Goal: Information Seeking & Learning: Learn about a topic

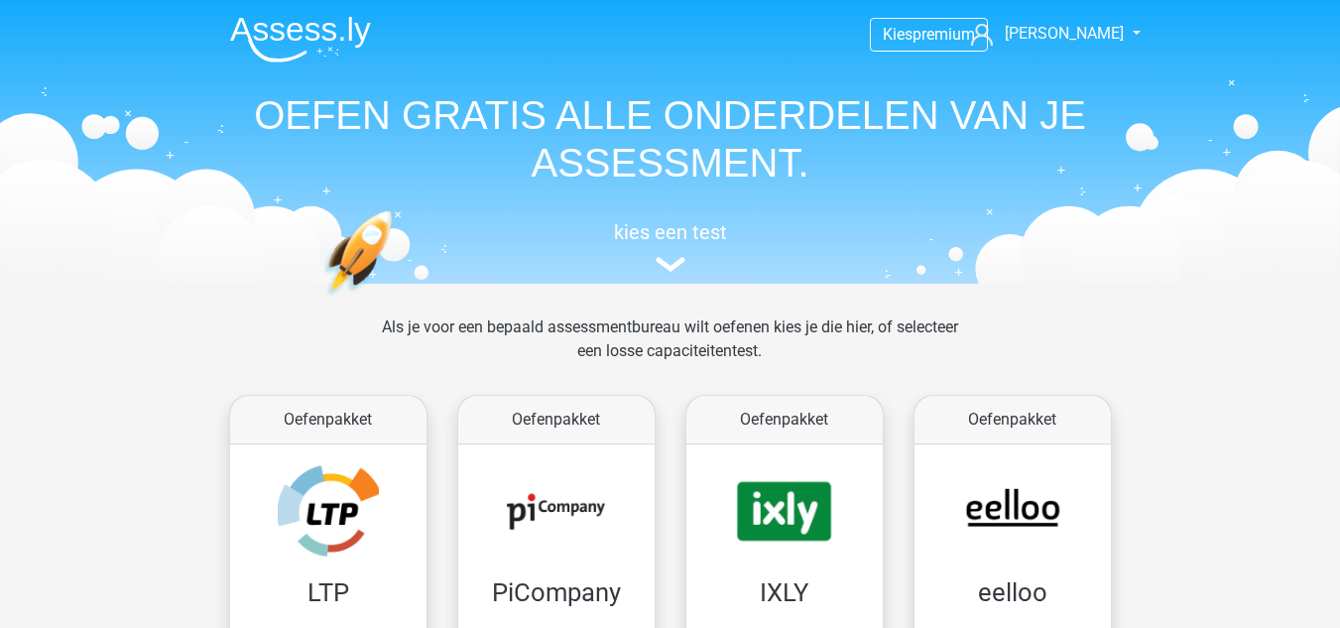
scroll to position [1121, 0]
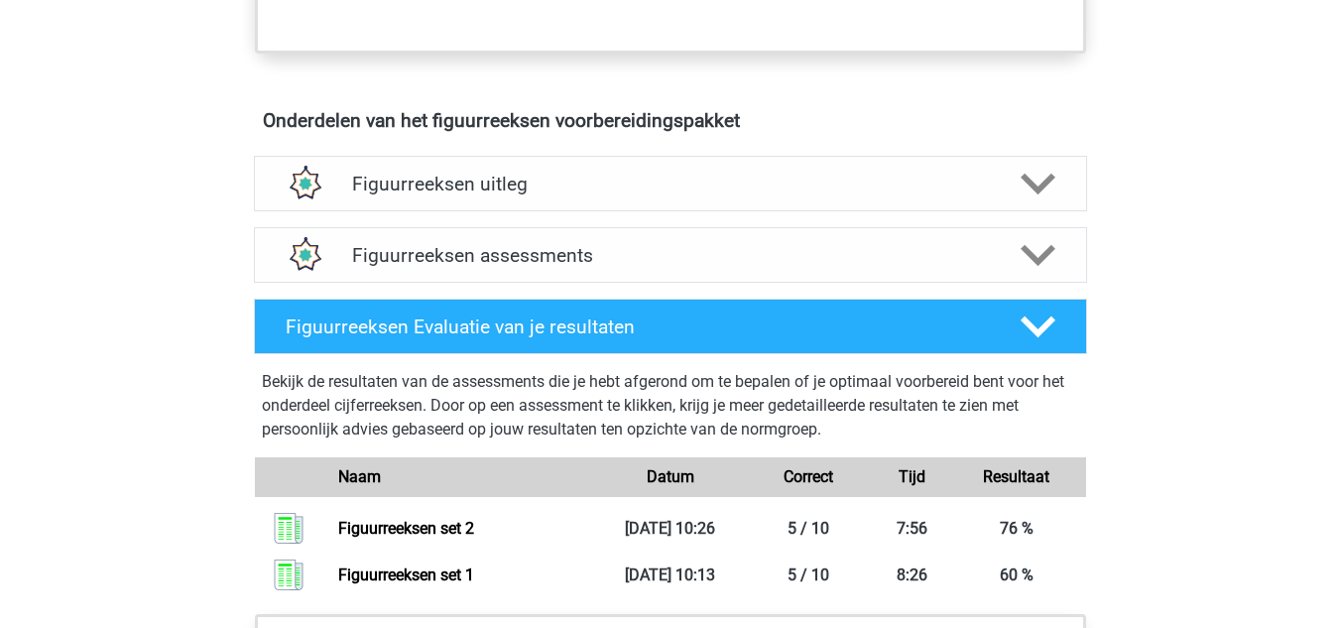
scroll to position [1100, 0]
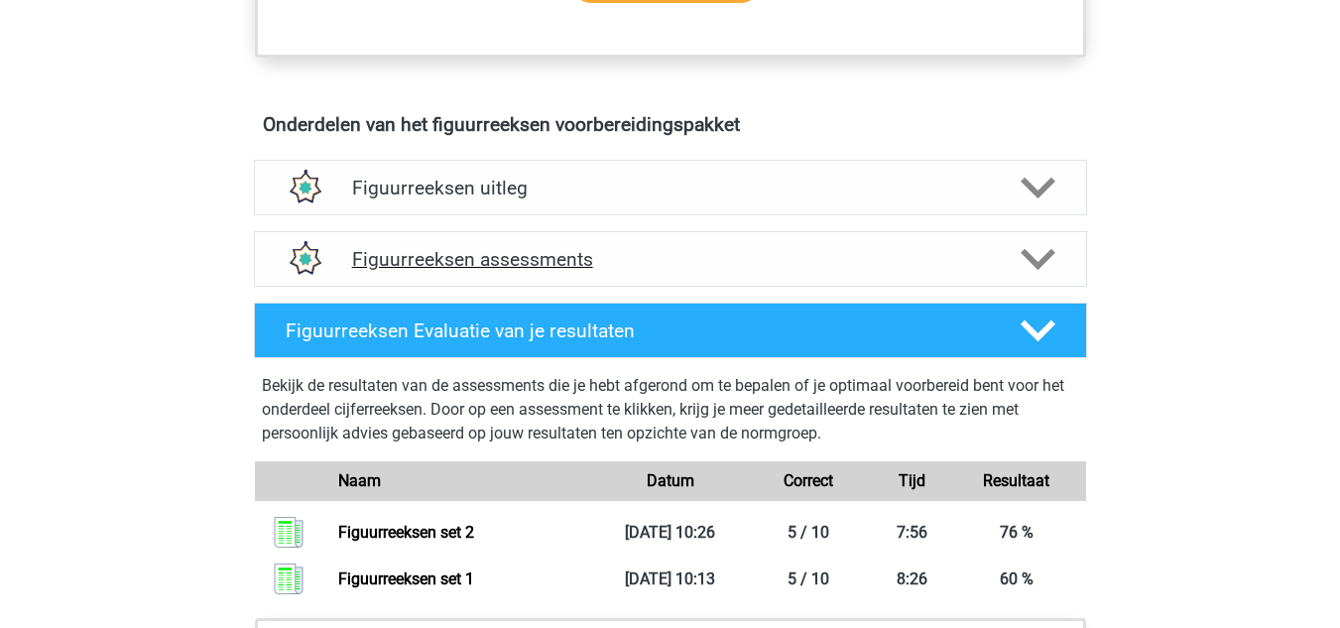
click at [654, 256] on h4 "Figuurreeksen assessments" at bounding box center [670, 259] width 637 height 23
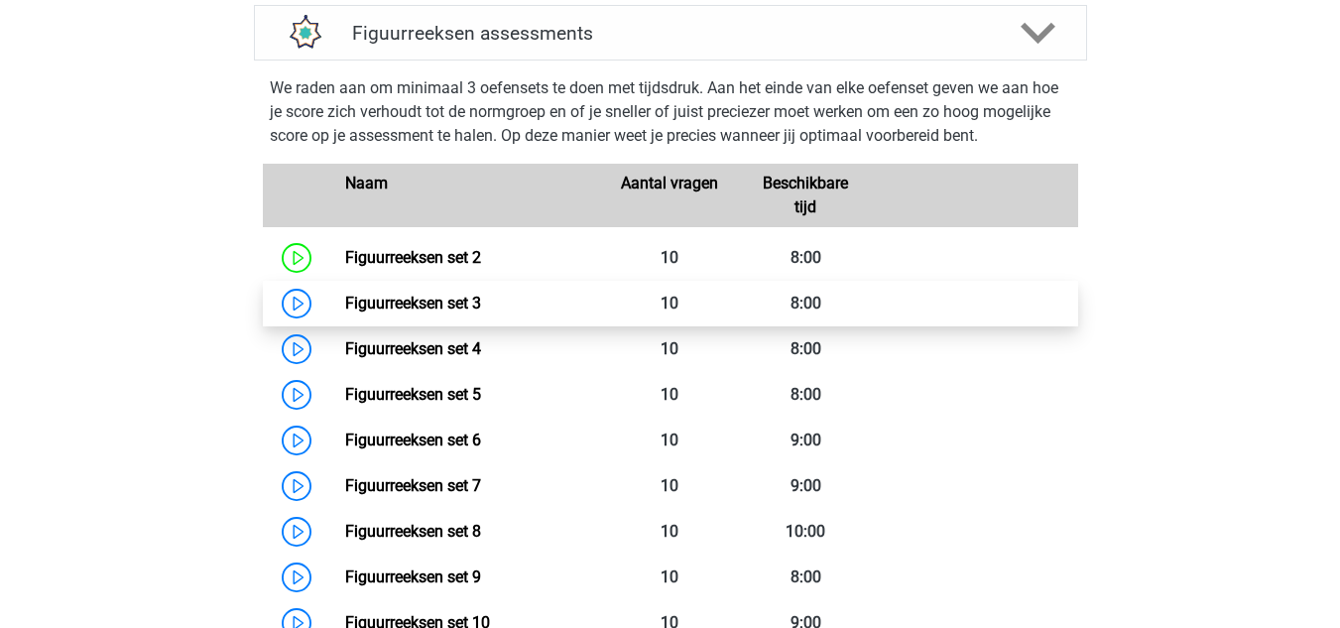
scroll to position [1322, 0]
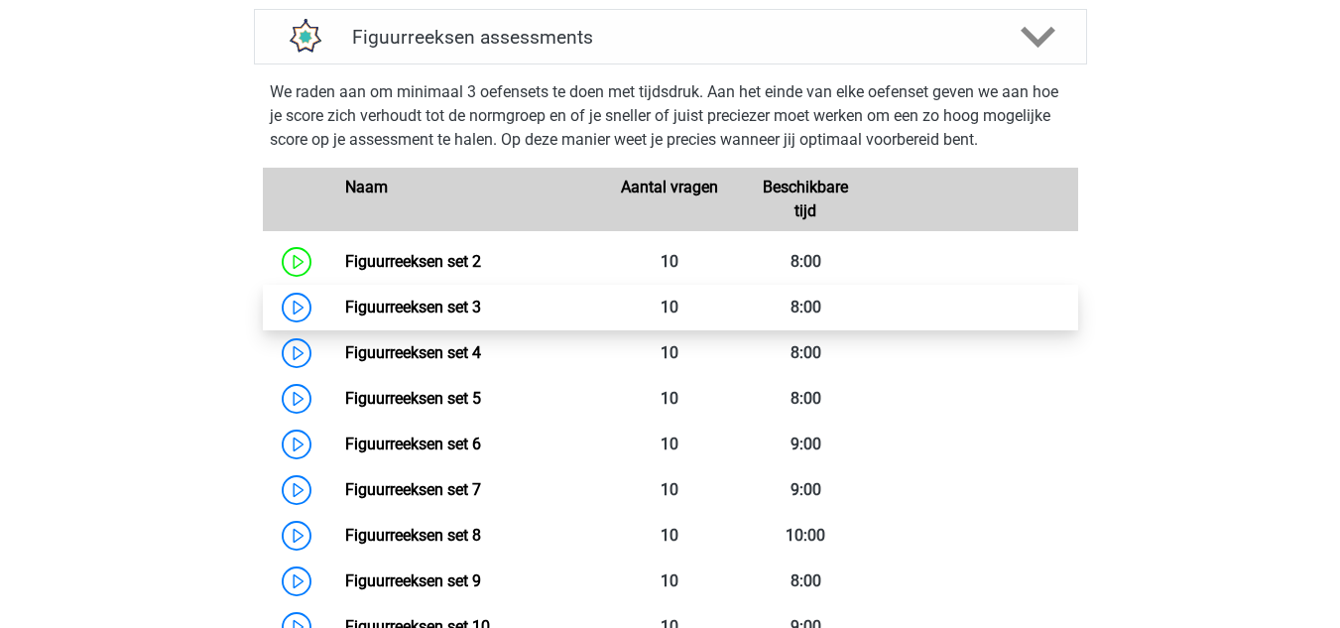
click at [345, 304] on link "Figuurreeksen set 3" at bounding box center [413, 307] width 136 height 19
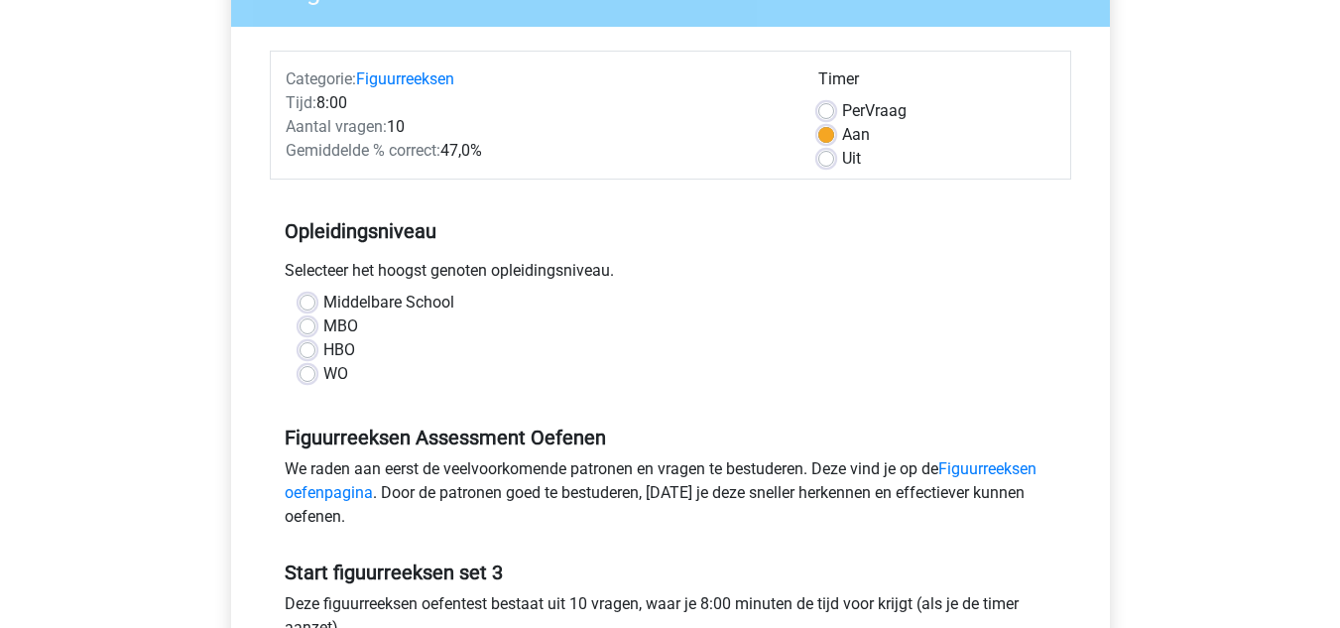
scroll to position [209, 0]
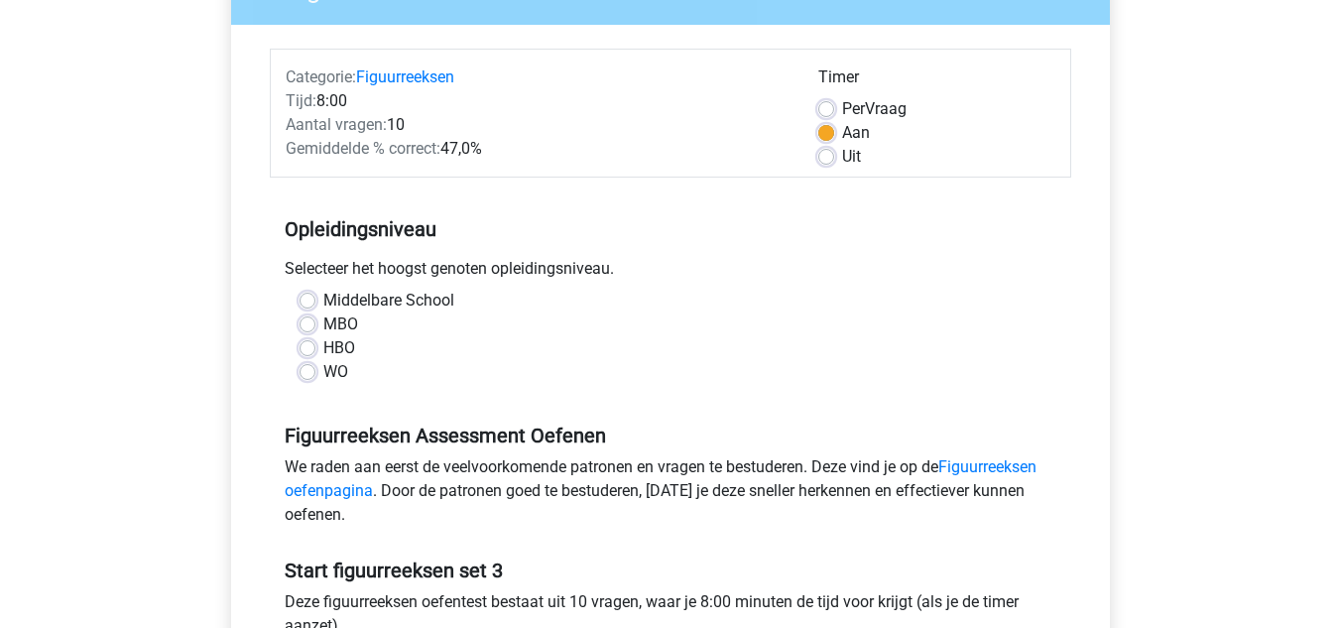
click at [390, 292] on label "Middelbare School" at bounding box center [388, 301] width 131 height 24
click at [315, 292] on input "Middelbare School" at bounding box center [308, 299] width 16 height 20
radio input "true"
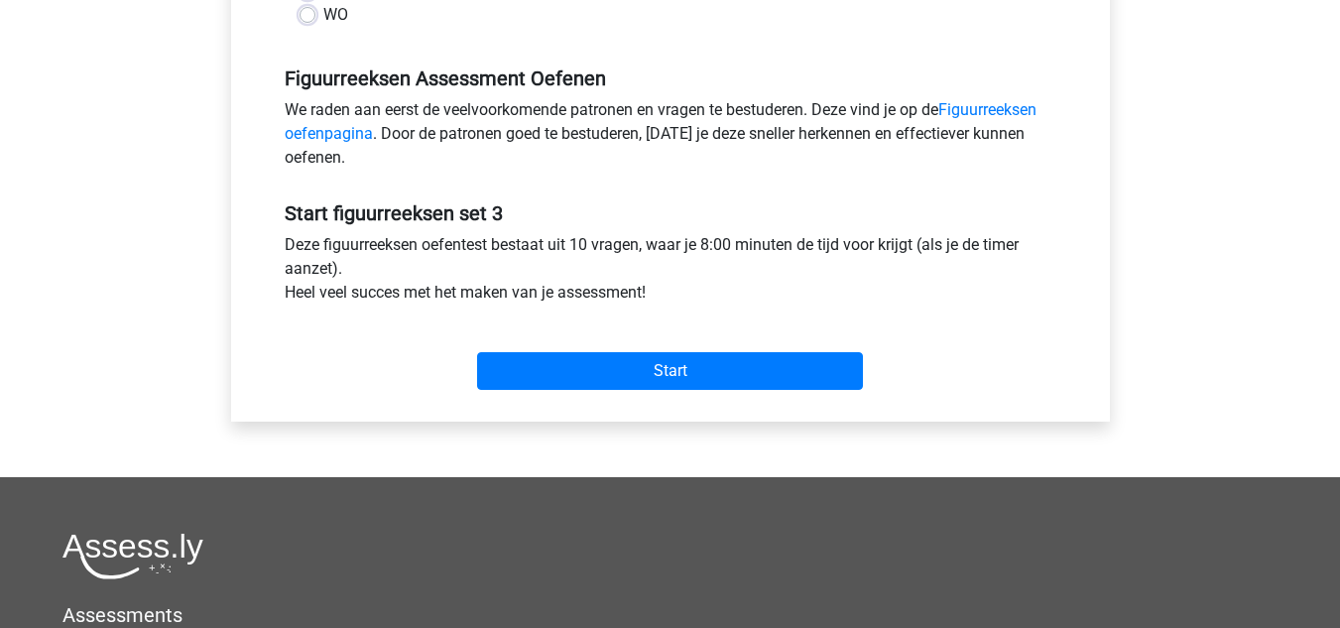
scroll to position [571, 0]
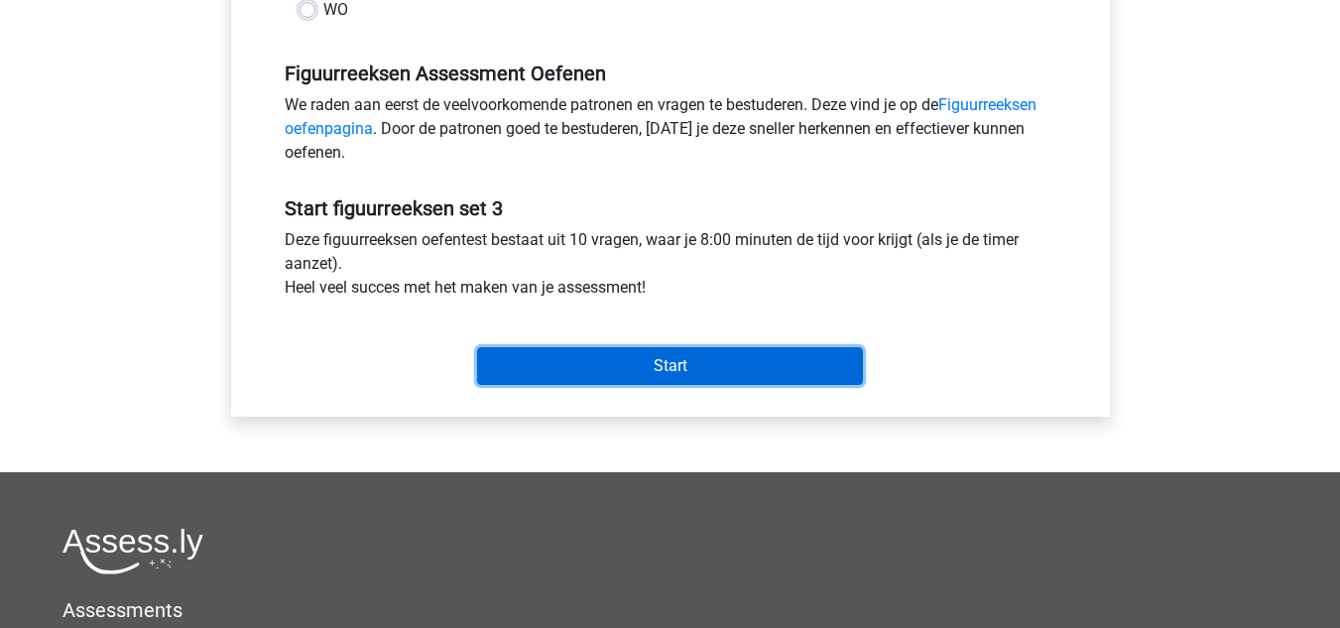
click at [647, 377] on input "Start" at bounding box center [670, 366] width 386 height 38
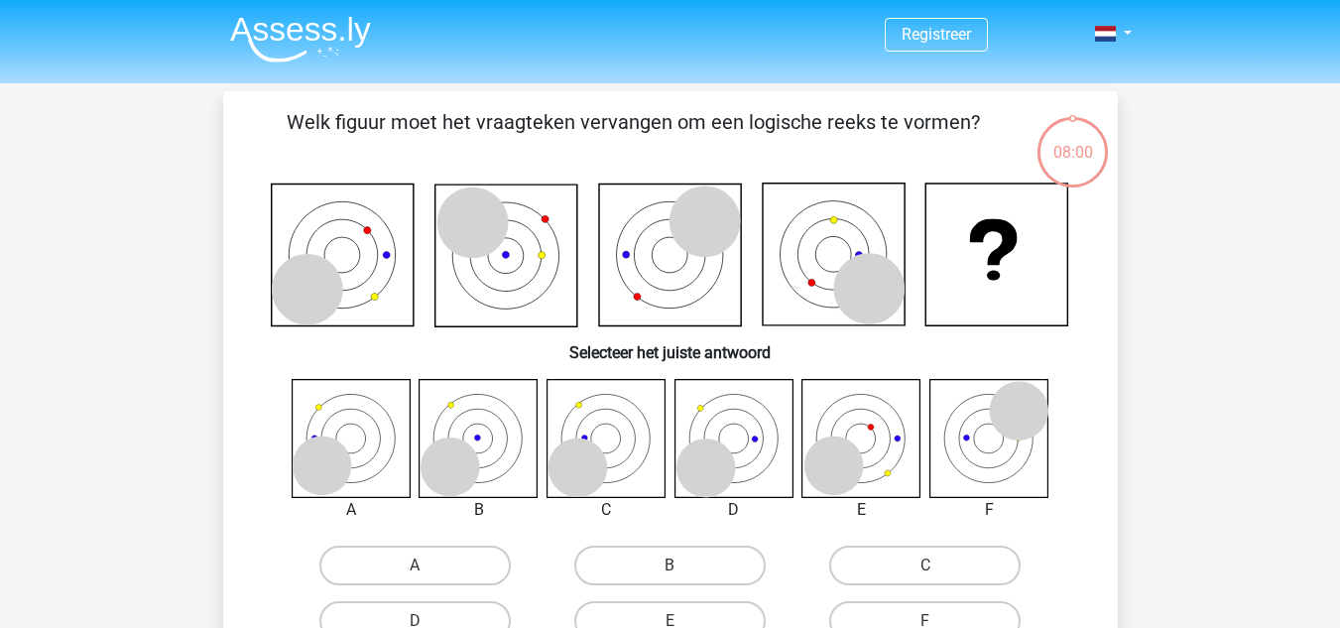
scroll to position [85, 0]
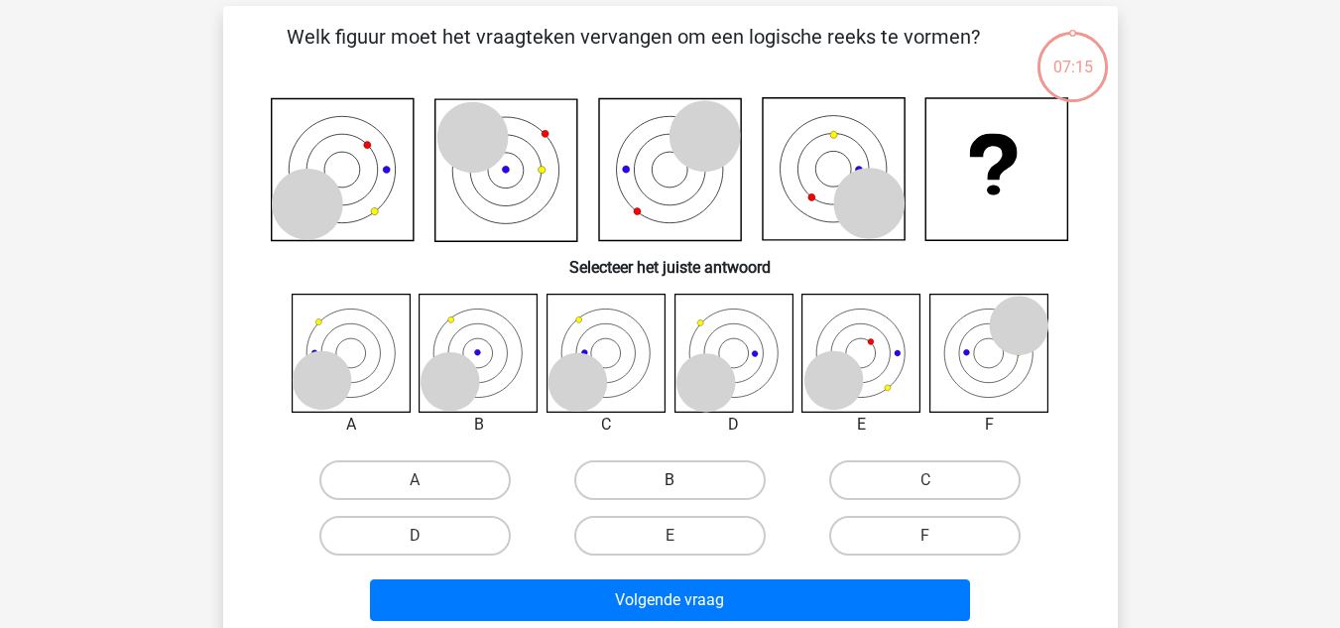
click at [635, 475] on label "B" at bounding box center [669, 480] width 191 height 40
click at [670, 480] on input "B" at bounding box center [676, 486] width 13 height 13
radio input "true"
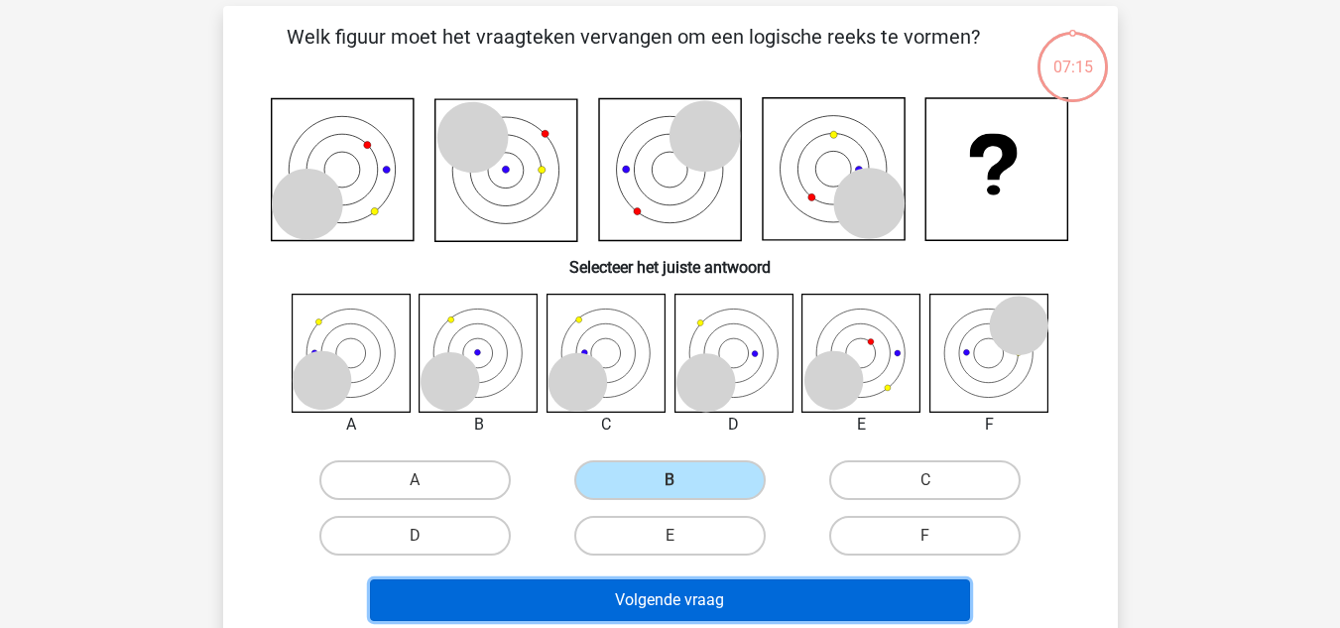
click at [728, 610] on button "Volgende vraag" at bounding box center [670, 600] width 600 height 42
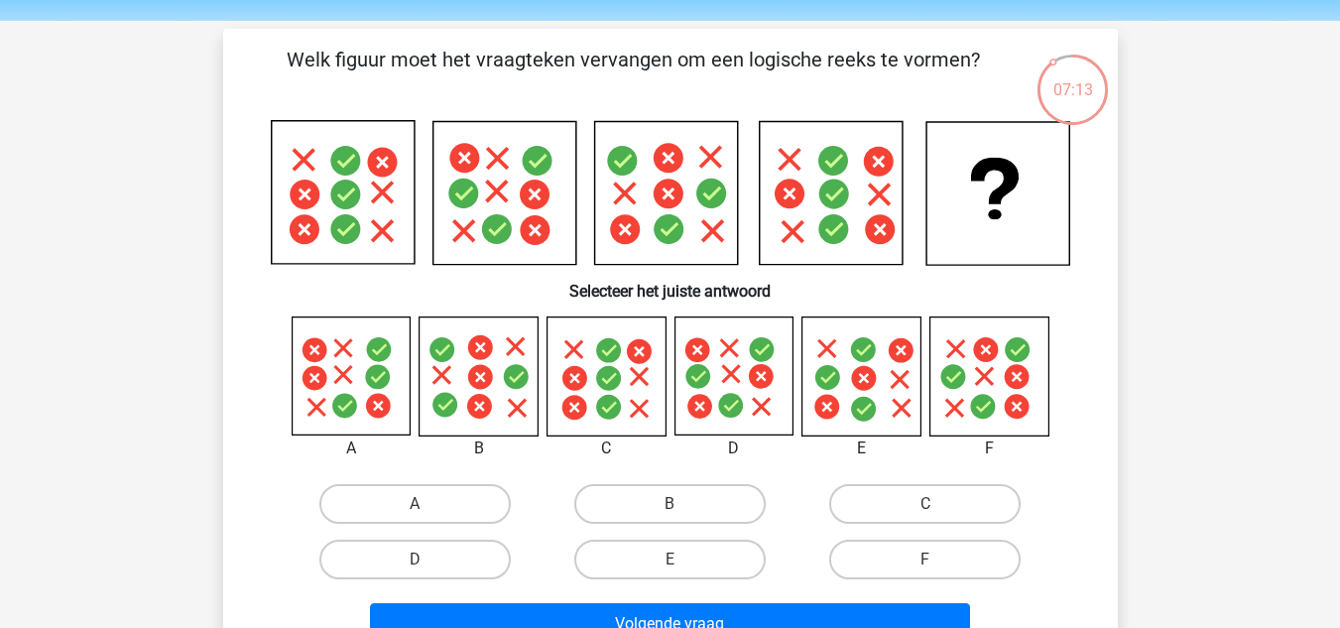
scroll to position [61, 0]
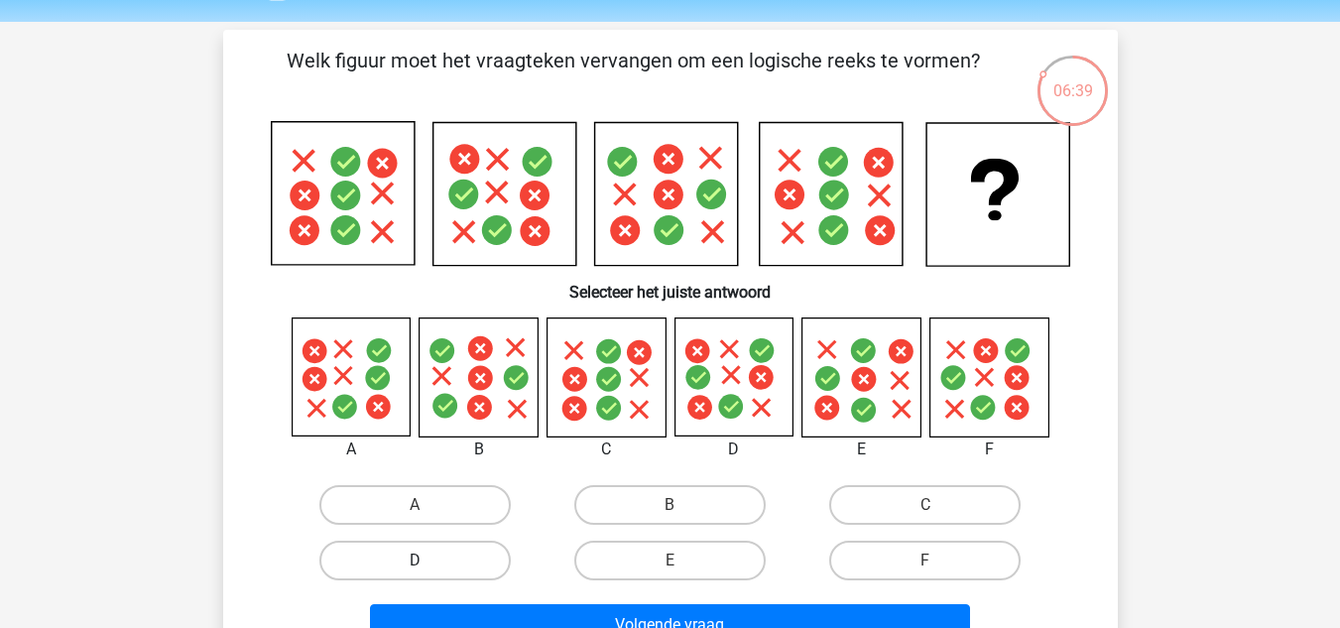
click at [369, 566] on label "D" at bounding box center [414, 561] width 191 height 40
click at [415, 566] on input "D" at bounding box center [421, 566] width 13 height 13
radio input "true"
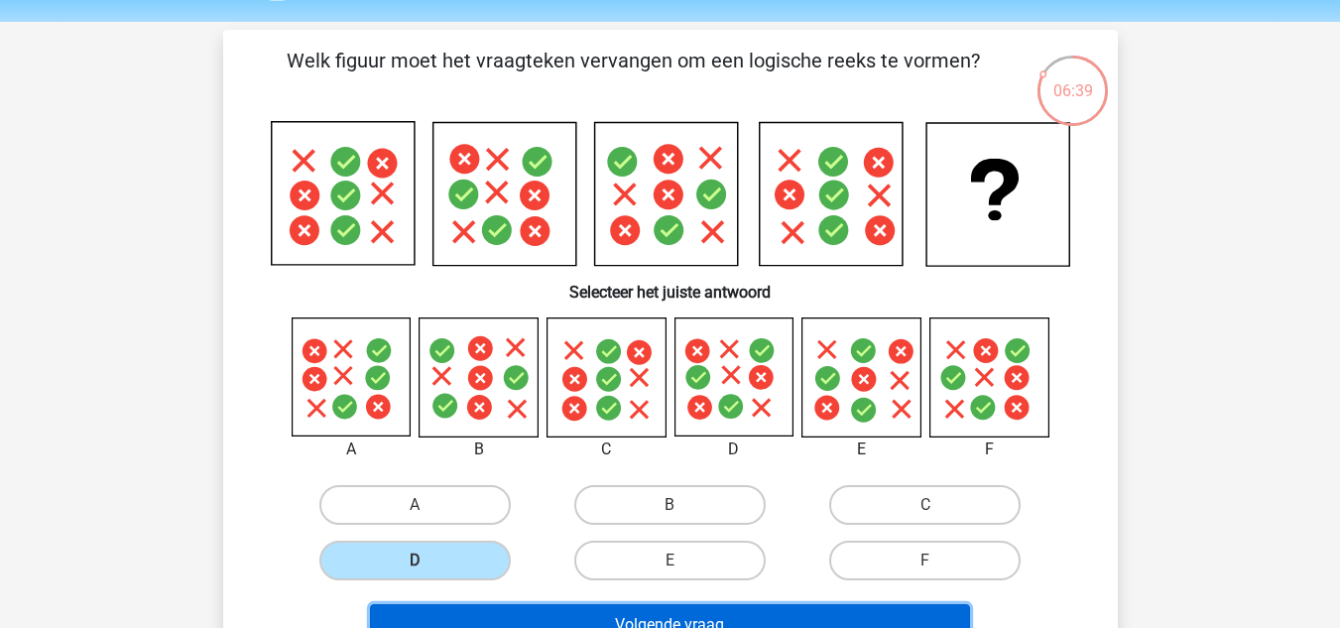
click at [494, 616] on button "Volgende vraag" at bounding box center [670, 625] width 600 height 42
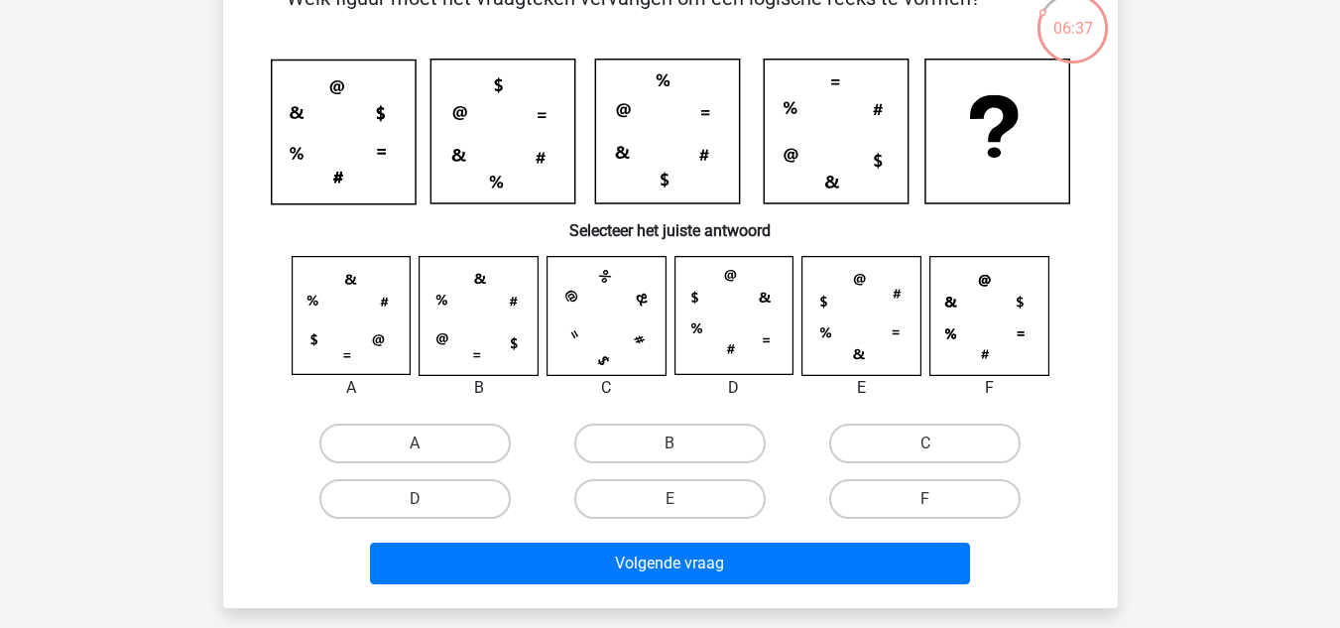
scroll to position [127, 0]
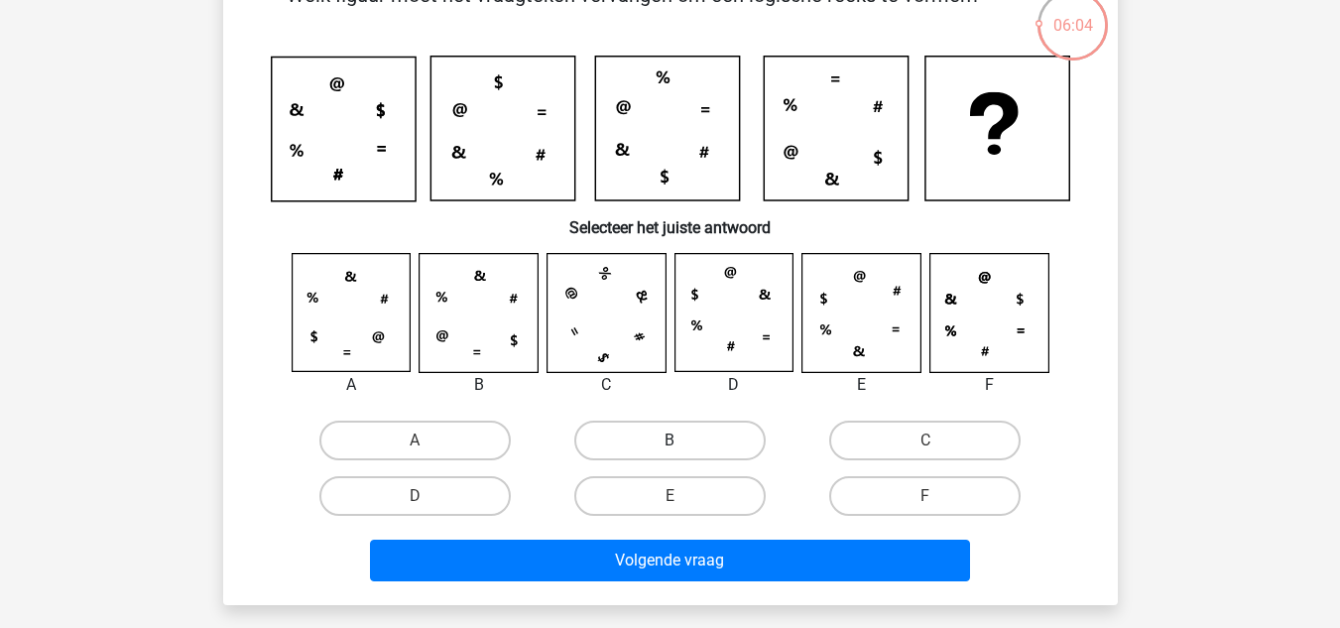
click at [679, 436] on label "B" at bounding box center [669, 441] width 191 height 40
click at [679, 440] on input "B" at bounding box center [676, 446] width 13 height 13
radio input "true"
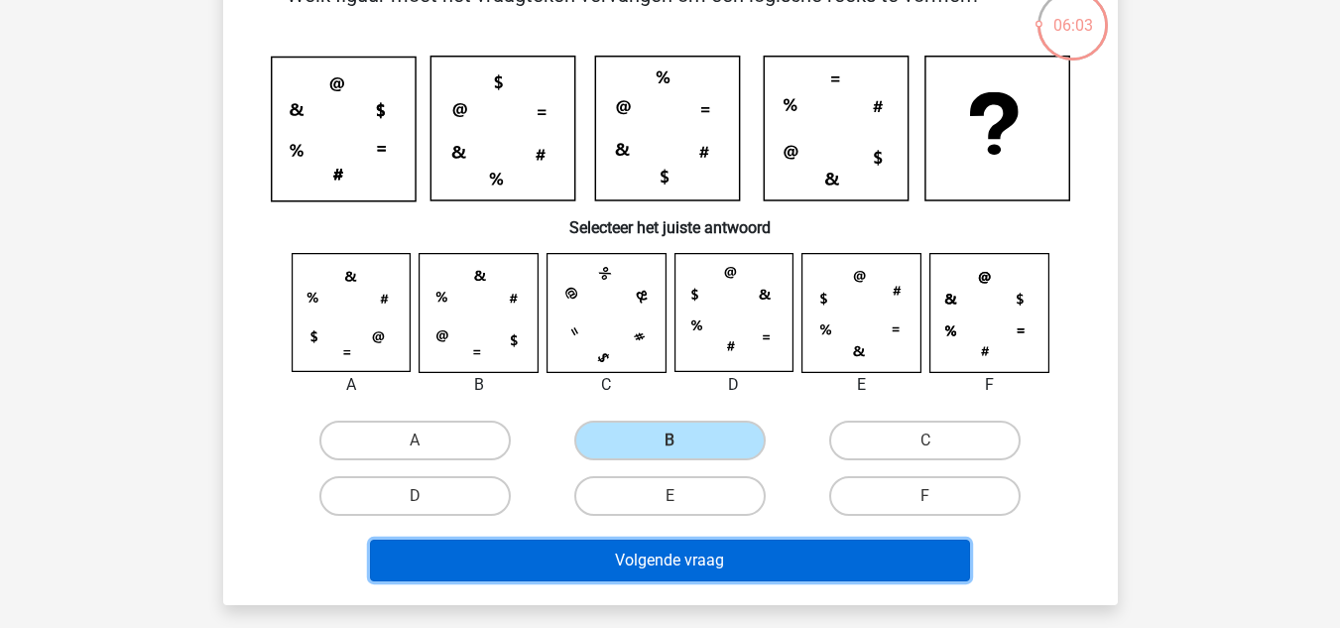
click at [679, 553] on button "Volgende vraag" at bounding box center [670, 561] width 600 height 42
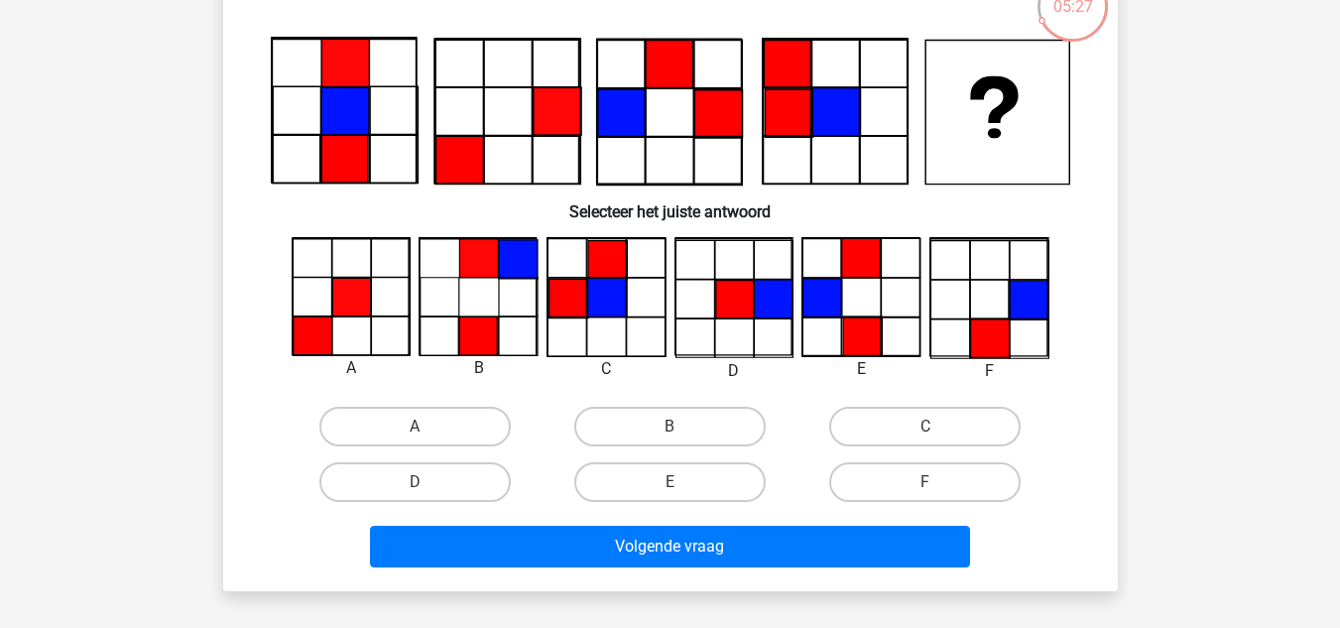
scroll to position [147, 0]
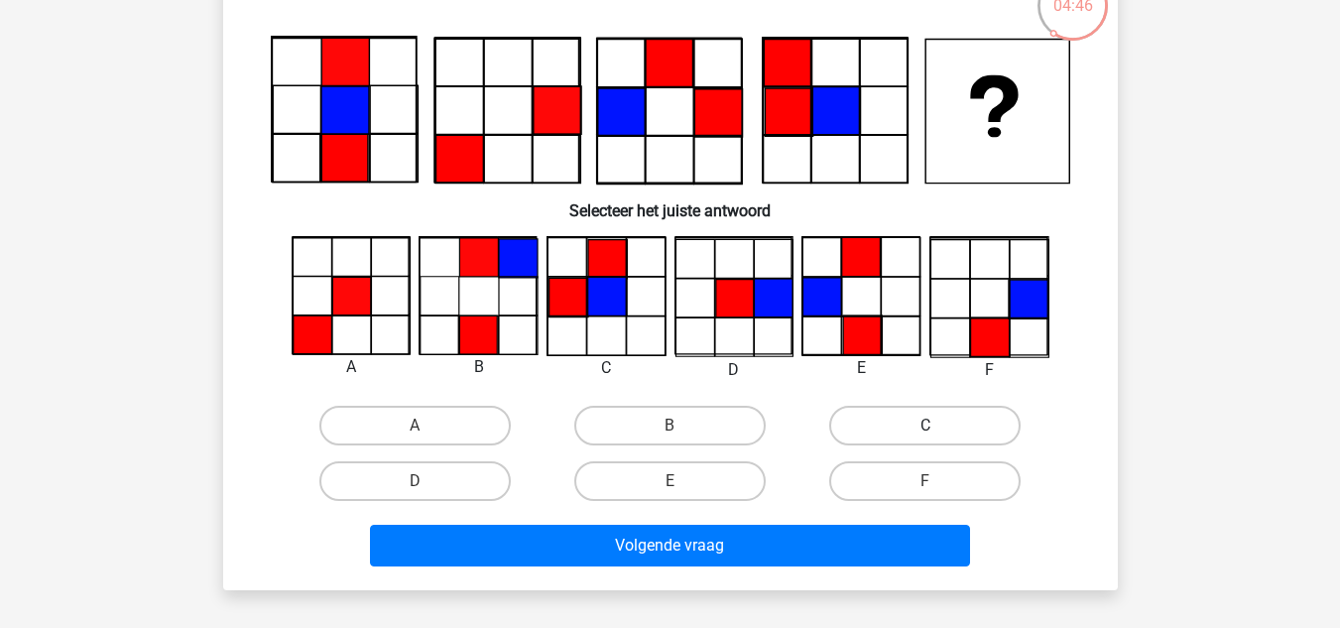
click at [864, 419] on label "C" at bounding box center [924, 426] width 191 height 40
click at [925, 426] on input "C" at bounding box center [931, 432] width 13 height 13
radio input "true"
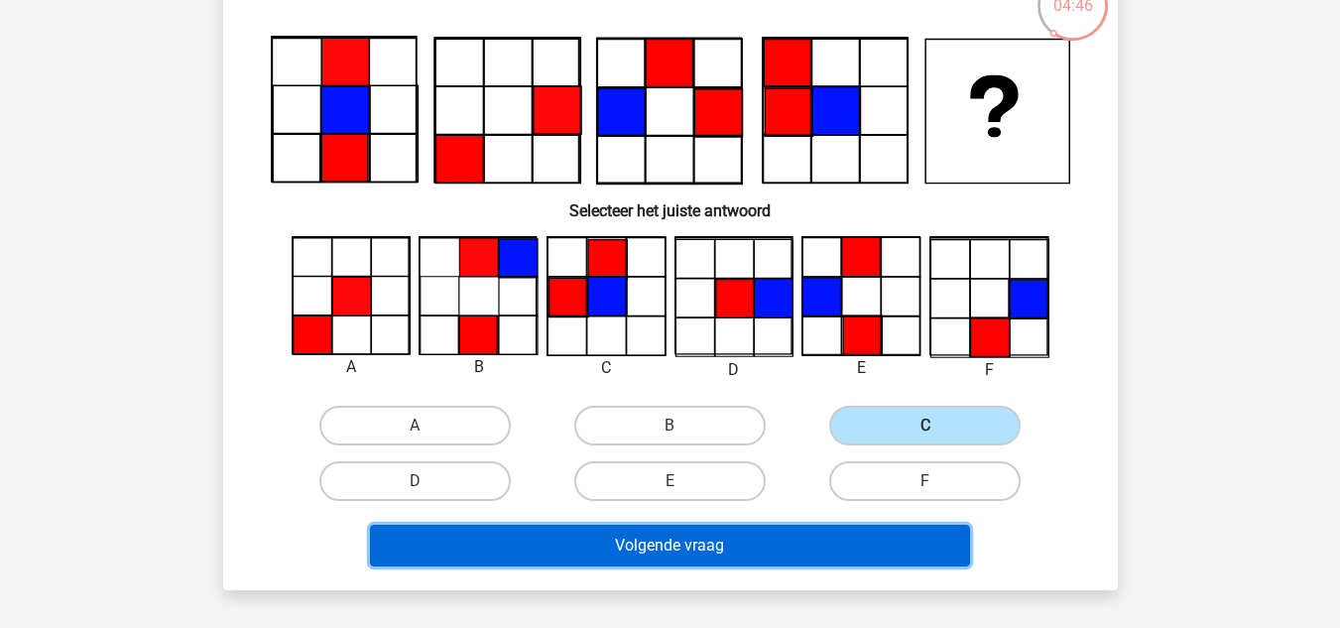
click at [742, 539] on button "Volgende vraag" at bounding box center [670, 546] width 600 height 42
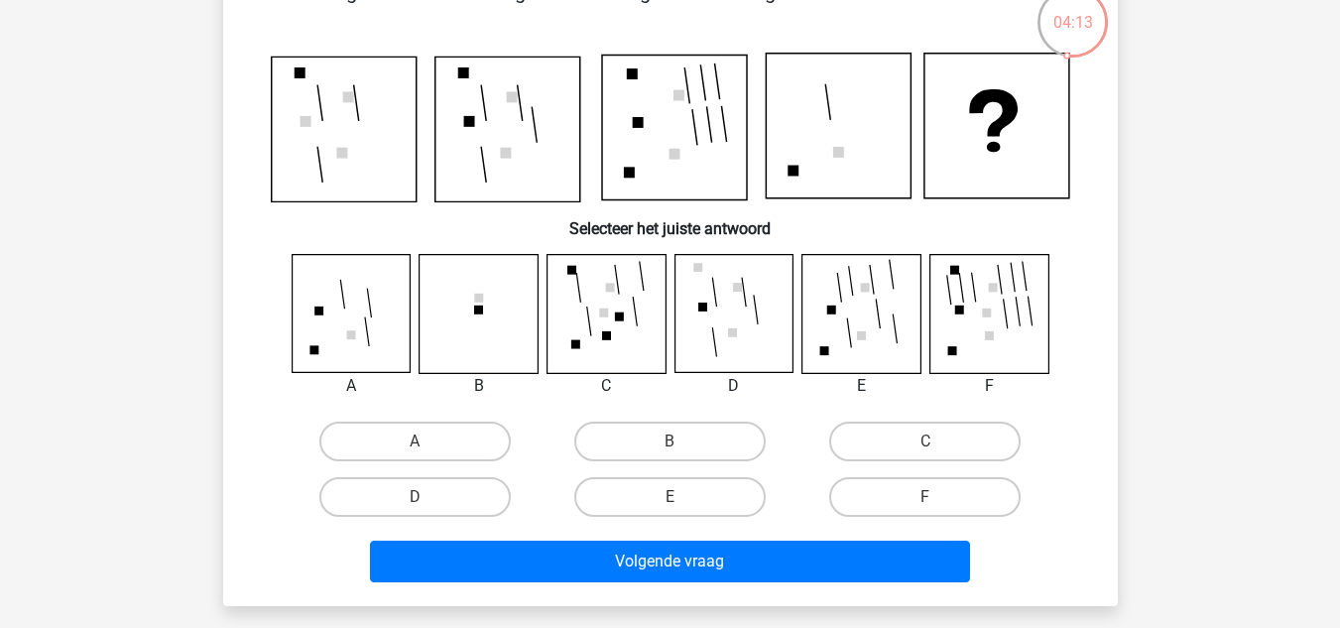
scroll to position [131, 0]
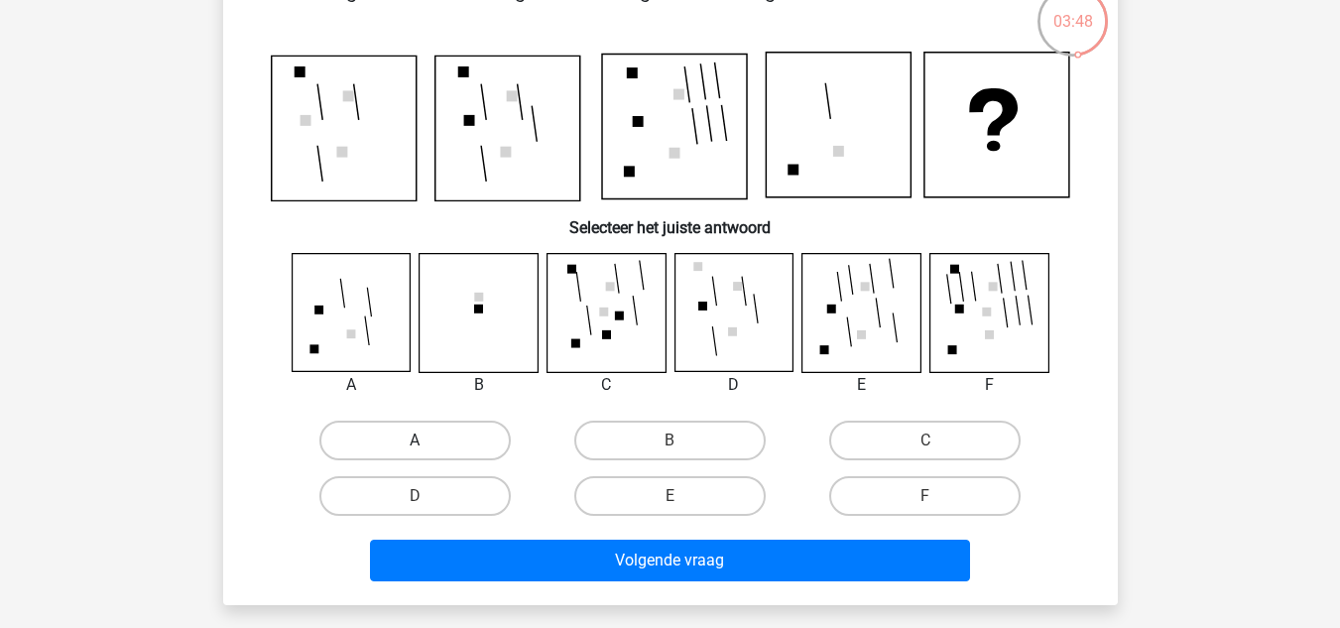
click at [466, 427] on label "A" at bounding box center [414, 441] width 191 height 40
click at [427, 440] on input "A" at bounding box center [421, 446] width 13 height 13
radio input "true"
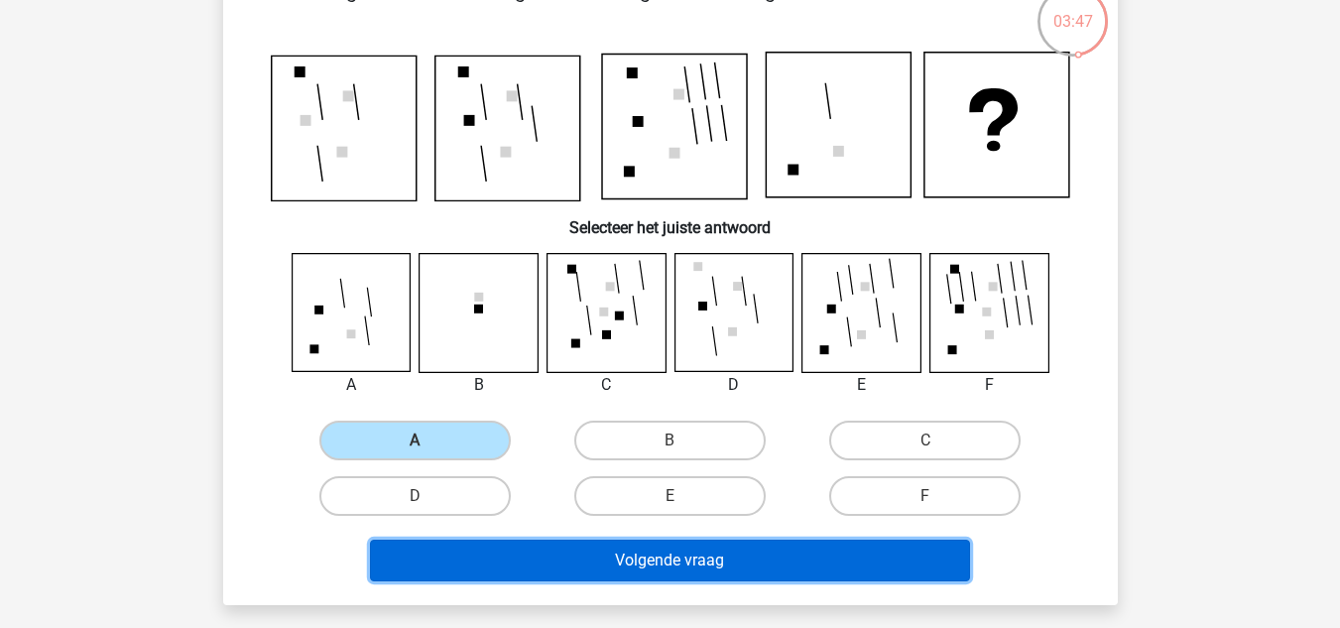
click at [591, 545] on button "Volgende vraag" at bounding box center [670, 561] width 600 height 42
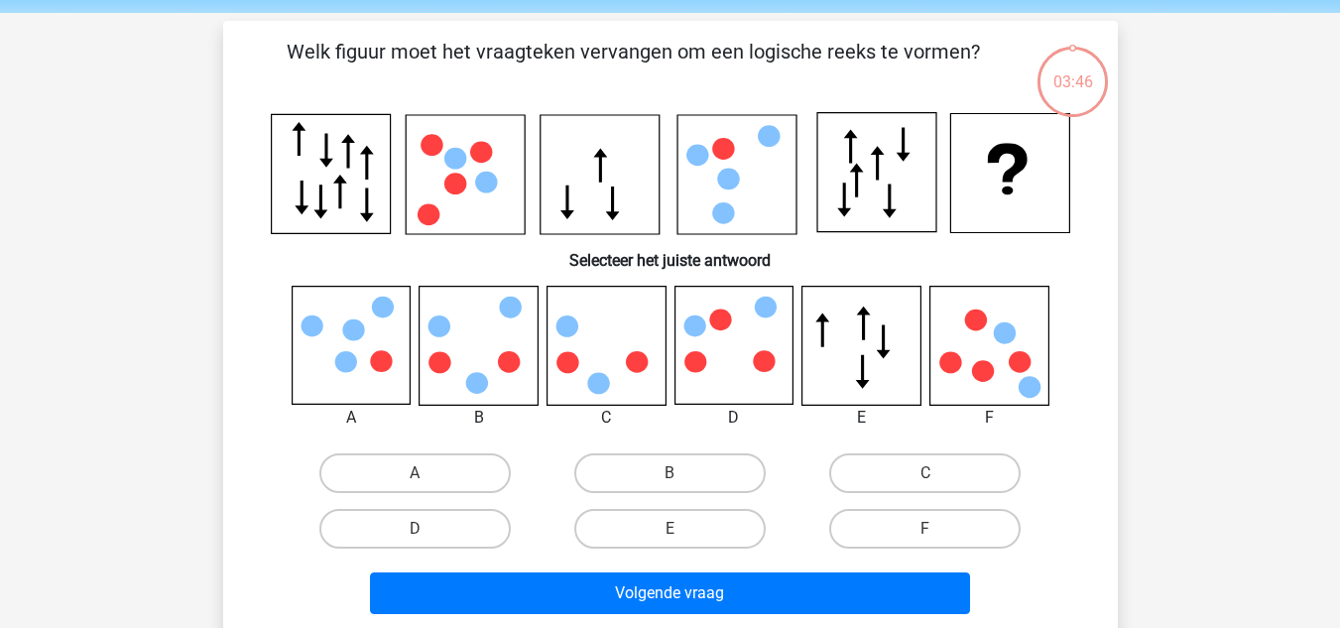
scroll to position [80, 0]
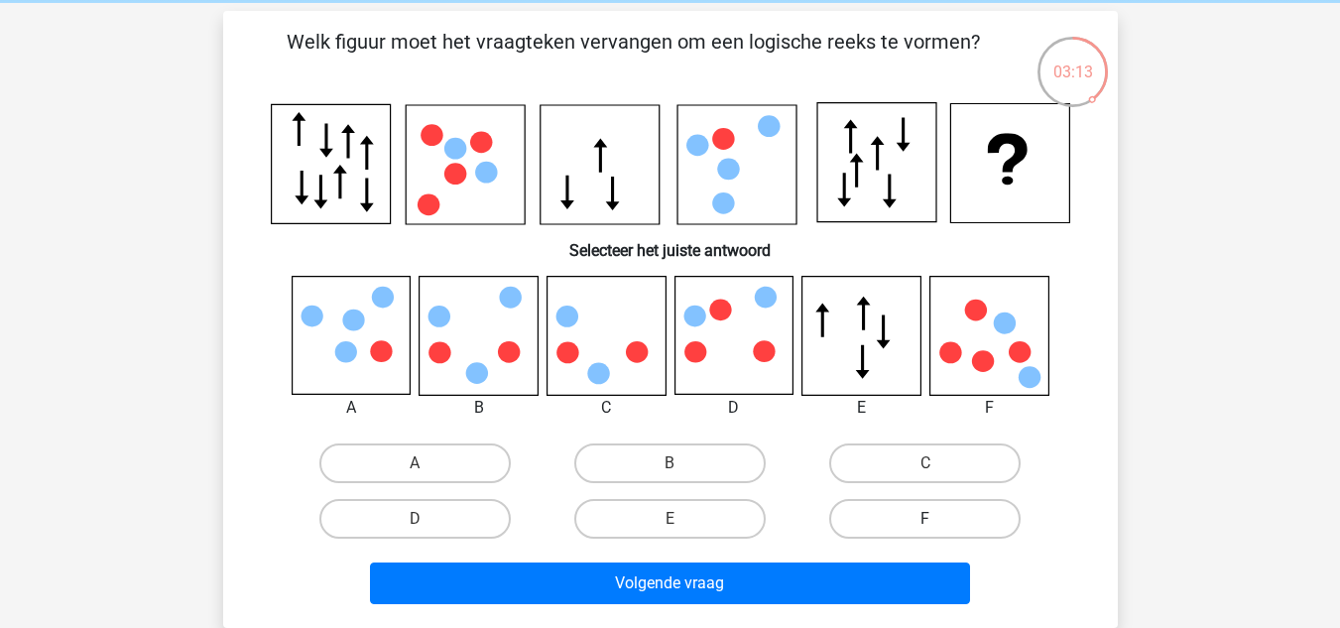
click at [892, 516] on label "F" at bounding box center [924, 519] width 191 height 40
click at [925, 519] on input "F" at bounding box center [931, 525] width 13 height 13
radio input "true"
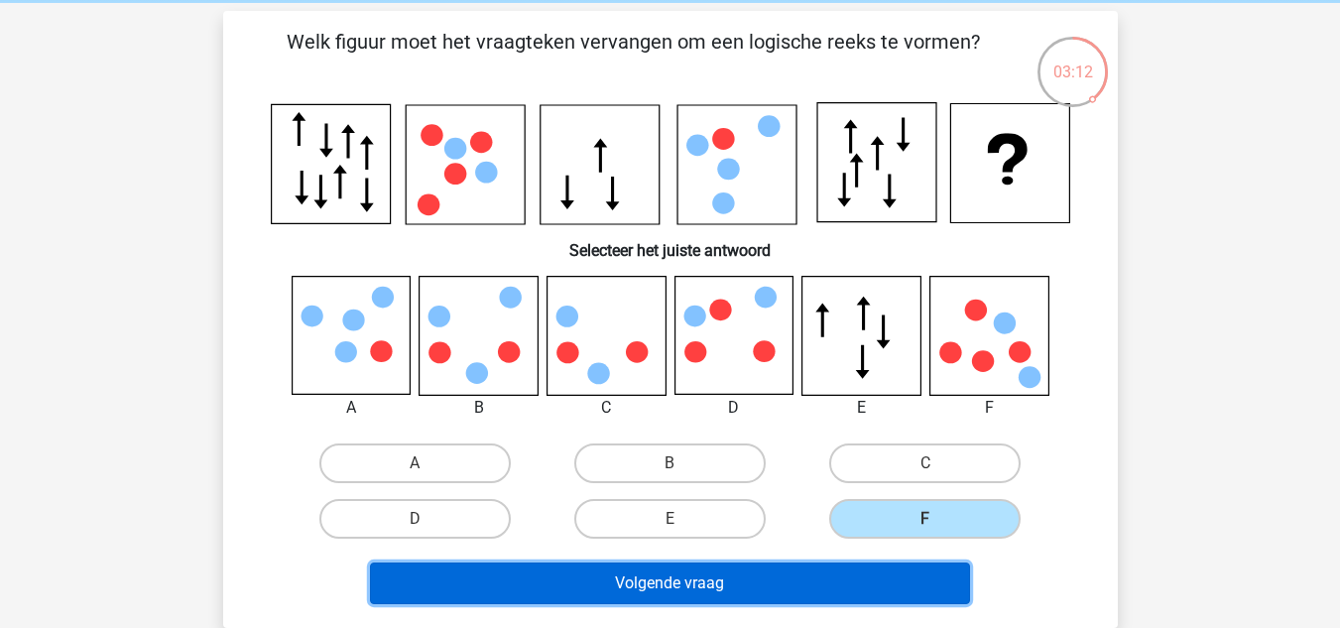
click at [835, 567] on button "Volgende vraag" at bounding box center [670, 583] width 600 height 42
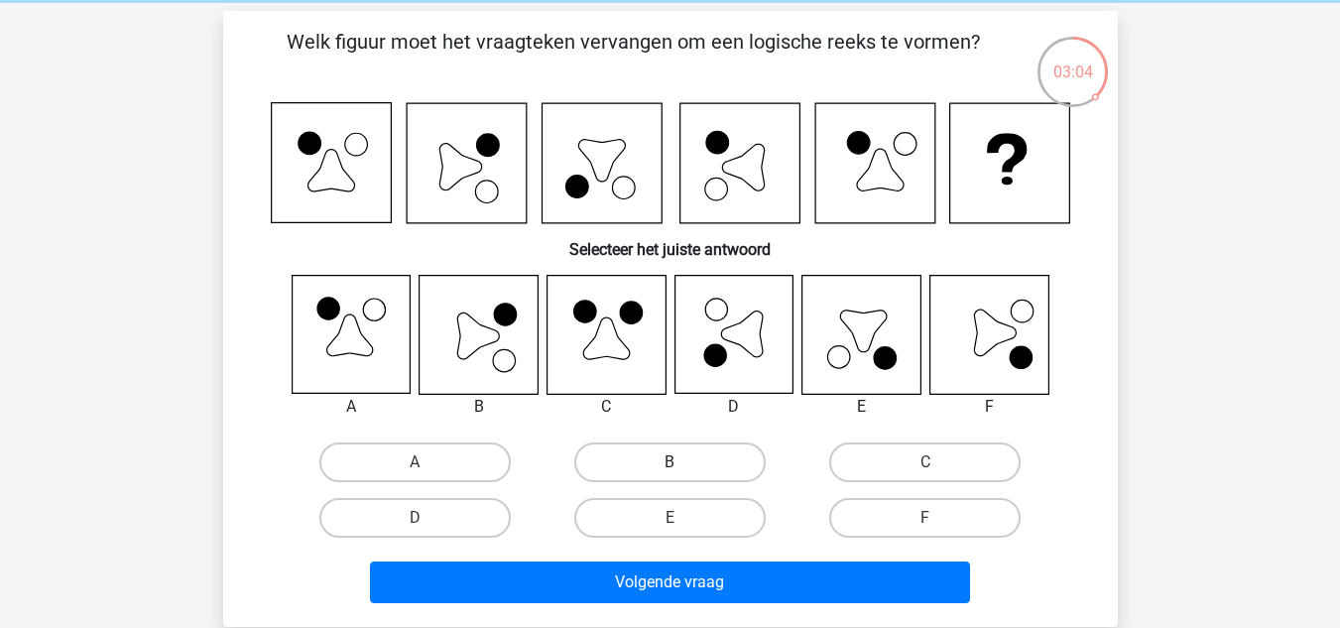
click at [687, 446] on label "B" at bounding box center [669, 462] width 191 height 40
click at [682, 462] on input "B" at bounding box center [676, 468] width 13 height 13
radio input "true"
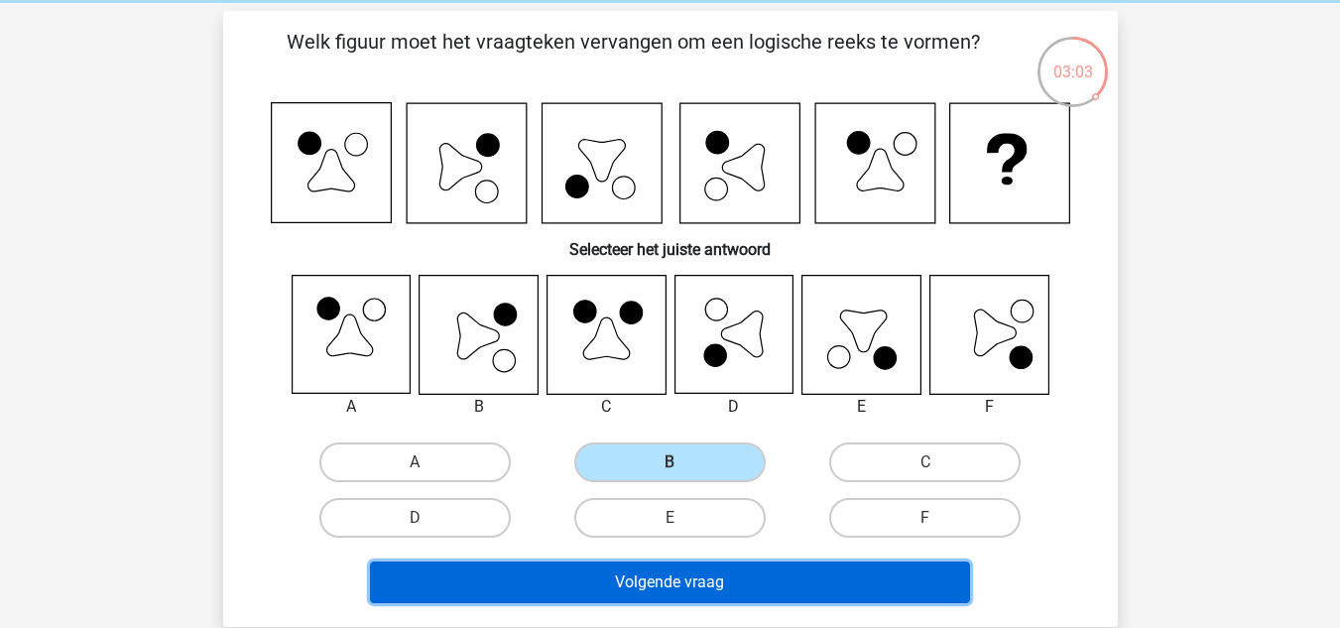
click at [731, 580] on button "Volgende vraag" at bounding box center [670, 582] width 600 height 42
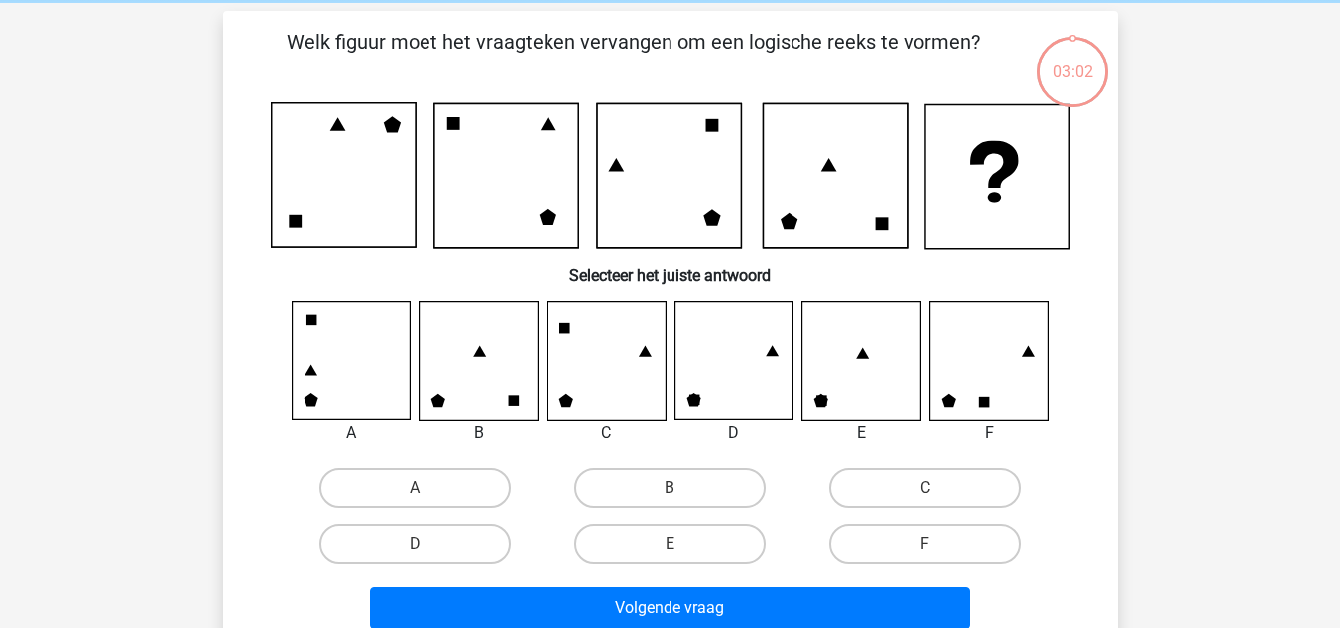
scroll to position [91, 0]
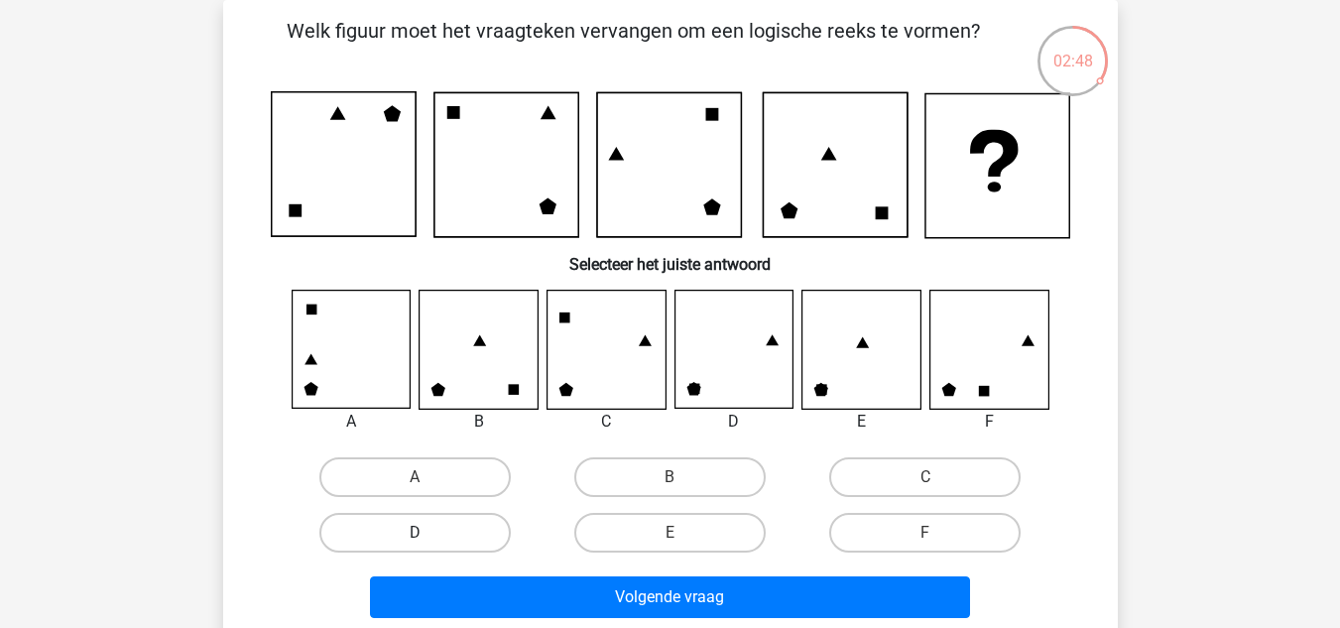
click at [449, 547] on label "D" at bounding box center [414, 533] width 191 height 40
click at [427, 546] on input "D" at bounding box center [421, 539] width 13 height 13
radio input "true"
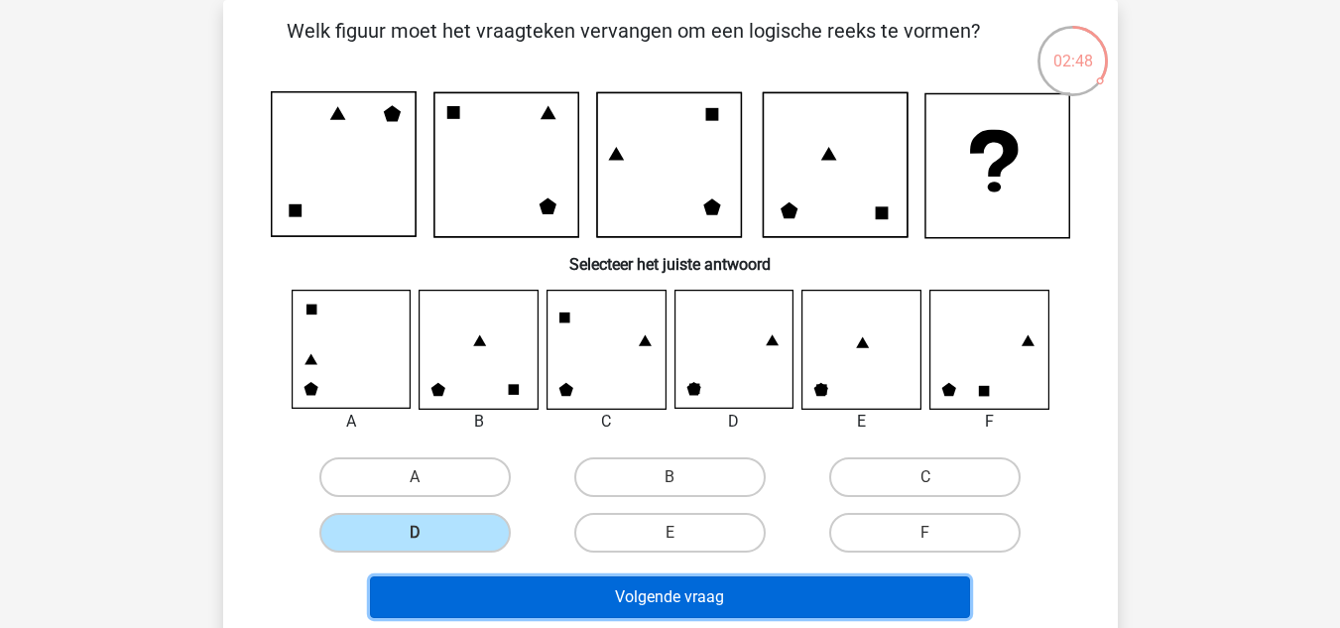
click at [536, 607] on button "Volgende vraag" at bounding box center [670, 597] width 600 height 42
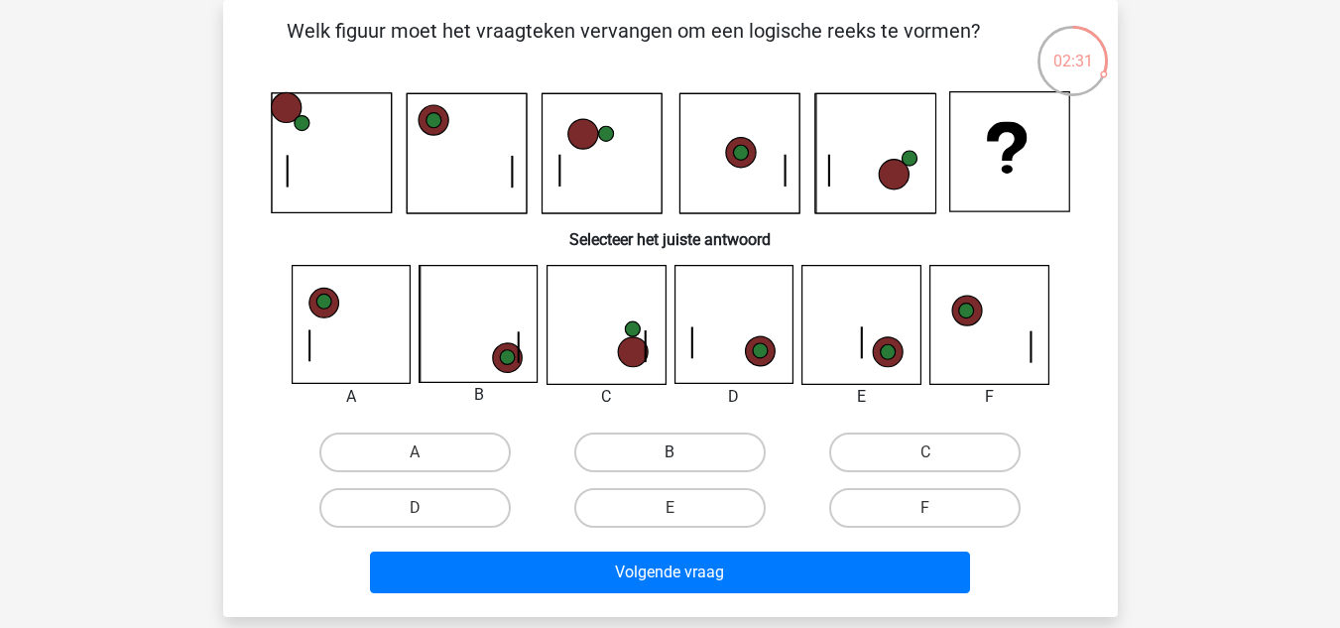
click at [700, 440] on label "B" at bounding box center [669, 452] width 191 height 40
click at [682, 452] on input "B" at bounding box center [676, 458] width 13 height 13
radio input "true"
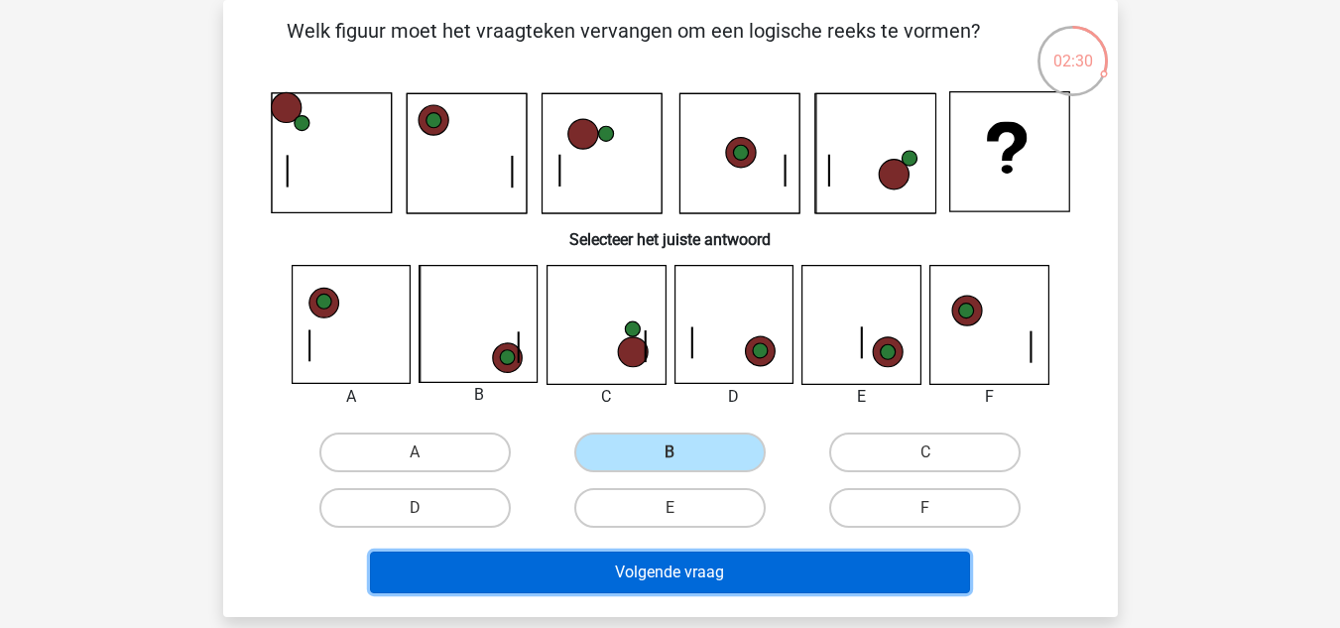
click at [722, 574] on button "Volgende vraag" at bounding box center [670, 572] width 600 height 42
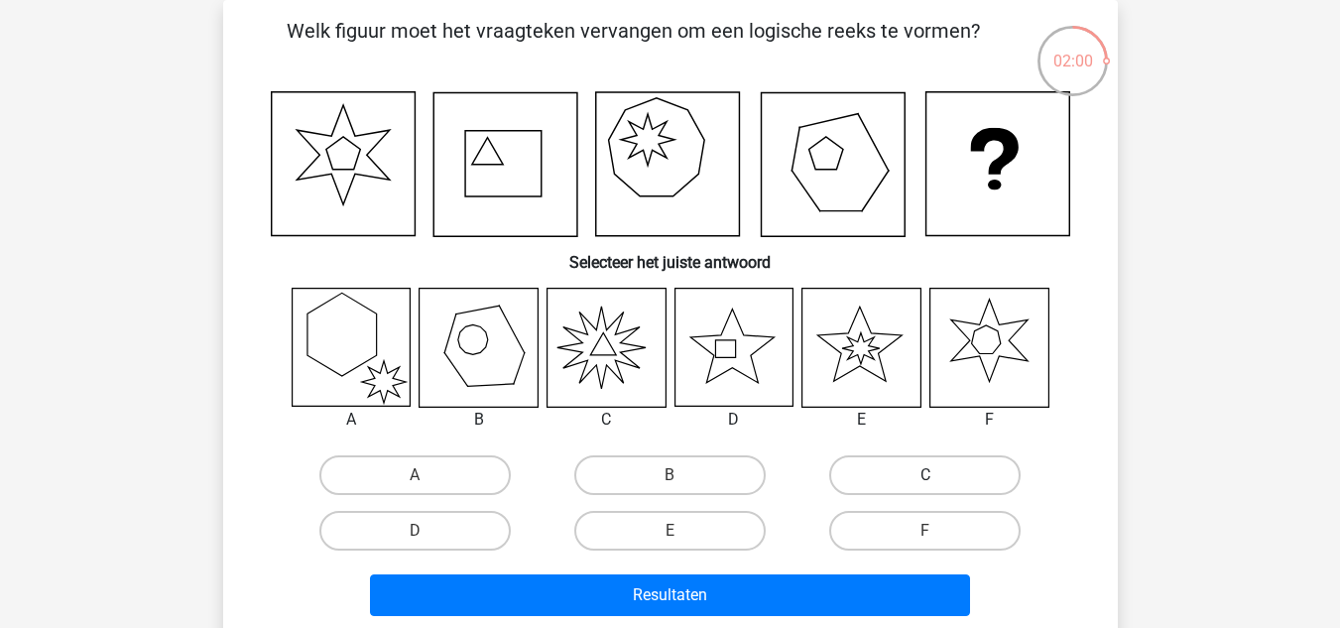
click at [887, 467] on label "C" at bounding box center [924, 475] width 191 height 40
click at [925, 475] on input "C" at bounding box center [931, 481] width 13 height 13
radio input "true"
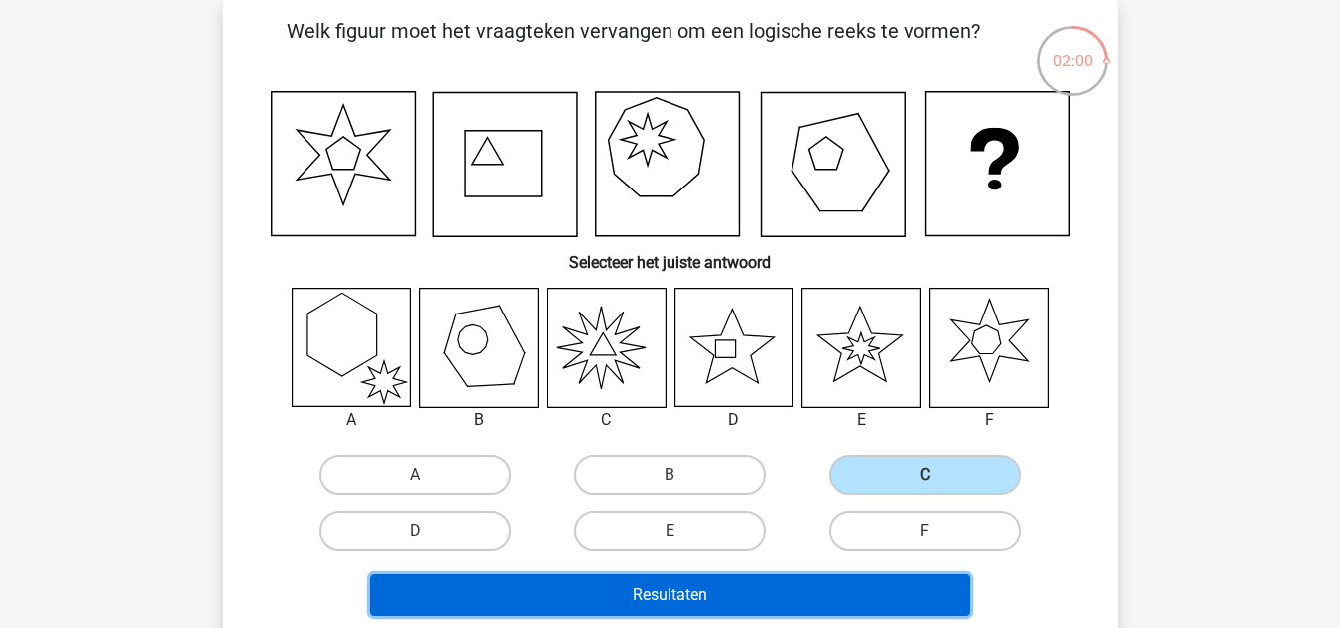
click at [722, 593] on button "Resultaten" at bounding box center [670, 595] width 600 height 42
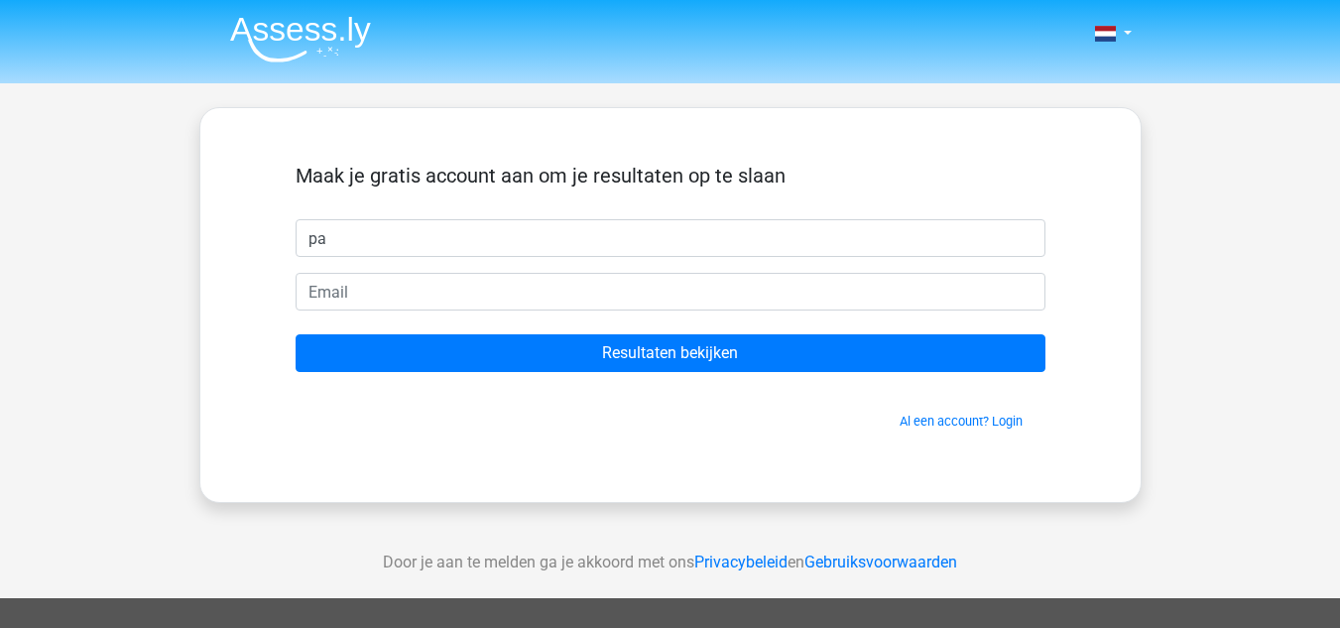
type input "p"
type input "Paula"
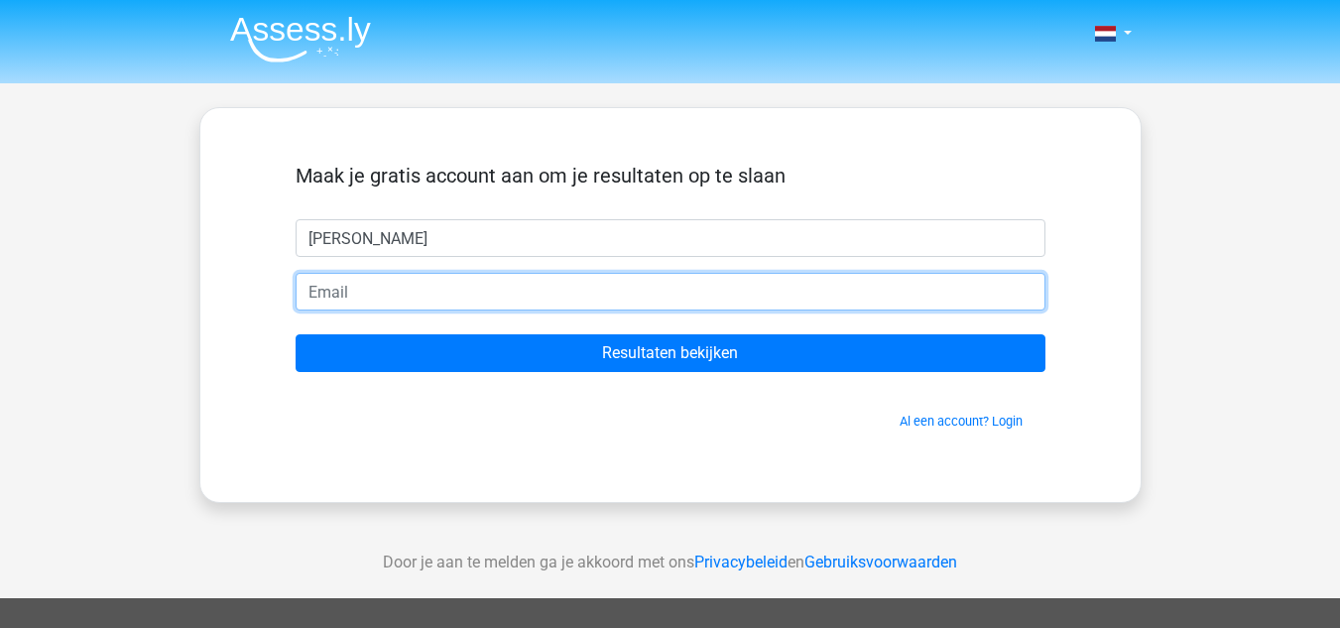
click at [708, 284] on input "email" at bounding box center [671, 292] width 750 height 38
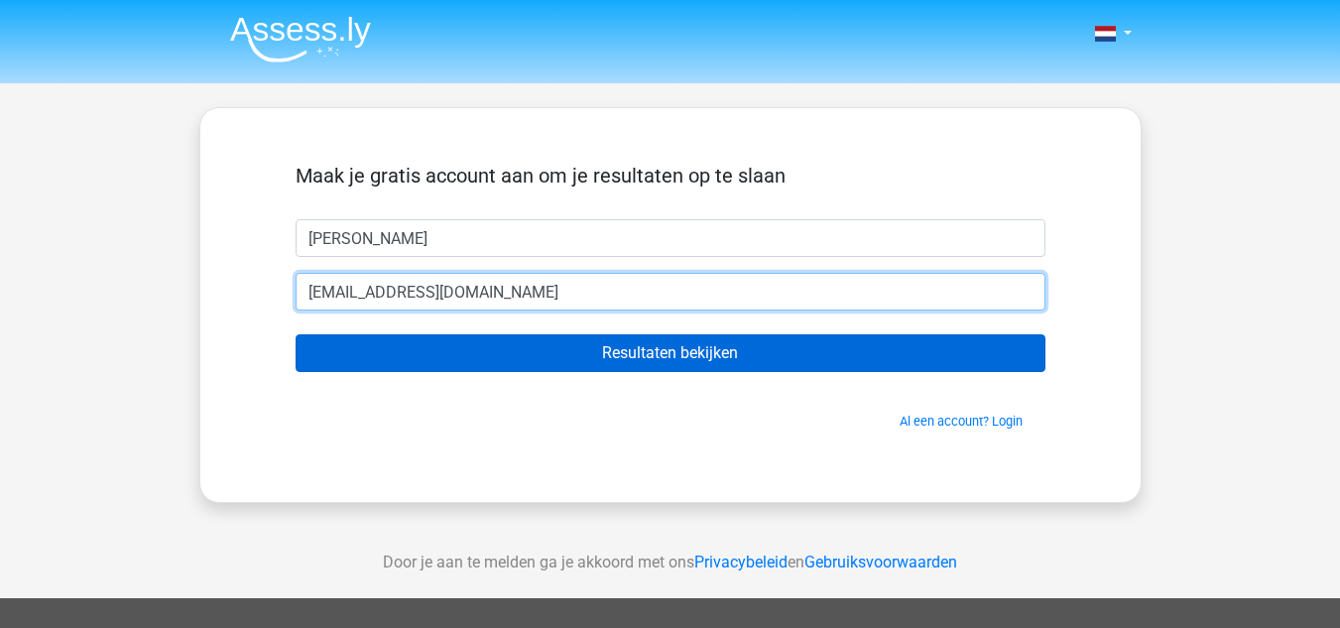
type input "[EMAIL_ADDRESS][DOMAIN_NAME]"
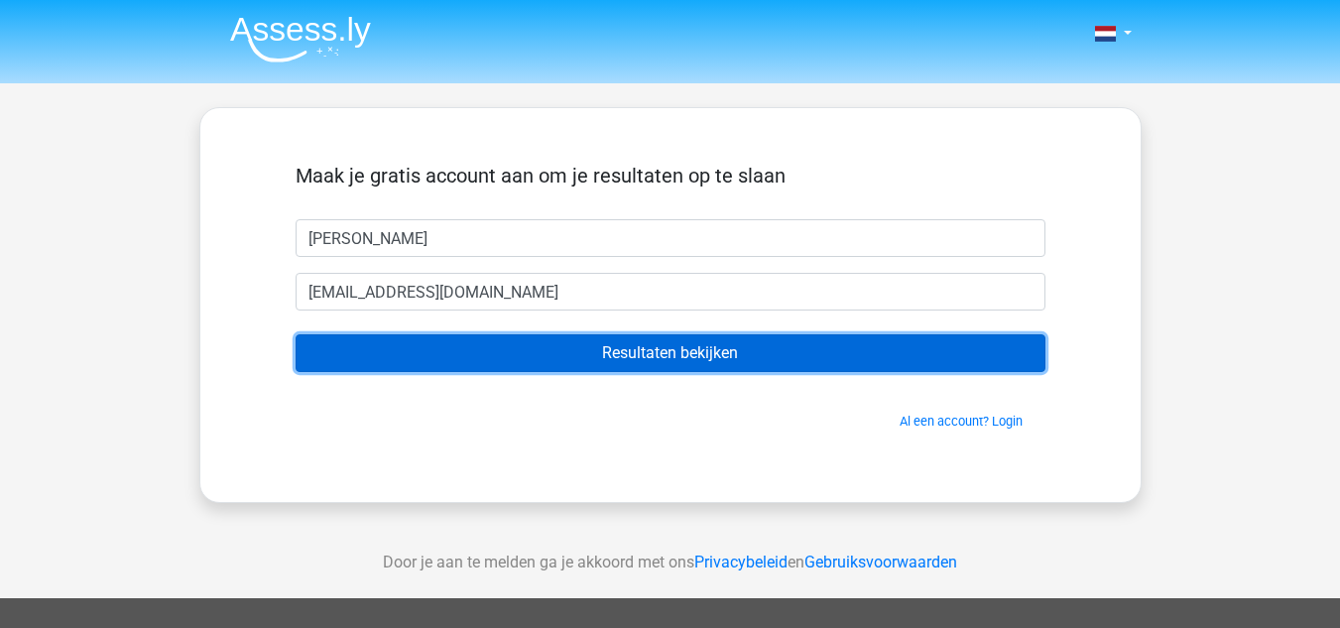
click at [684, 358] on input "Resultaten bekijken" at bounding box center [671, 353] width 750 height 38
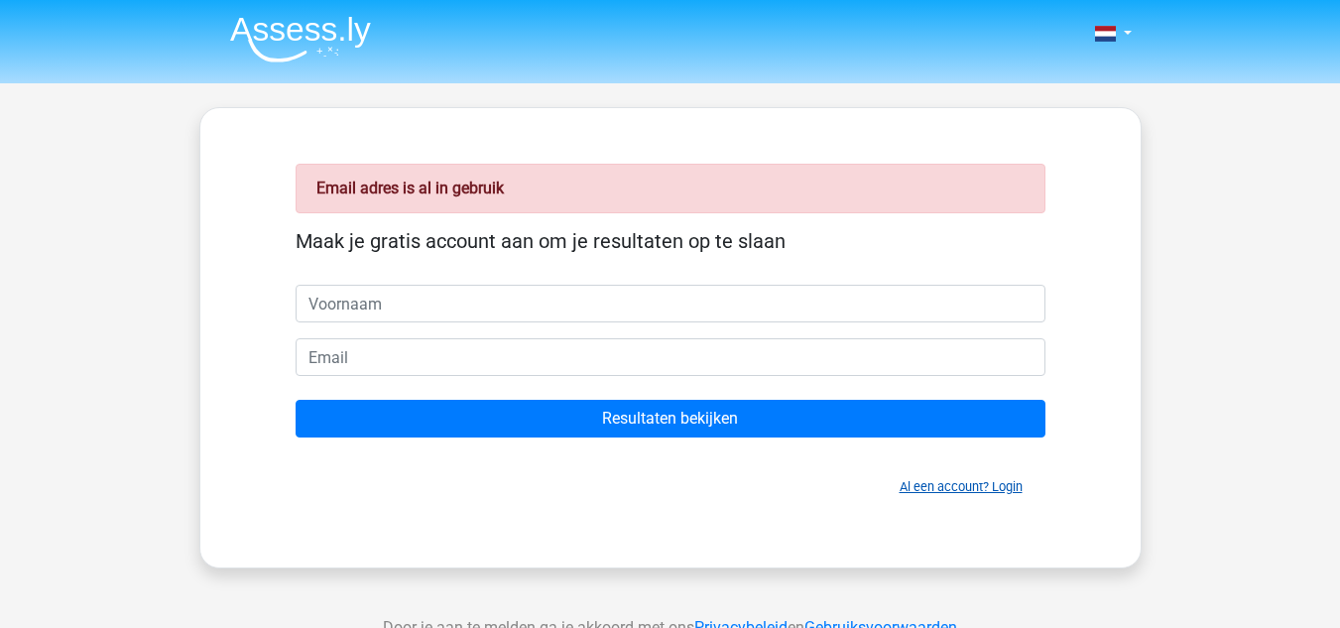
click at [932, 487] on link "Al een account? Login" at bounding box center [961, 486] width 123 height 15
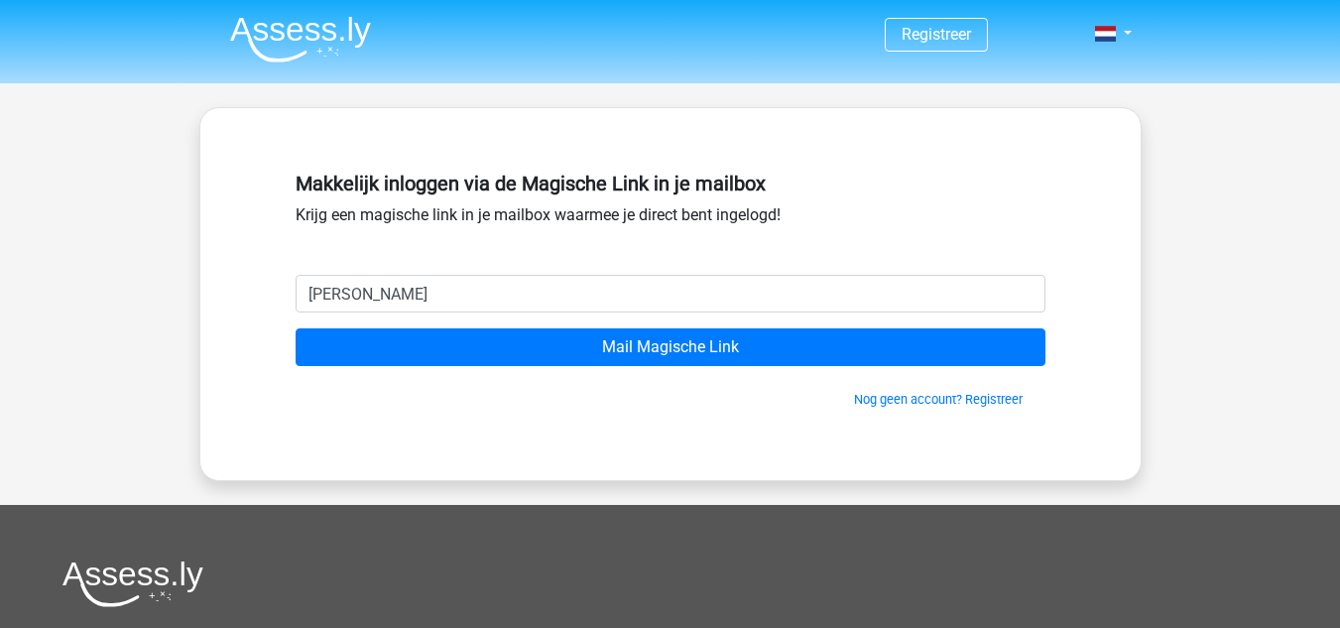
type input "[EMAIL_ADDRESS][DOMAIN_NAME]"
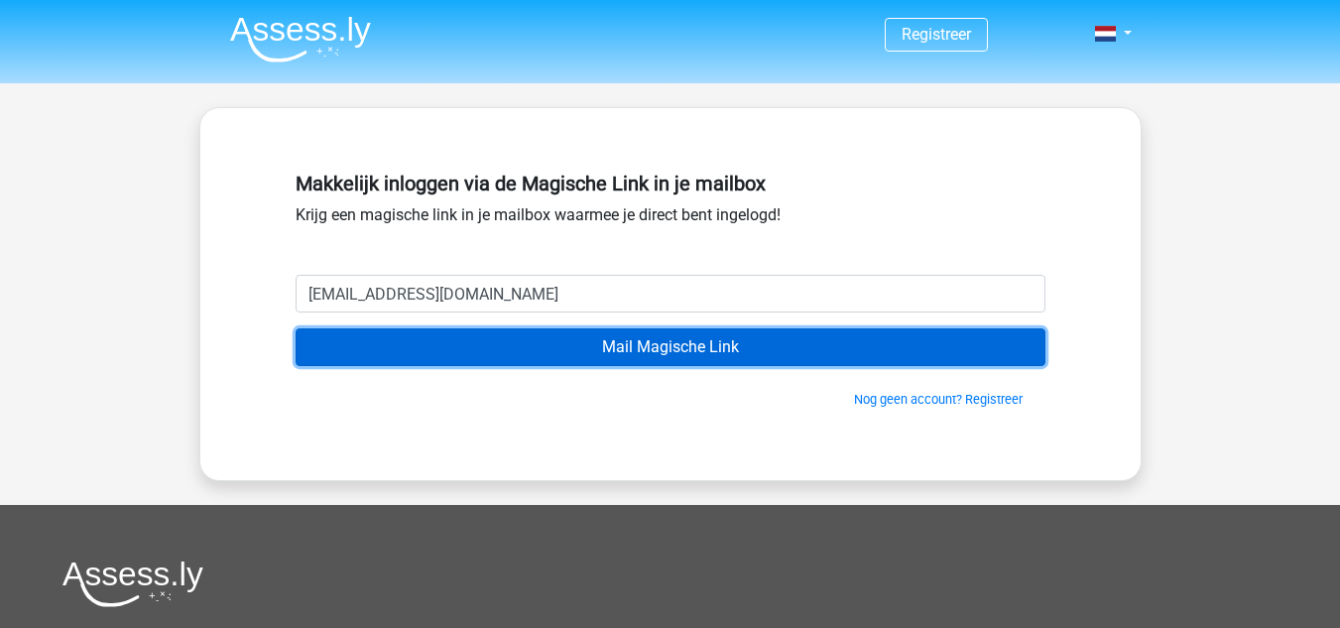
click at [532, 347] on input "Mail Magische Link" at bounding box center [671, 347] width 750 height 38
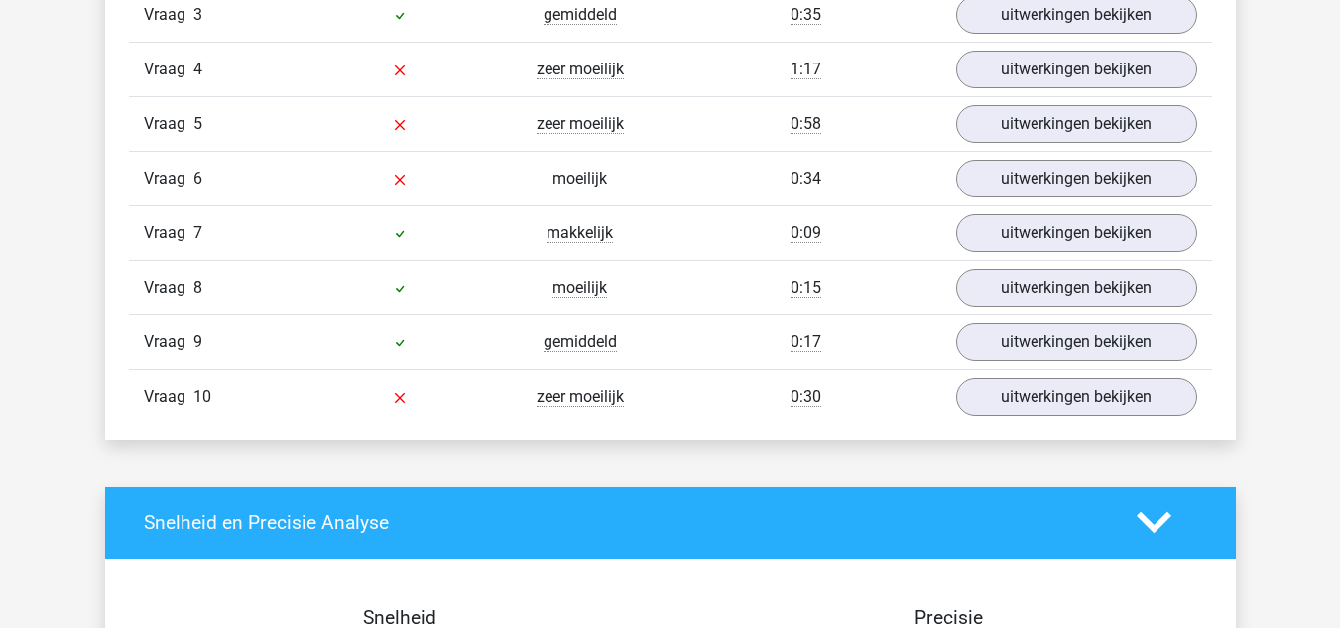
scroll to position [1836, 0]
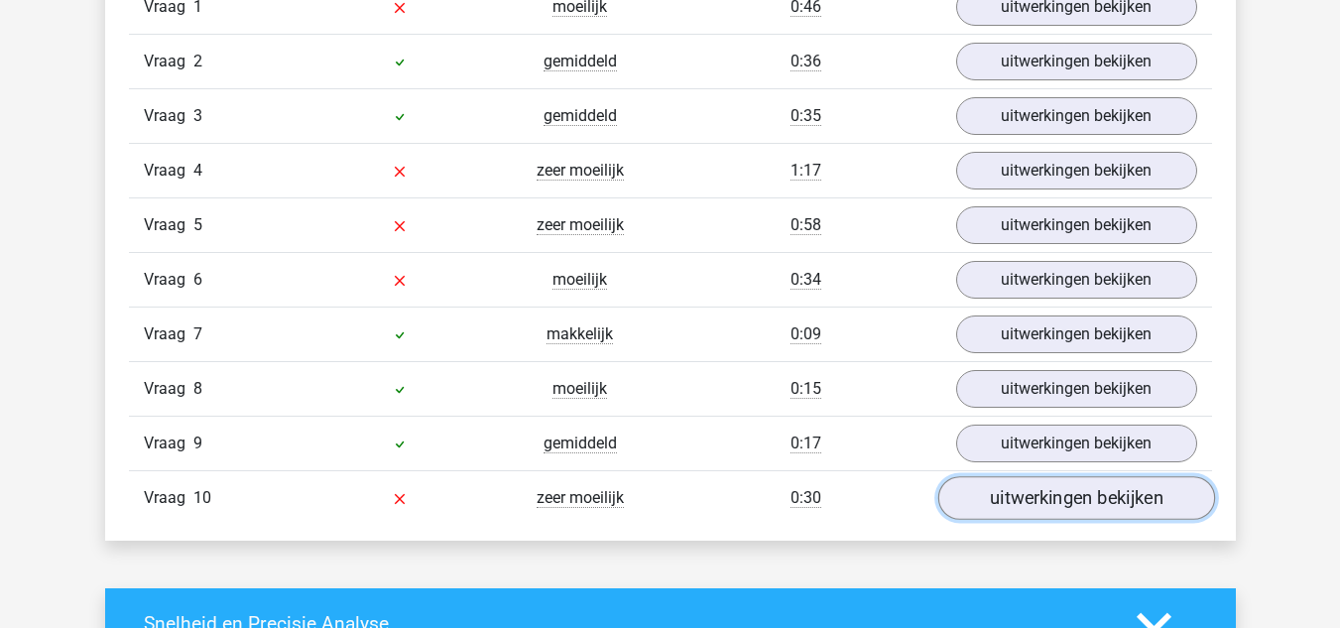
click at [1010, 500] on link "uitwerkingen bekijken" at bounding box center [1075, 498] width 277 height 44
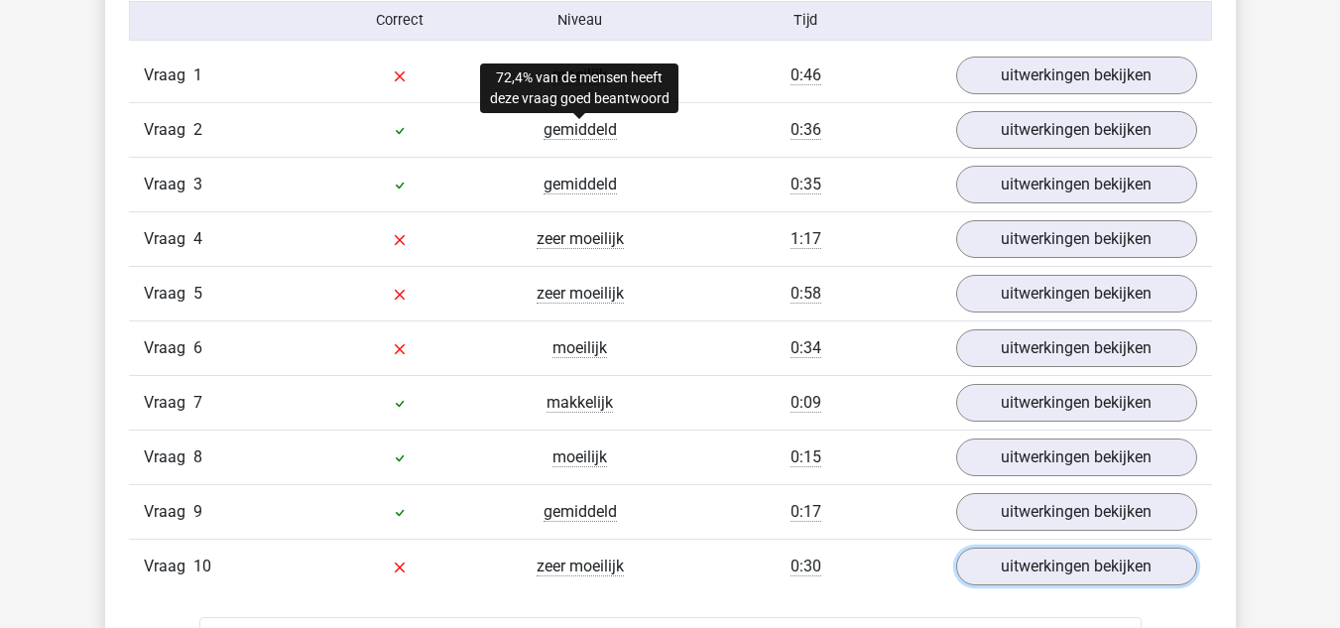
scroll to position [1766, 0]
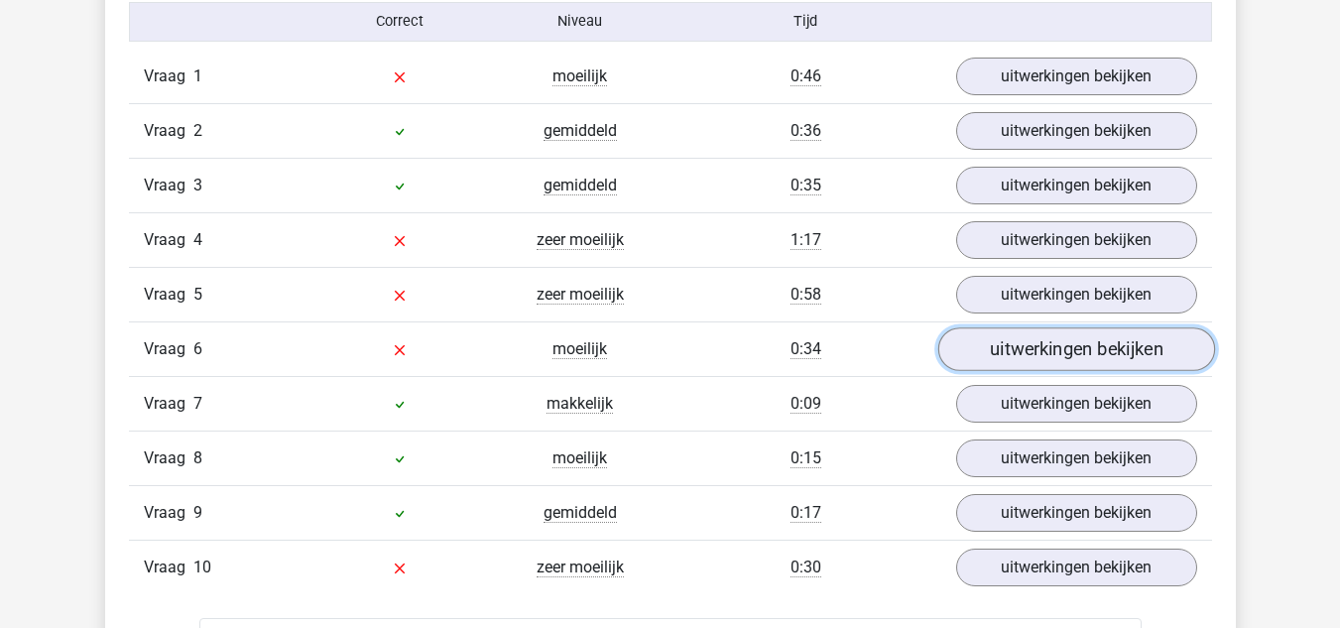
click at [1006, 341] on link "uitwerkingen bekijken" at bounding box center [1075, 349] width 277 height 44
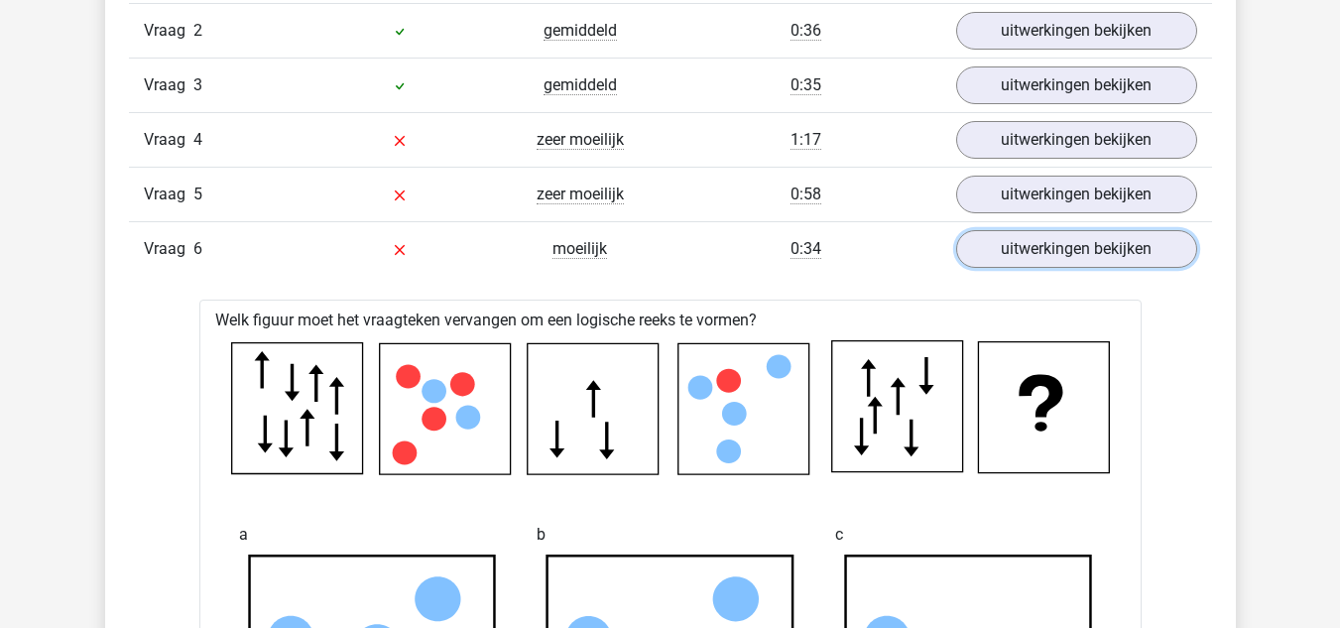
scroll to position [1866, 0]
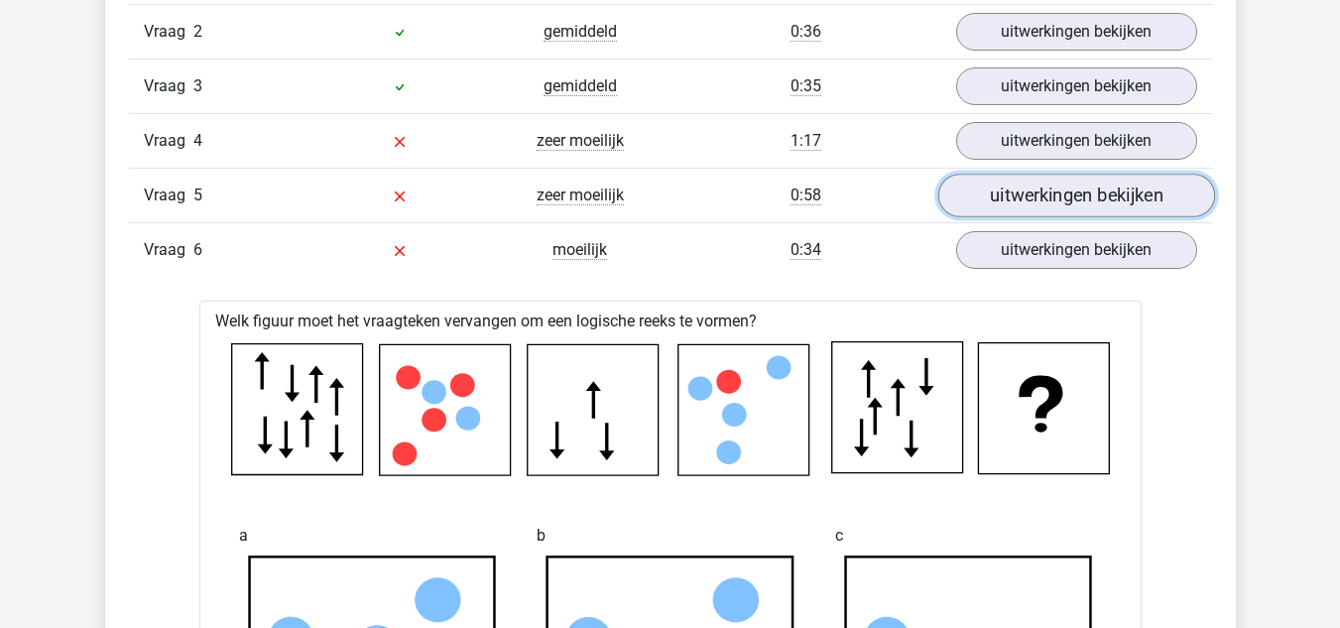
click at [1054, 201] on link "uitwerkingen bekijken" at bounding box center [1075, 196] width 277 height 44
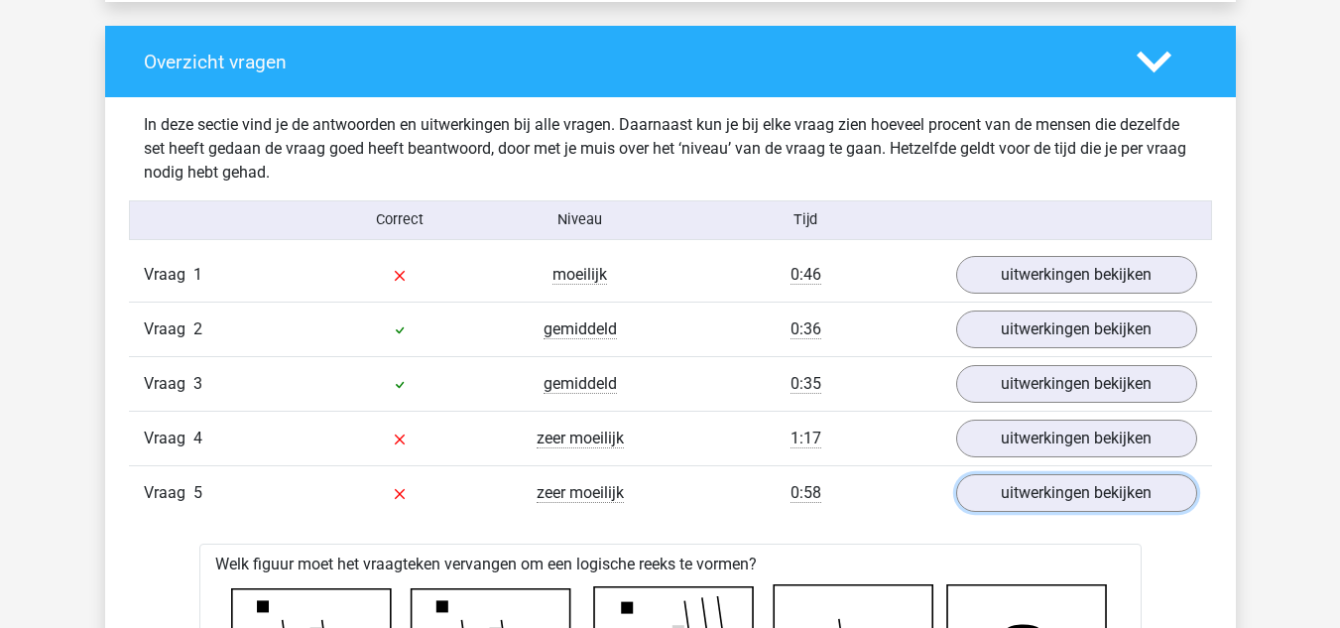
scroll to position [1560, 0]
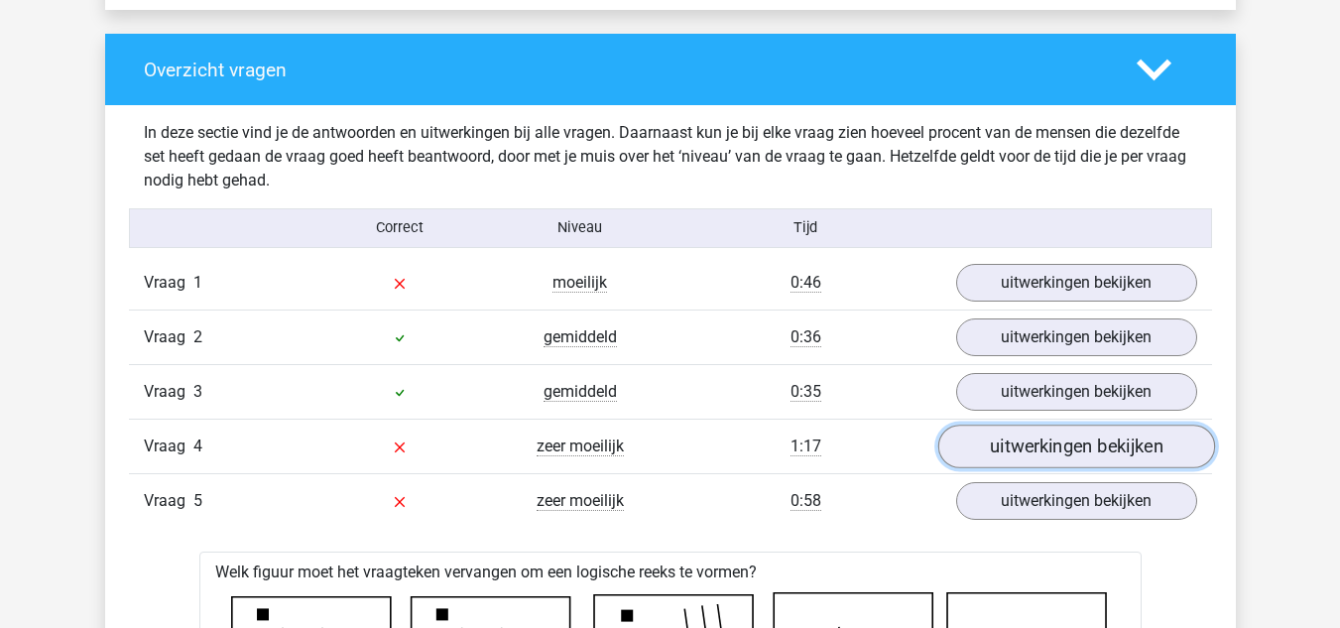
click at [1008, 437] on link "uitwerkingen bekijken" at bounding box center [1075, 447] width 277 height 44
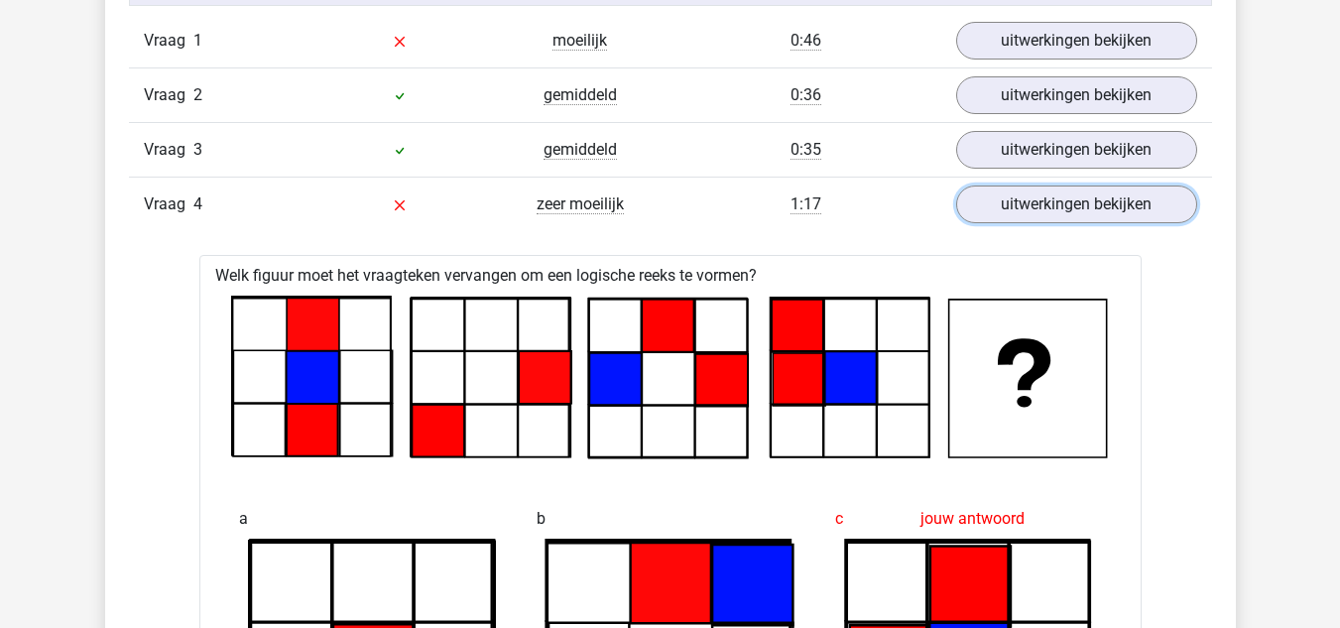
scroll to position [1795, 0]
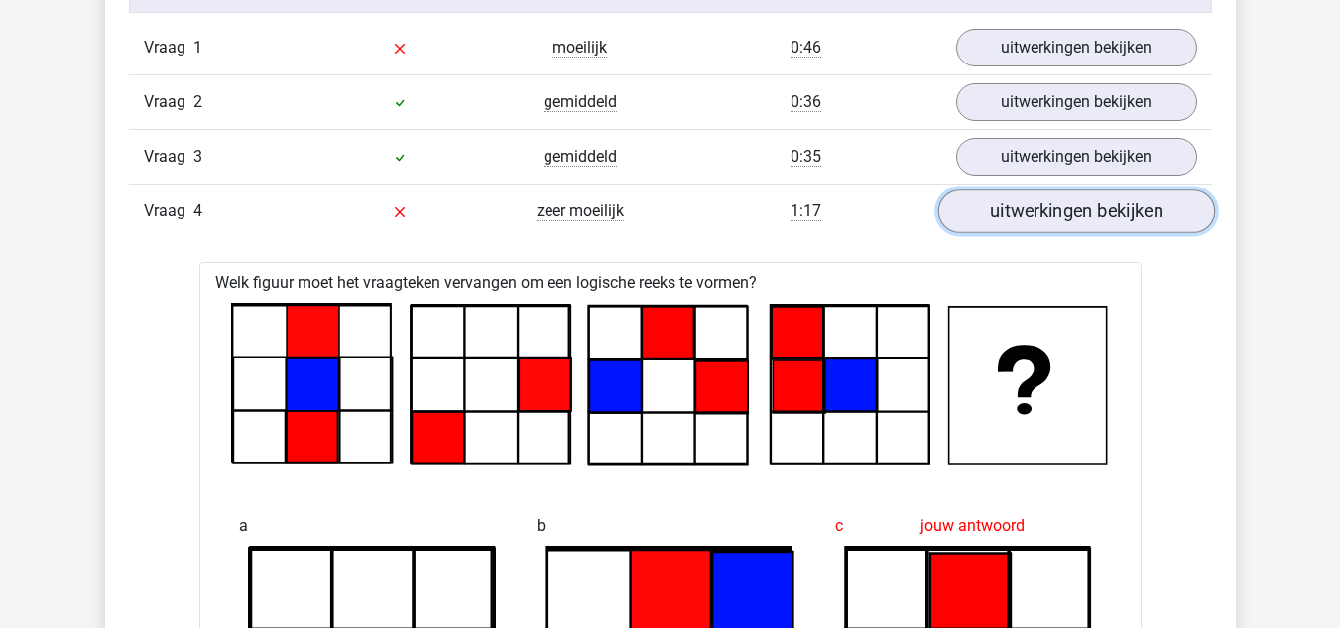
click at [1001, 215] on link "uitwerkingen bekijken" at bounding box center [1075, 211] width 277 height 44
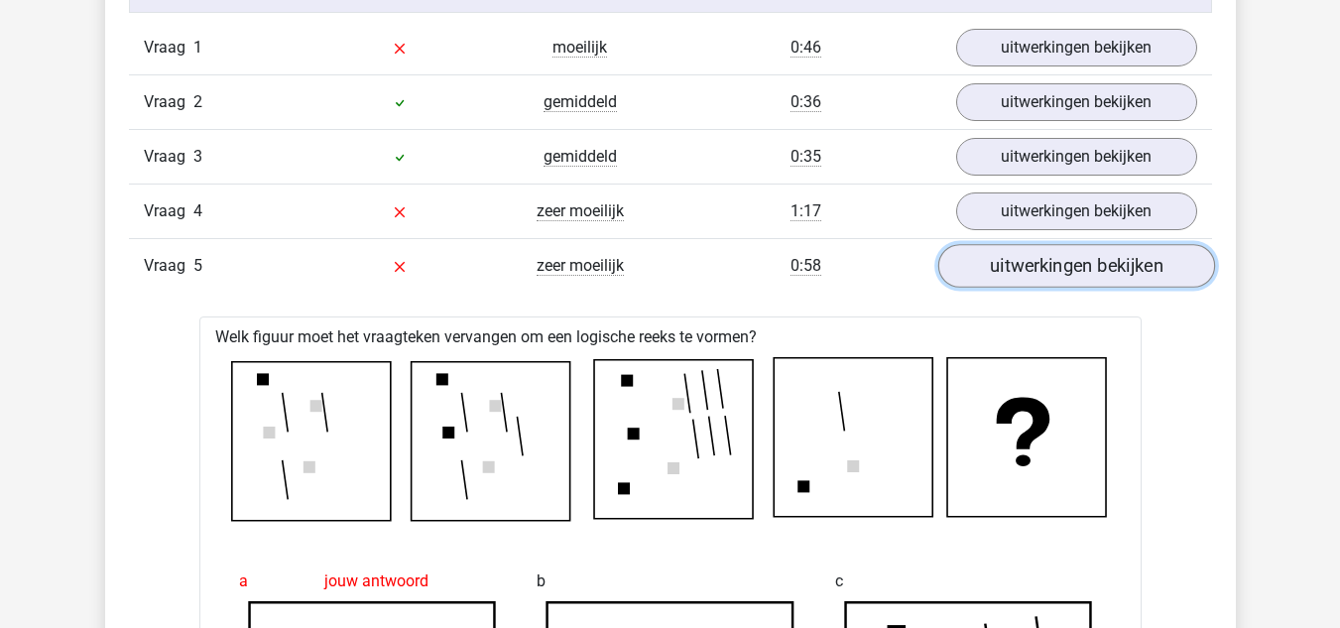
click at [1035, 287] on link "uitwerkingen bekijken" at bounding box center [1075, 266] width 277 height 44
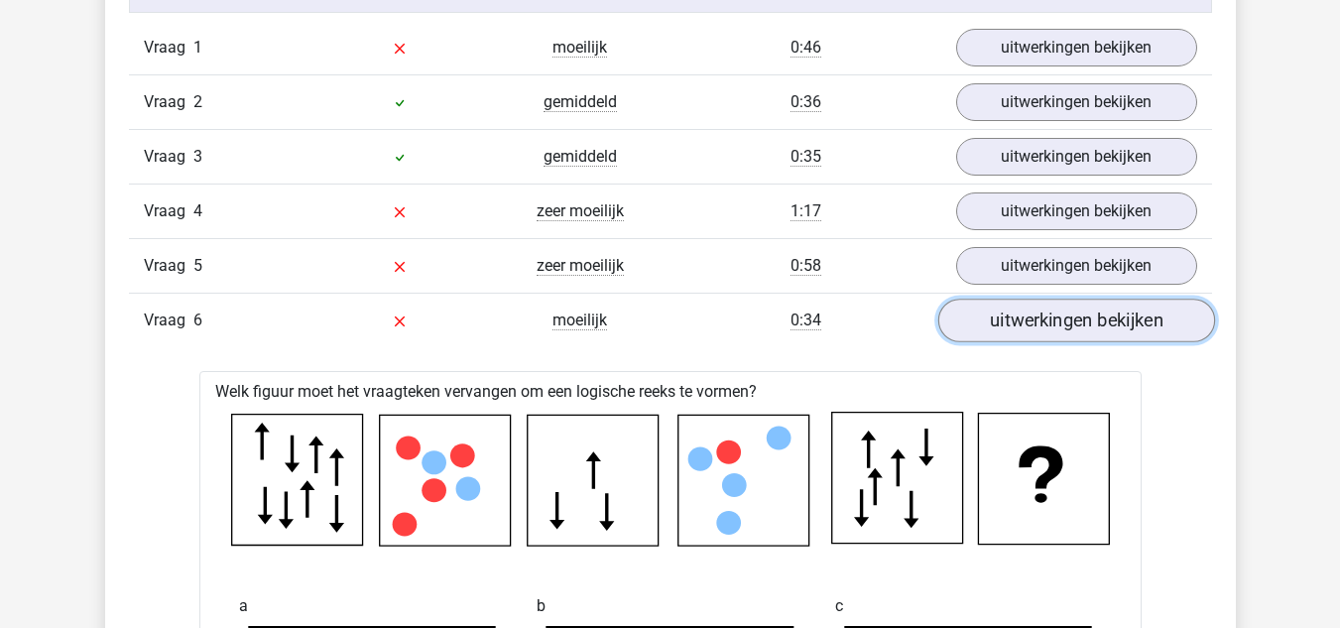
click at [1029, 311] on link "uitwerkingen bekijken" at bounding box center [1075, 321] width 277 height 44
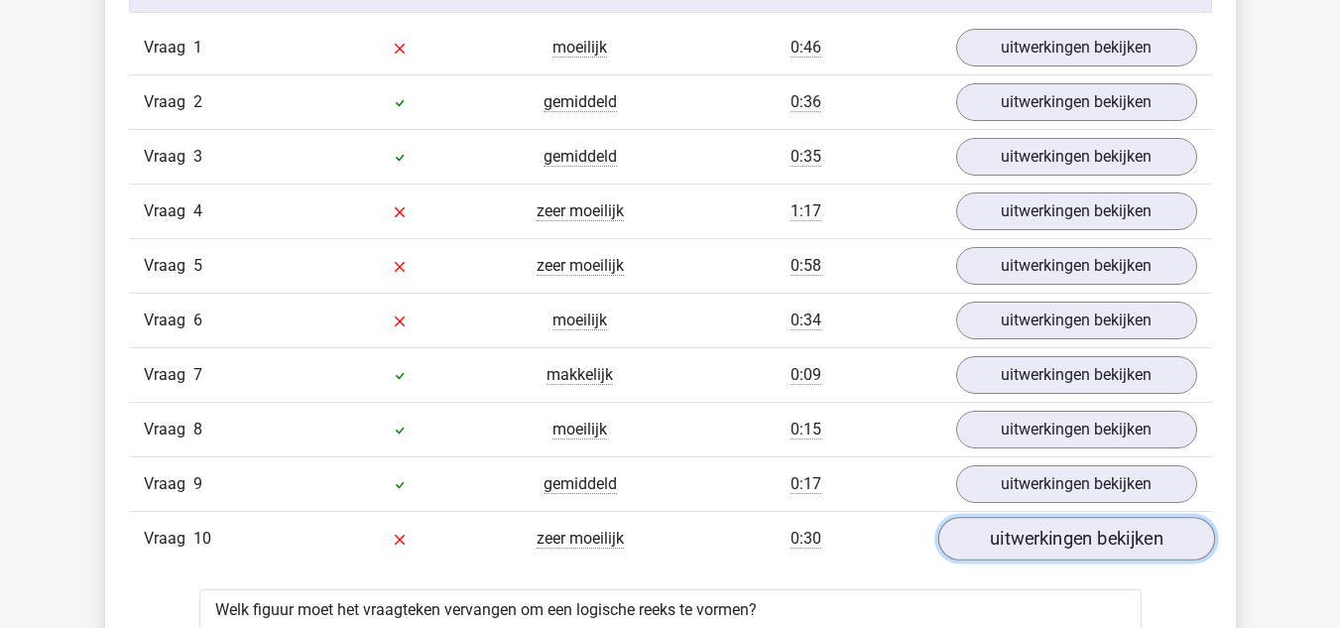
click at [1041, 544] on link "uitwerkingen bekijken" at bounding box center [1075, 539] width 277 height 44
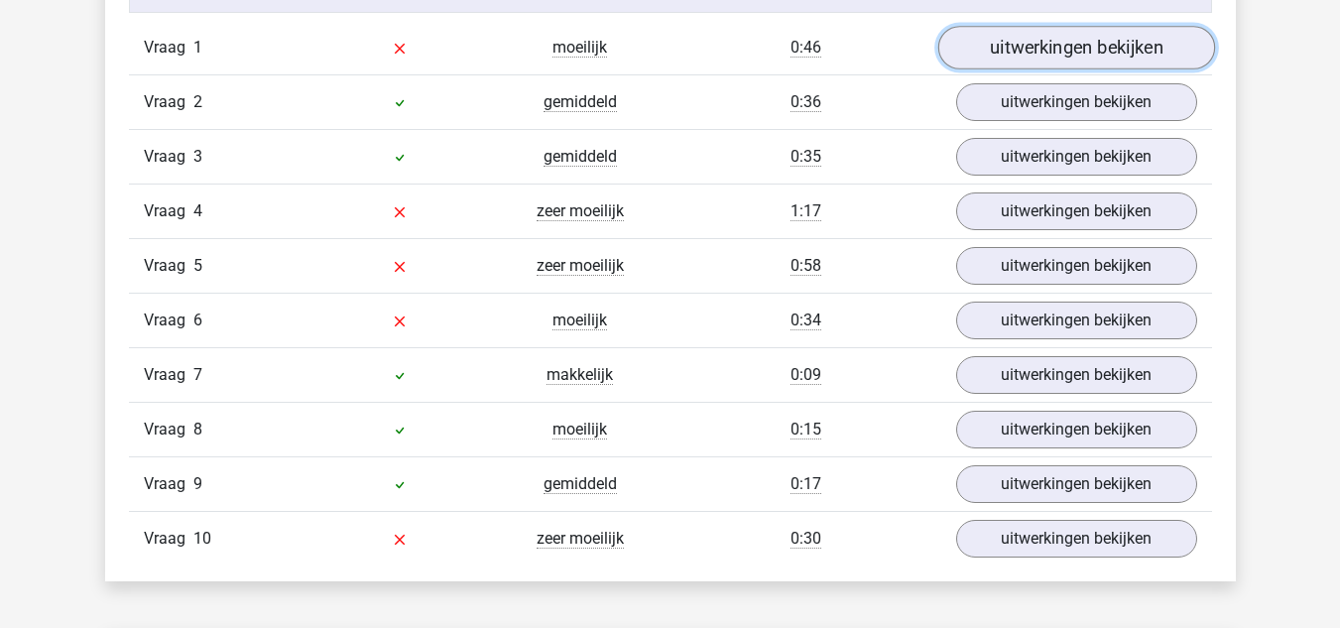
click at [1041, 61] on link "uitwerkingen bekijken" at bounding box center [1075, 48] width 277 height 44
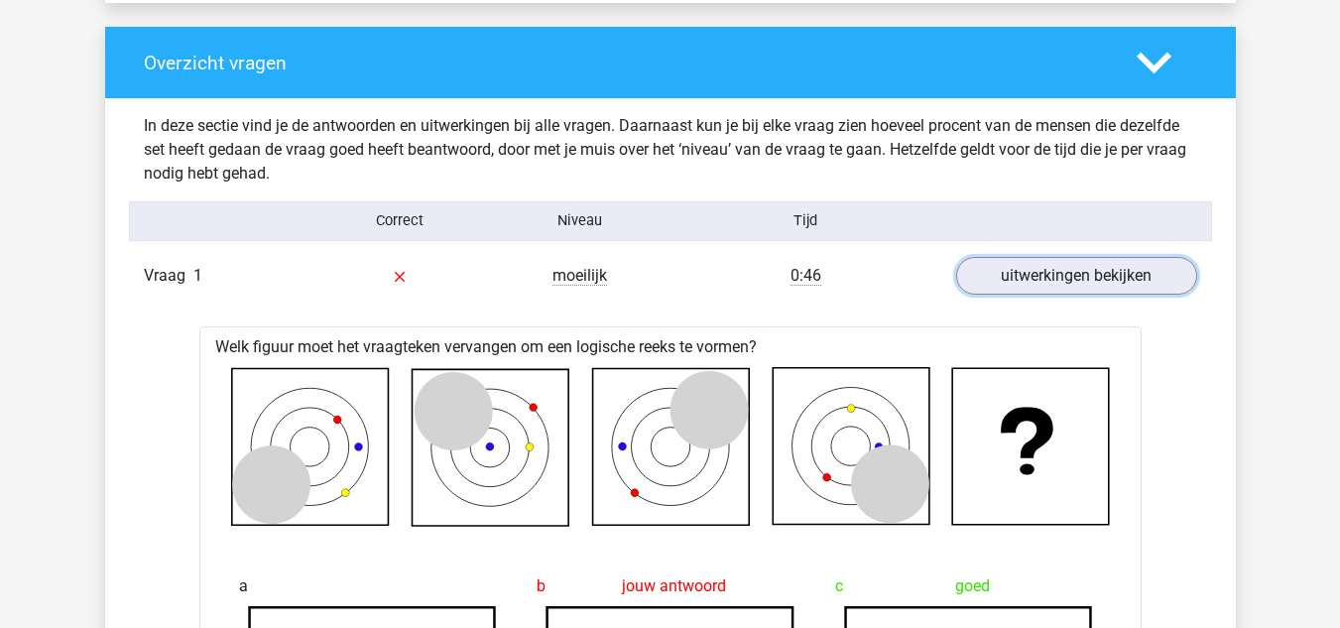
scroll to position [1565, 0]
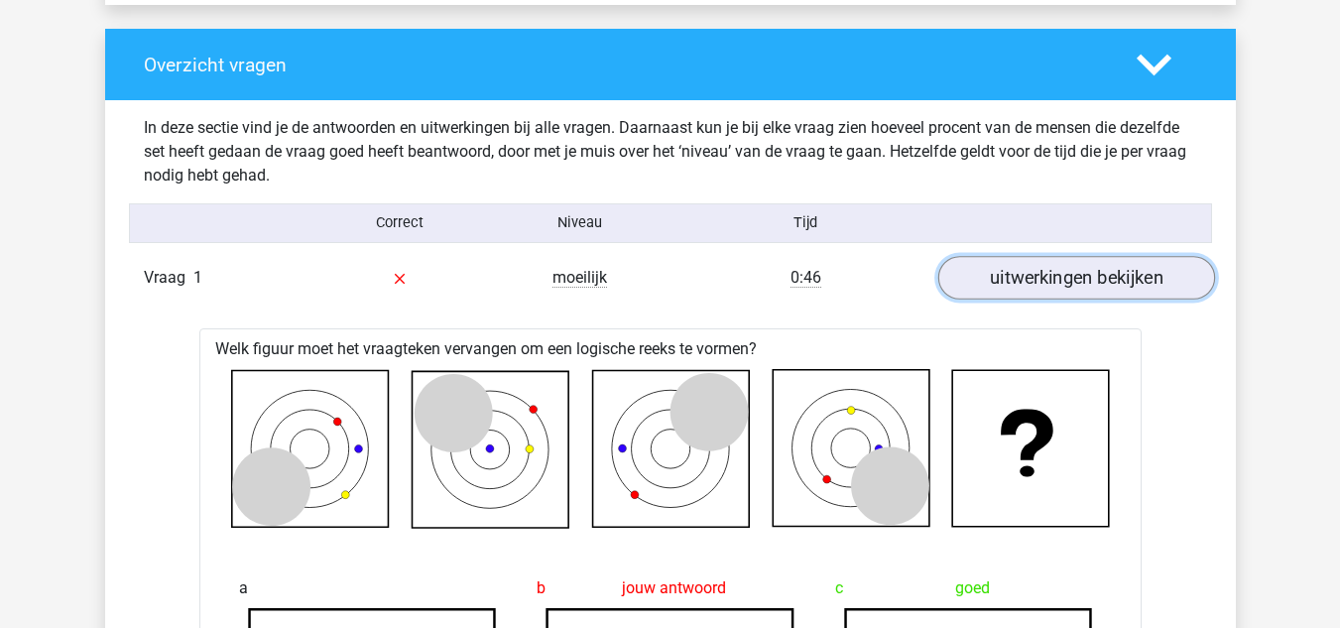
click at [1011, 295] on link "uitwerkingen bekijken" at bounding box center [1075, 278] width 277 height 44
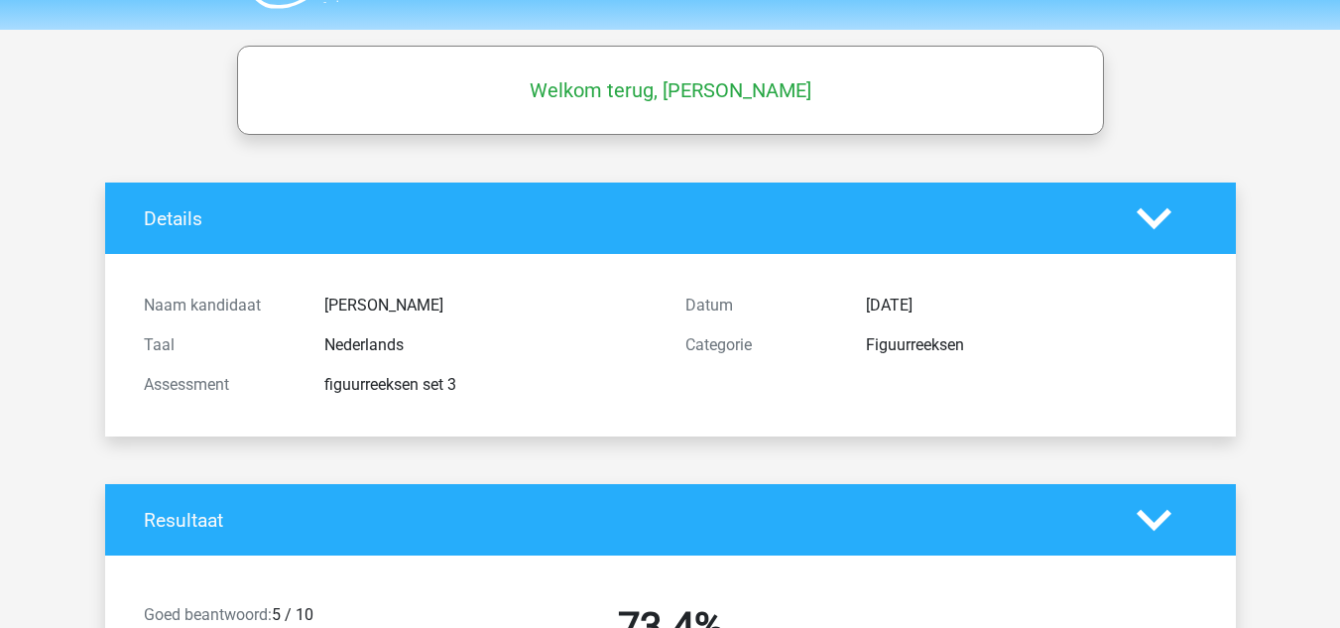
scroll to position [0, 0]
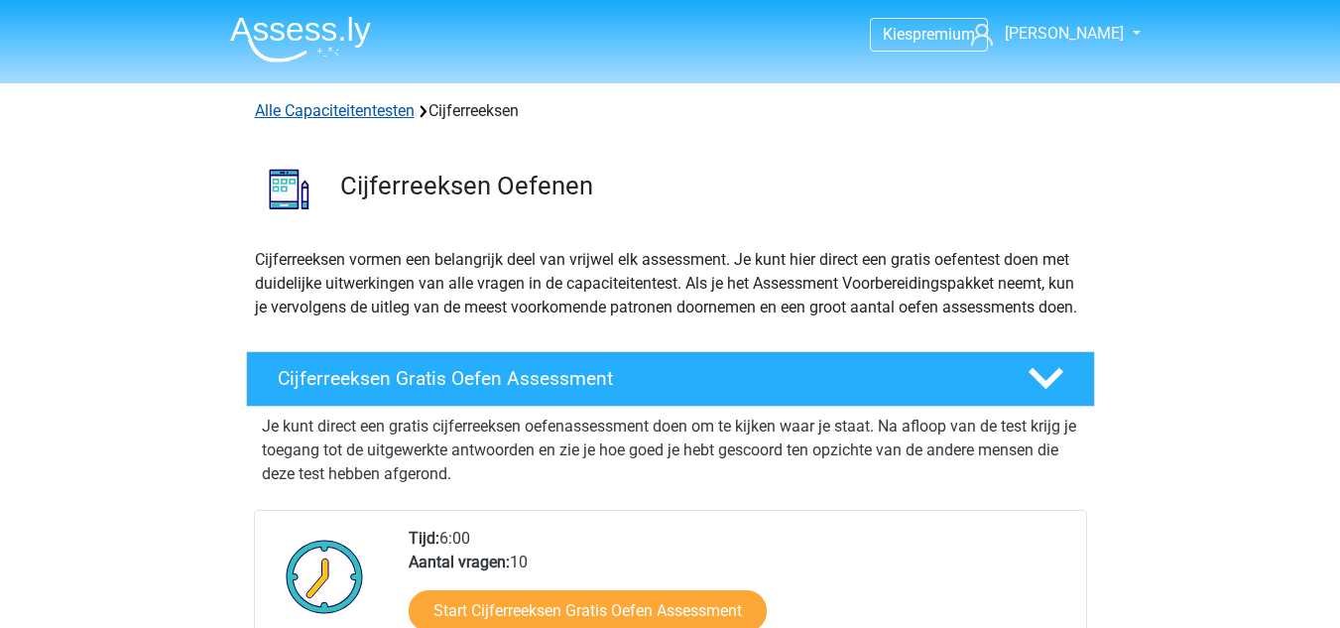
click at [371, 112] on link "Alle Capaciteitentesten" at bounding box center [335, 110] width 160 height 19
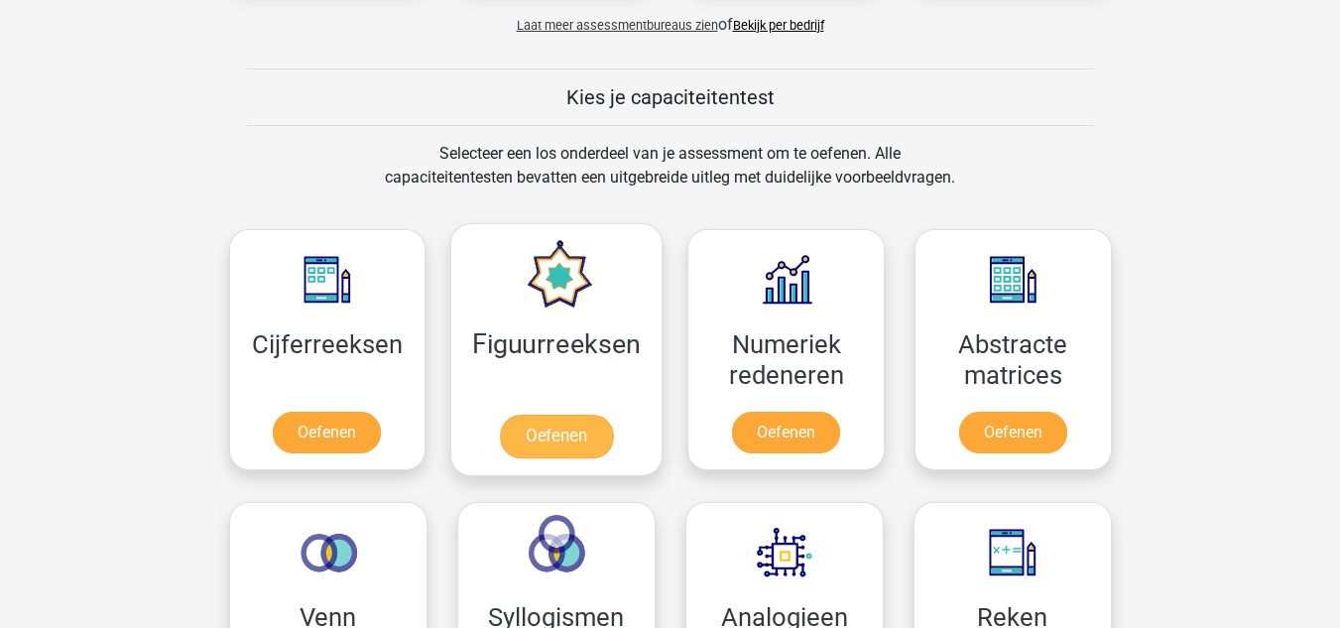
scroll to position [698, 0]
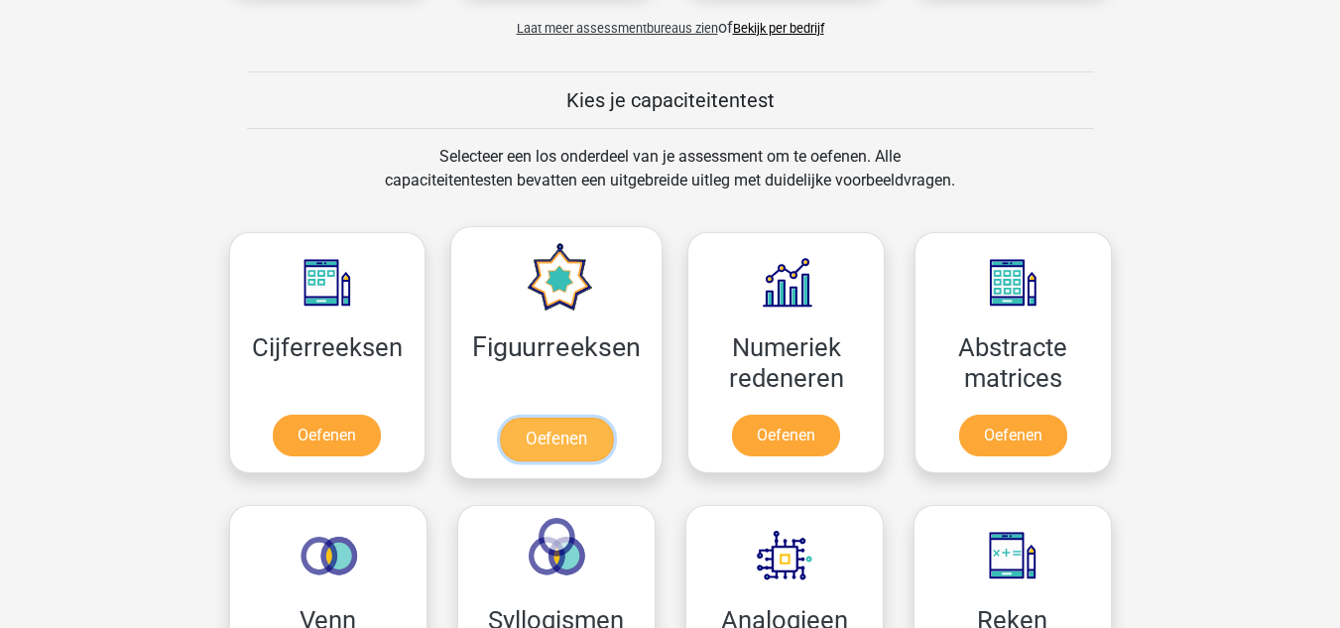
click at [561, 434] on link "Oefenen" at bounding box center [556, 440] width 113 height 44
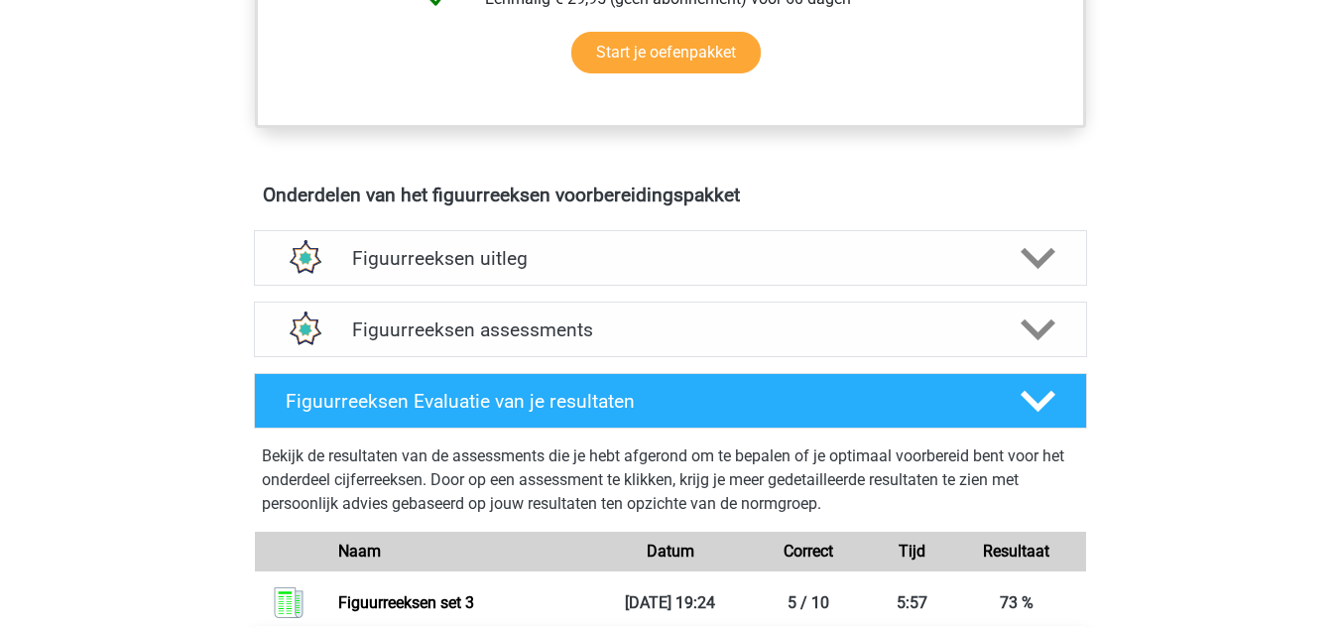
scroll to position [1029, 0]
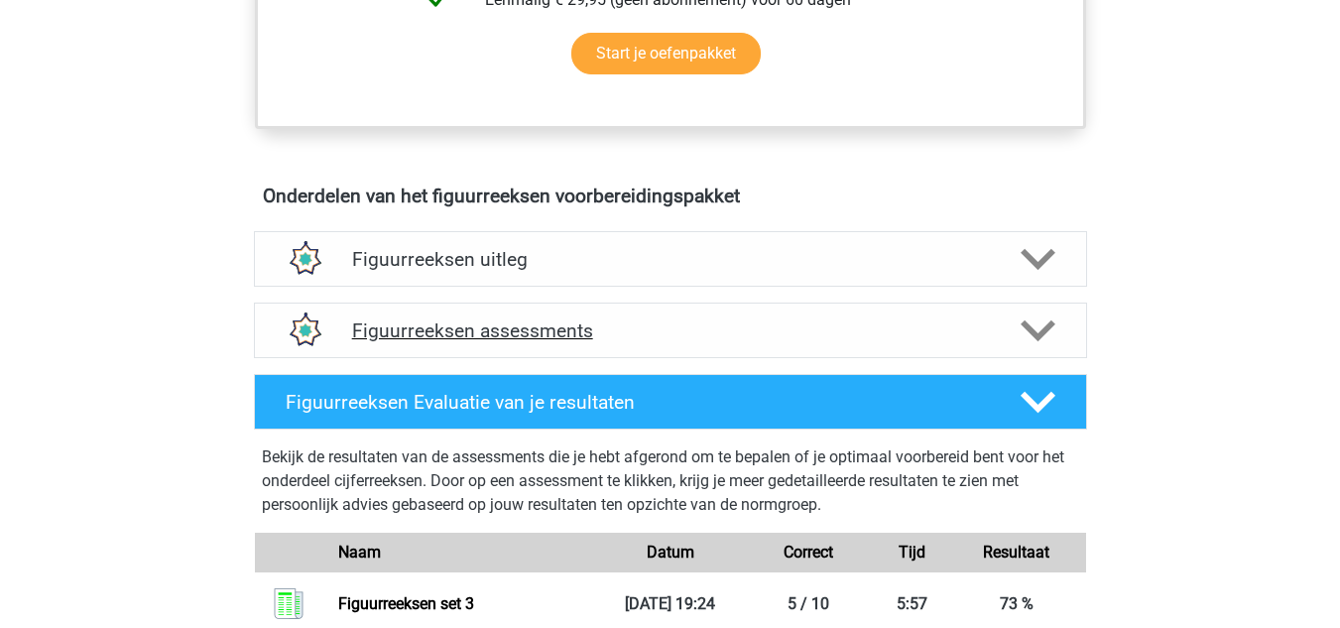
click at [1007, 318] on div at bounding box center [1036, 330] width 66 height 35
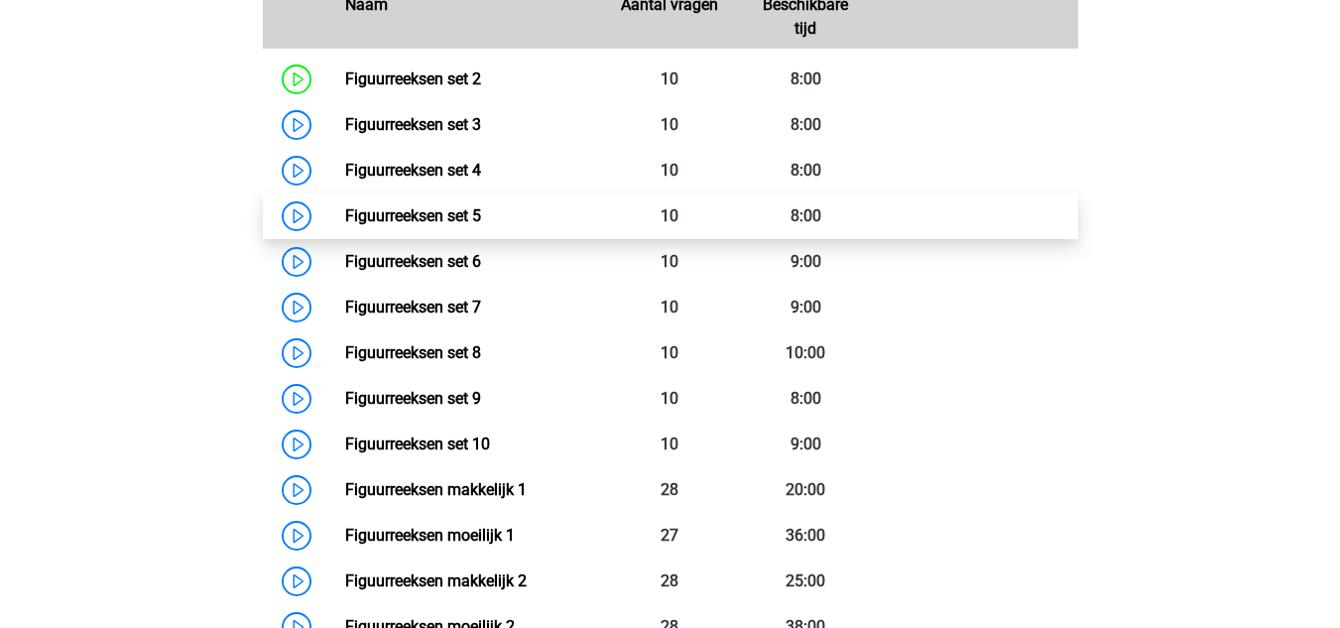
scroll to position [1496, 0]
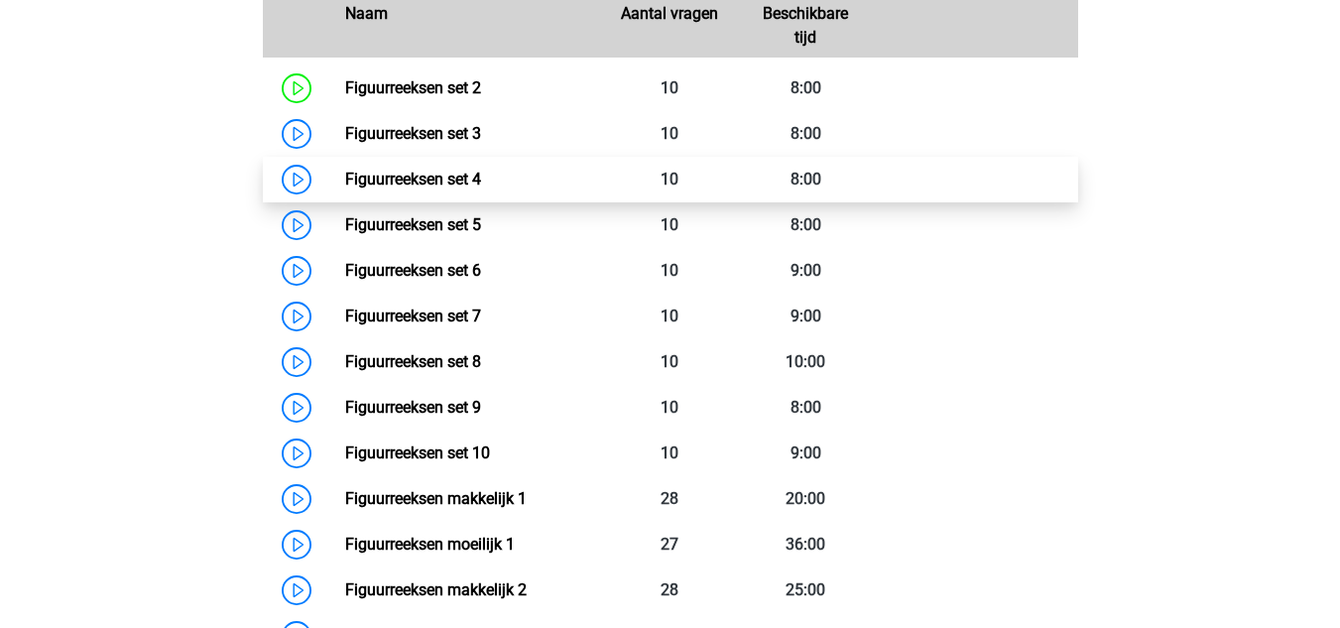
click at [345, 183] on link "Figuurreeksen set 4" at bounding box center [413, 179] width 136 height 19
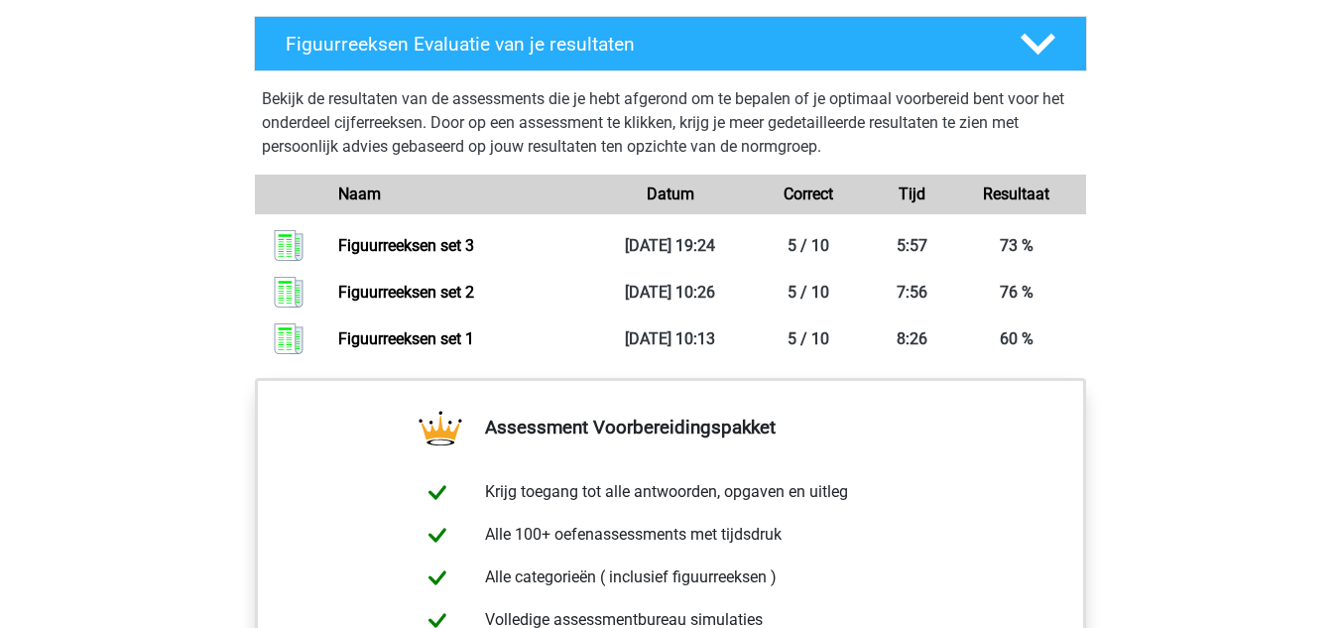
scroll to position [2168, 0]
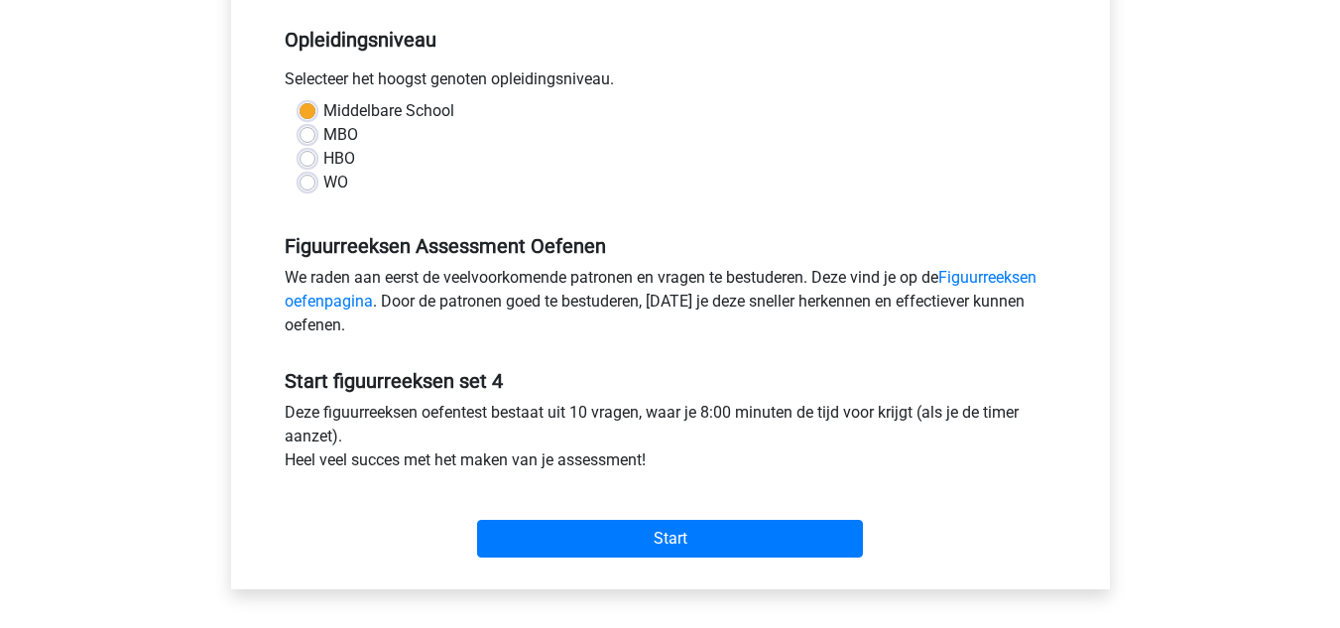
scroll to position [400, 0]
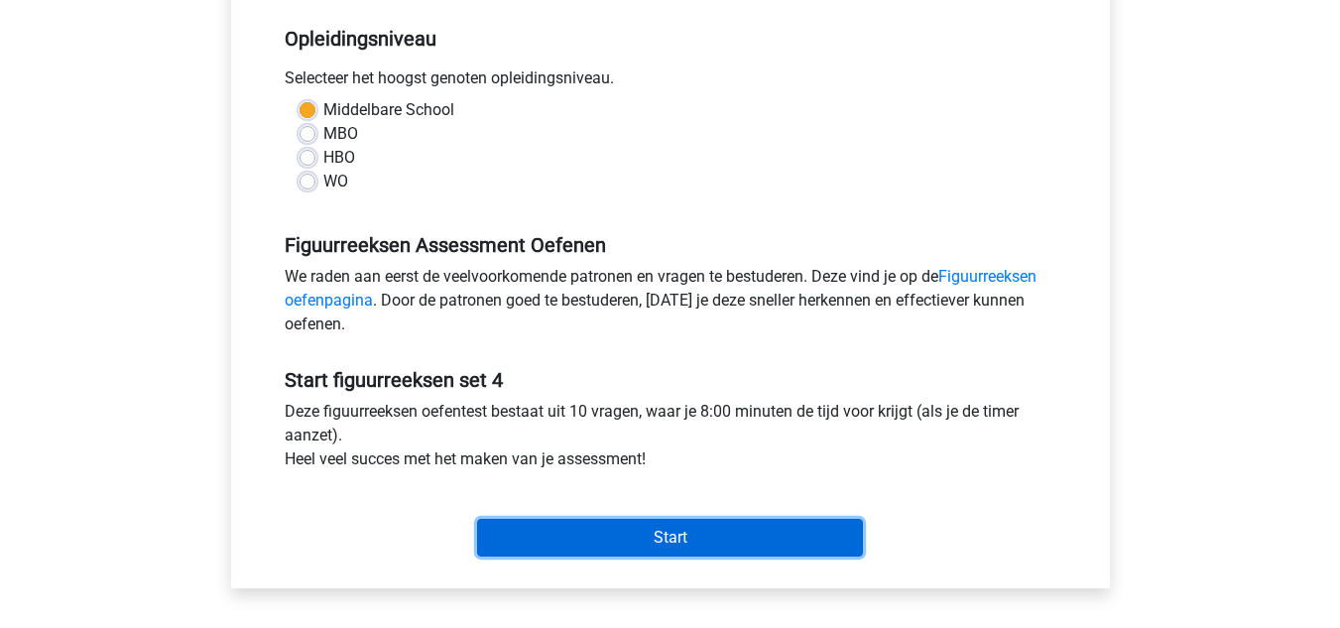
click at [564, 535] on input "Start" at bounding box center [670, 538] width 386 height 38
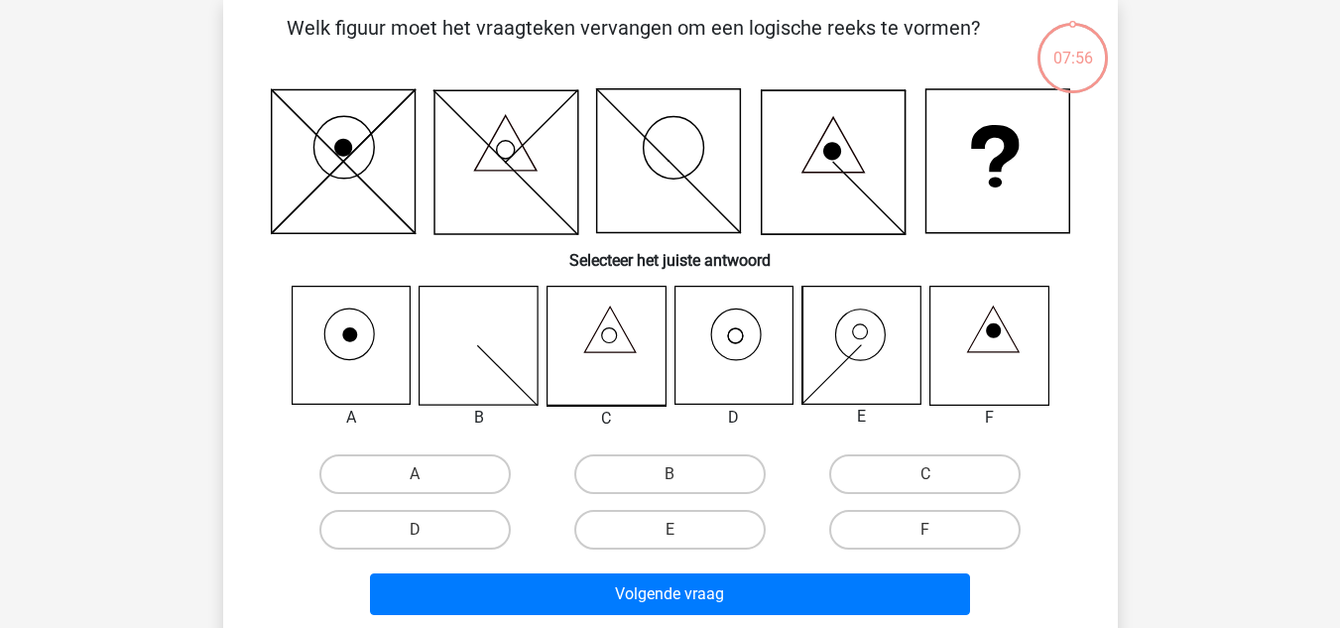
scroll to position [96, 0]
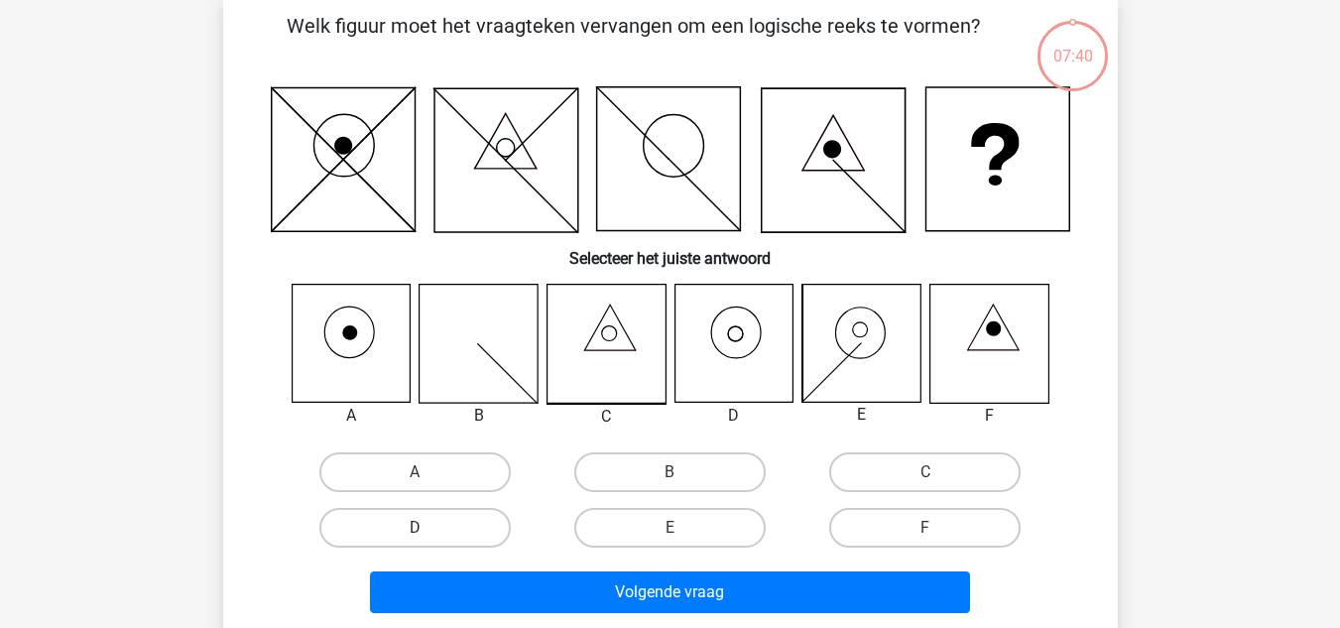
click at [470, 522] on label "D" at bounding box center [414, 528] width 191 height 40
click at [427, 528] on input "D" at bounding box center [421, 534] width 13 height 13
radio input "true"
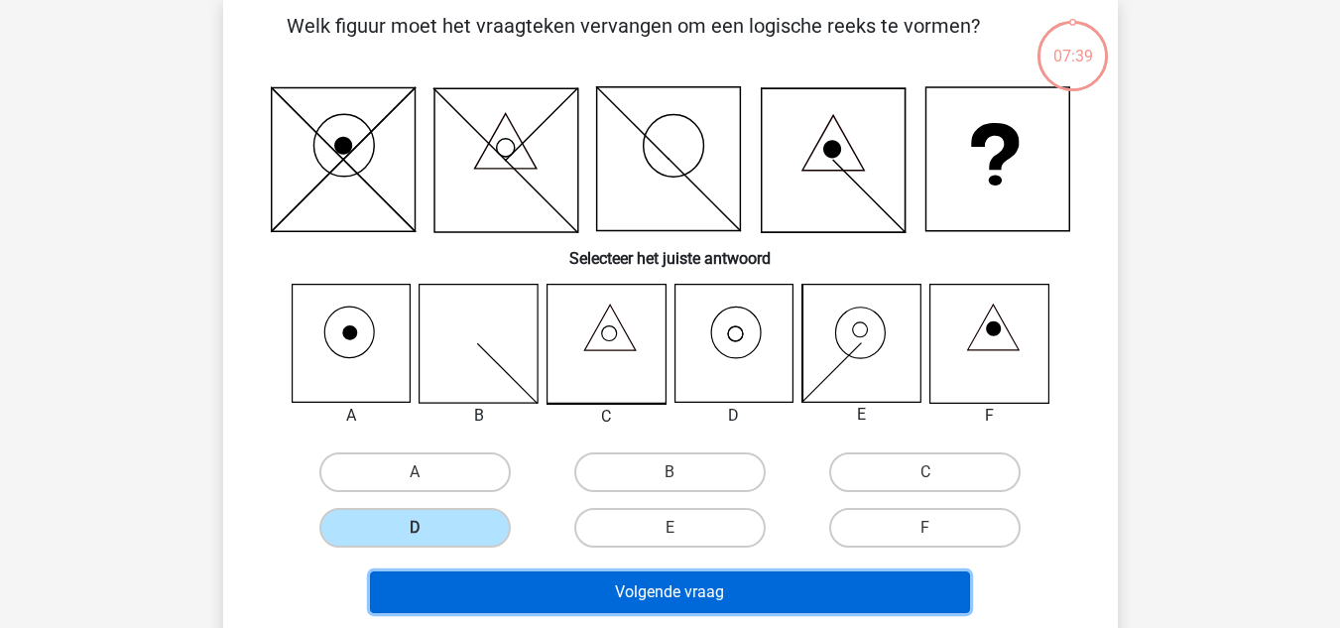
click at [648, 594] on button "Volgende vraag" at bounding box center [670, 592] width 600 height 42
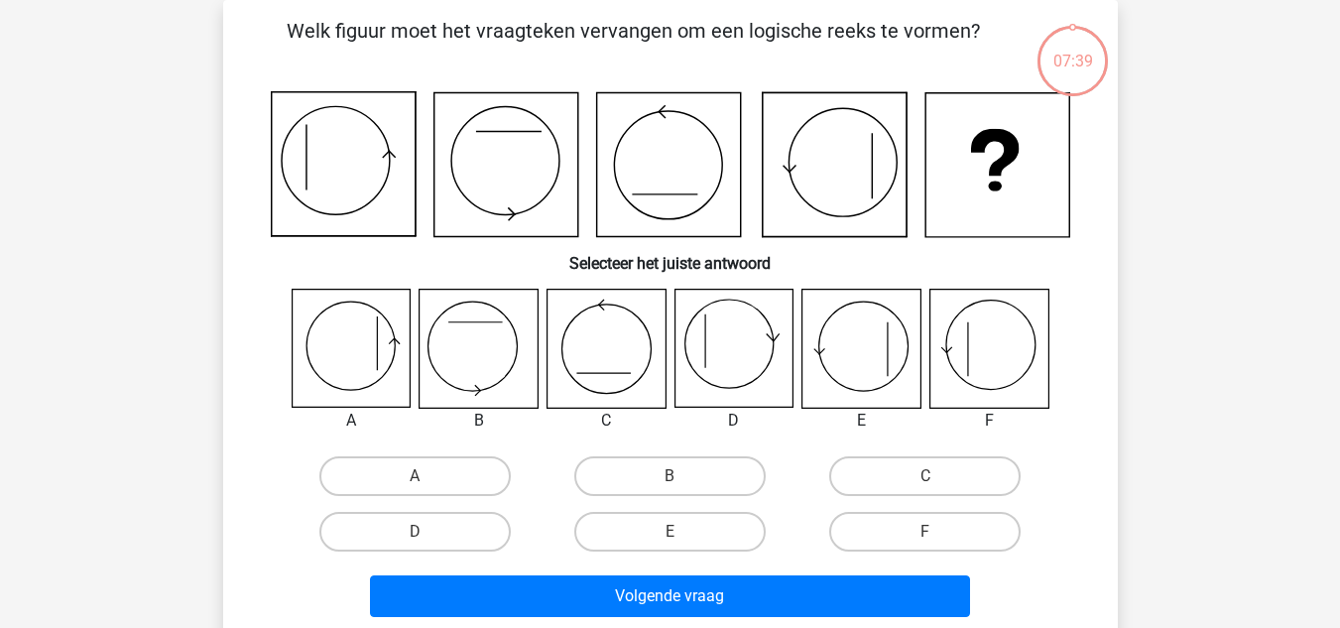
scroll to position [89, 0]
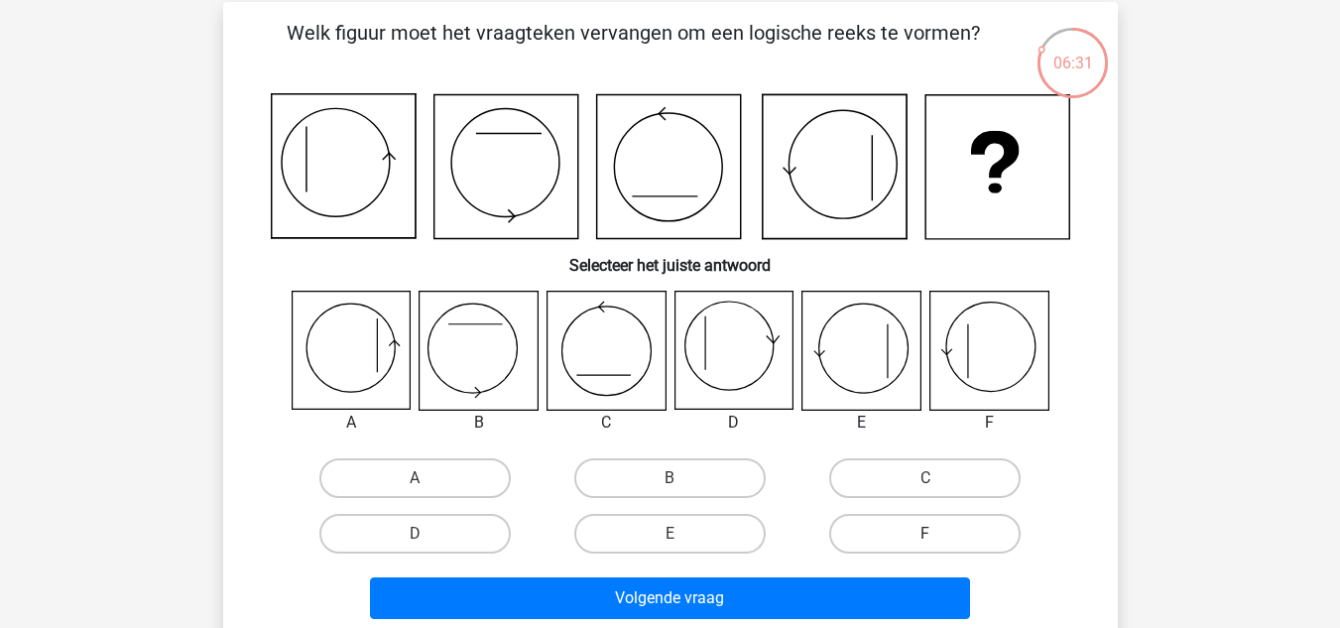
click at [880, 541] on label "F" at bounding box center [924, 534] width 191 height 40
click at [925, 541] on input "F" at bounding box center [931, 540] width 13 height 13
radio input "true"
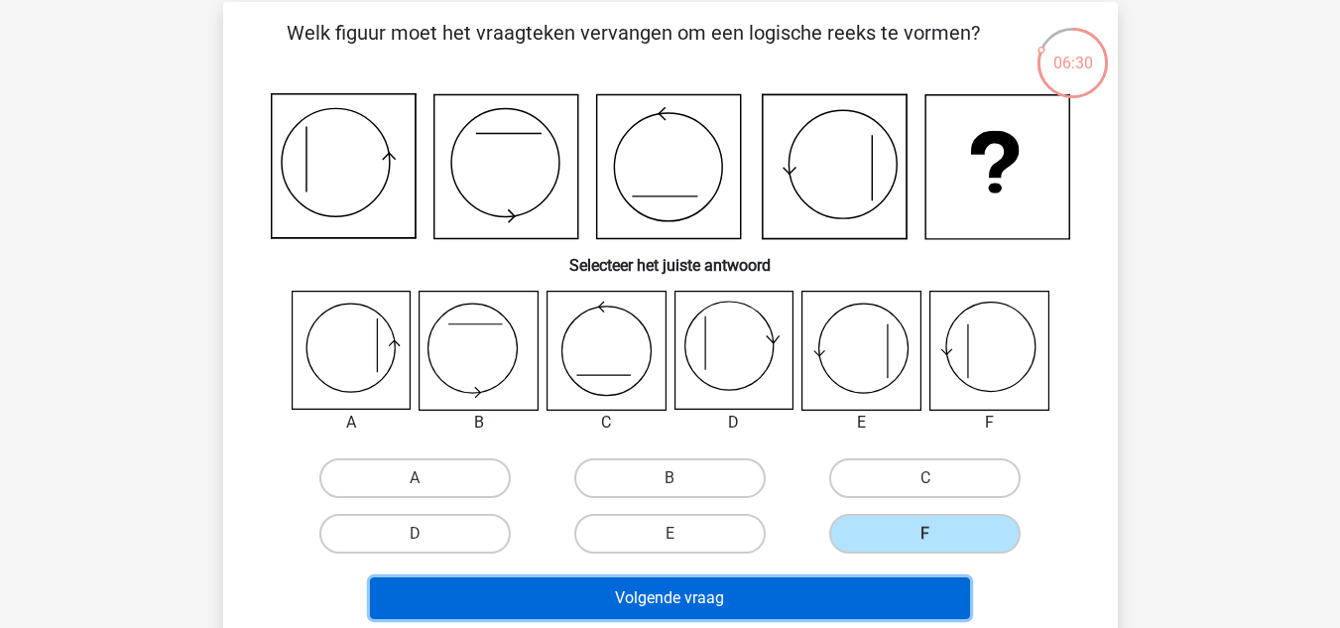
click at [792, 587] on button "Volgende vraag" at bounding box center [670, 598] width 600 height 42
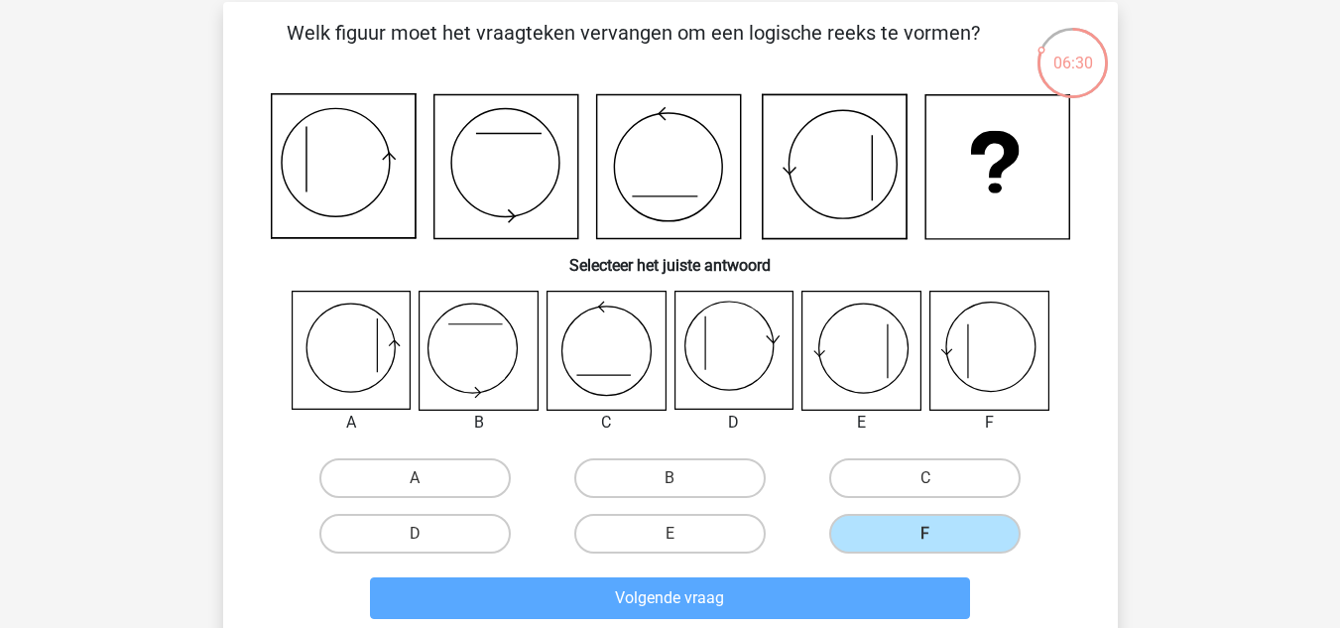
scroll to position [91, 0]
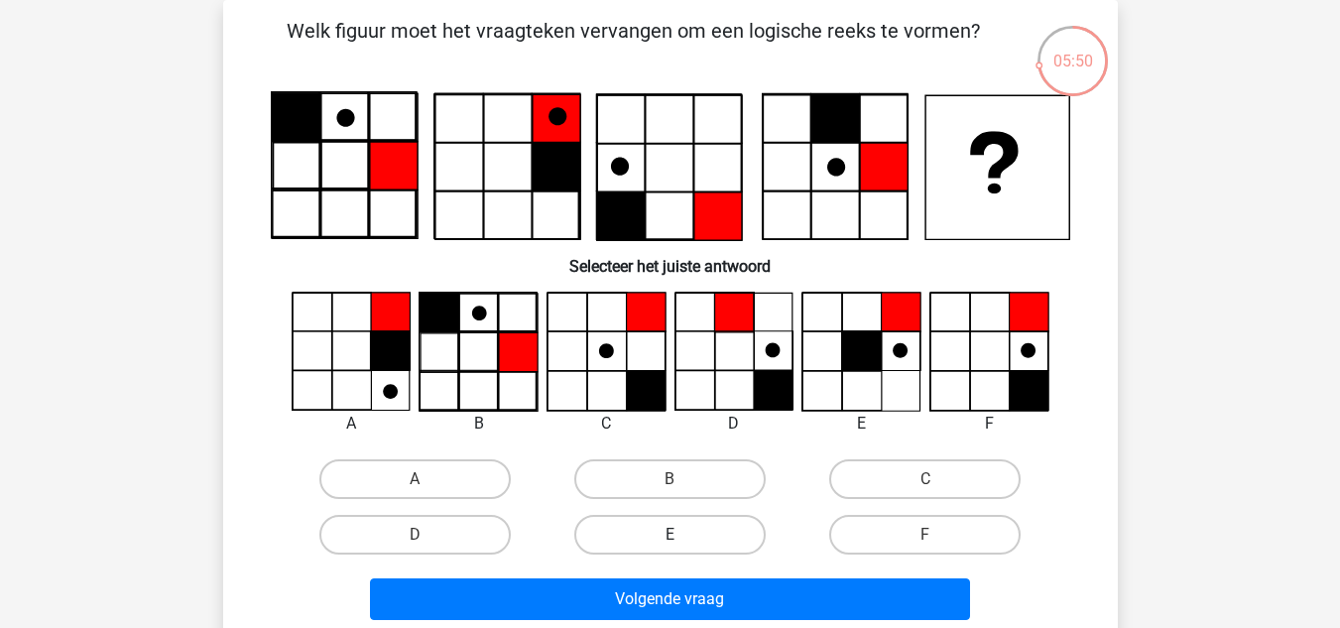
click at [694, 531] on label "E" at bounding box center [669, 535] width 191 height 40
click at [682, 535] on input "E" at bounding box center [676, 541] width 13 height 13
radio input "true"
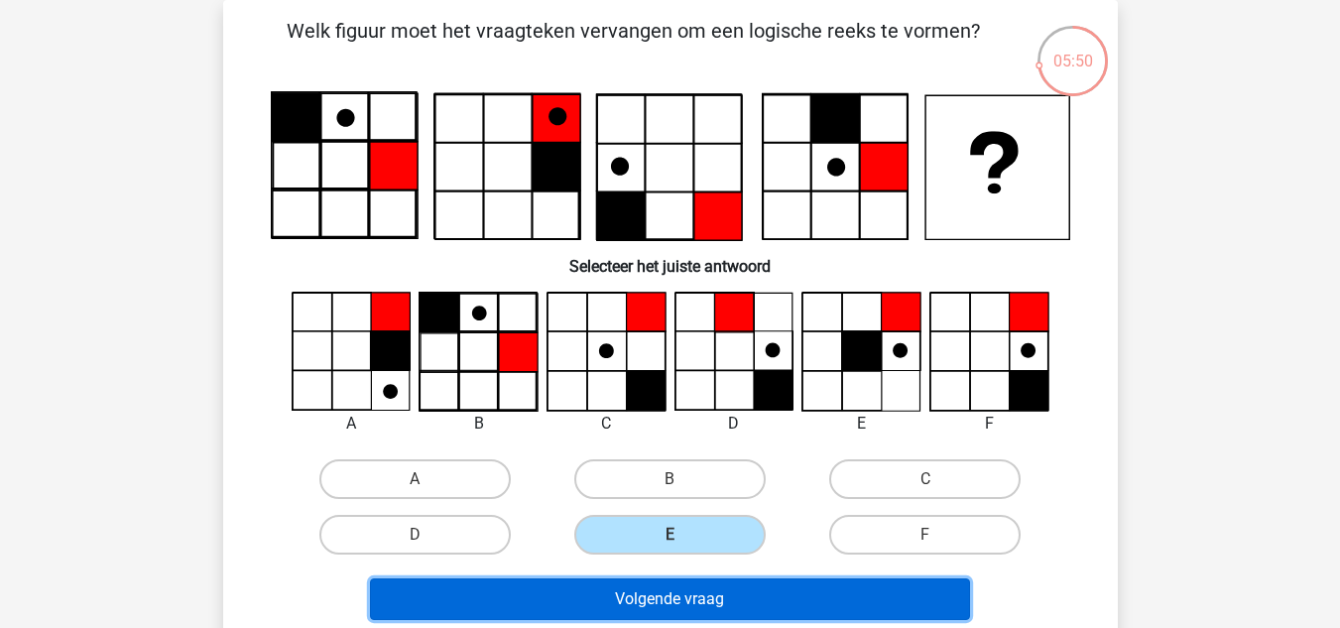
click at [709, 589] on button "Volgende vraag" at bounding box center [670, 599] width 600 height 42
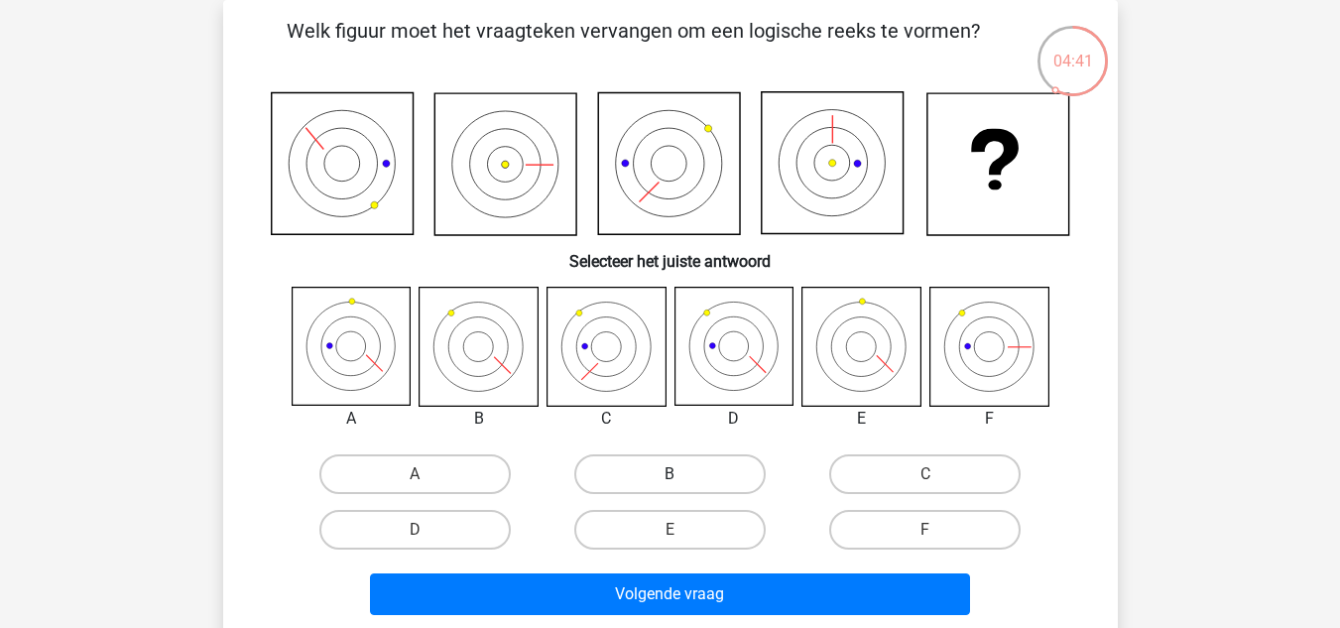
click at [690, 481] on label "B" at bounding box center [669, 474] width 191 height 40
click at [682, 481] on input "B" at bounding box center [676, 480] width 13 height 13
radio input "true"
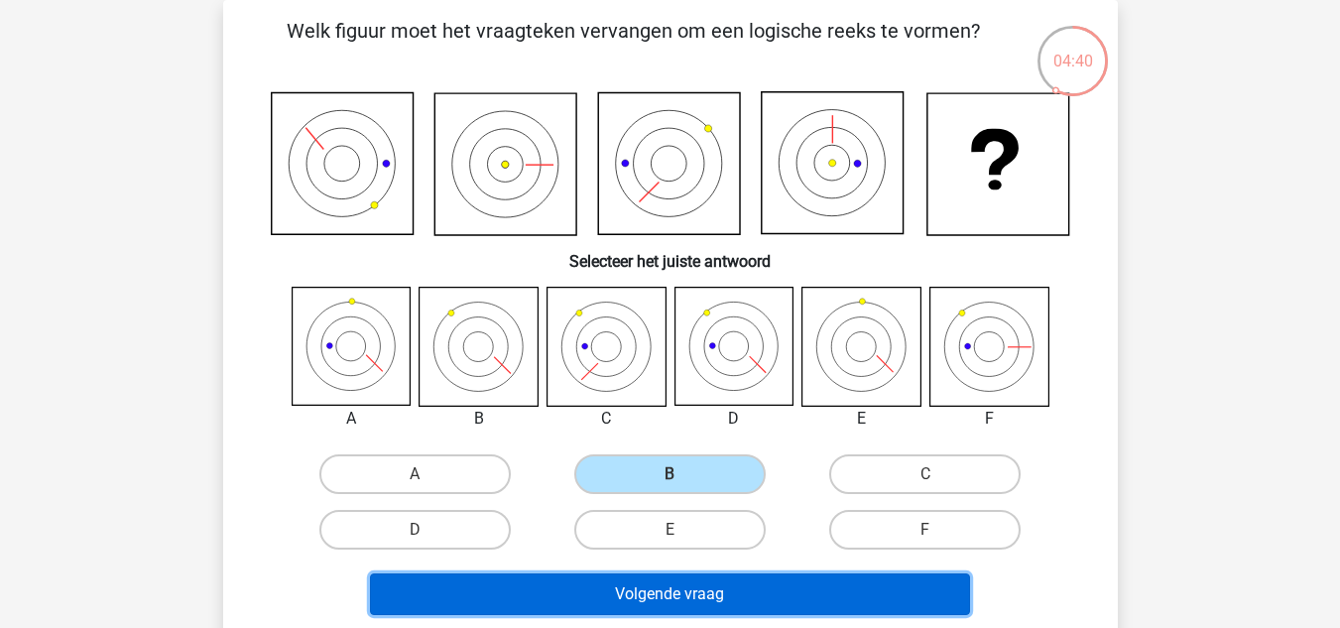
click at [624, 585] on button "Volgende vraag" at bounding box center [670, 594] width 600 height 42
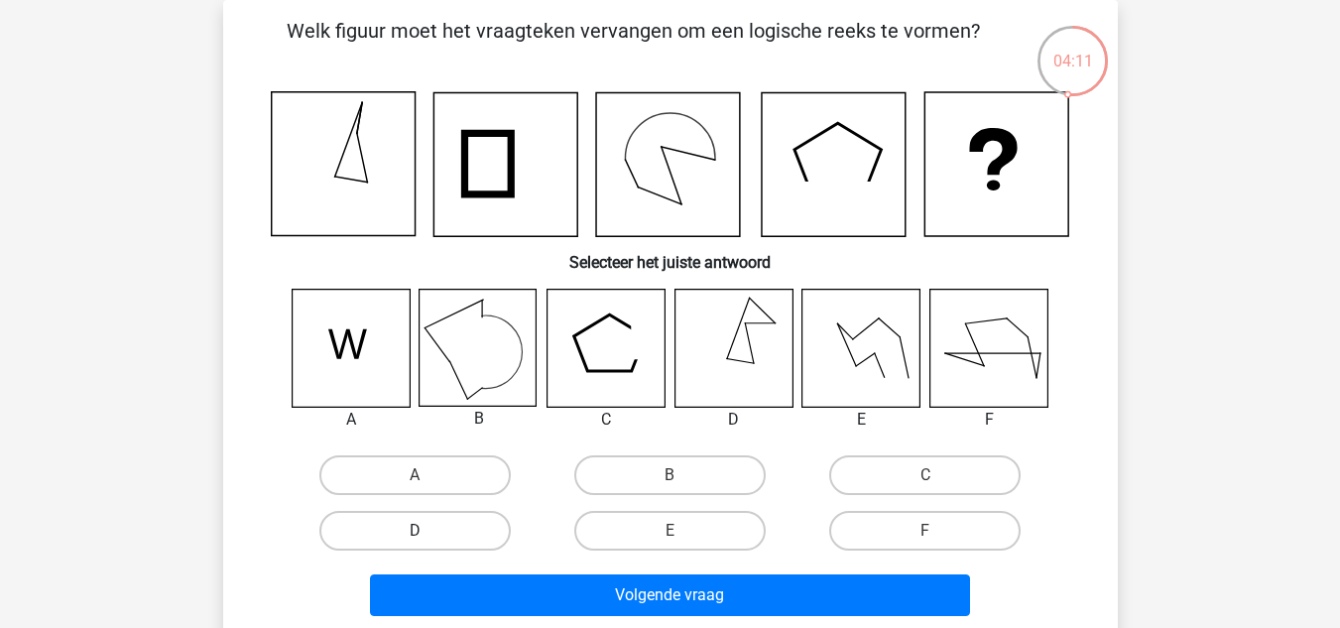
click at [471, 534] on label "D" at bounding box center [414, 531] width 191 height 40
click at [427, 534] on input "D" at bounding box center [421, 537] width 13 height 13
radio input "true"
click at [516, 573] on div "Volgende vraag" at bounding box center [670, 590] width 831 height 65
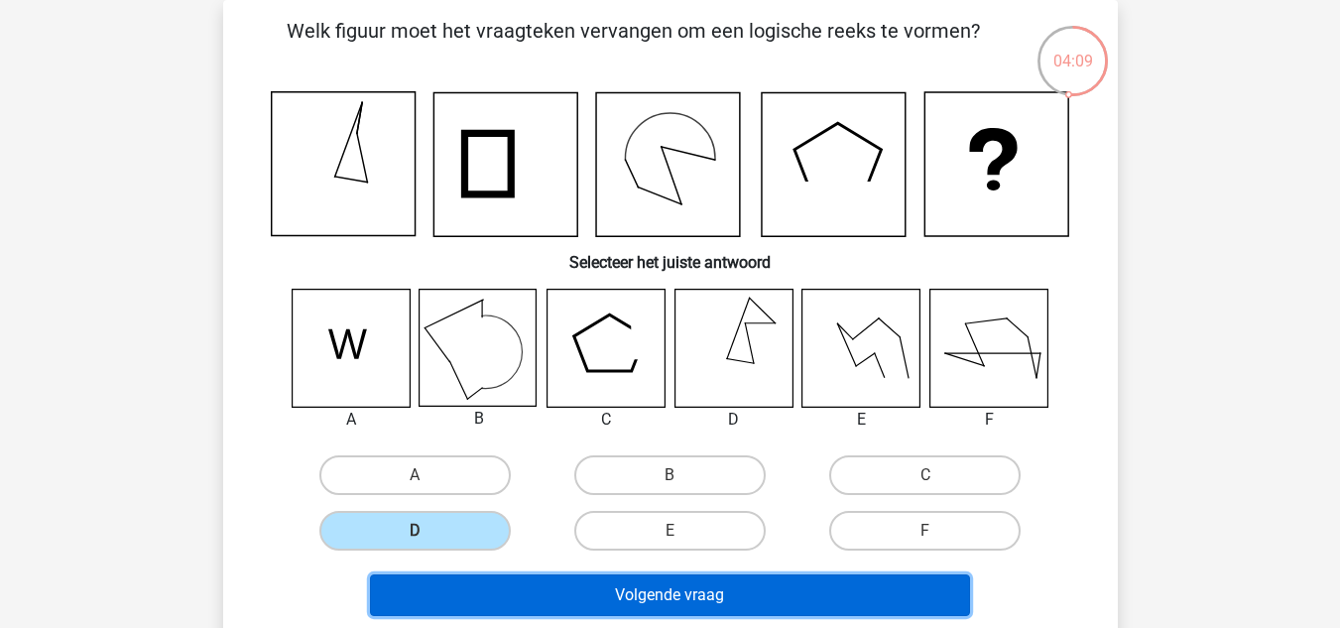
click at [529, 597] on button "Volgende vraag" at bounding box center [670, 595] width 600 height 42
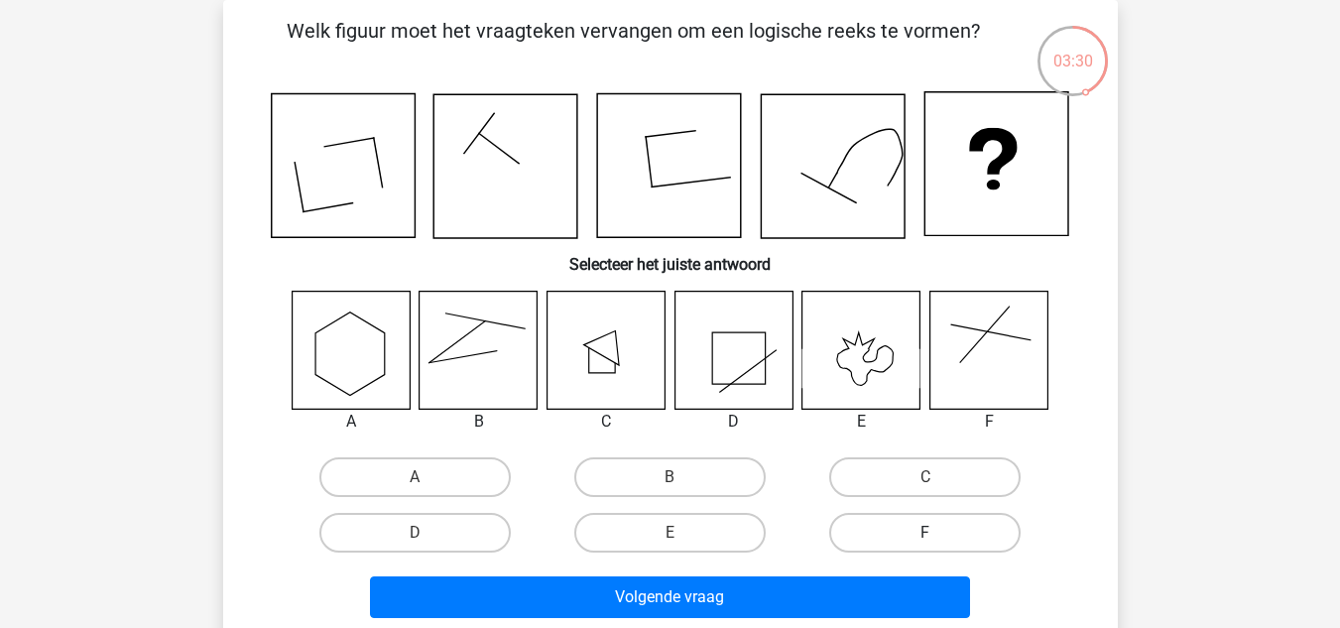
click at [872, 533] on label "F" at bounding box center [924, 533] width 191 height 40
click at [925, 533] on input "F" at bounding box center [931, 539] width 13 height 13
radio input "true"
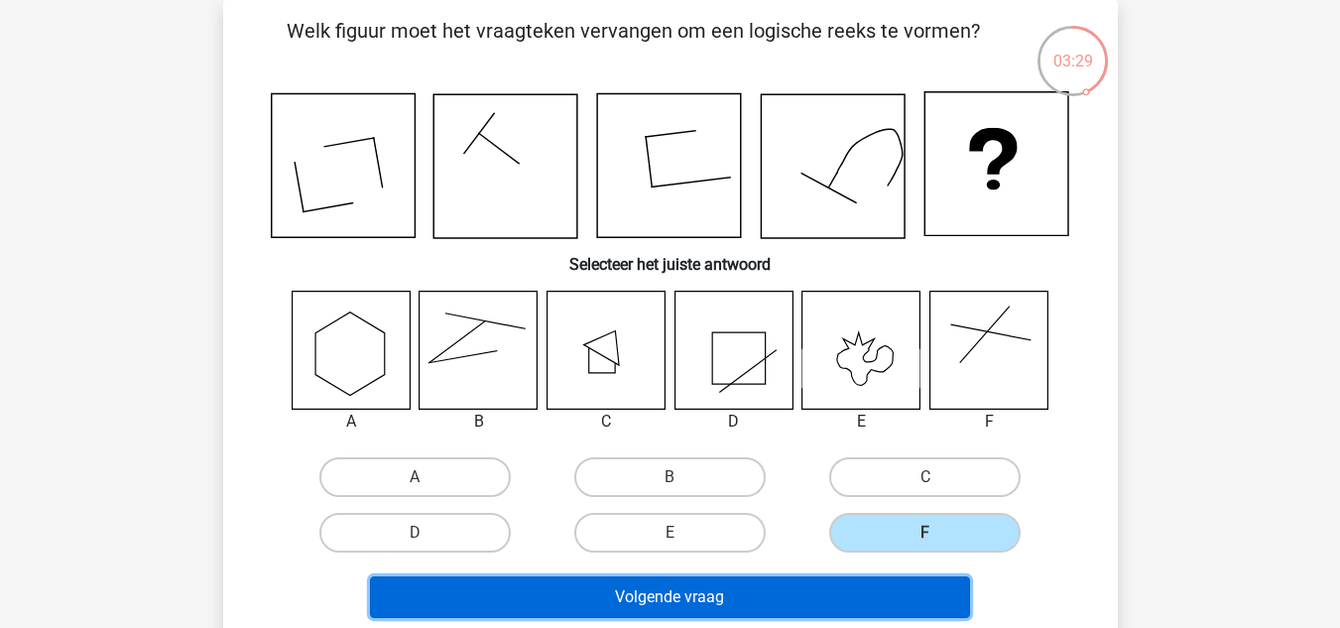
click at [772, 590] on button "Volgende vraag" at bounding box center [670, 597] width 600 height 42
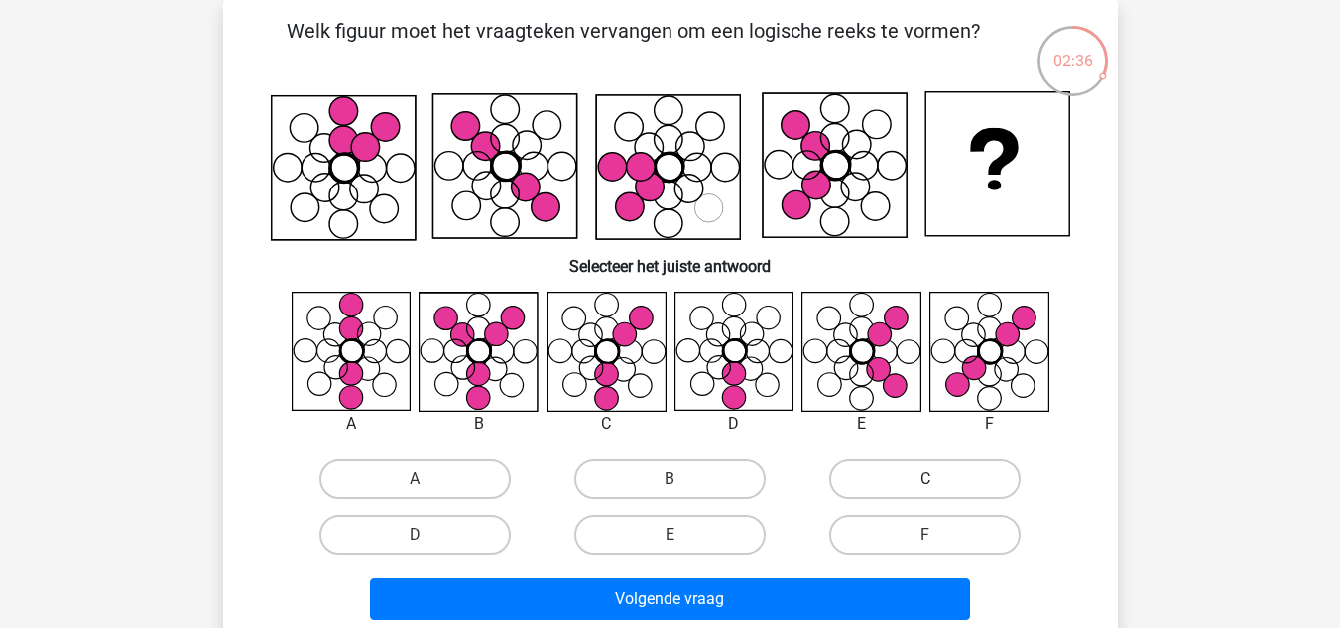
click at [870, 474] on label "C" at bounding box center [924, 479] width 191 height 40
click at [925, 479] on input "C" at bounding box center [931, 485] width 13 height 13
radio input "true"
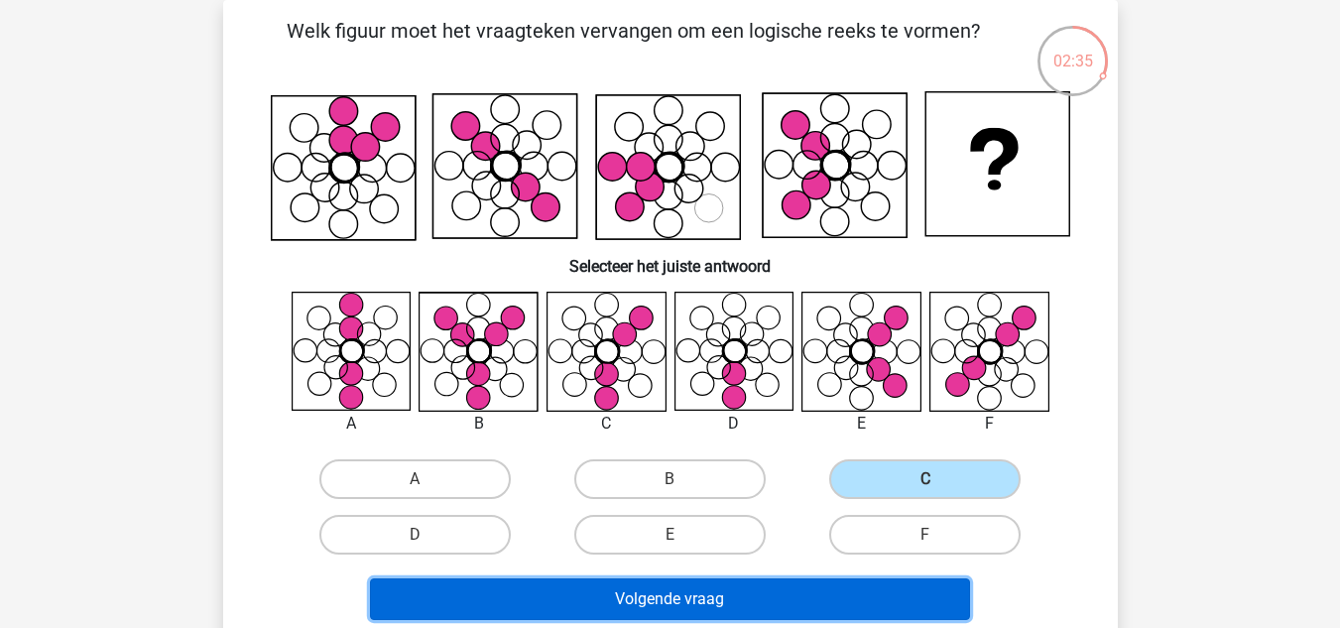
click at [702, 592] on button "Volgende vraag" at bounding box center [670, 599] width 600 height 42
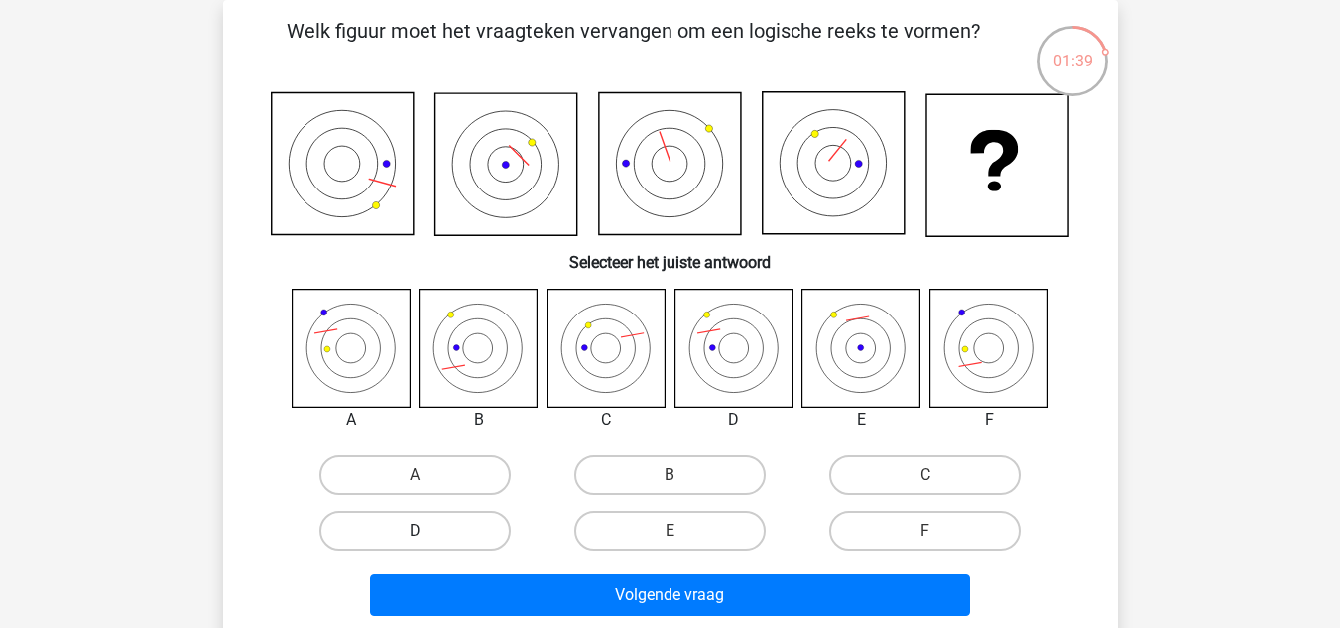
click at [454, 543] on label "D" at bounding box center [414, 531] width 191 height 40
click at [427, 543] on input "D" at bounding box center [421, 537] width 13 height 13
radio input "true"
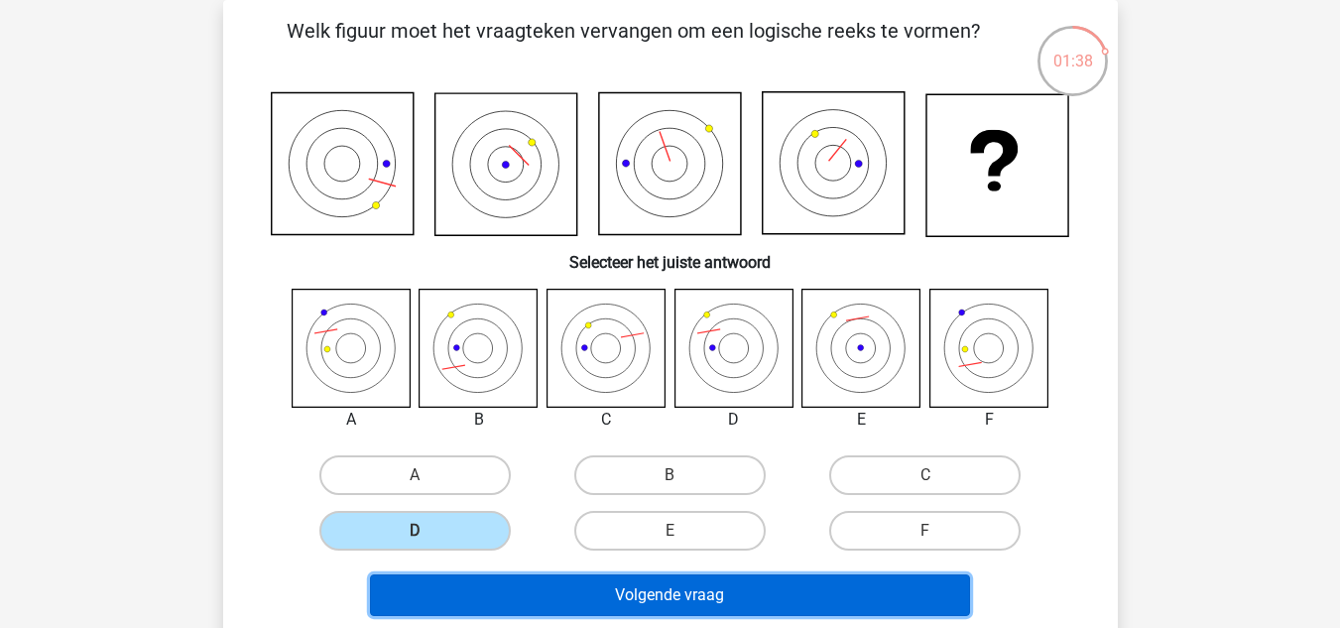
click at [557, 597] on button "Volgende vraag" at bounding box center [670, 595] width 600 height 42
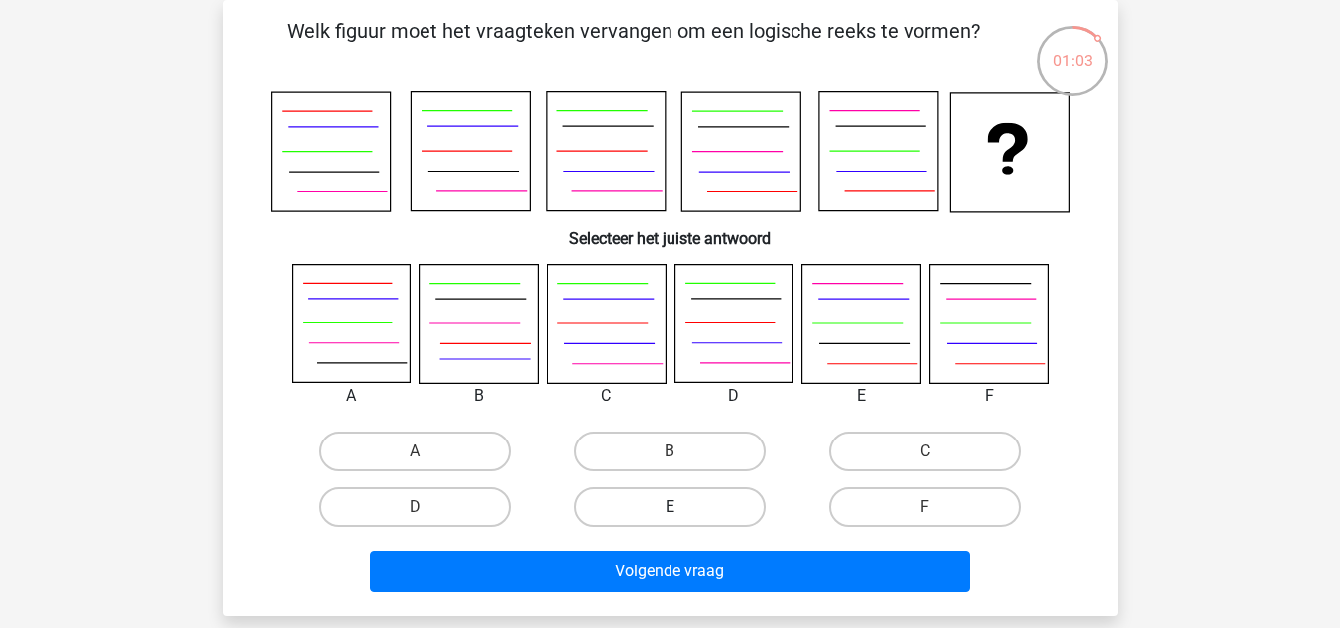
click at [657, 507] on label "E" at bounding box center [669, 507] width 191 height 40
click at [670, 507] on input "E" at bounding box center [676, 513] width 13 height 13
radio input "true"
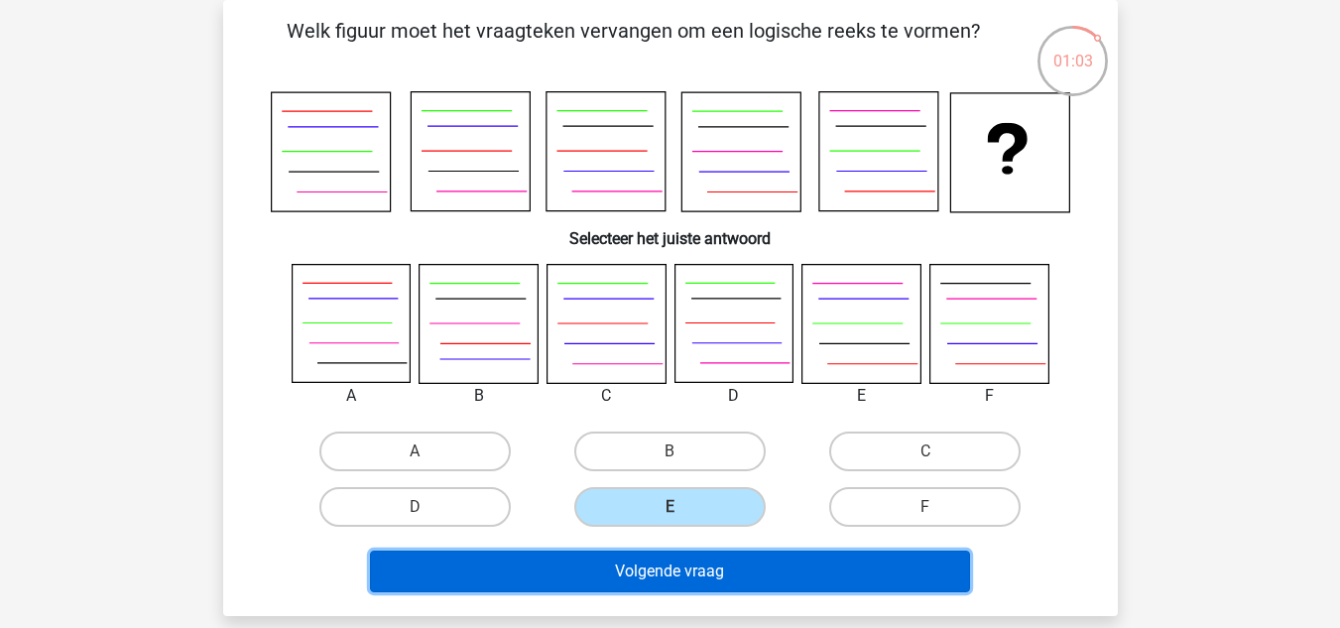
click at [682, 567] on button "Volgende vraag" at bounding box center [670, 571] width 600 height 42
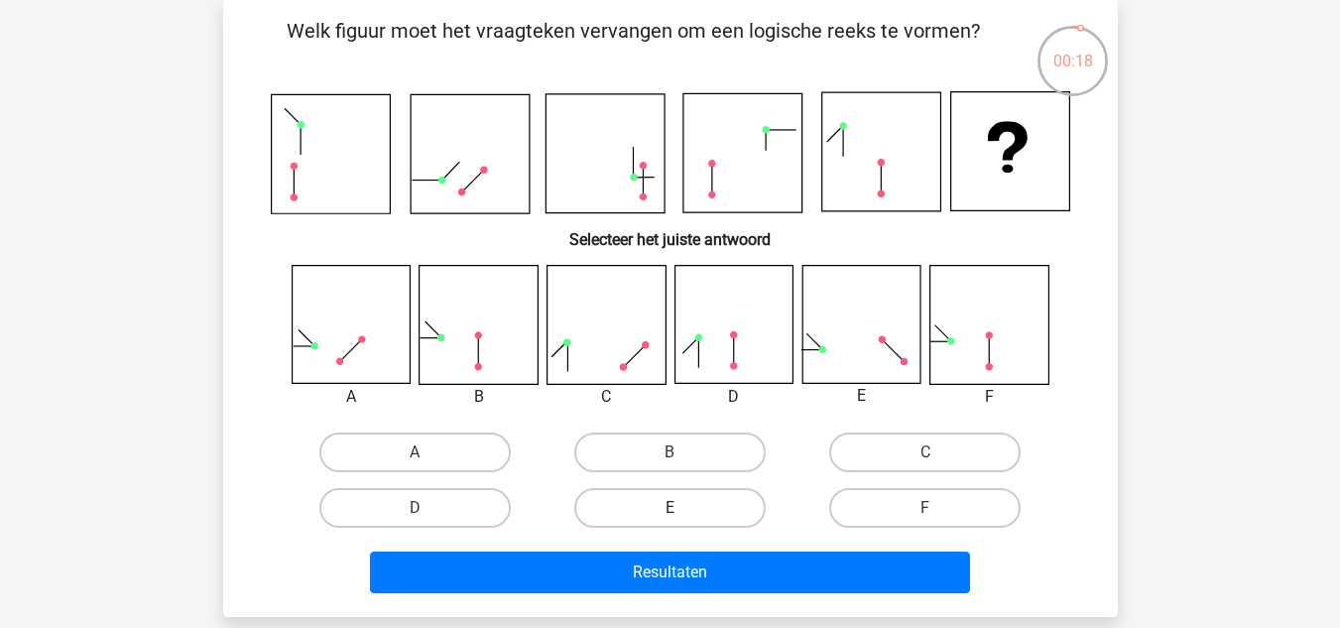
click at [714, 507] on label "E" at bounding box center [669, 508] width 191 height 40
click at [682, 508] on input "E" at bounding box center [676, 514] width 13 height 13
radio input "true"
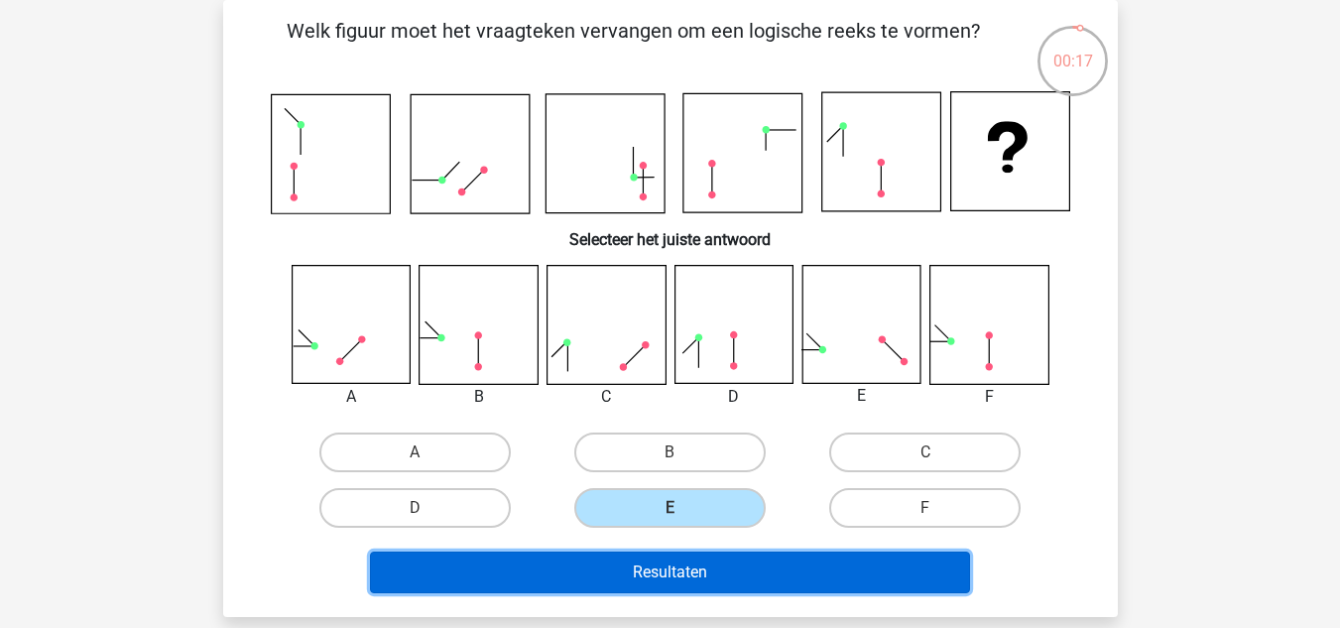
click at [714, 566] on button "Resultaten" at bounding box center [670, 572] width 600 height 42
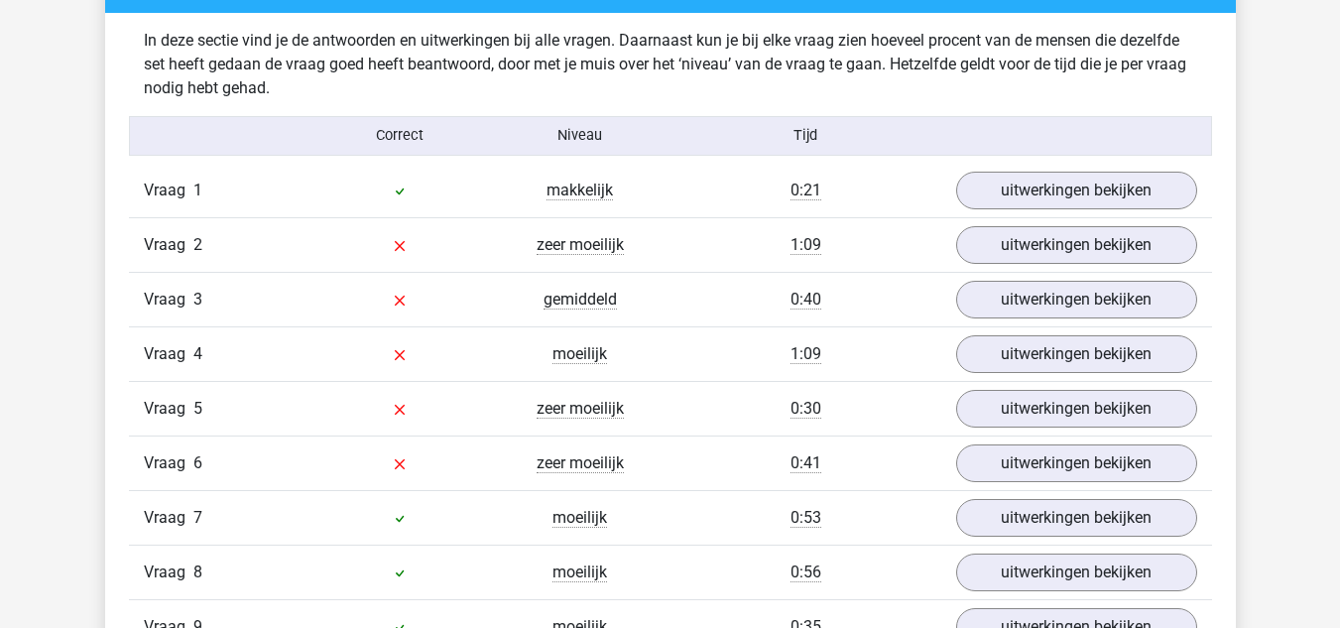
scroll to position [1546, 0]
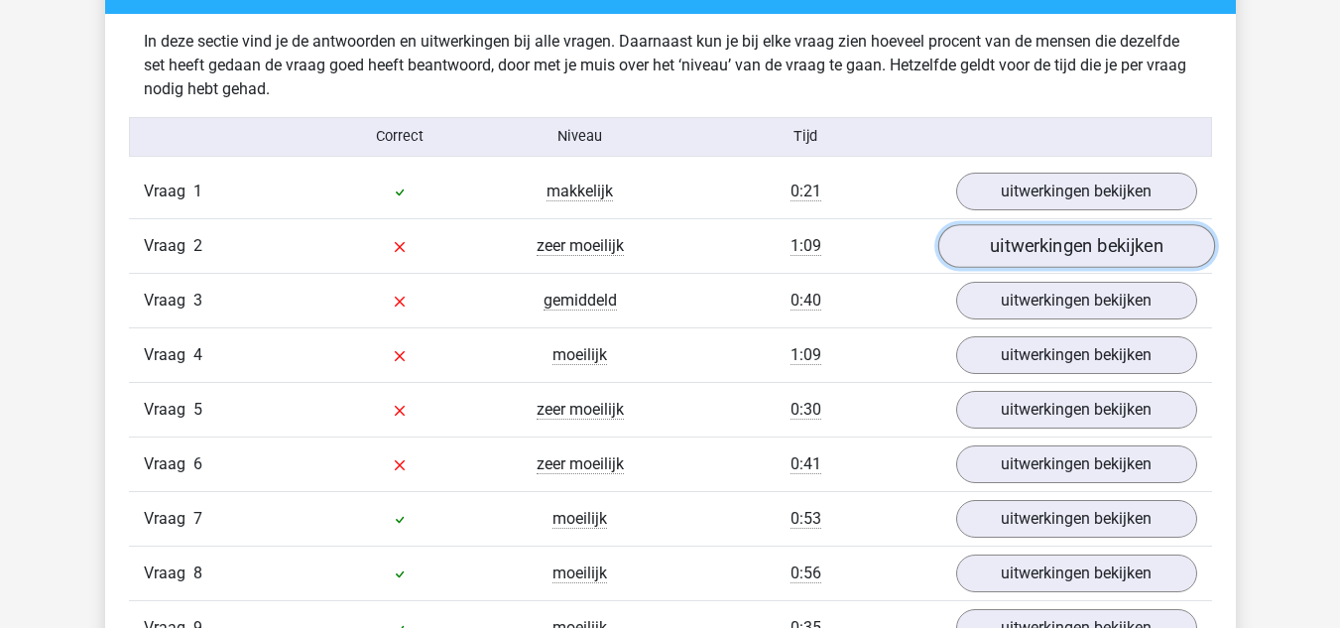
click at [1039, 243] on link "uitwerkingen bekijken" at bounding box center [1075, 246] width 277 height 44
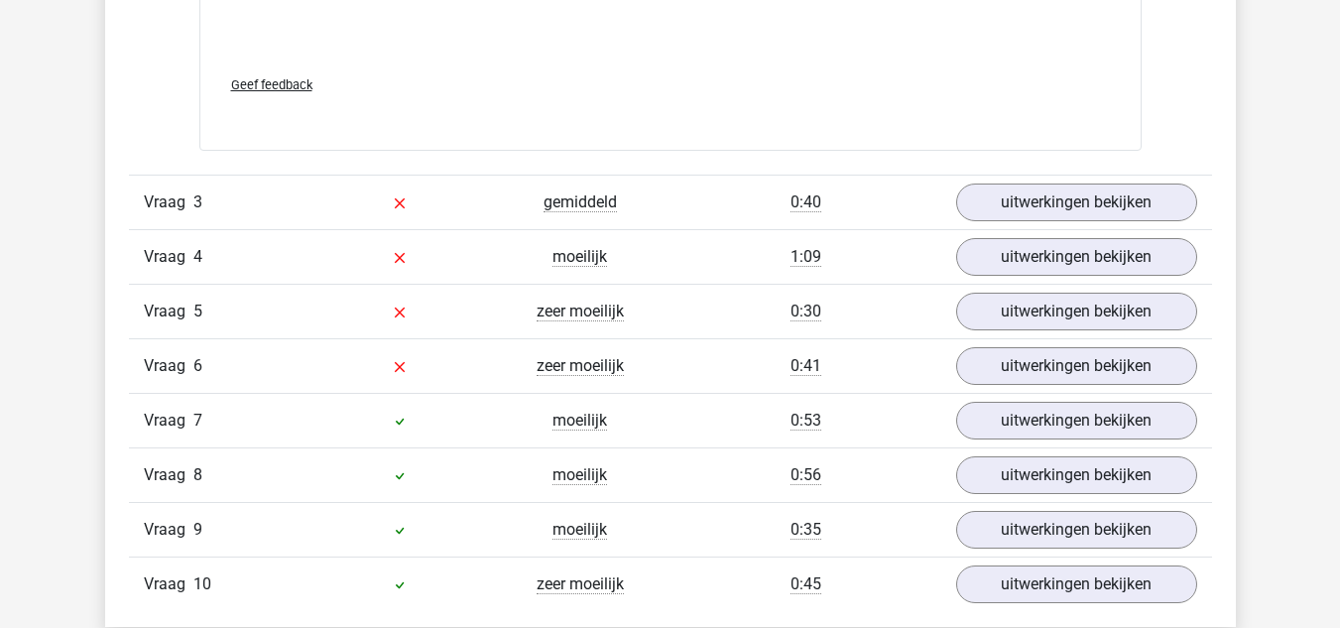
scroll to position [3302, 0]
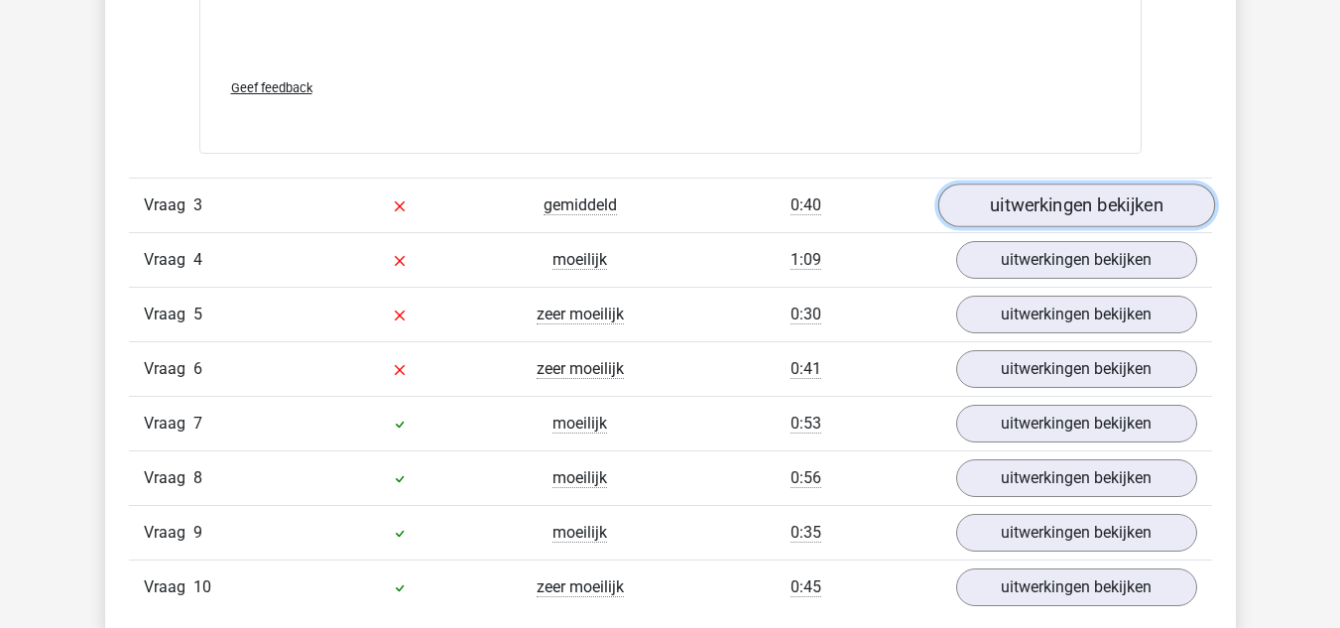
click at [1028, 210] on link "uitwerkingen bekijken" at bounding box center [1075, 206] width 277 height 44
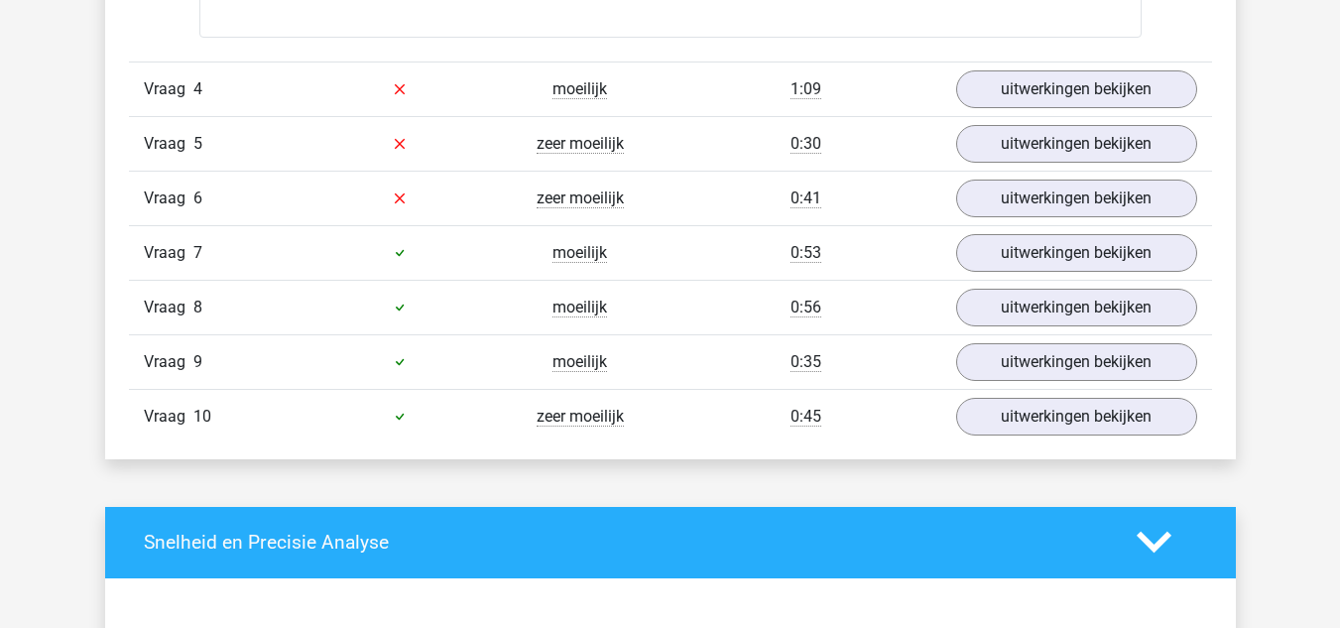
scroll to position [5139, 0]
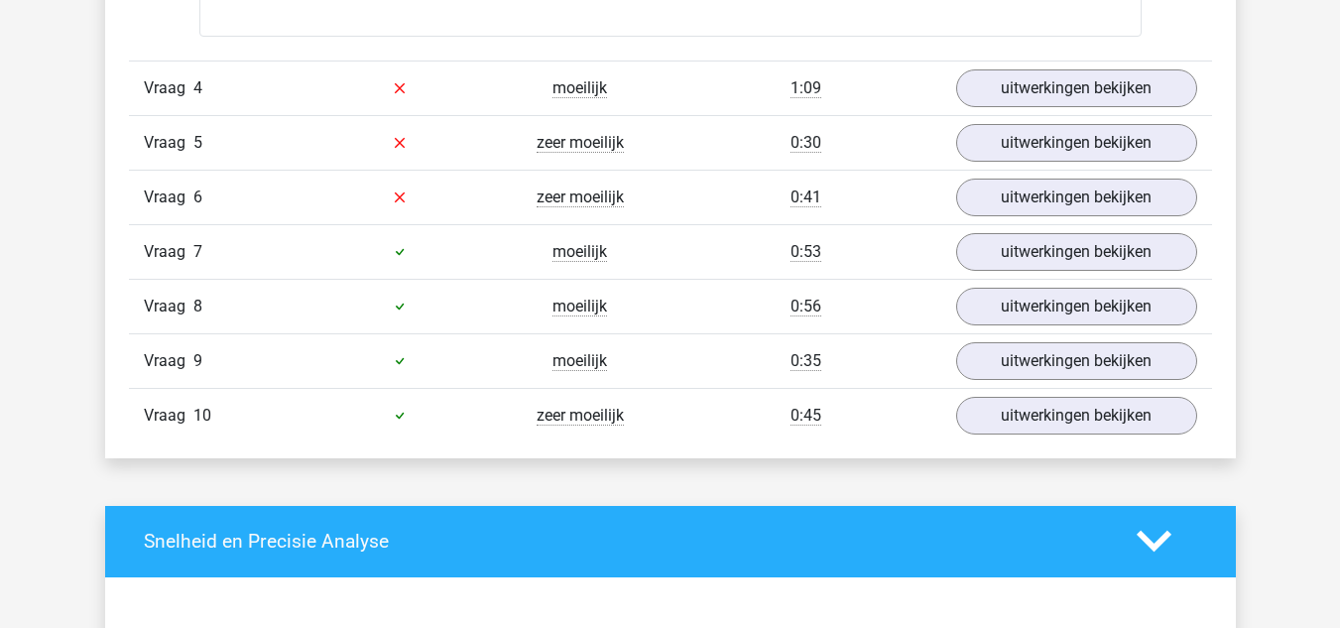
click at [955, 90] on div "uitwerkingen bekijken" at bounding box center [1076, 88] width 271 height 38
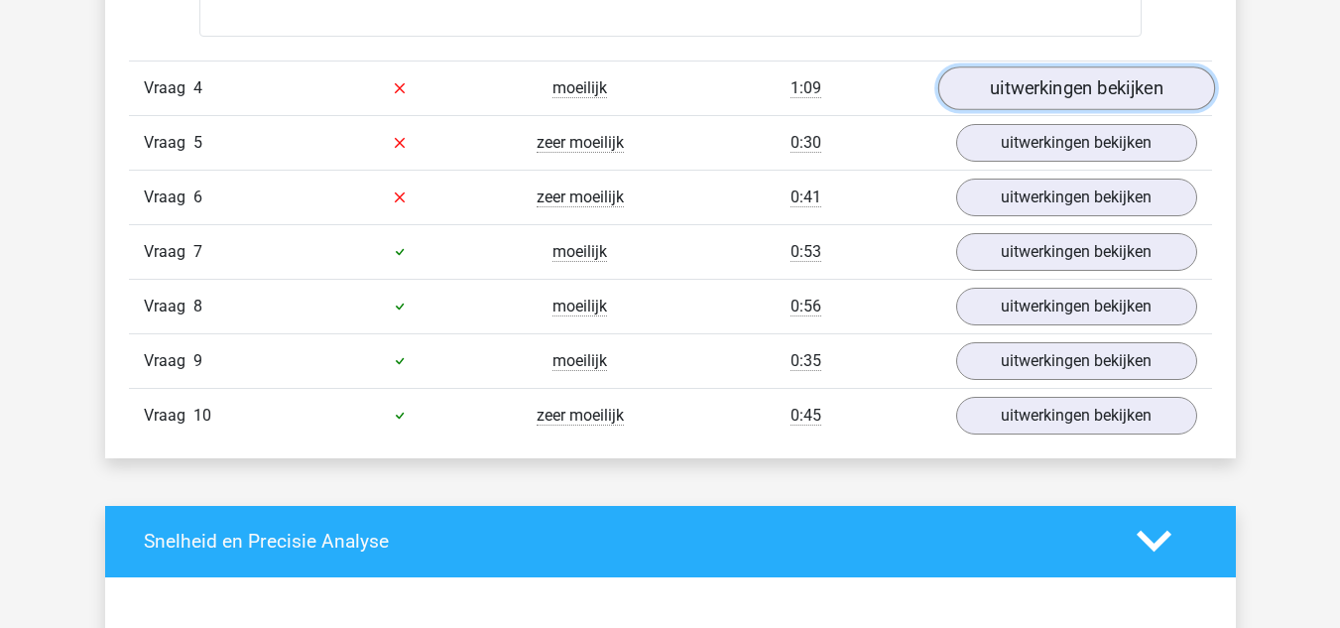
click at [973, 86] on link "uitwerkingen bekijken" at bounding box center [1075, 88] width 277 height 44
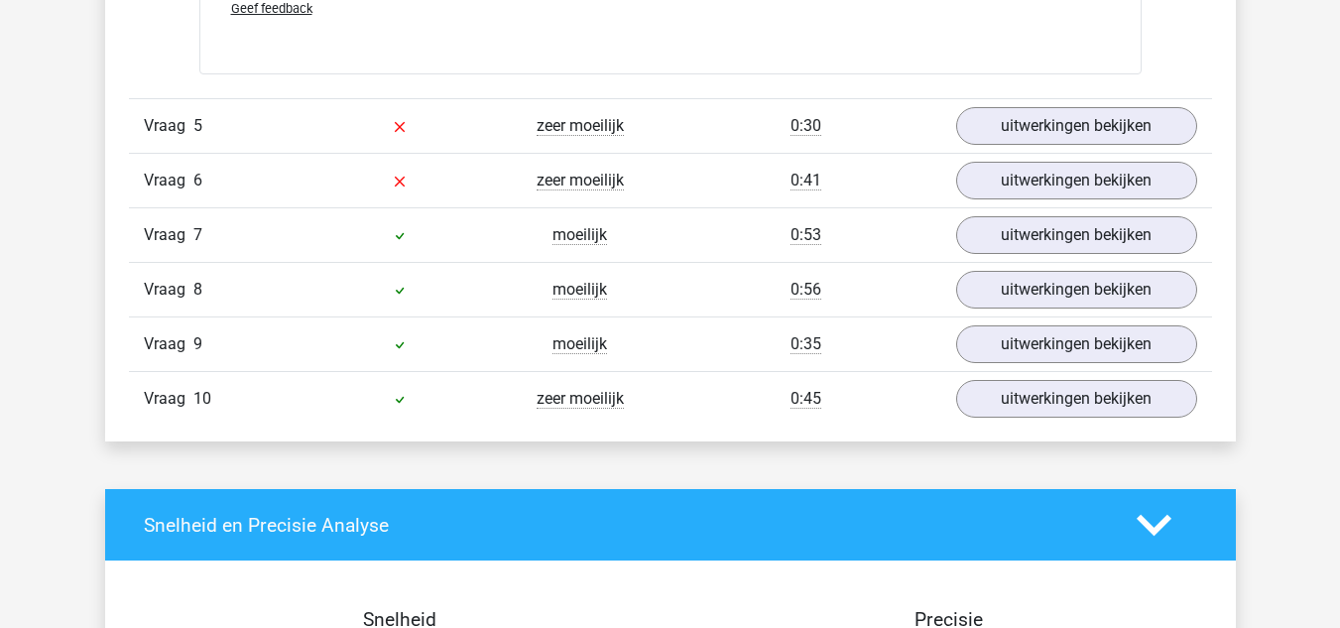
scroll to position [6804, 0]
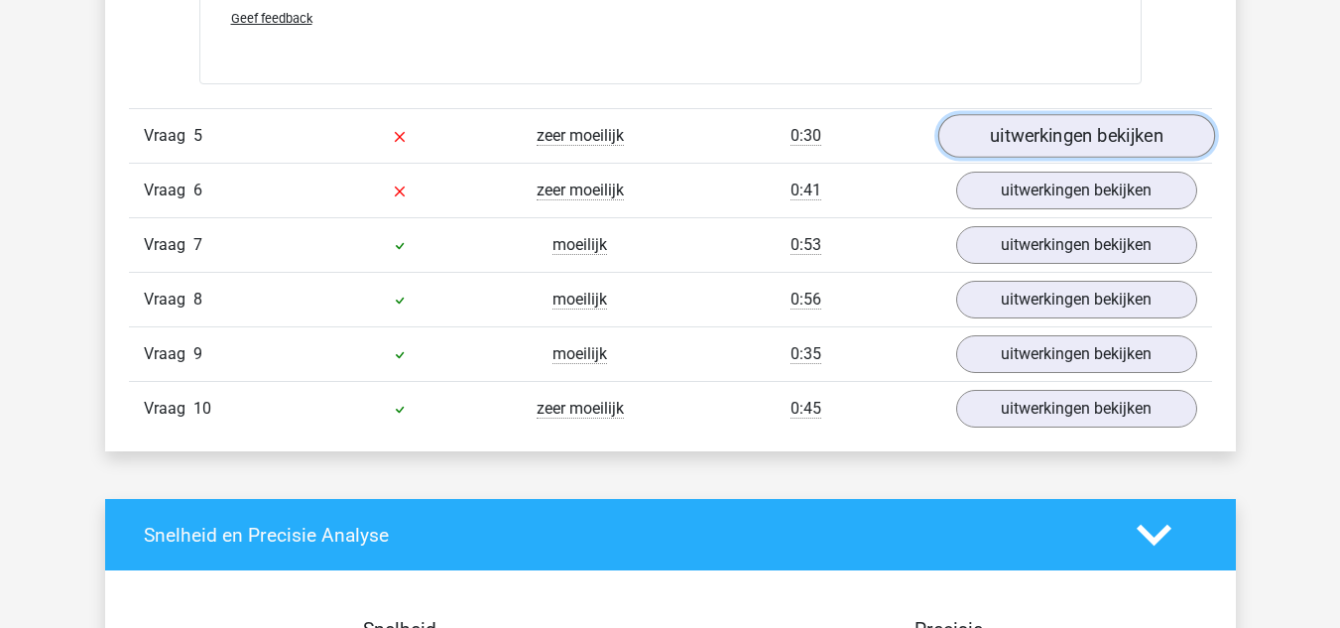
click at [1101, 141] on link "uitwerkingen bekijken" at bounding box center [1075, 137] width 277 height 44
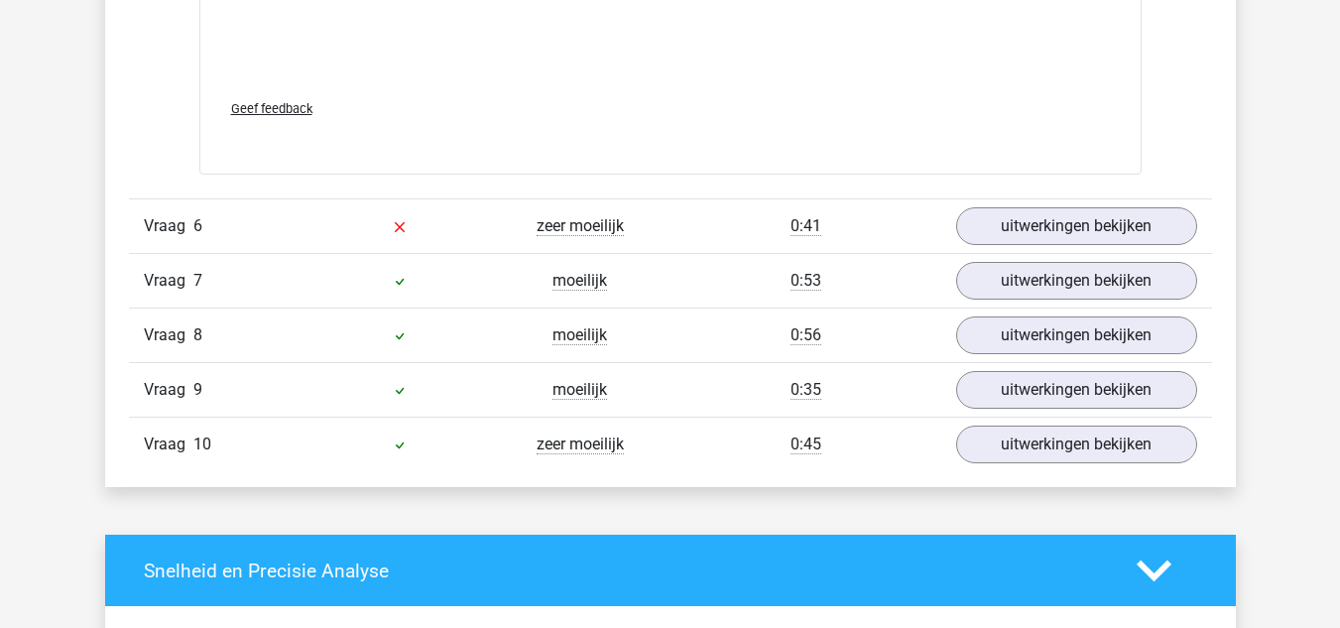
scroll to position [8431, 0]
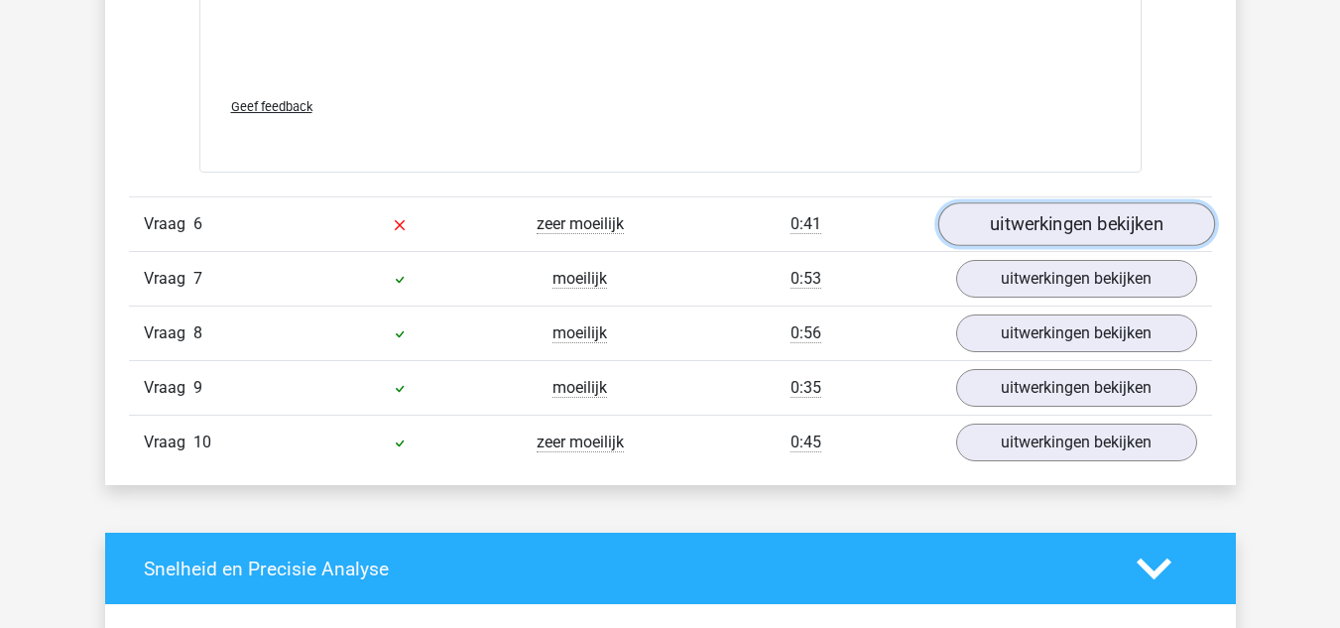
click at [1086, 243] on link "uitwerkingen bekijken" at bounding box center [1075, 225] width 277 height 44
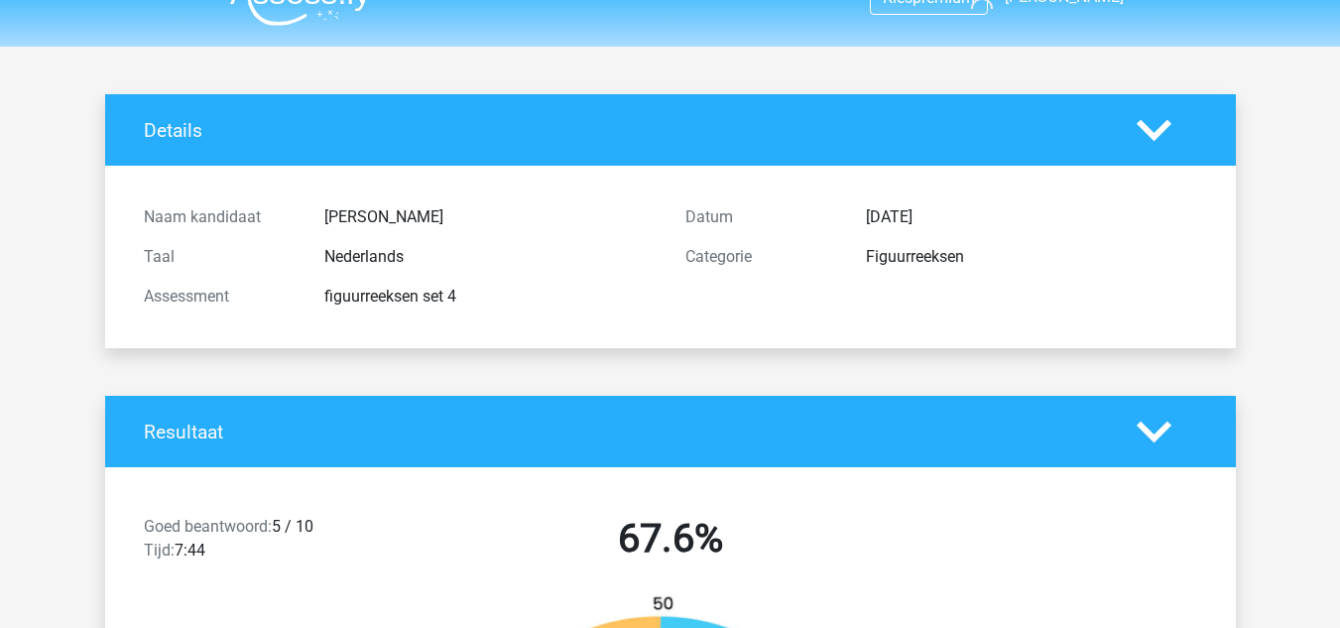
scroll to position [0, 0]
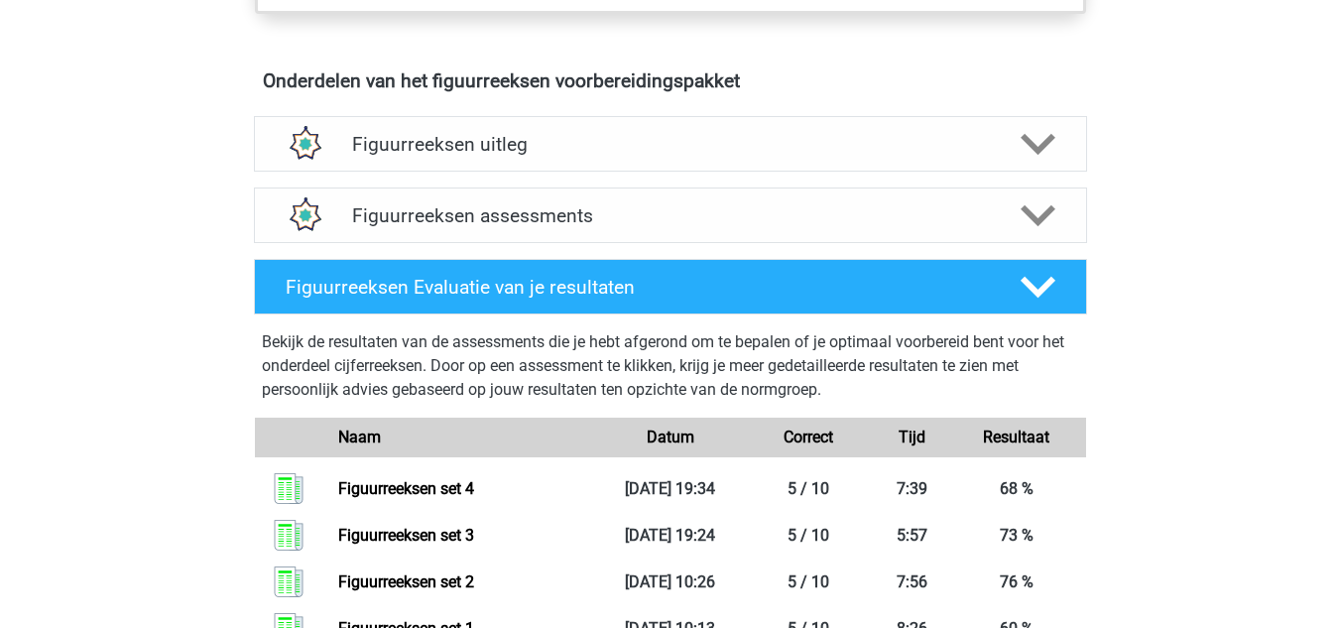
scroll to position [1143, 0]
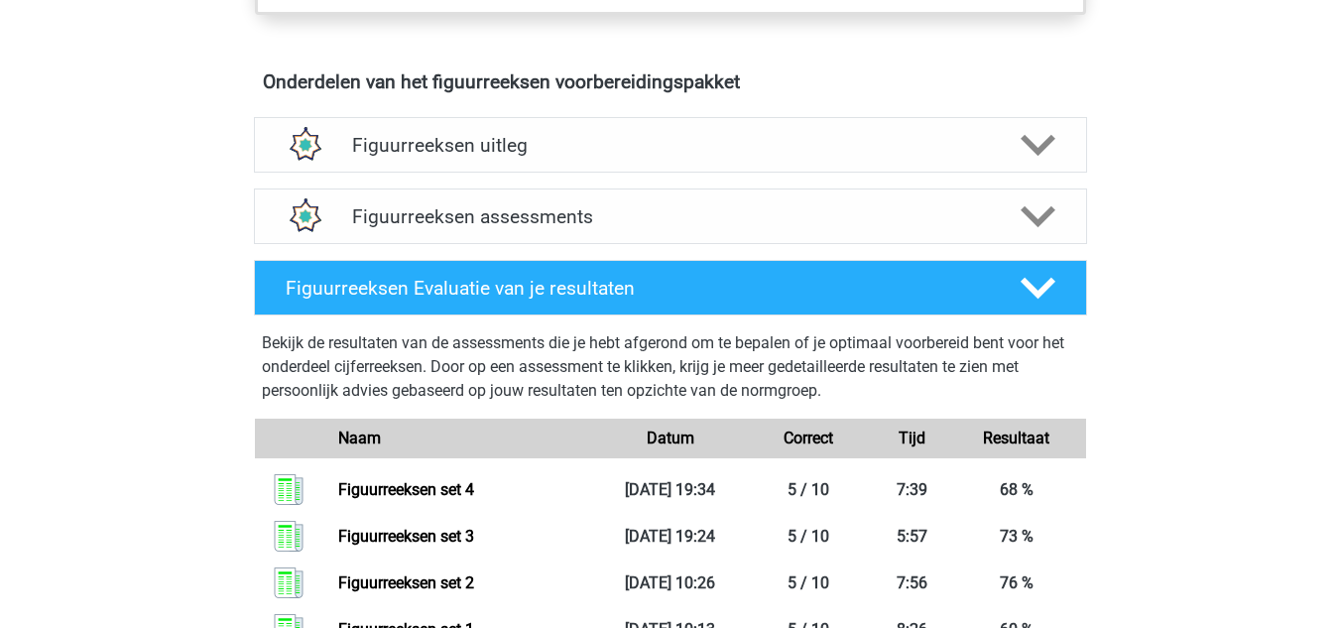
click at [345, 227] on div "Figuurreeksen assessments" at bounding box center [670, 216] width 667 height 23
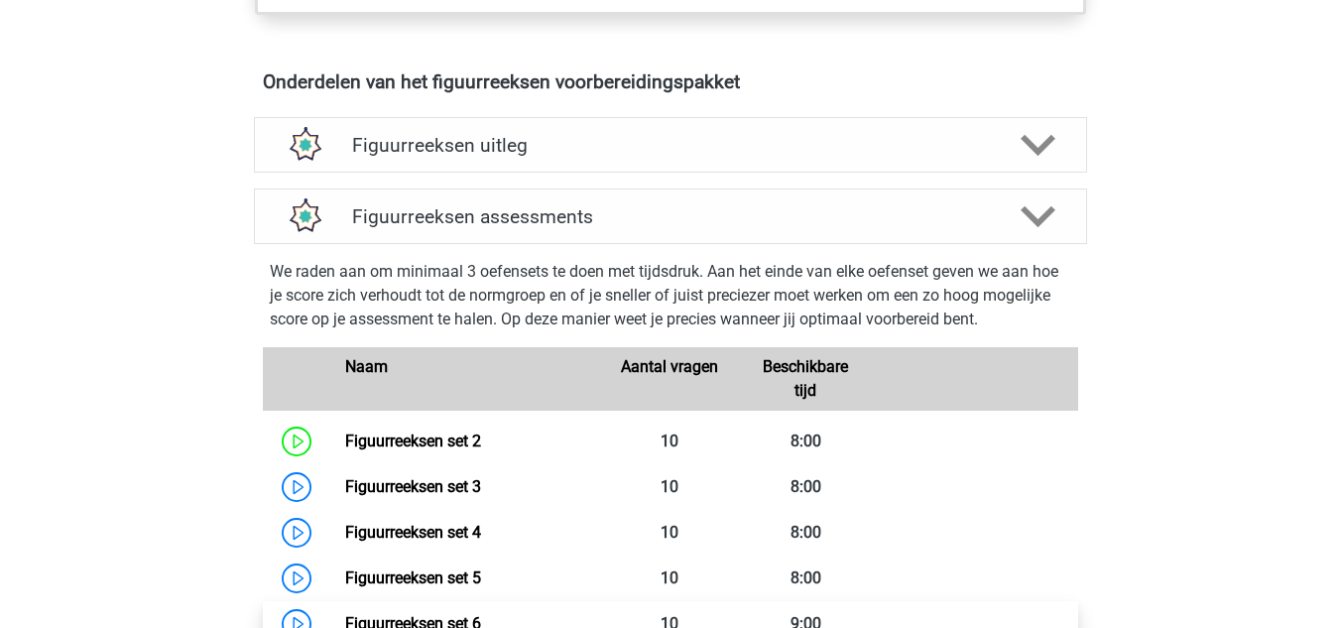
scroll to position [1211, 0]
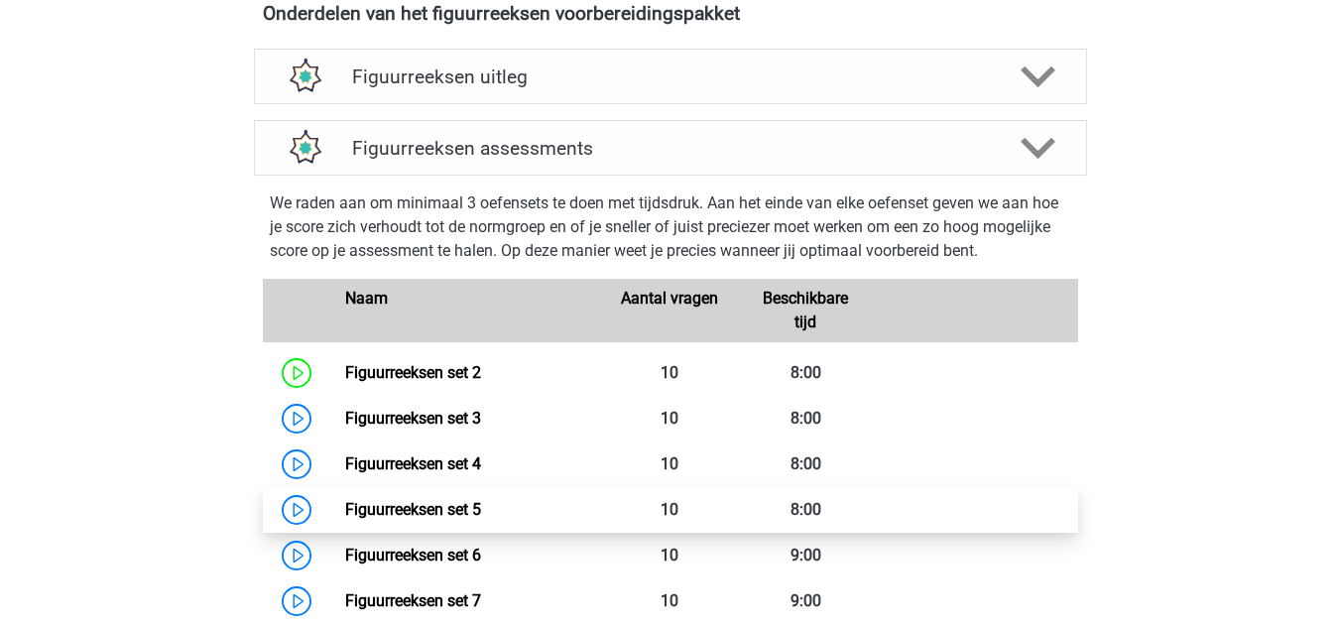
click at [345, 506] on link "Figuurreeksen set 5" at bounding box center [413, 509] width 136 height 19
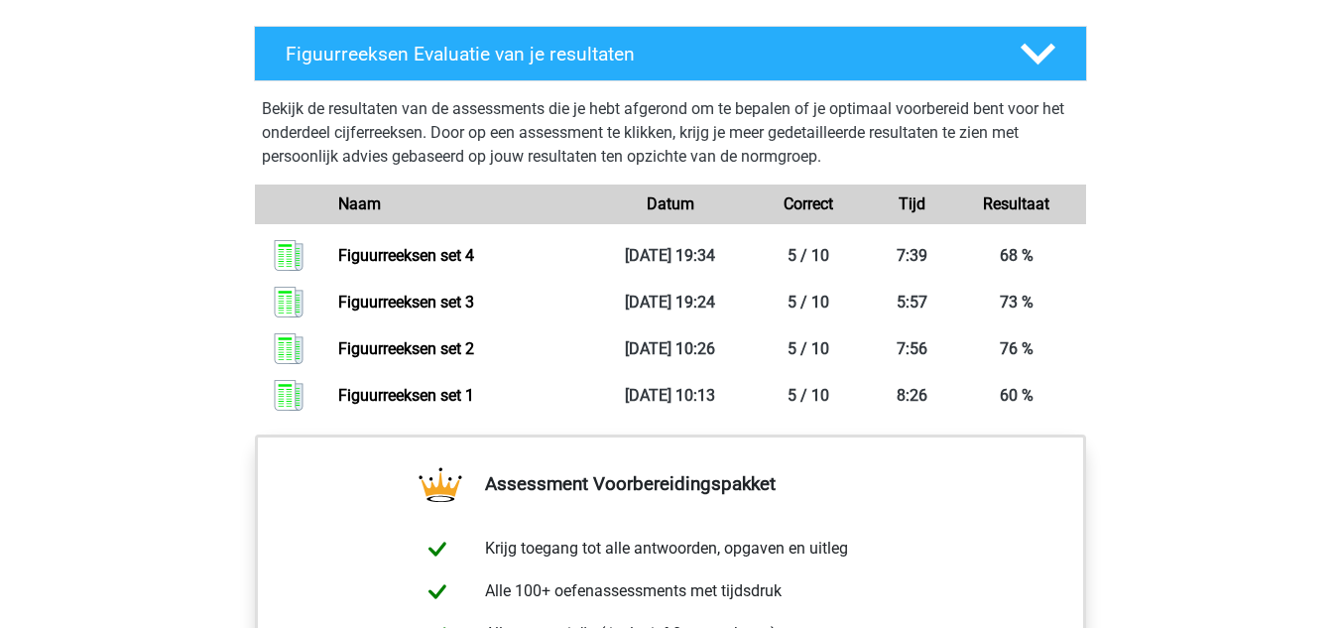
scroll to position [2161, 0]
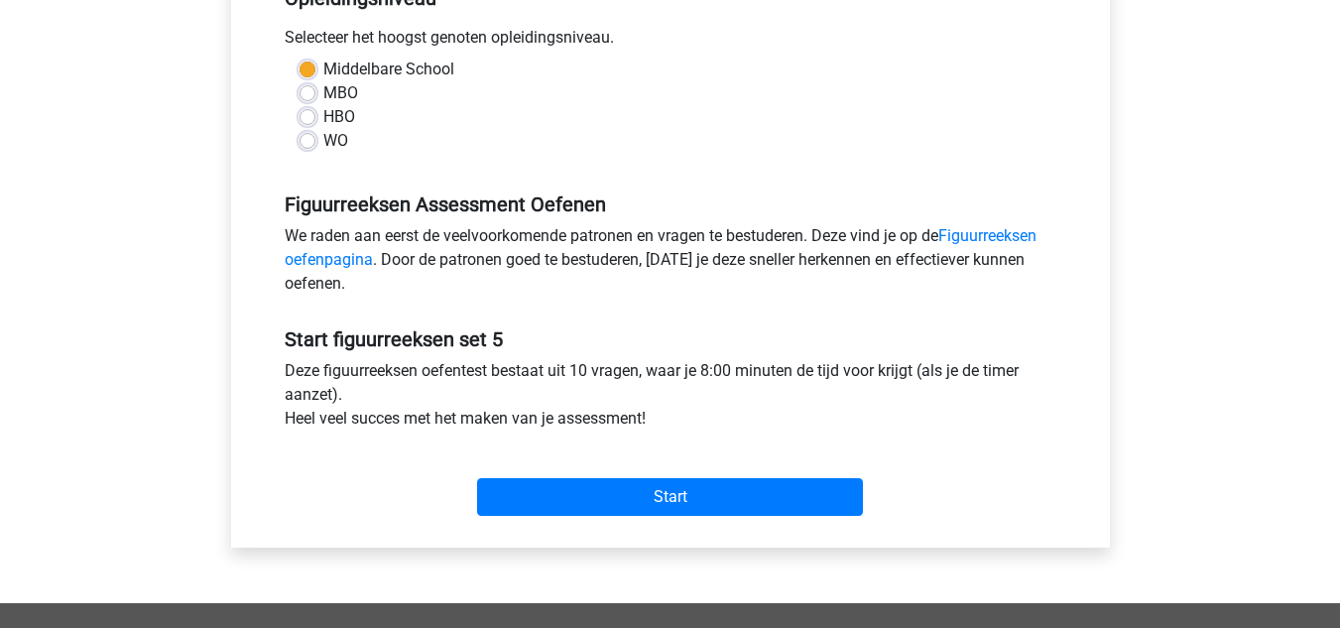
scroll to position [447, 0]
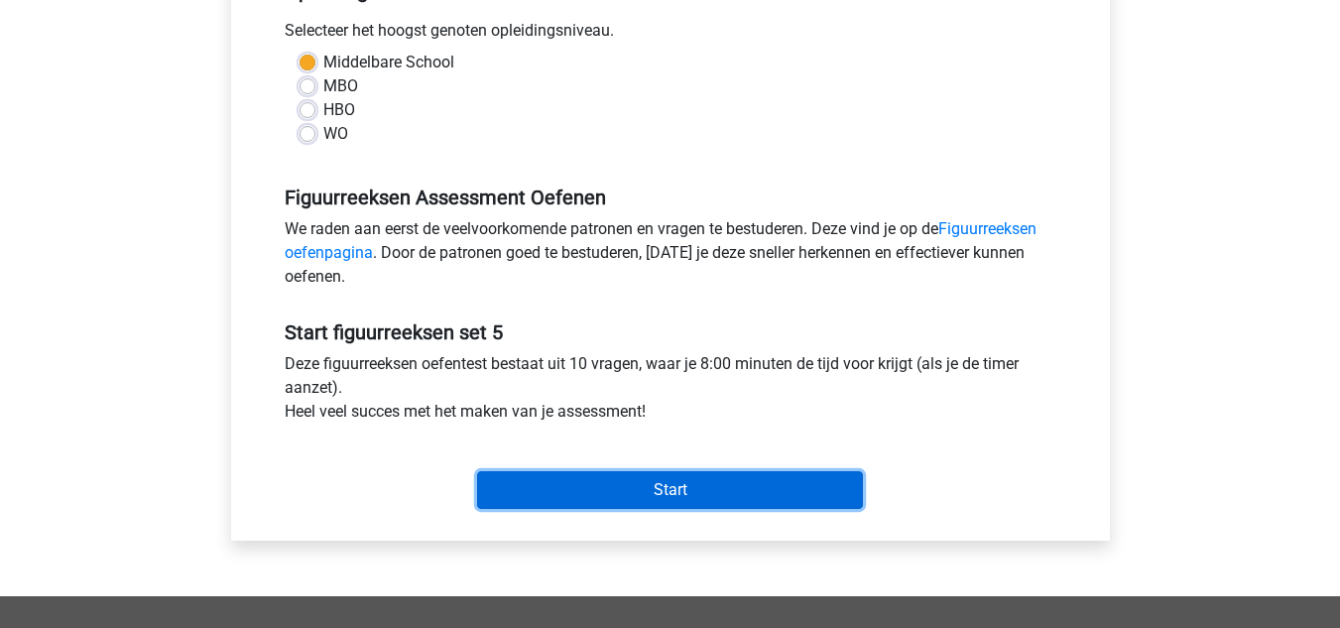
click at [624, 495] on input "Start" at bounding box center [670, 490] width 386 height 38
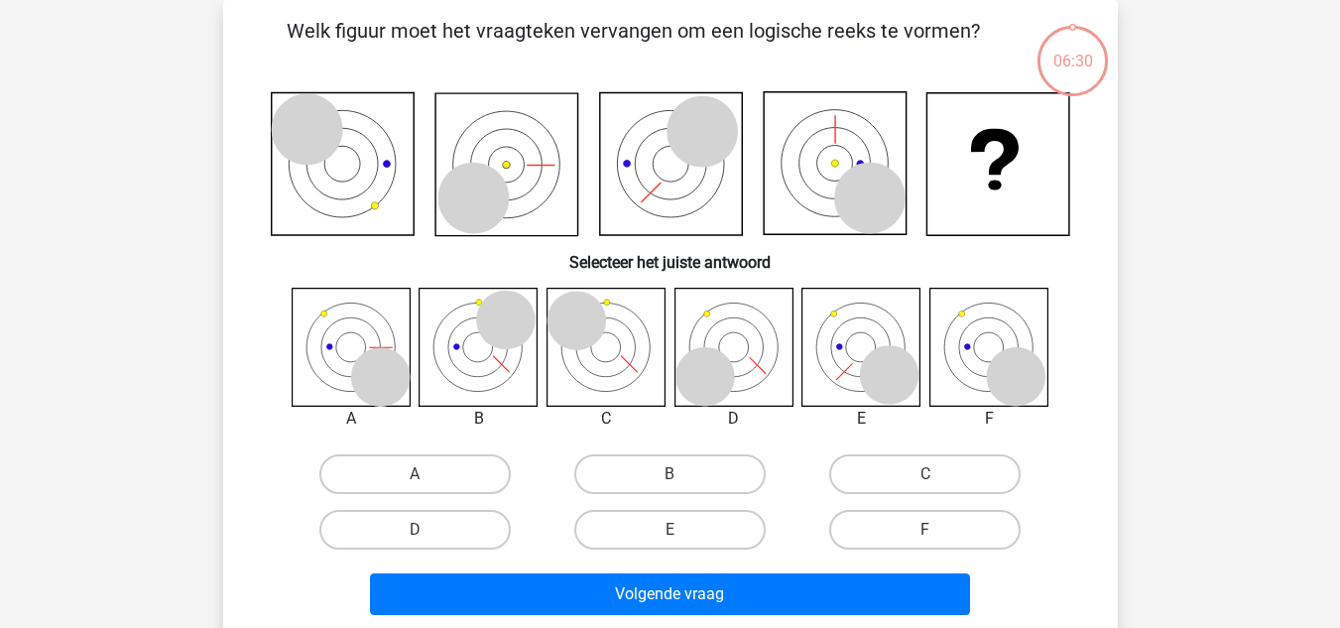
scroll to position [92, 0]
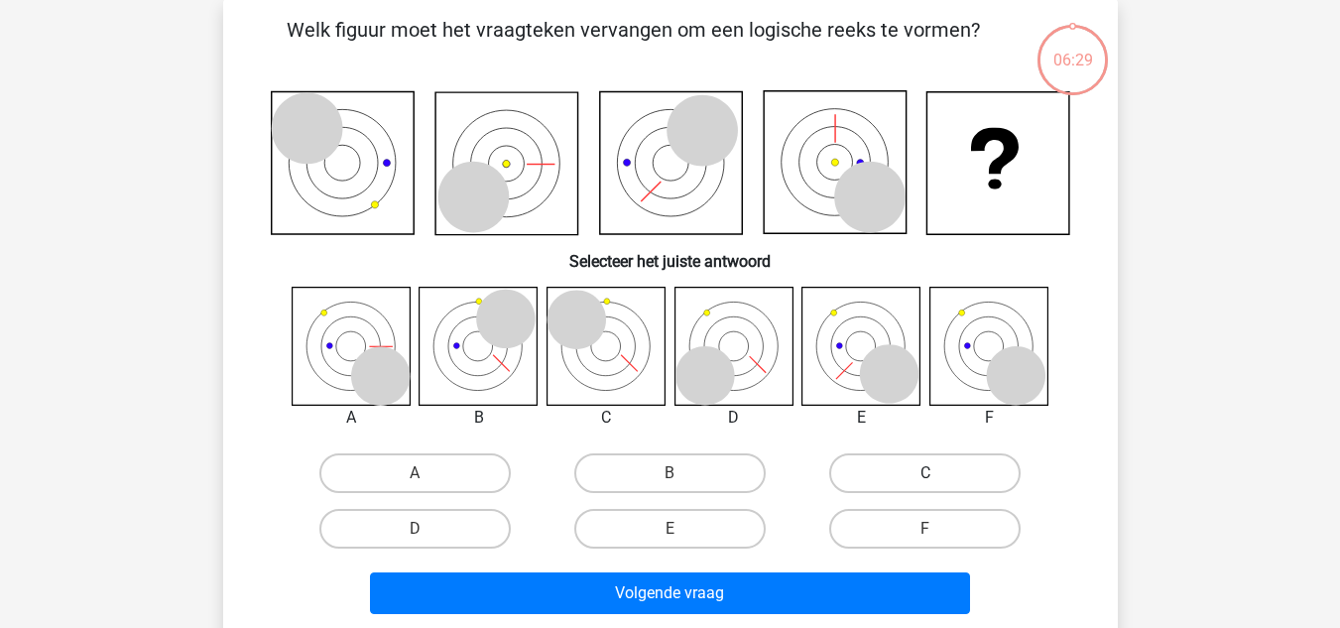
click at [900, 465] on label "C" at bounding box center [924, 473] width 191 height 40
click at [925, 473] on input "C" at bounding box center [931, 479] width 13 height 13
radio input "true"
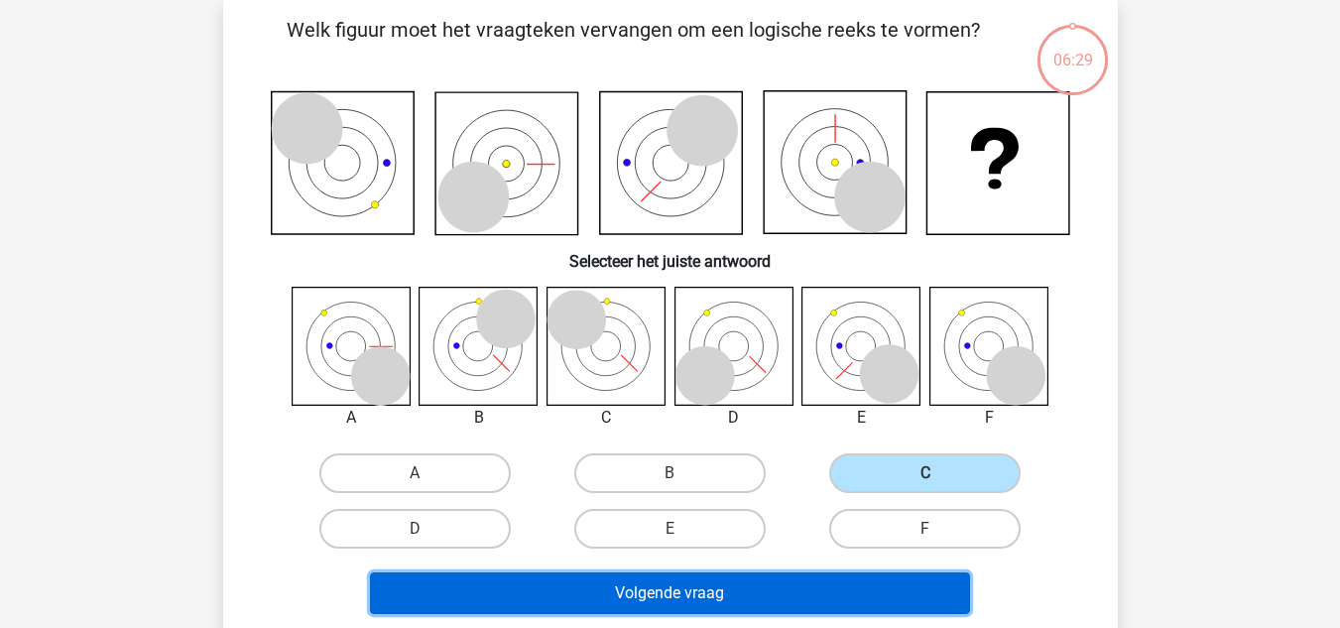
click at [773, 591] on button "Volgende vraag" at bounding box center [670, 593] width 600 height 42
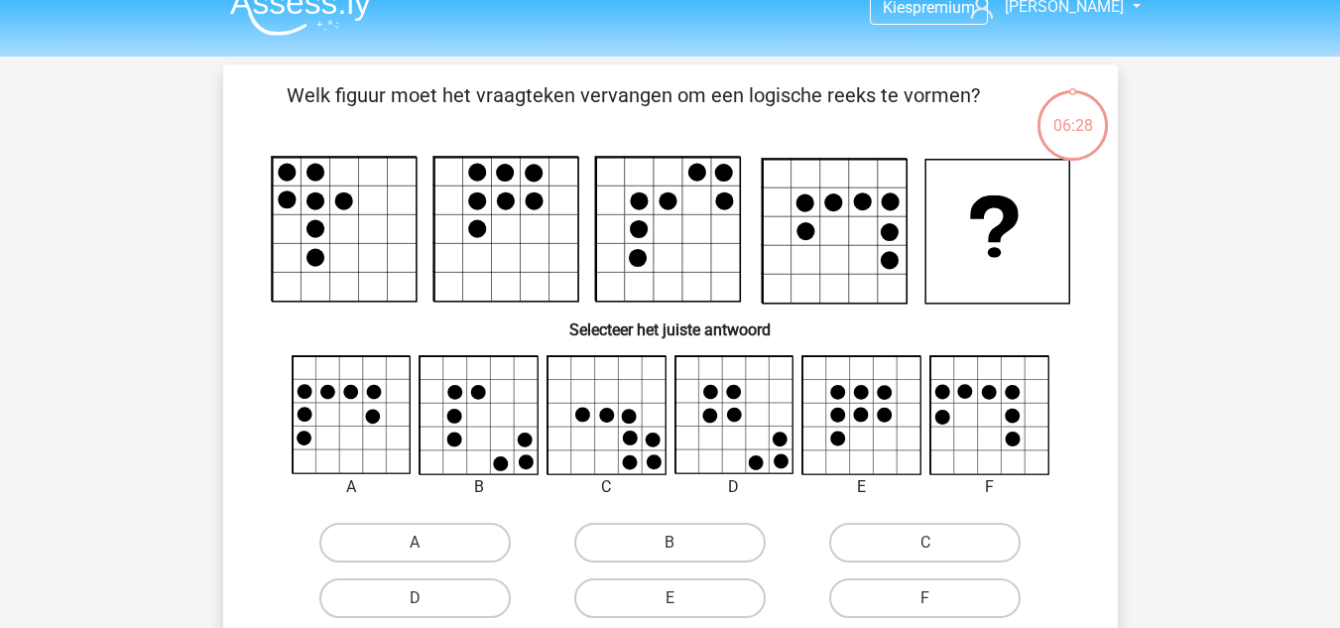
scroll to position [26, 0]
click at [907, 544] on label "C" at bounding box center [924, 544] width 191 height 40
click at [925, 544] on input "C" at bounding box center [931, 550] width 13 height 13
radio input "true"
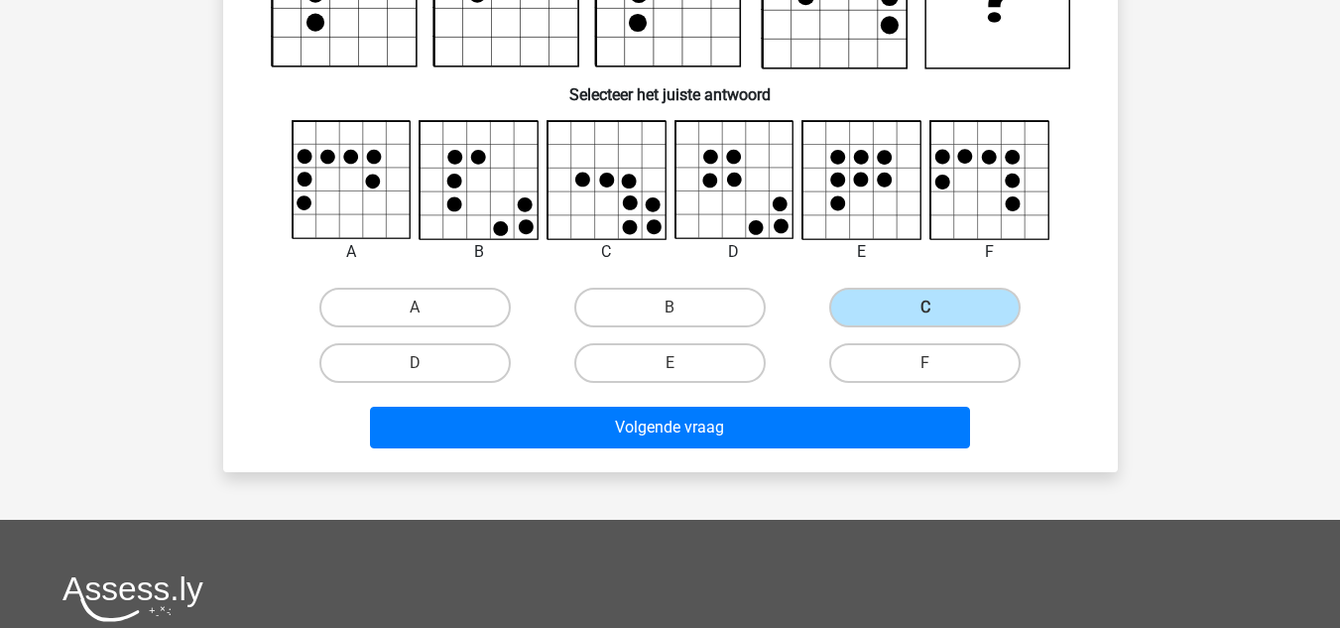
scroll to position [263, 0]
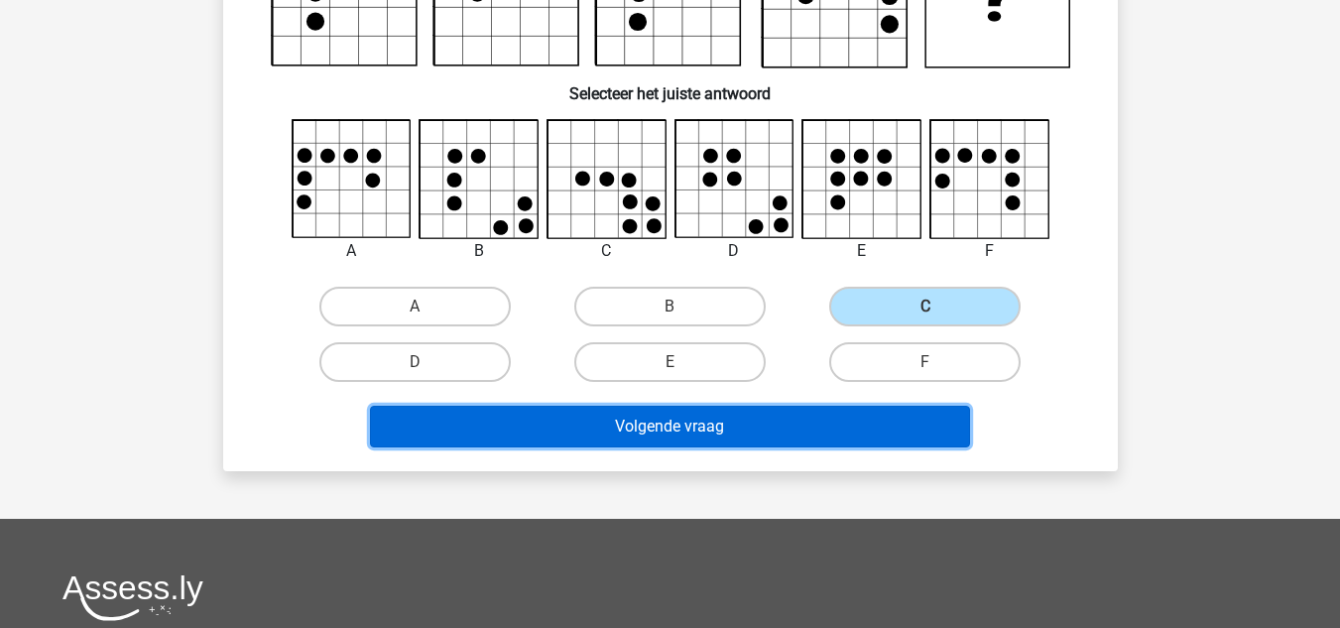
click at [664, 425] on button "Volgende vraag" at bounding box center [670, 427] width 600 height 42
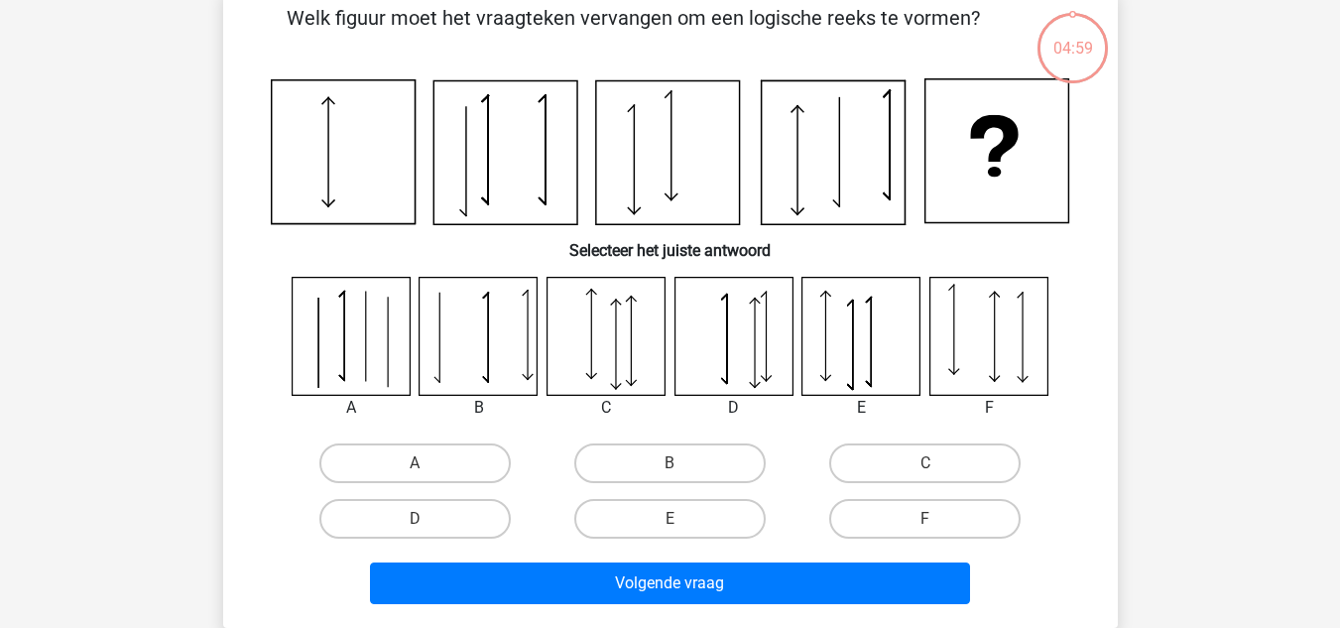
scroll to position [91, 0]
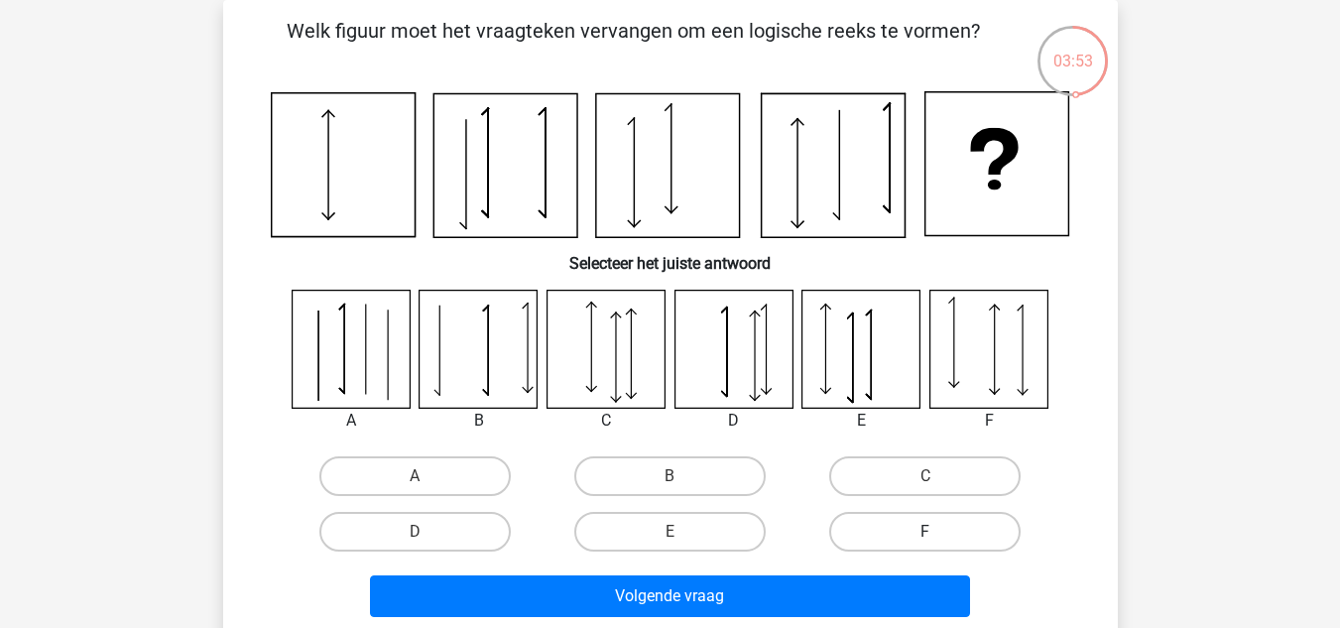
click at [843, 537] on label "F" at bounding box center [924, 532] width 191 height 40
click at [925, 537] on input "F" at bounding box center [931, 538] width 13 height 13
radio input "true"
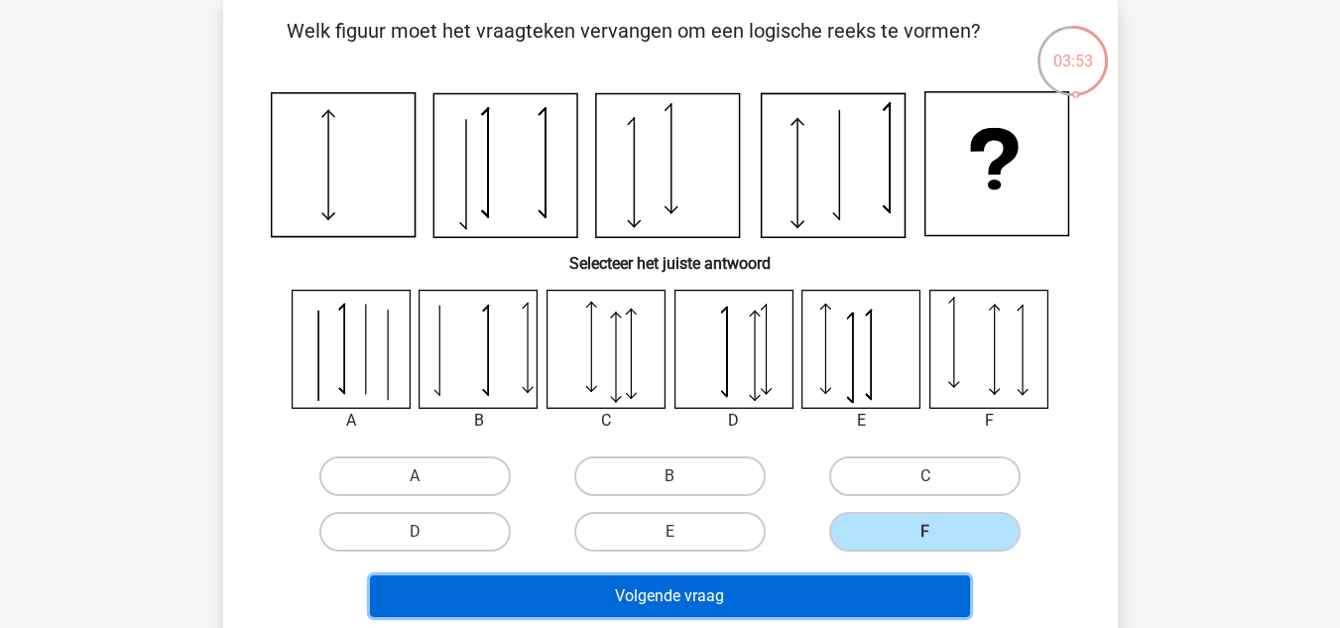
click at [791, 577] on button "Volgende vraag" at bounding box center [670, 596] width 600 height 42
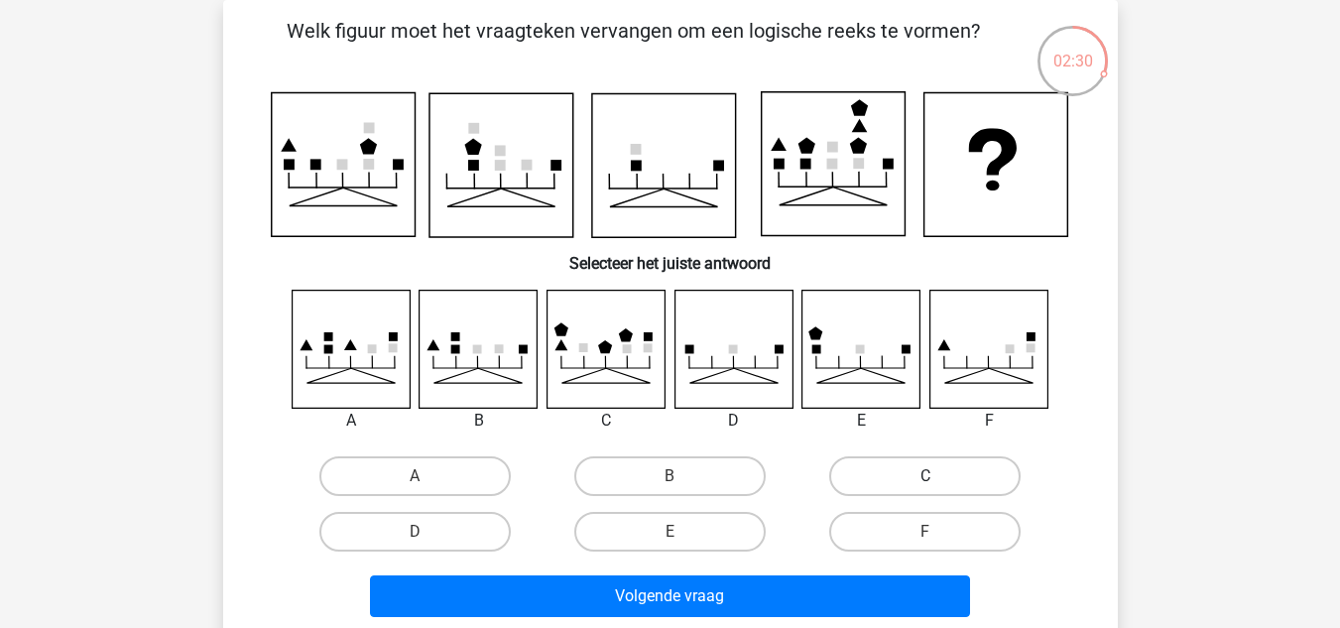
click at [874, 469] on label "C" at bounding box center [924, 476] width 191 height 40
click at [925, 476] on input "C" at bounding box center [931, 482] width 13 height 13
radio input "true"
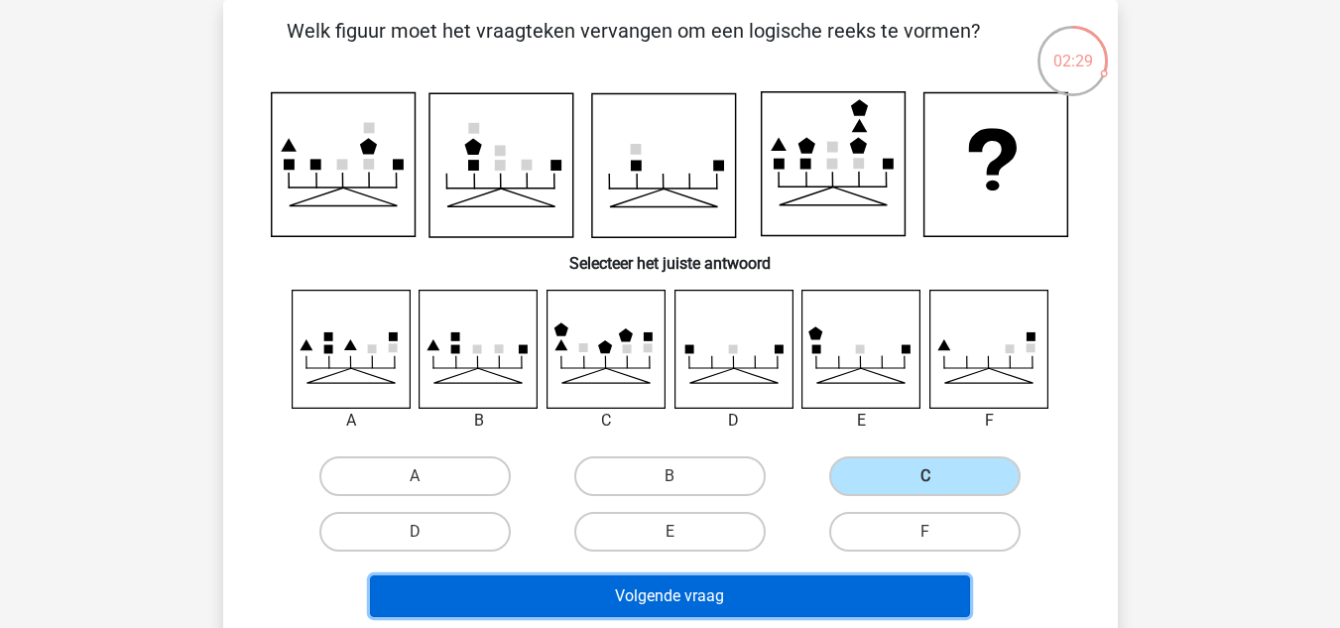
click at [743, 582] on button "Volgende vraag" at bounding box center [670, 596] width 600 height 42
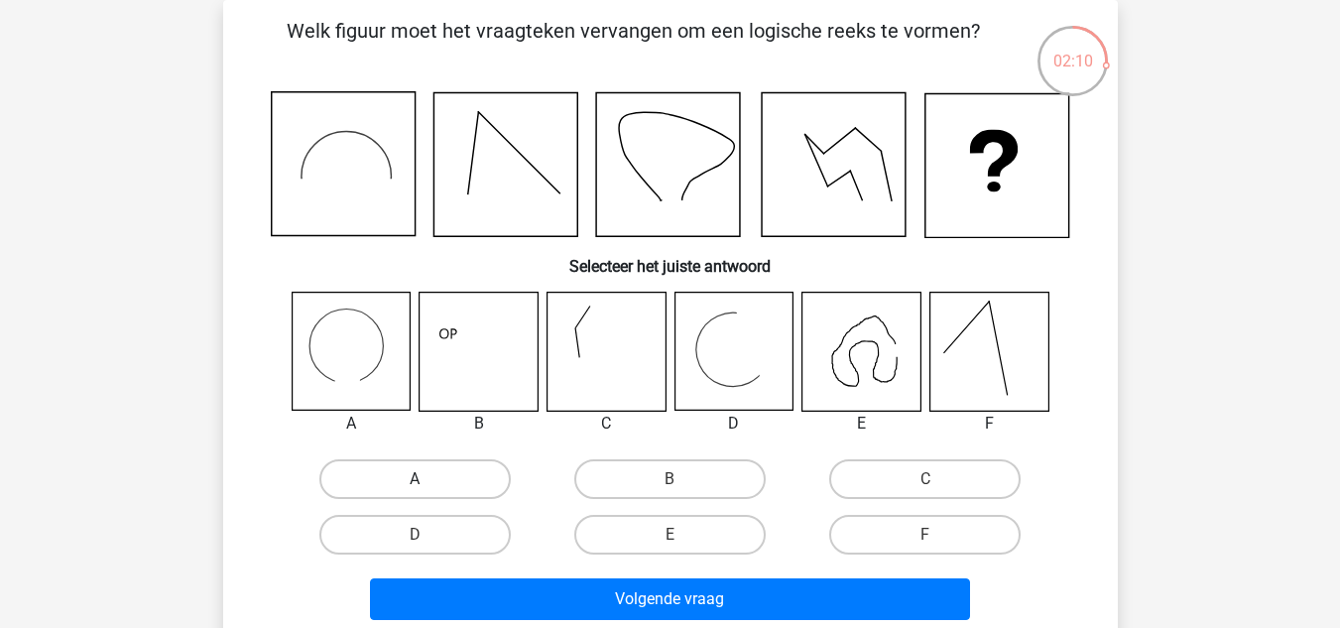
click at [440, 480] on label "A" at bounding box center [414, 479] width 191 height 40
click at [427, 480] on input "A" at bounding box center [421, 485] width 13 height 13
radio input "true"
click at [574, 575] on div "Volgende vraag" at bounding box center [670, 594] width 831 height 65
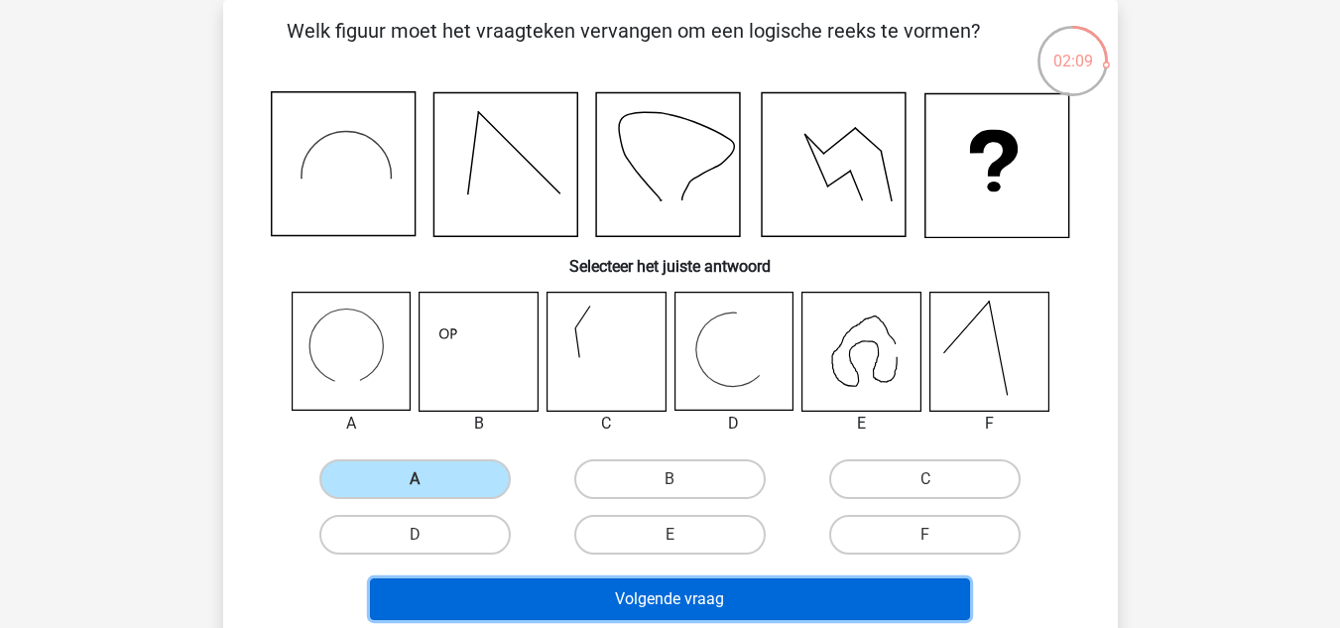
click at [556, 608] on button "Volgende vraag" at bounding box center [670, 599] width 600 height 42
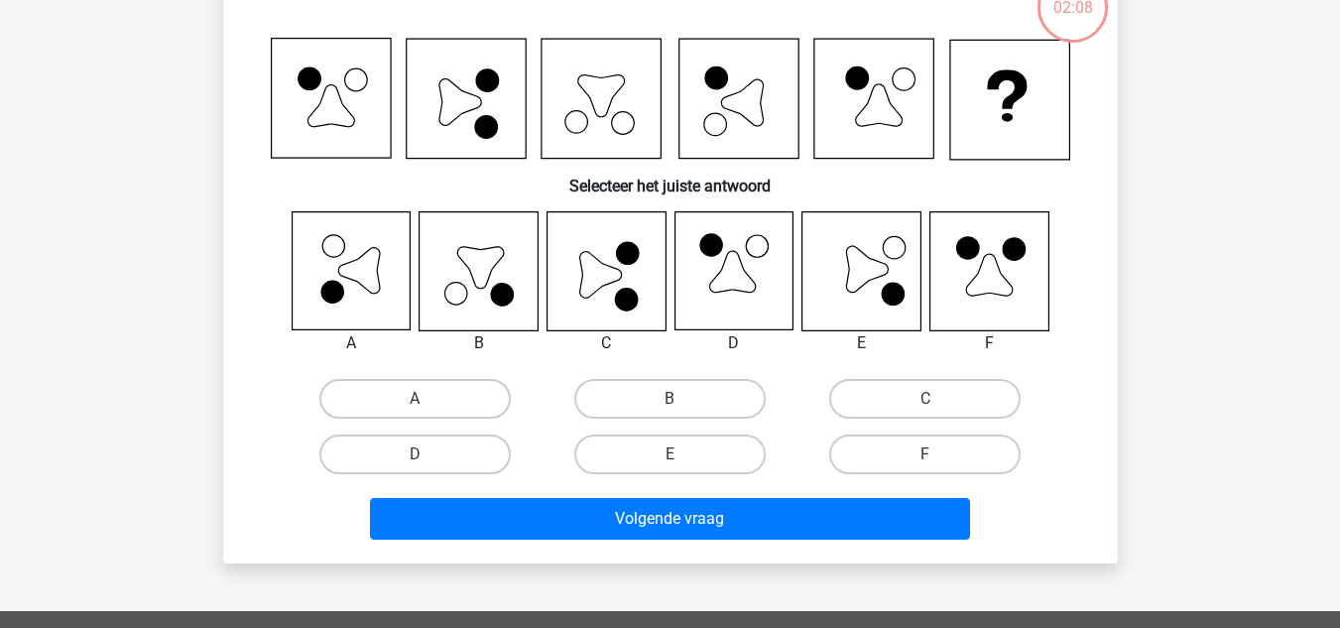
scroll to position [146, 0]
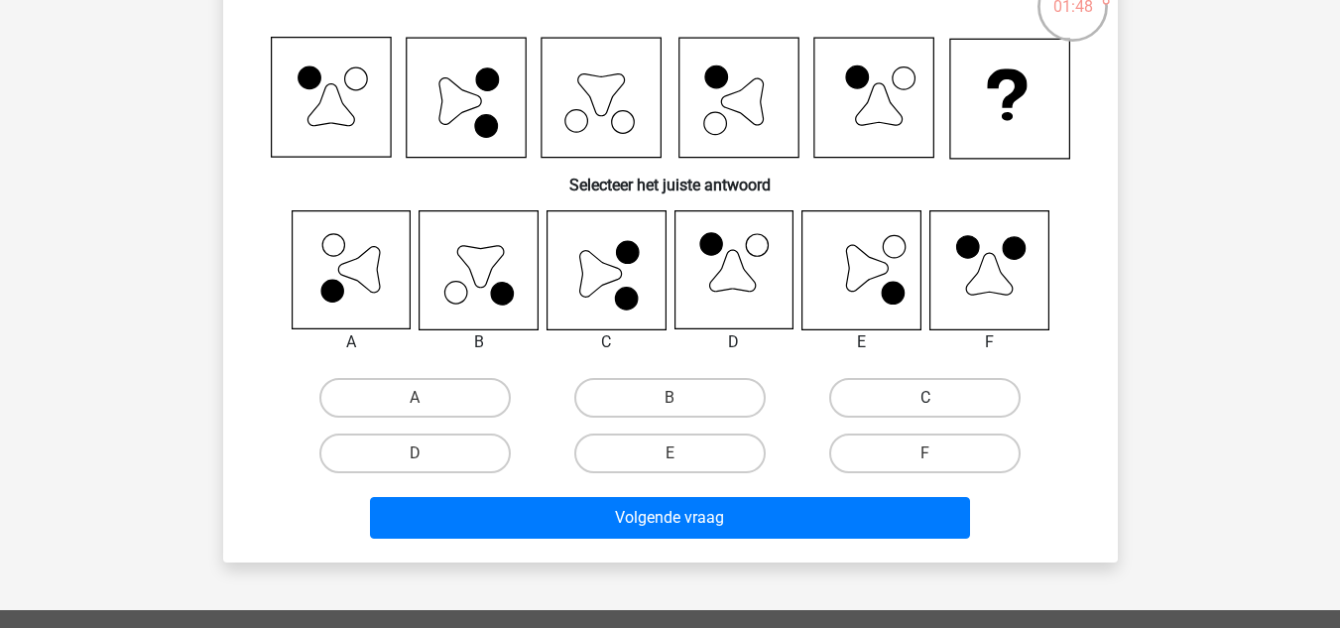
click at [899, 388] on label "C" at bounding box center [924, 398] width 191 height 40
click at [925, 398] on input "C" at bounding box center [931, 404] width 13 height 13
radio input "true"
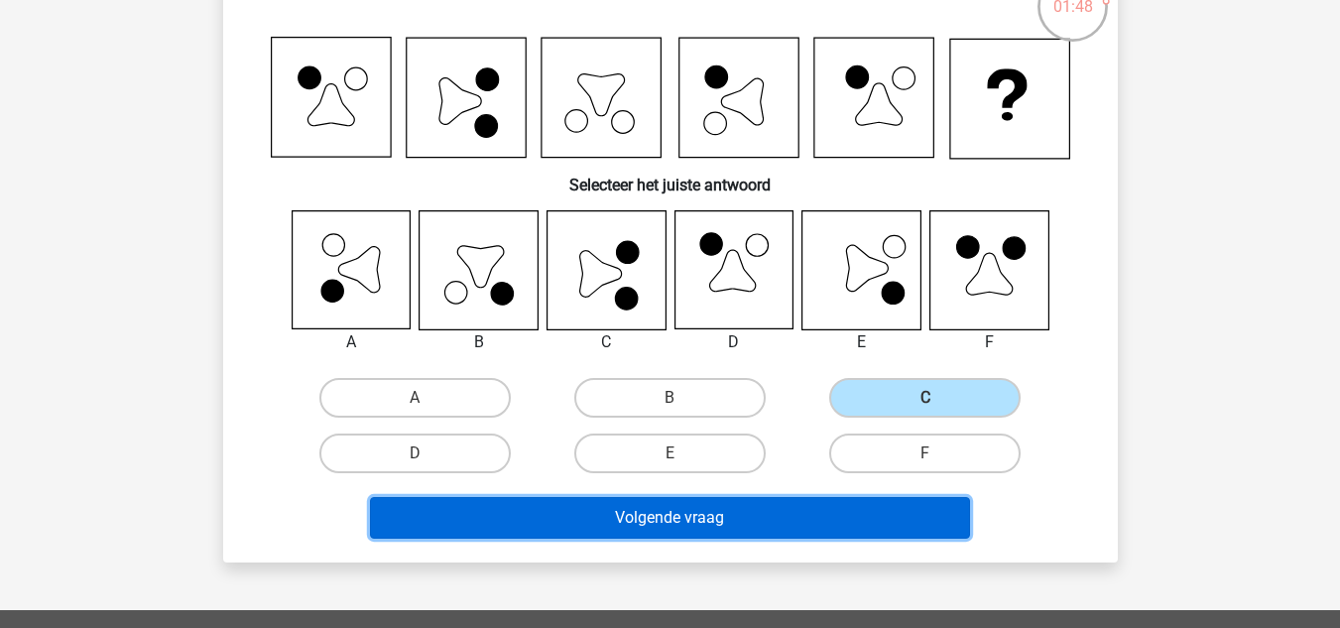
click at [760, 513] on button "Volgende vraag" at bounding box center [670, 518] width 600 height 42
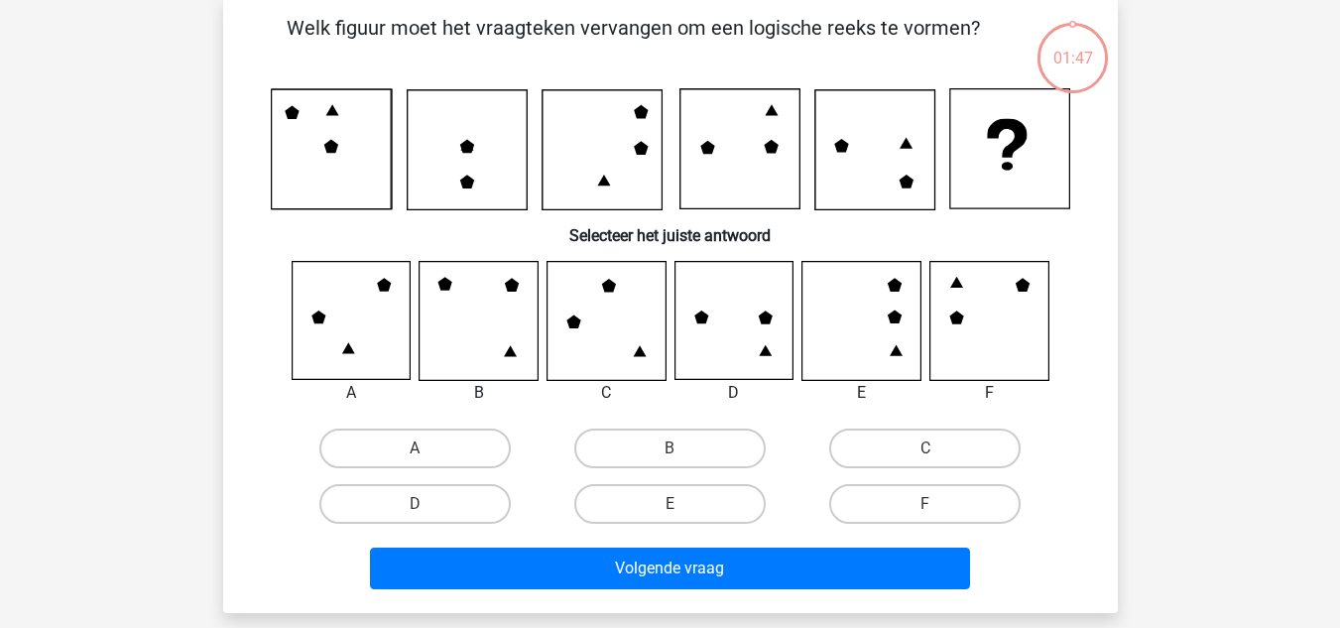
scroll to position [91, 0]
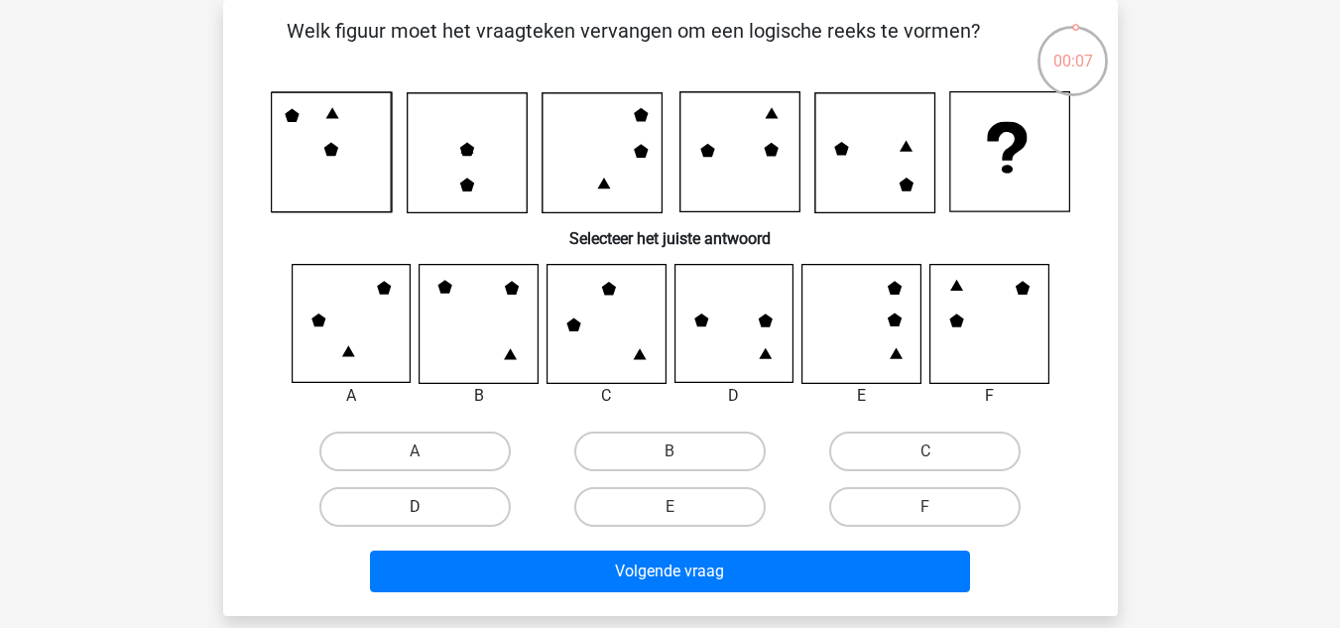
click at [456, 496] on label "D" at bounding box center [414, 507] width 191 height 40
click at [427, 507] on input "D" at bounding box center [421, 513] width 13 height 13
radio input "true"
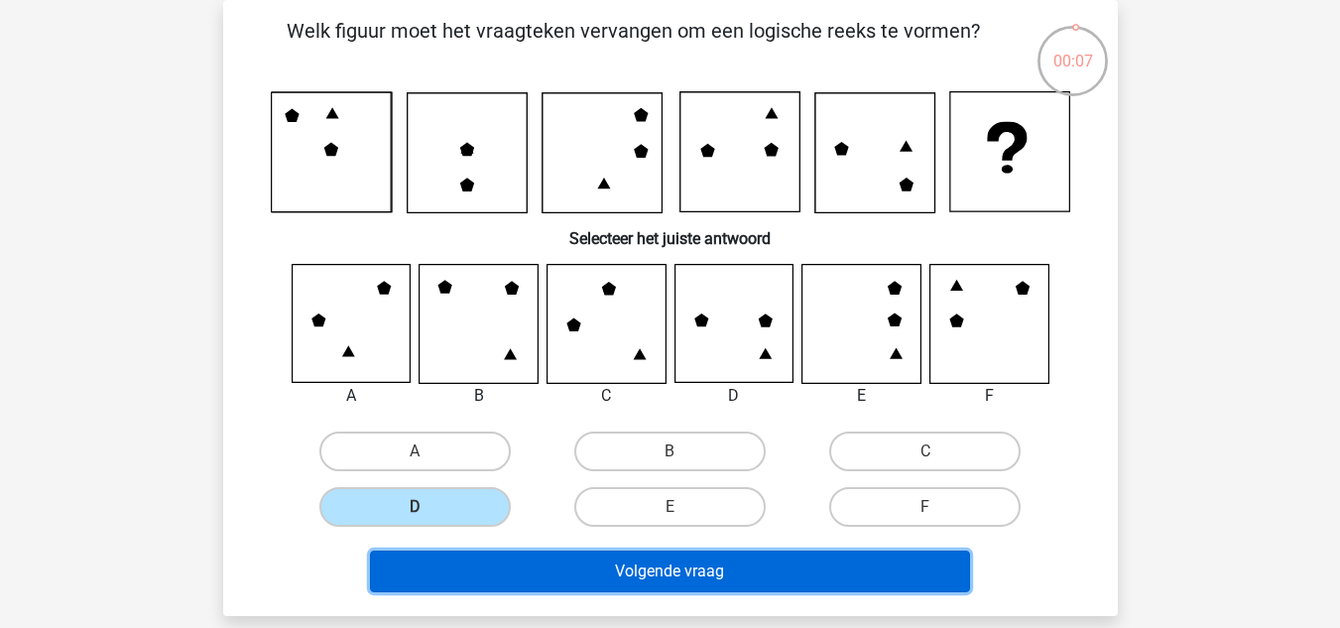
click at [573, 553] on button "Volgende vraag" at bounding box center [670, 571] width 600 height 42
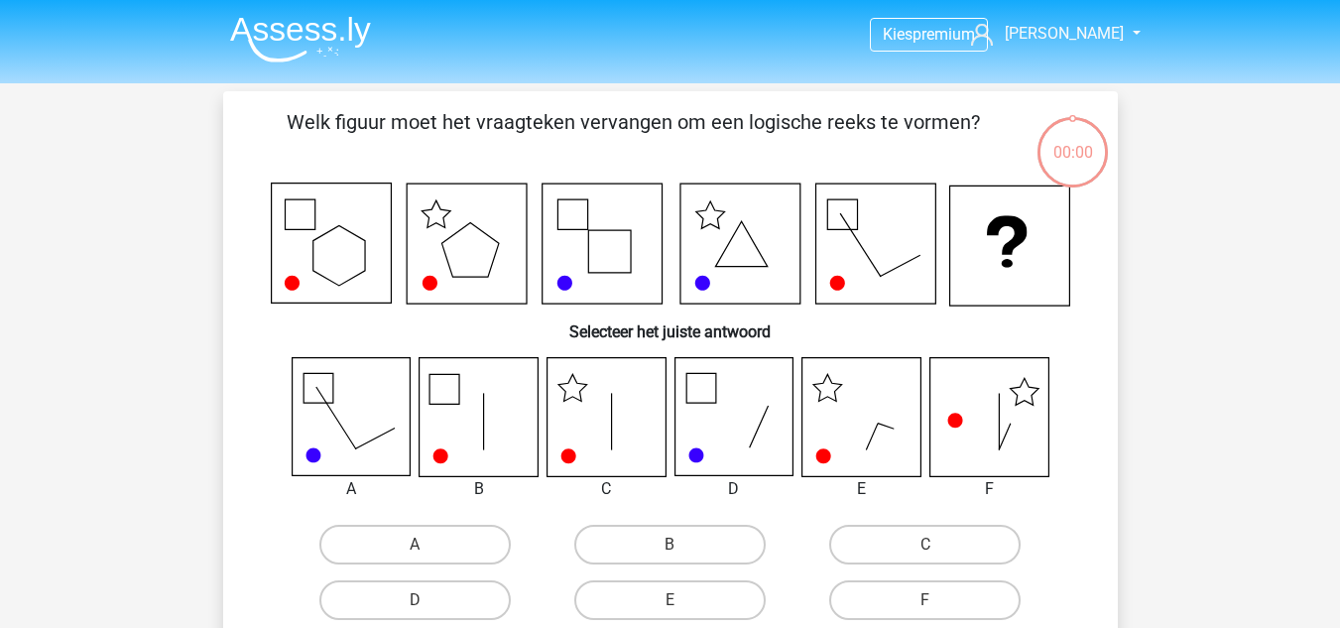
scroll to position [91, 0]
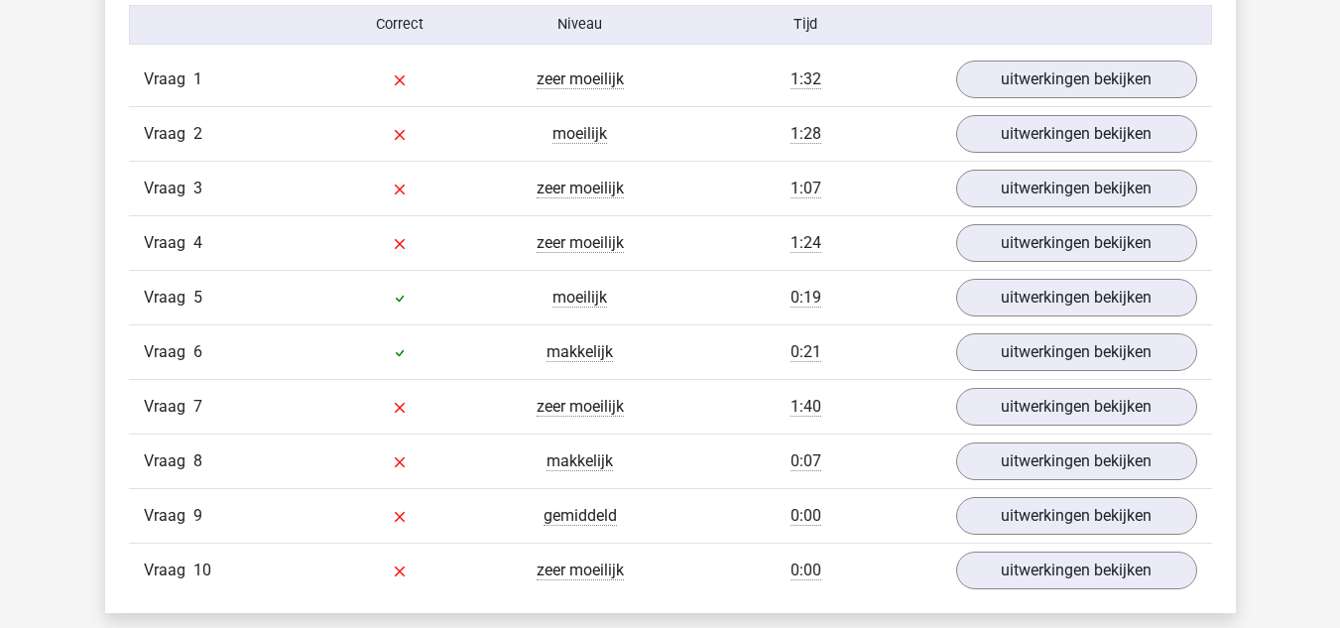
scroll to position [1656, 0]
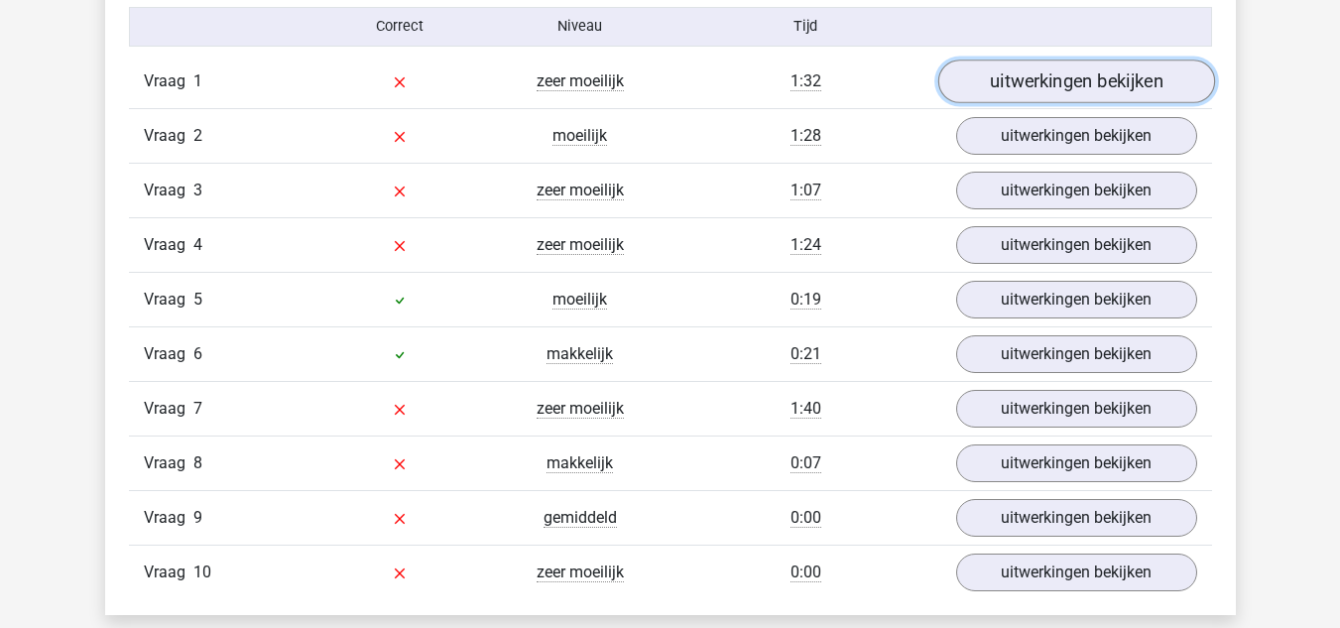
click at [996, 72] on link "uitwerkingen bekijken" at bounding box center [1075, 82] width 277 height 44
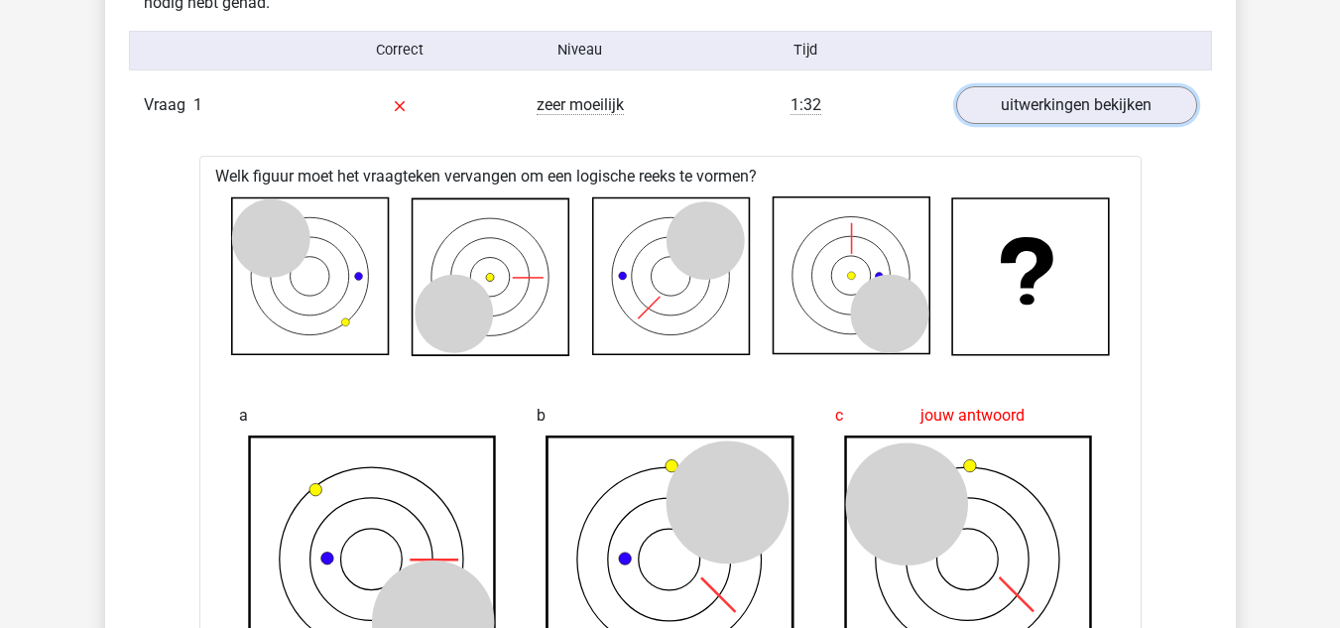
scroll to position [1618, 0]
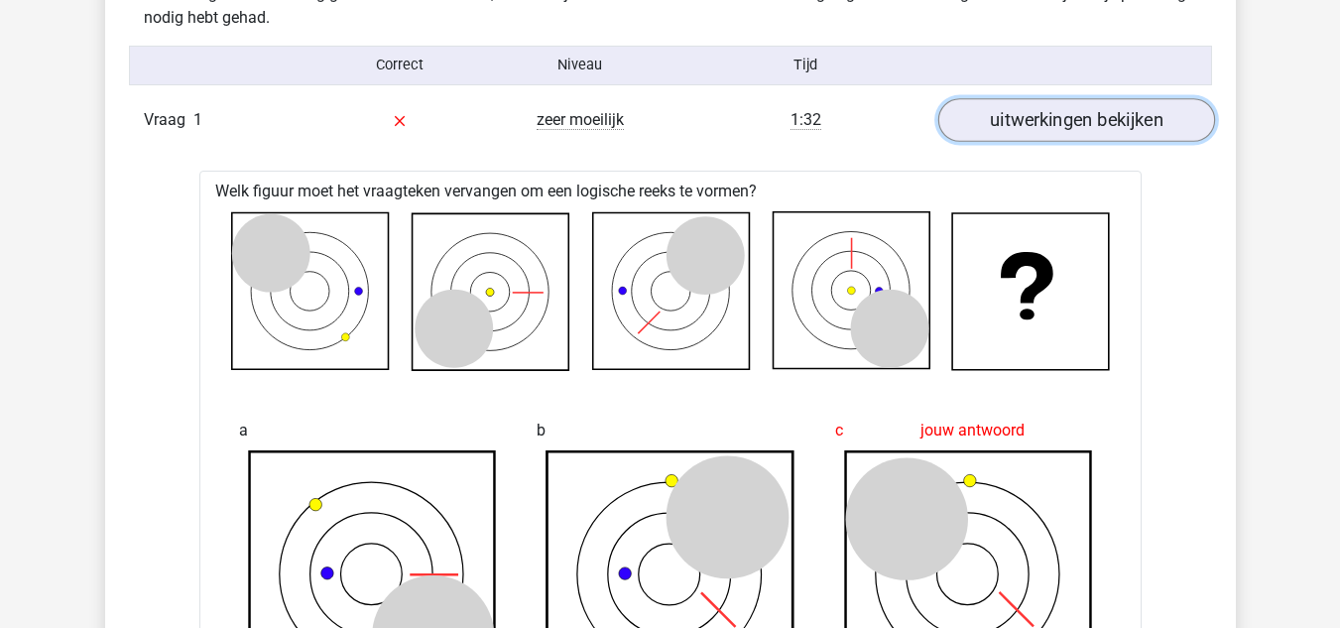
click at [1036, 123] on link "uitwerkingen bekijken" at bounding box center [1075, 120] width 277 height 44
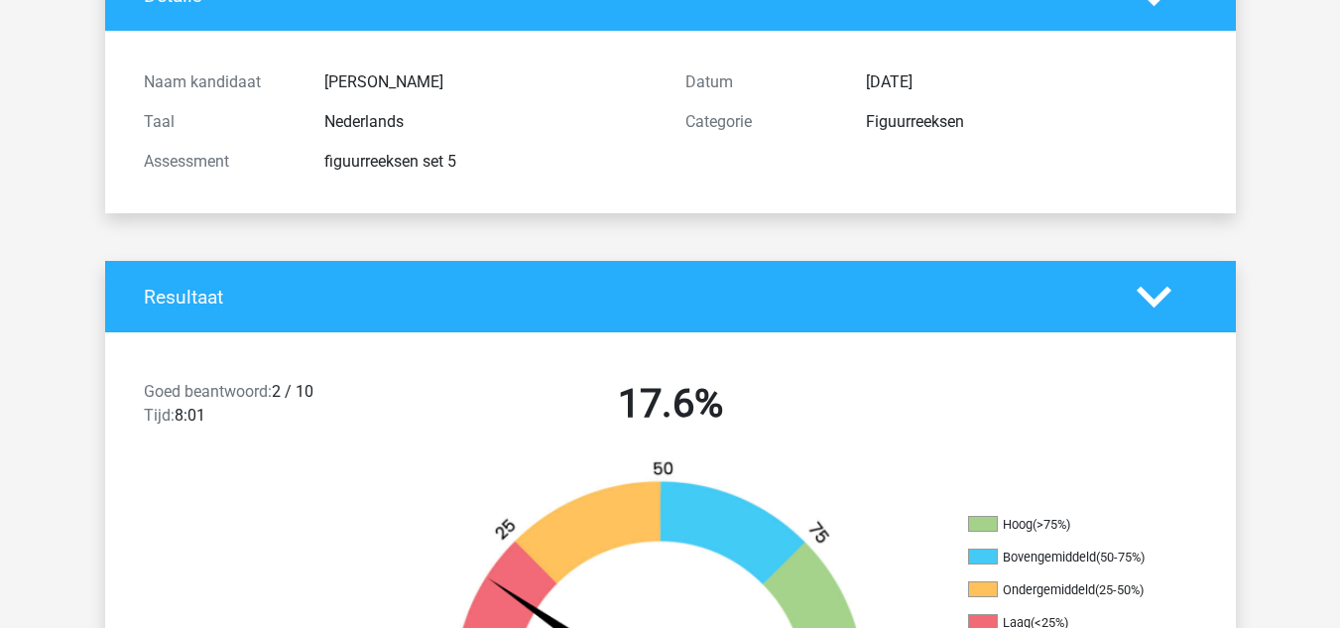
scroll to position [0, 0]
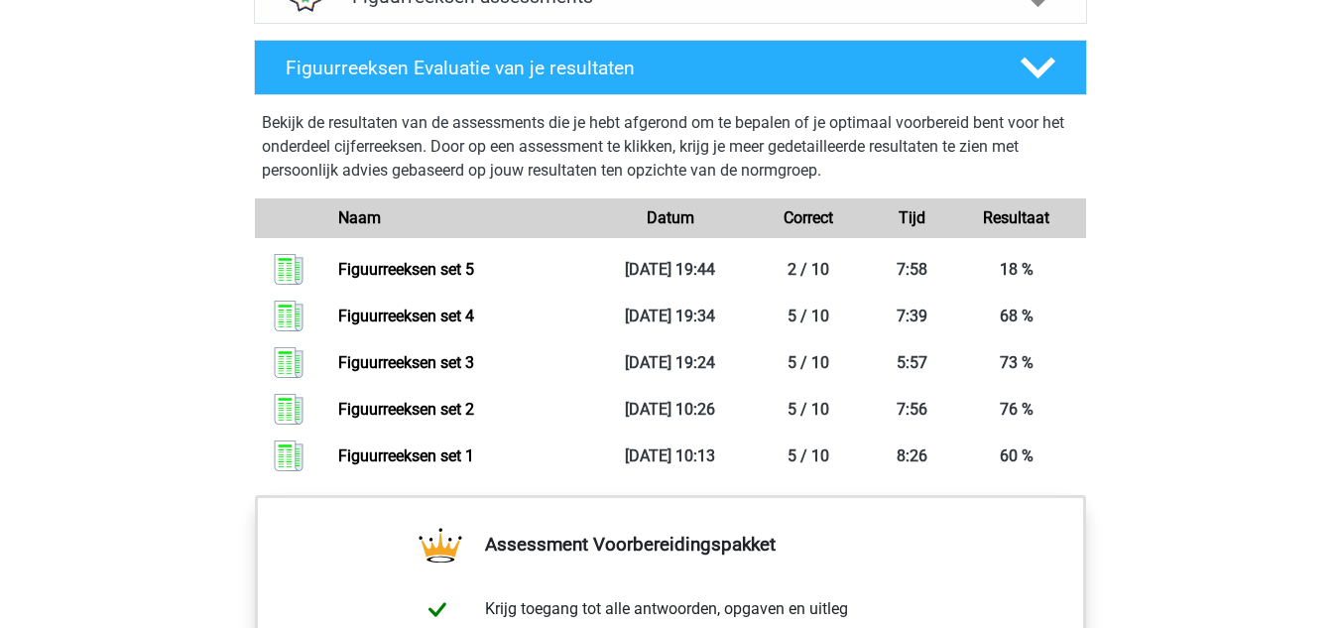
scroll to position [1361, 0]
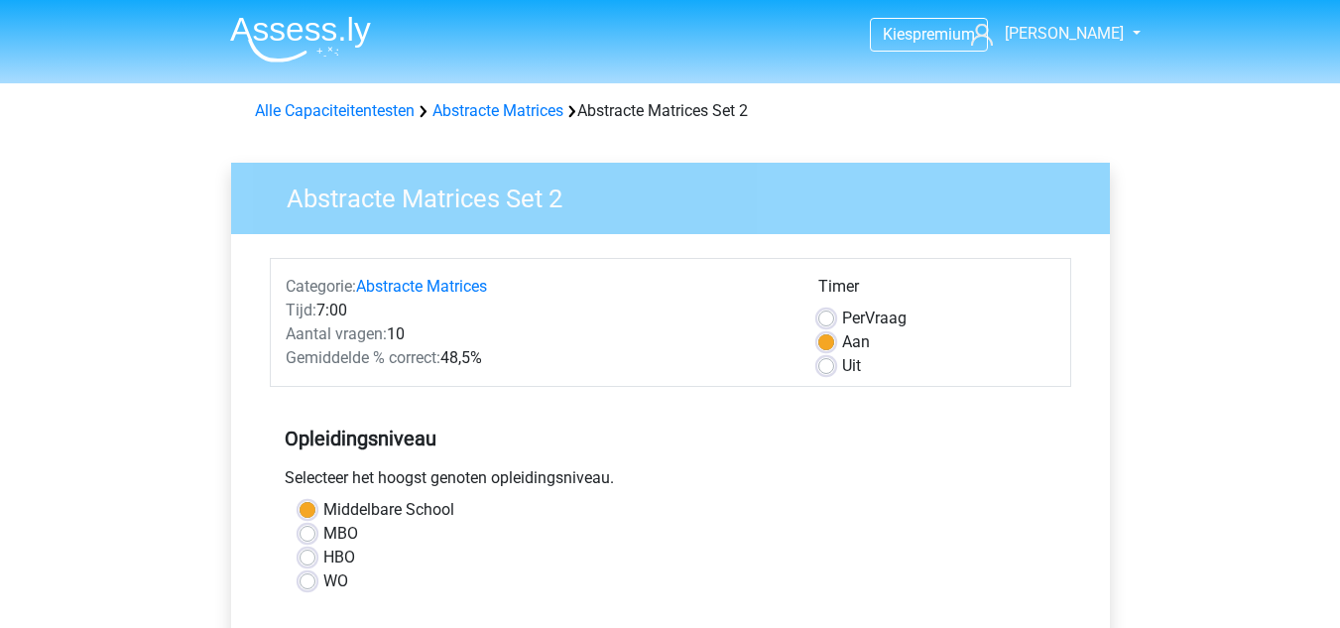
scroll to position [597, 0]
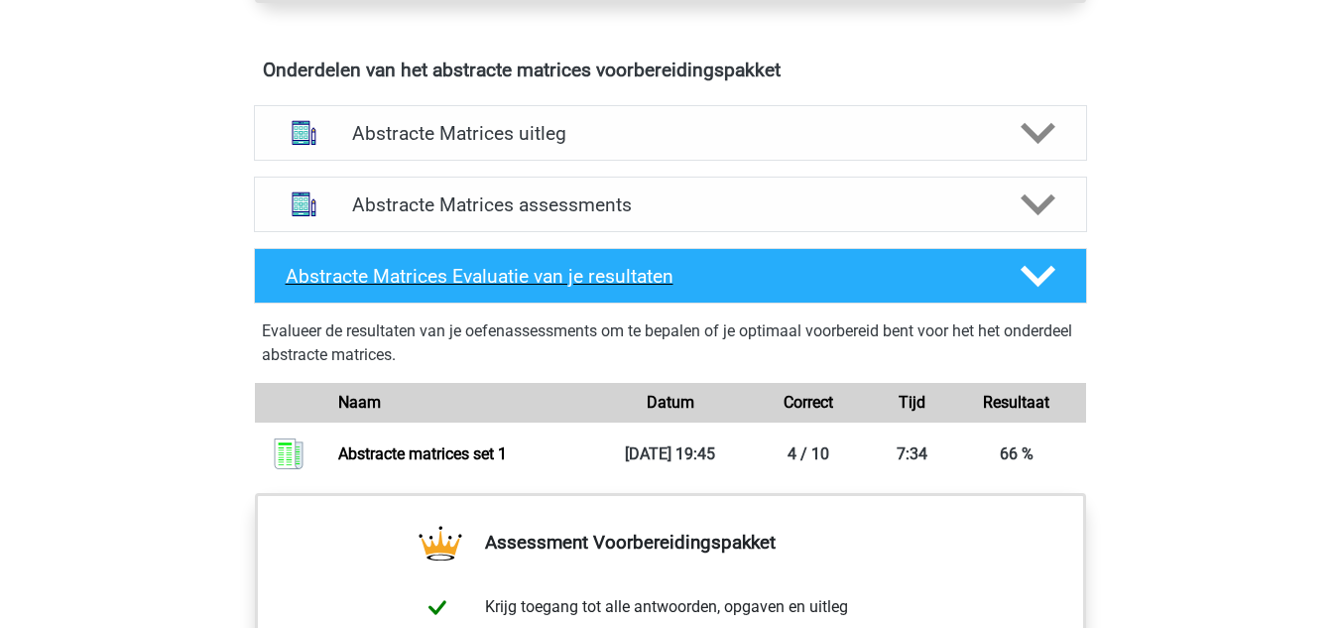
scroll to position [1176, 0]
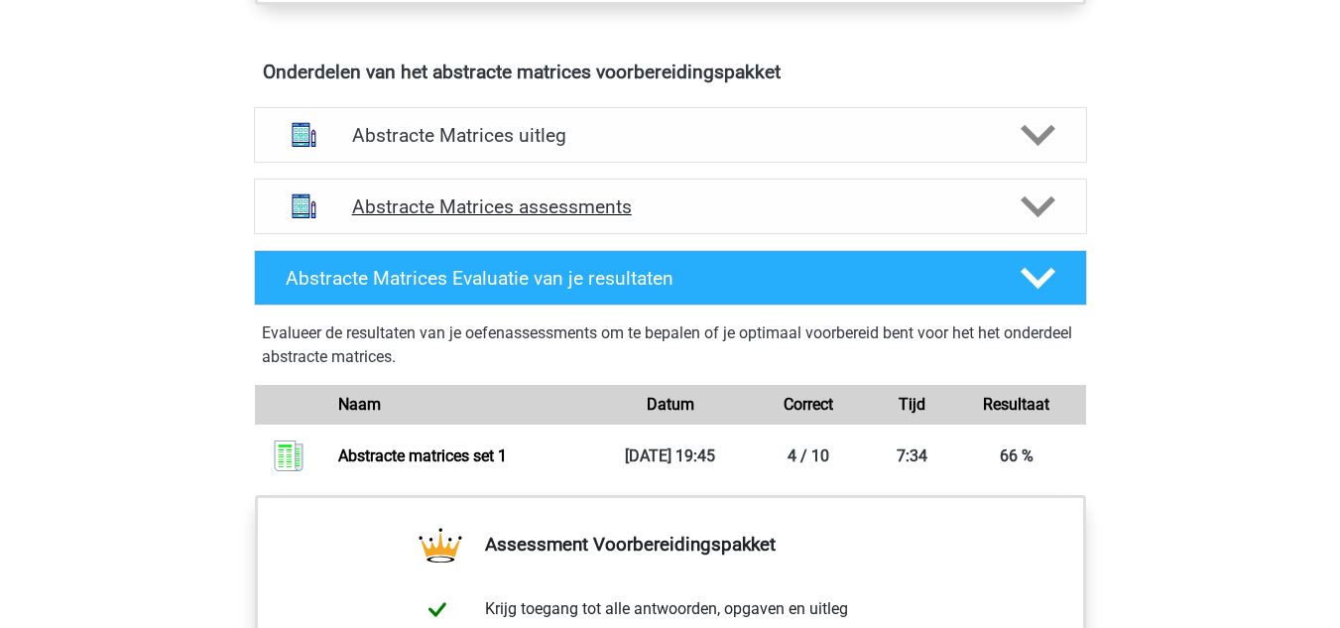
click at [612, 227] on div "Abstracte Matrices assessments" at bounding box center [670, 207] width 833 height 56
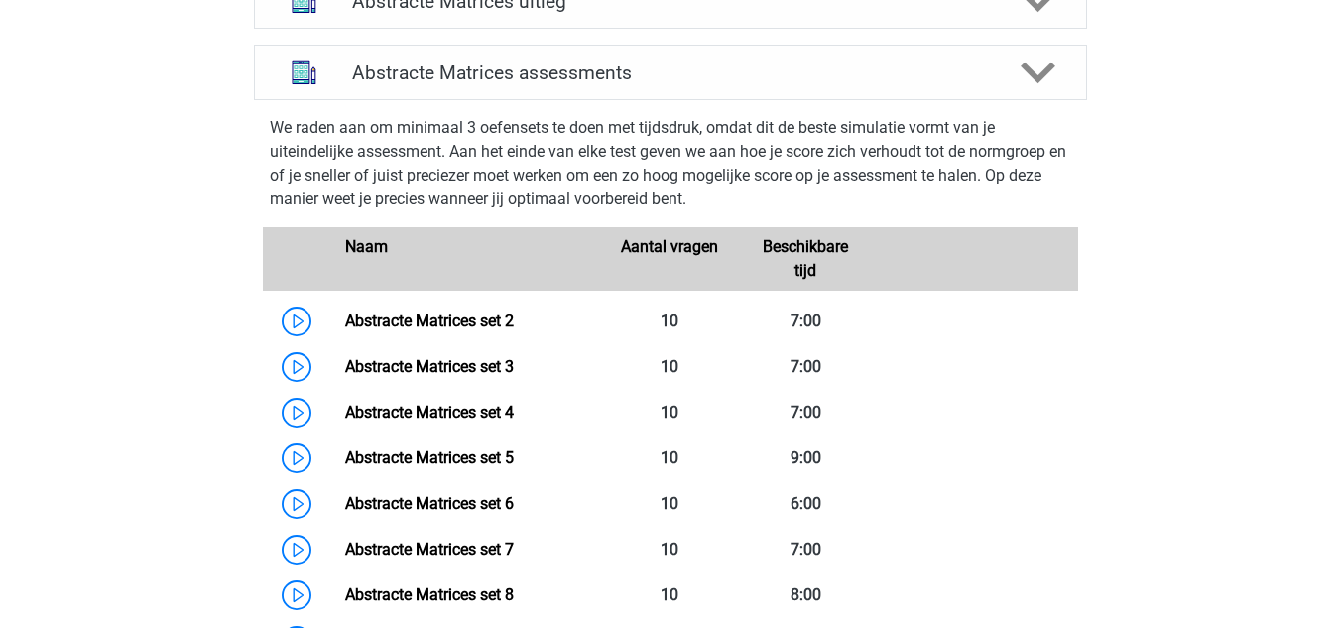
scroll to position [1313, 0]
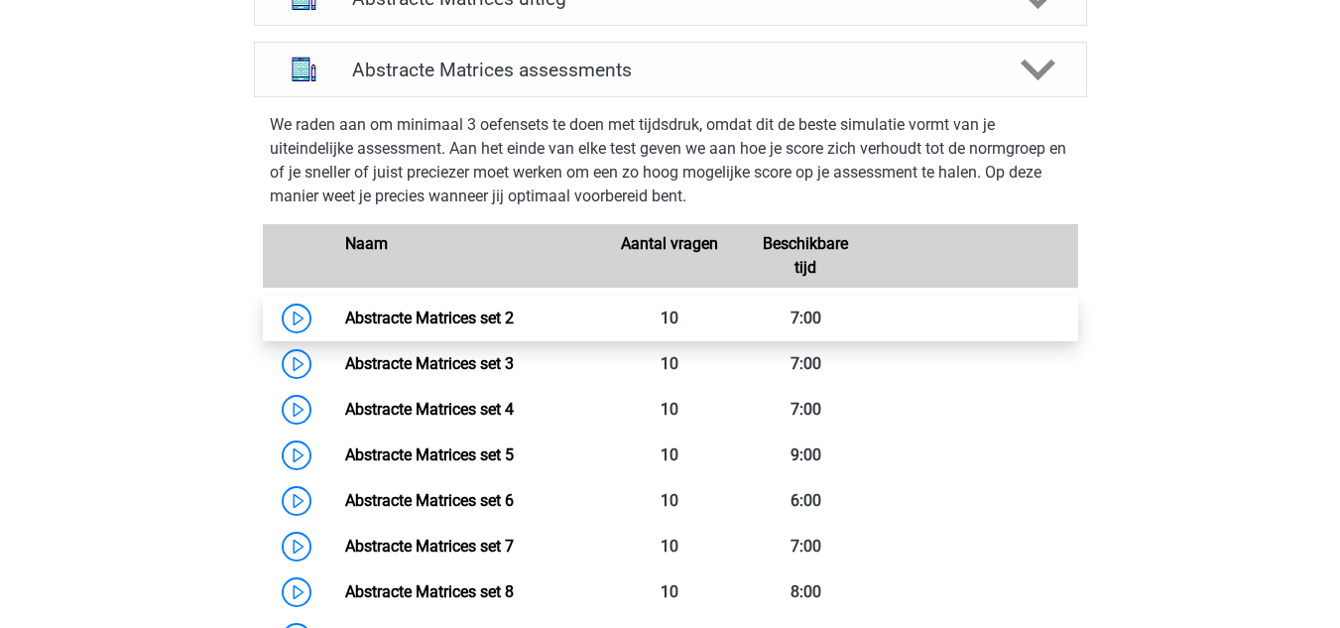
click at [345, 322] on link "Abstracte Matrices set 2" at bounding box center [429, 317] width 169 height 19
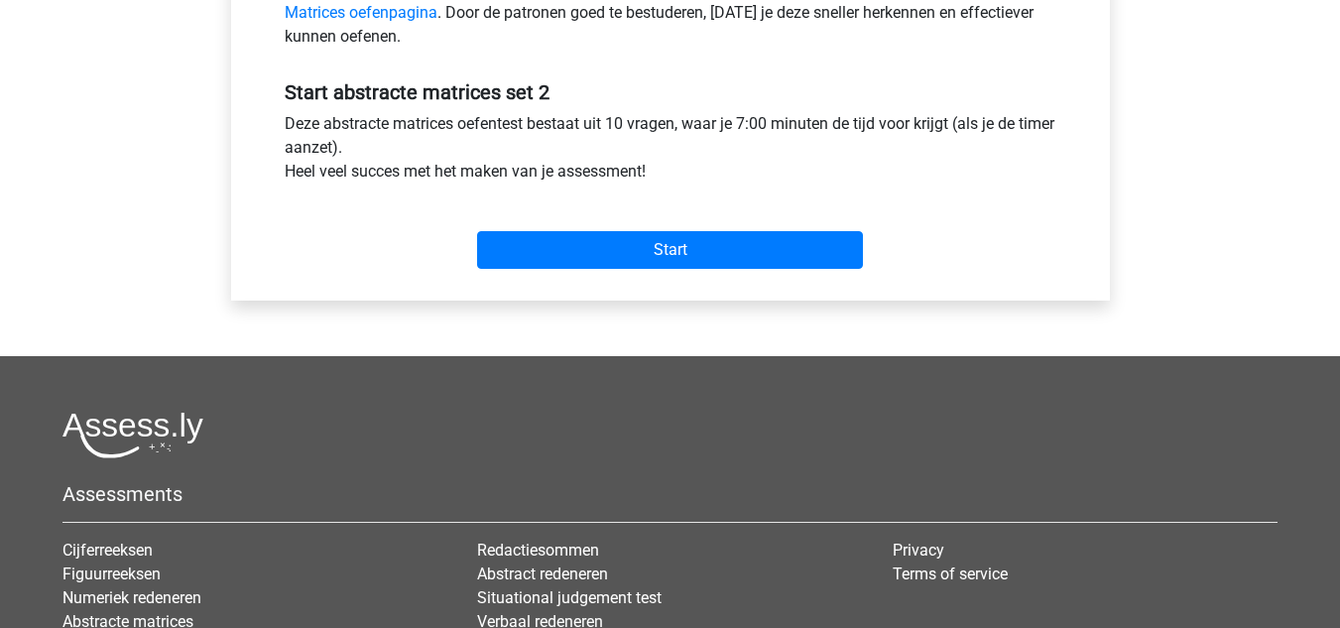
scroll to position [732, 0]
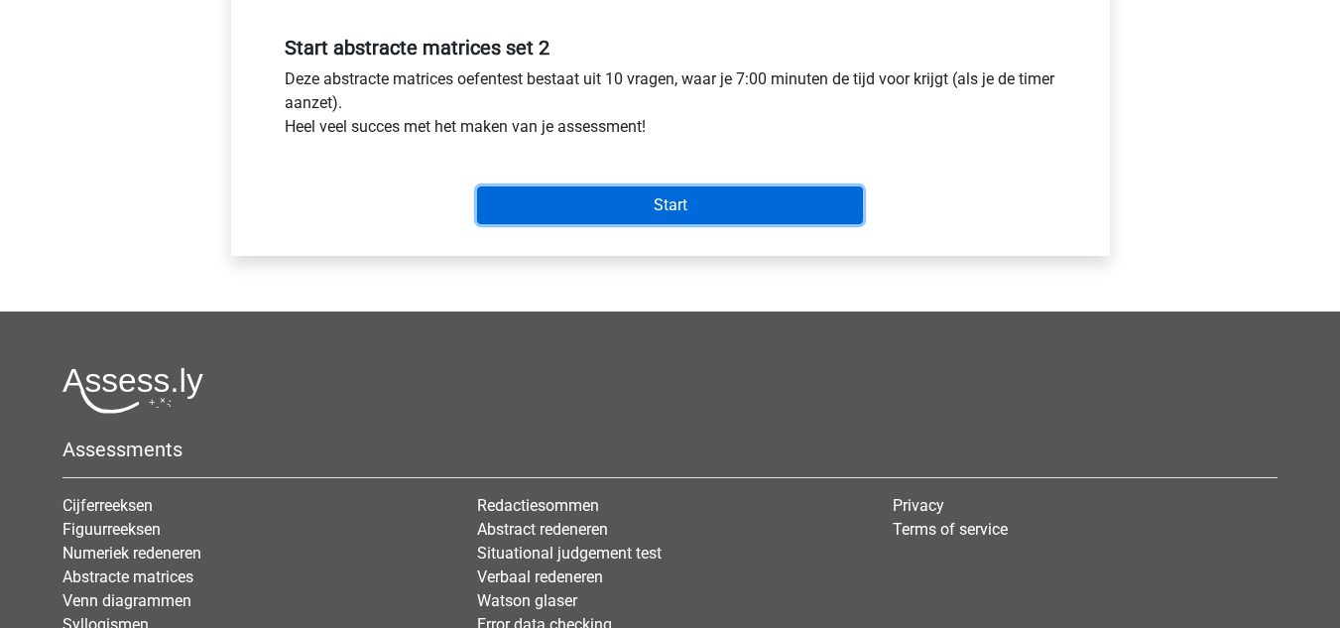
click at [722, 203] on input "Start" at bounding box center [670, 205] width 386 height 38
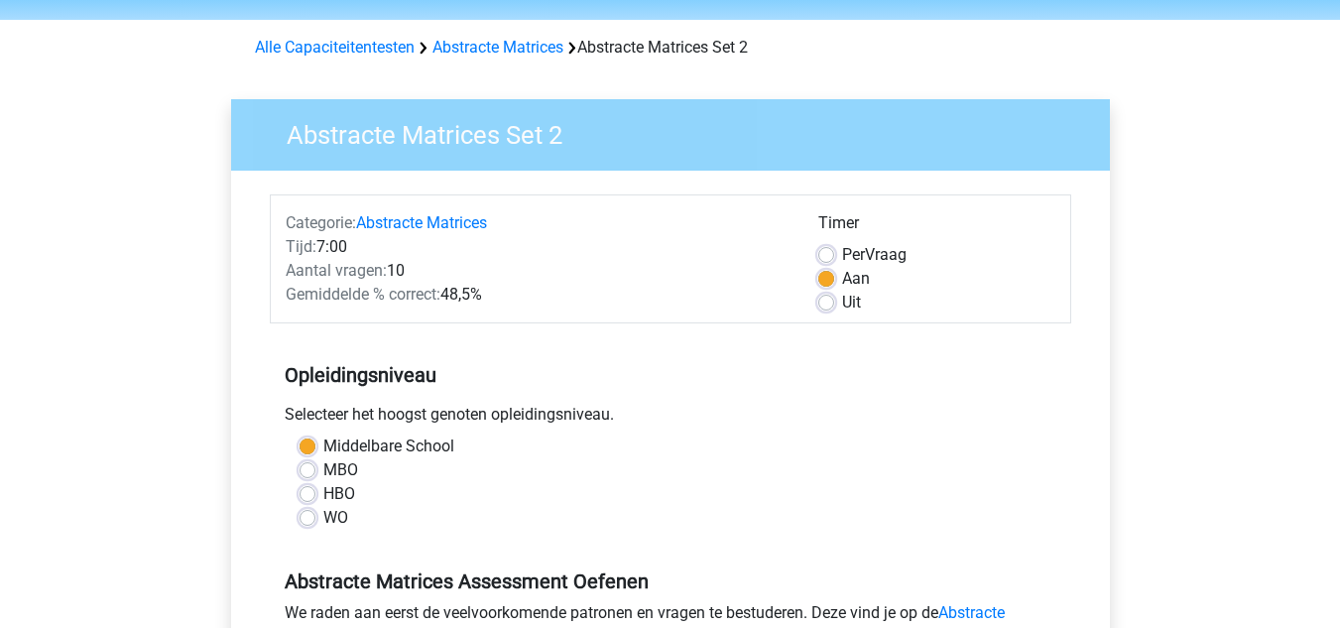
scroll to position [65, 0]
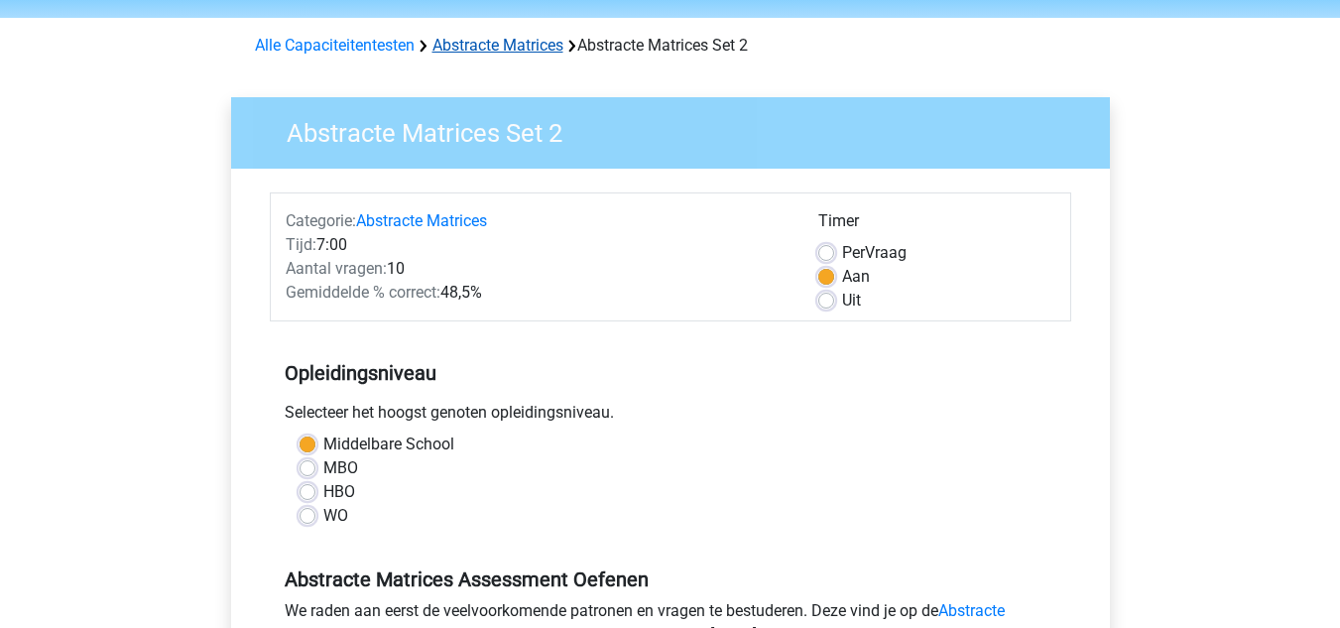
click at [511, 52] on link "Abstracte Matrices" at bounding box center [497, 45] width 131 height 19
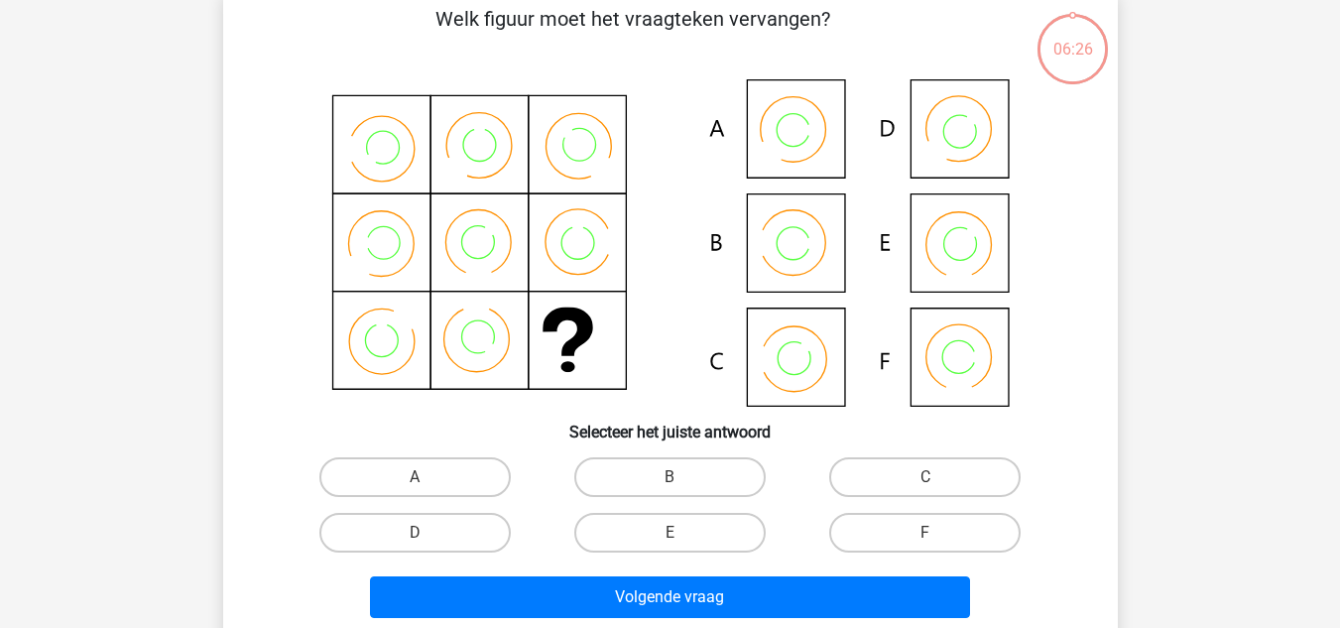
scroll to position [104, 0]
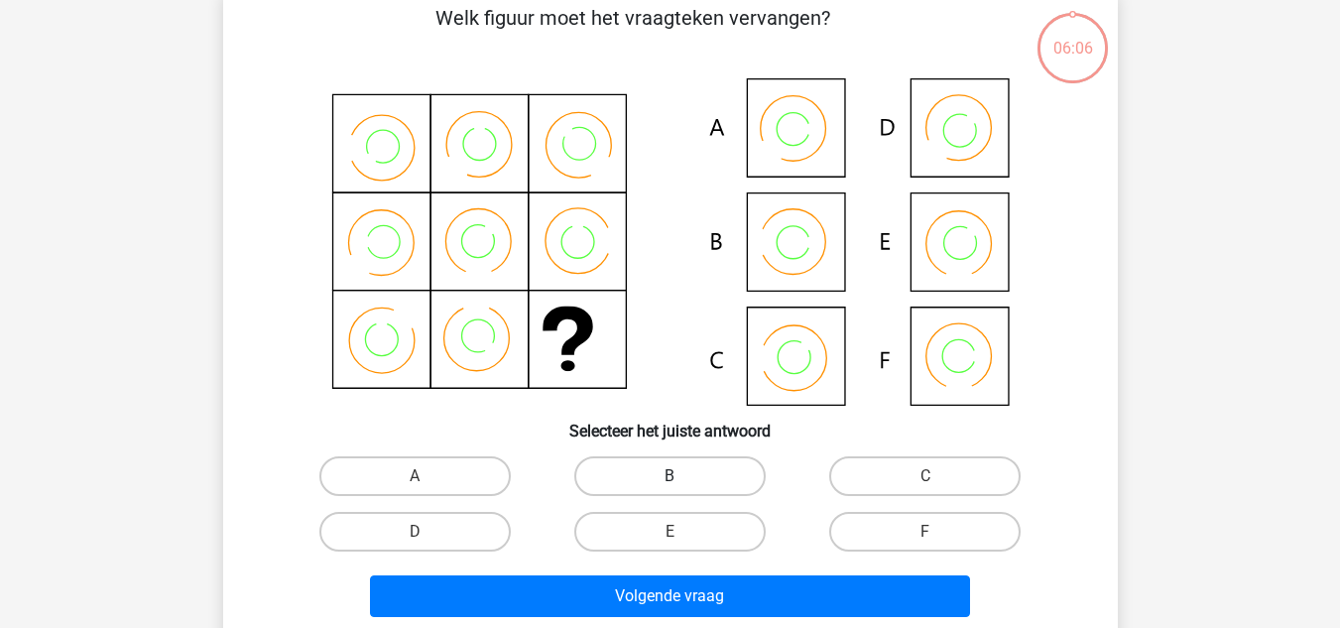
click at [697, 471] on label "B" at bounding box center [669, 476] width 191 height 40
click at [682, 476] on input "B" at bounding box center [676, 482] width 13 height 13
radio input "true"
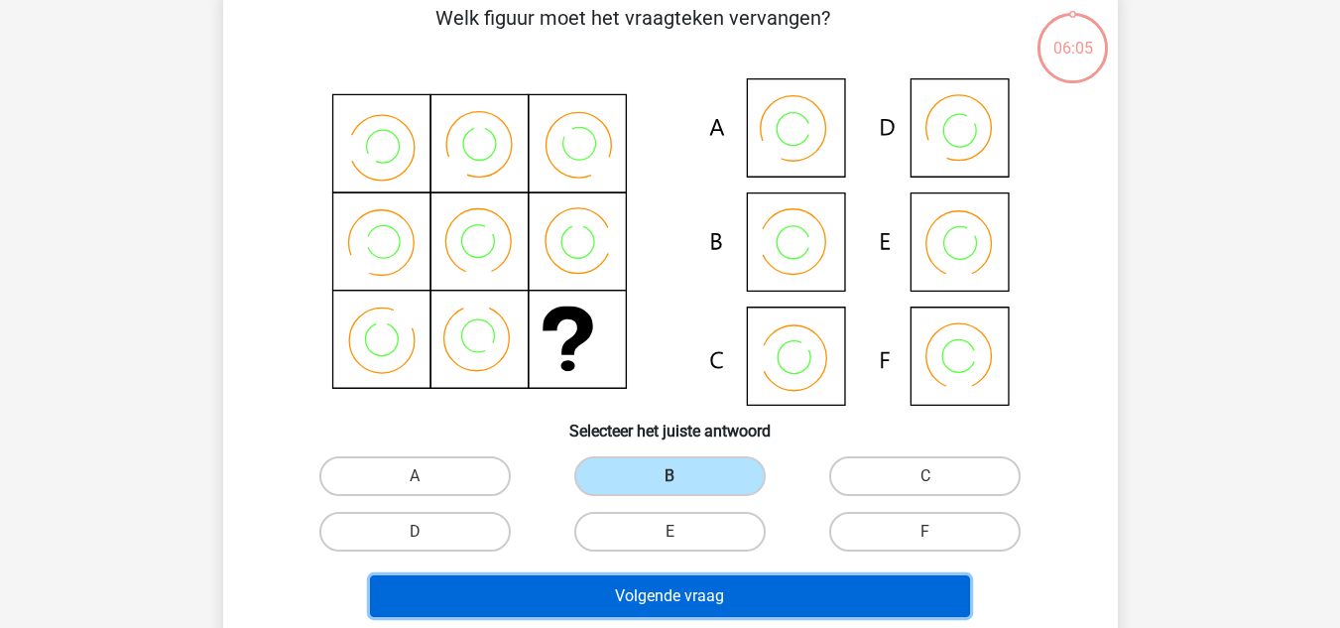
click at [642, 585] on button "Volgende vraag" at bounding box center [670, 596] width 600 height 42
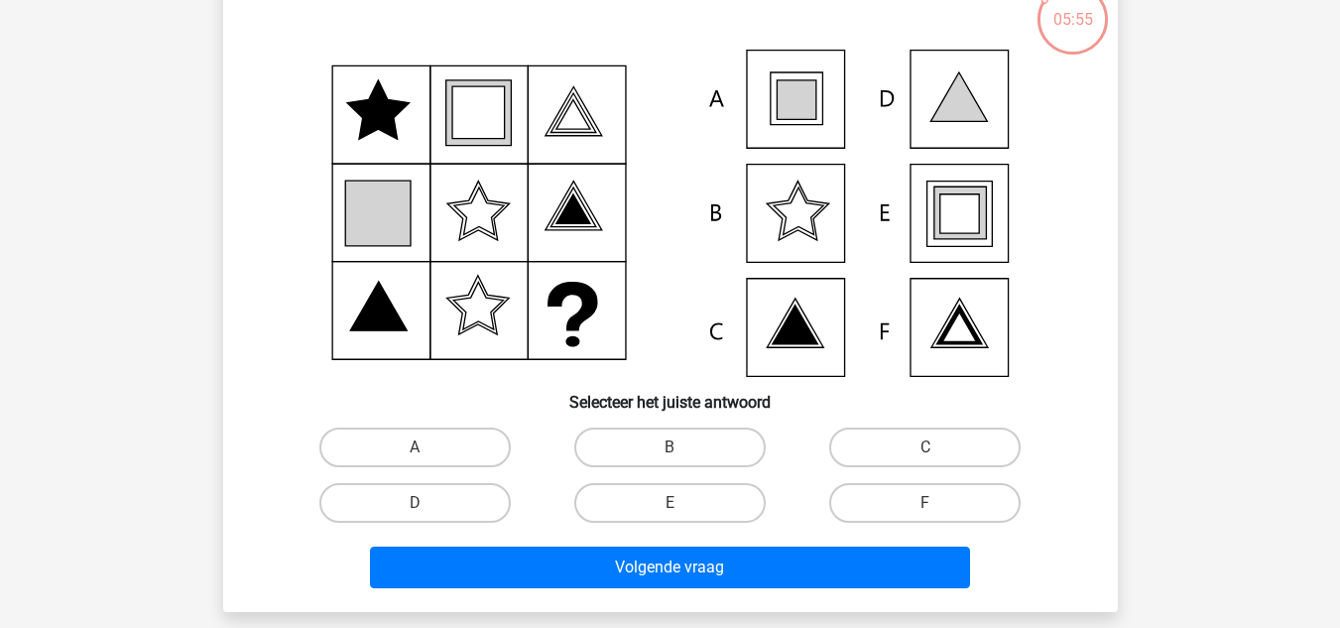
scroll to position [140, 0]
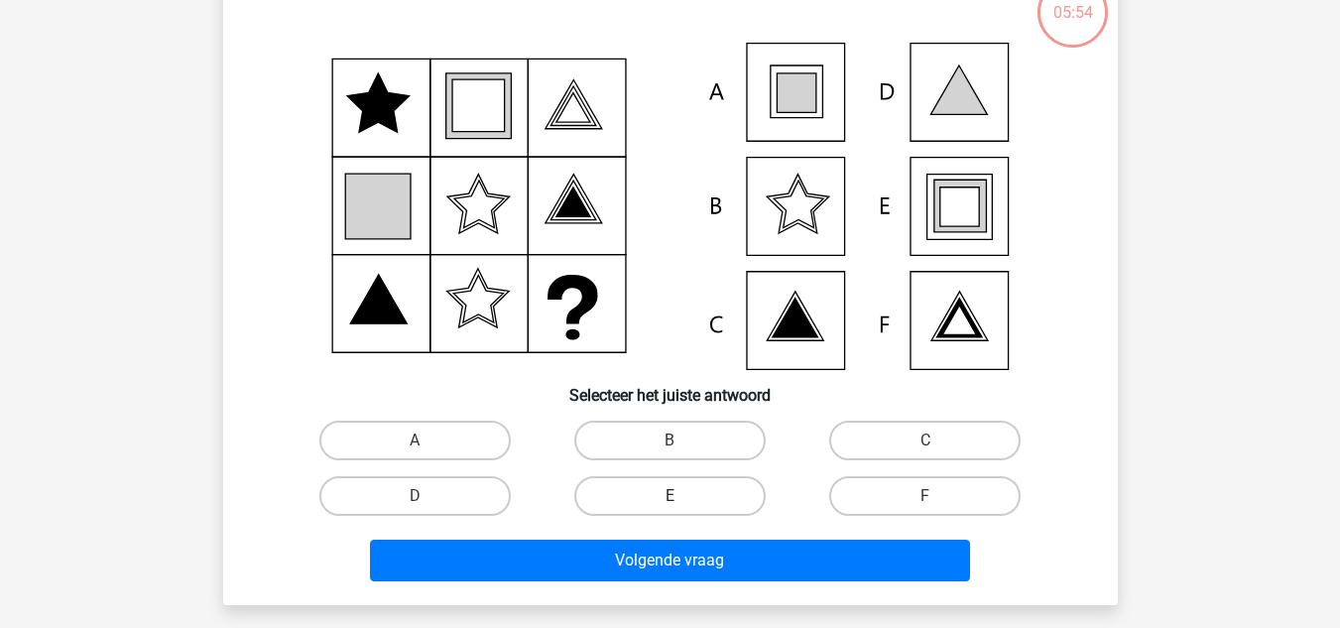
click at [696, 491] on label "E" at bounding box center [669, 496] width 191 height 40
click at [682, 496] on input "E" at bounding box center [676, 502] width 13 height 13
radio input "true"
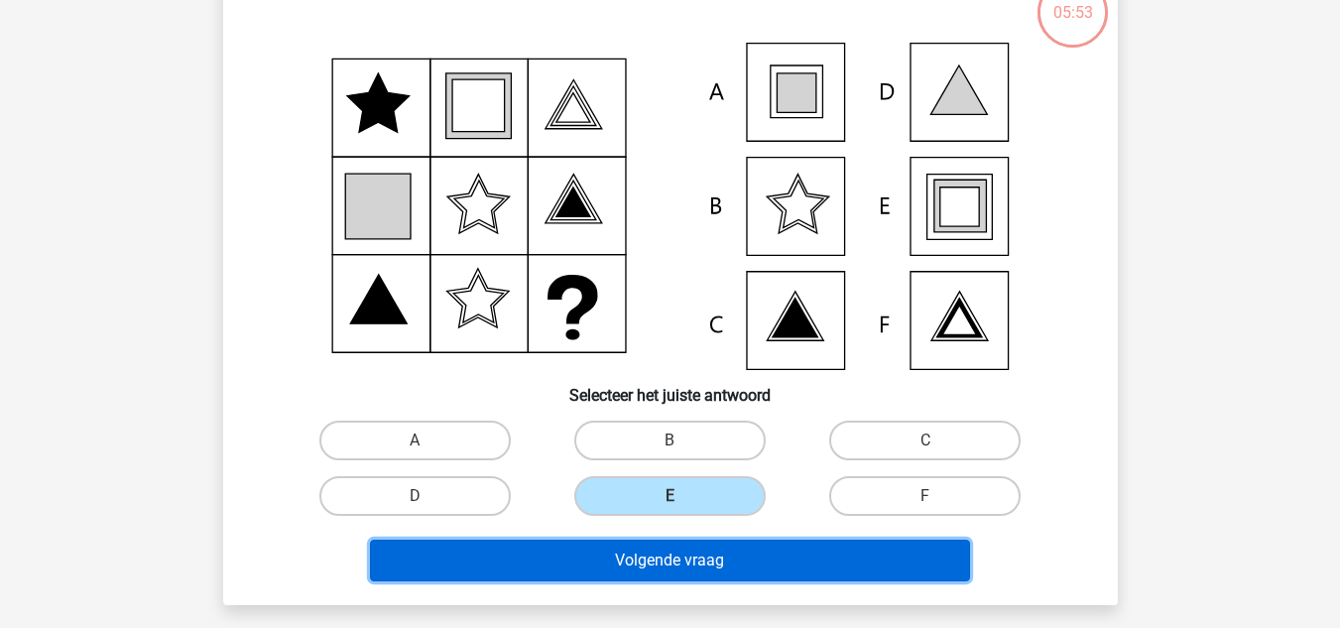
click at [688, 555] on button "Volgende vraag" at bounding box center [670, 561] width 600 height 42
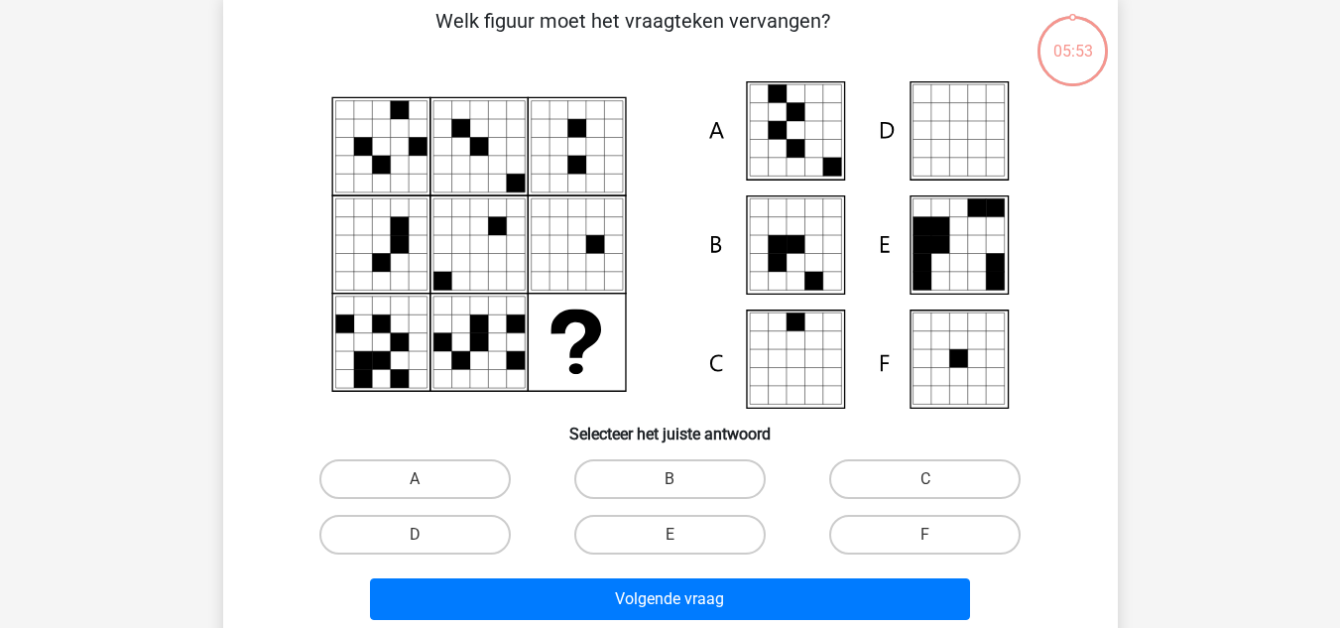
scroll to position [91, 0]
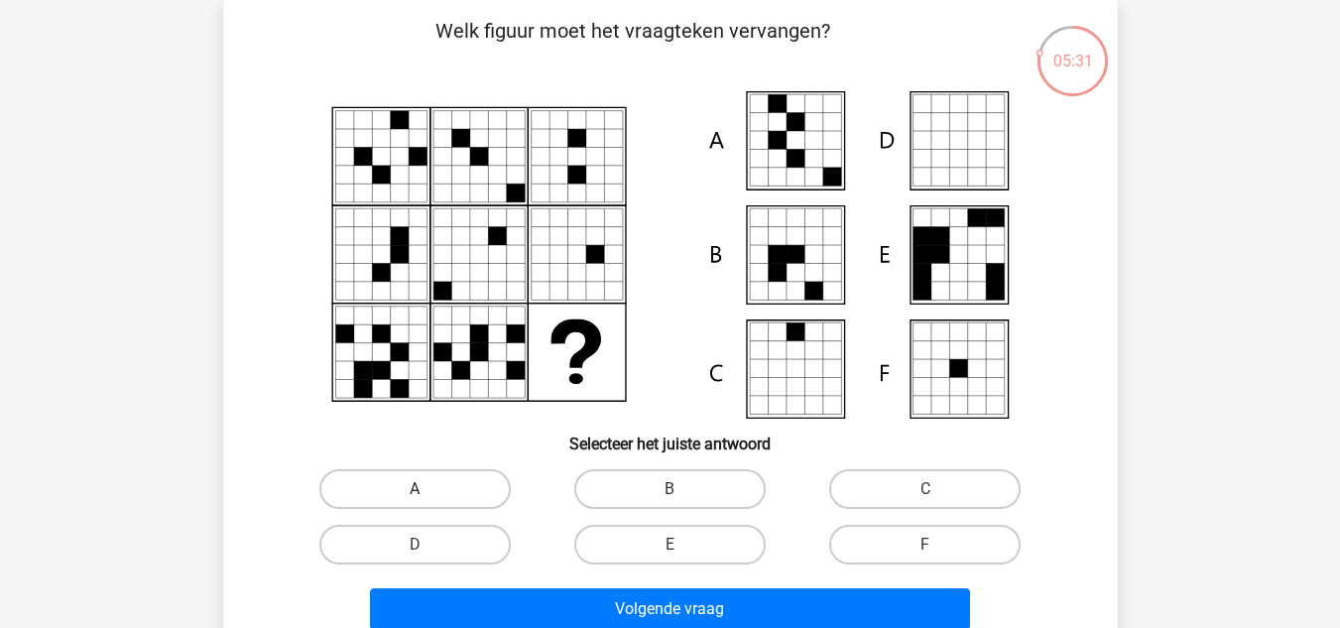
click at [409, 487] on label "A" at bounding box center [414, 489] width 191 height 40
click at [415, 489] on input "A" at bounding box center [421, 495] width 13 height 13
radio input "true"
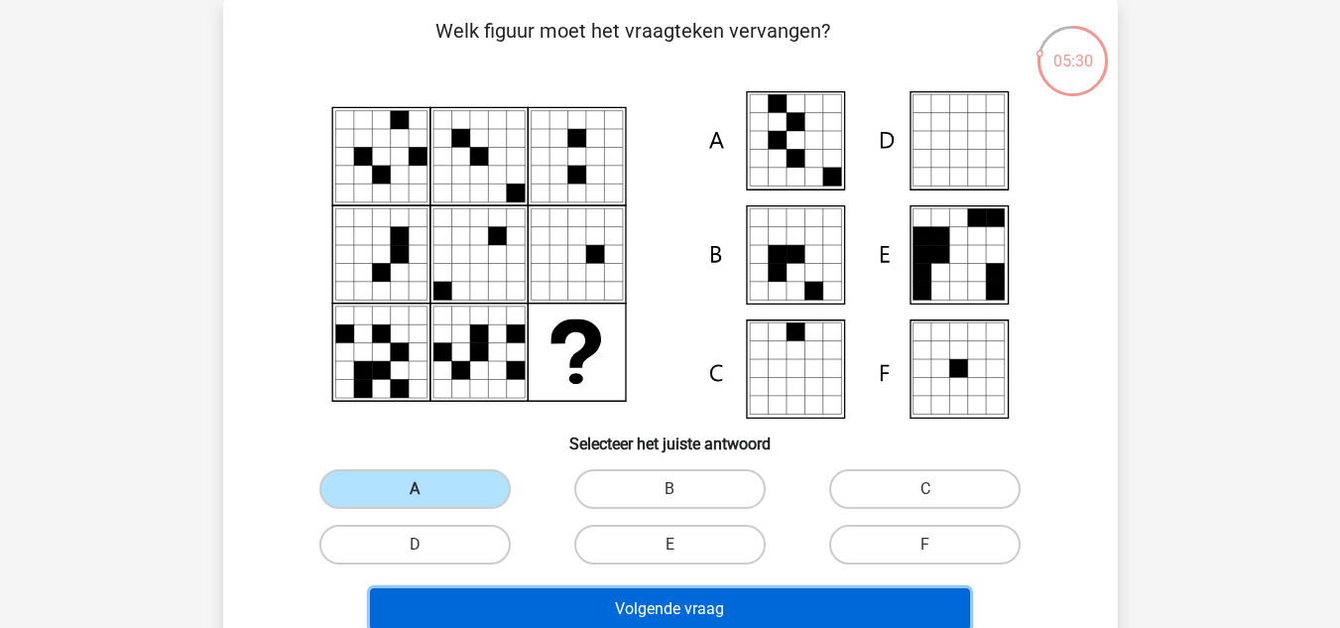
click at [583, 594] on button "Volgende vraag" at bounding box center [670, 609] width 600 height 42
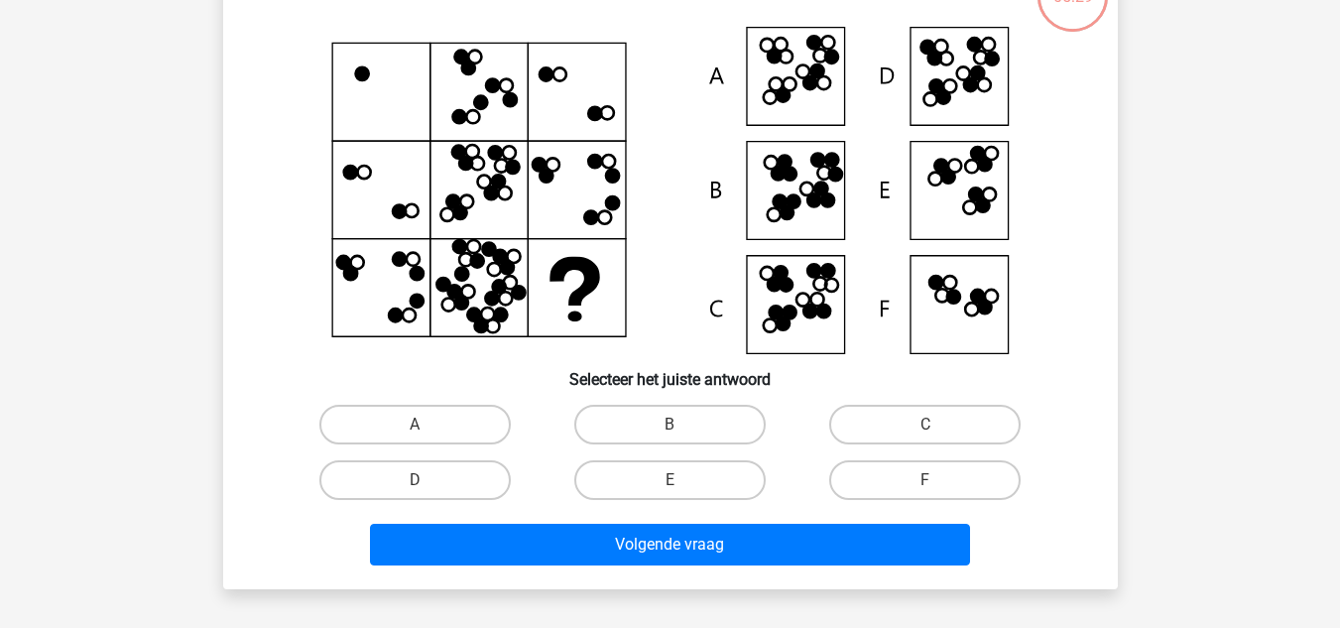
scroll to position [166, 0]
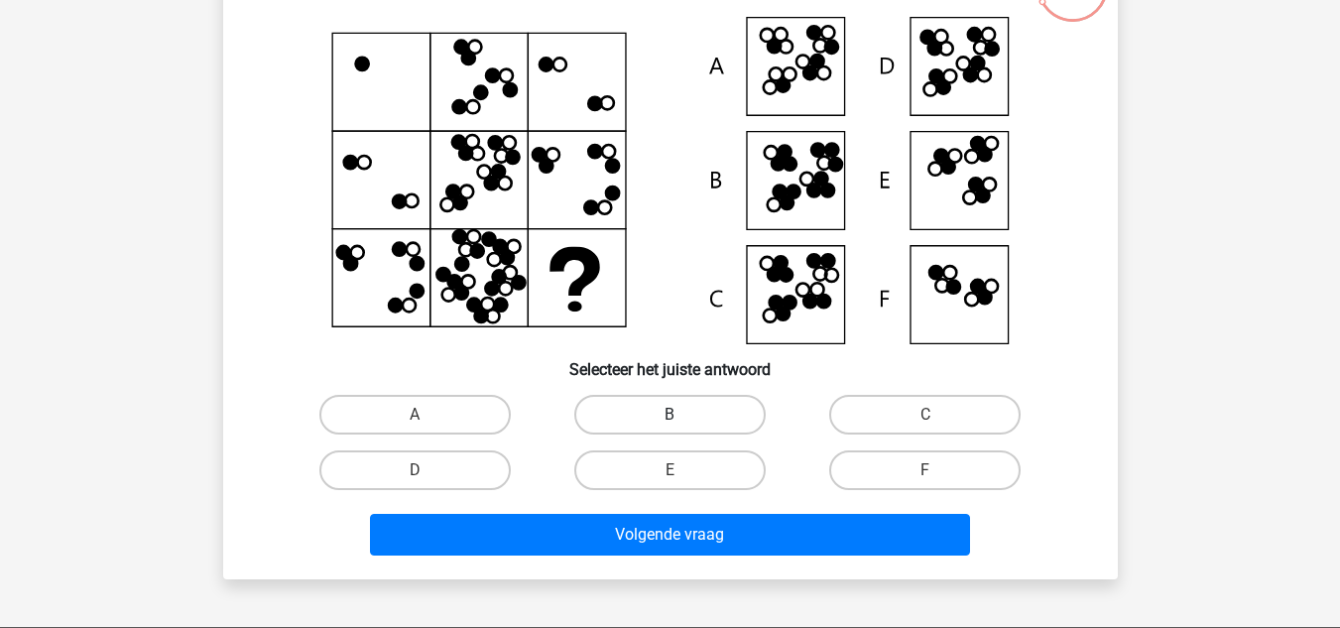
click at [706, 413] on label "B" at bounding box center [669, 415] width 191 height 40
click at [682, 415] on input "B" at bounding box center [676, 421] width 13 height 13
radio input "true"
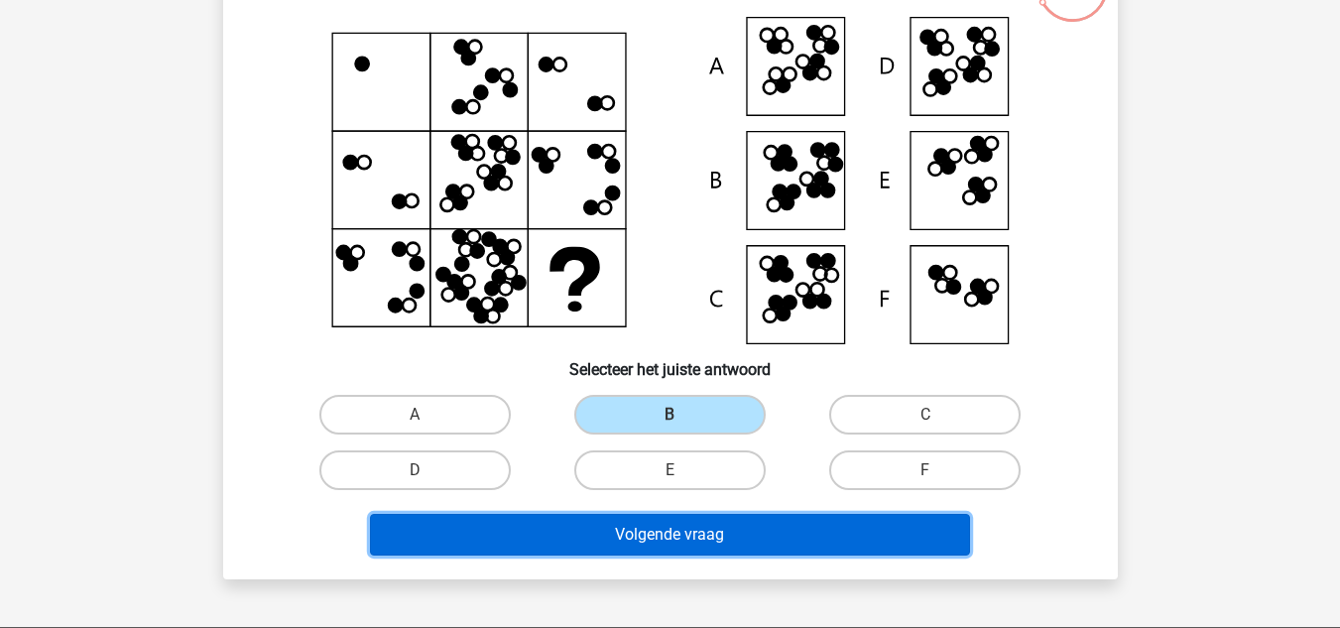
click at [699, 529] on button "Volgende vraag" at bounding box center [670, 535] width 600 height 42
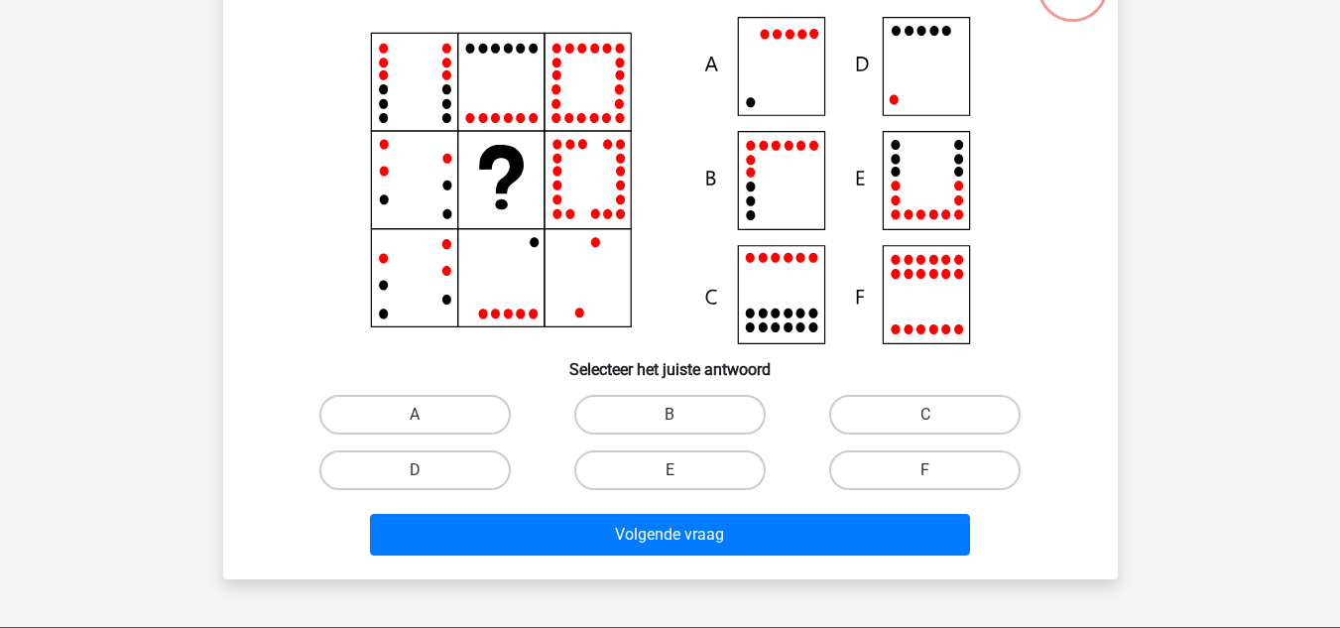
scroll to position [91, 0]
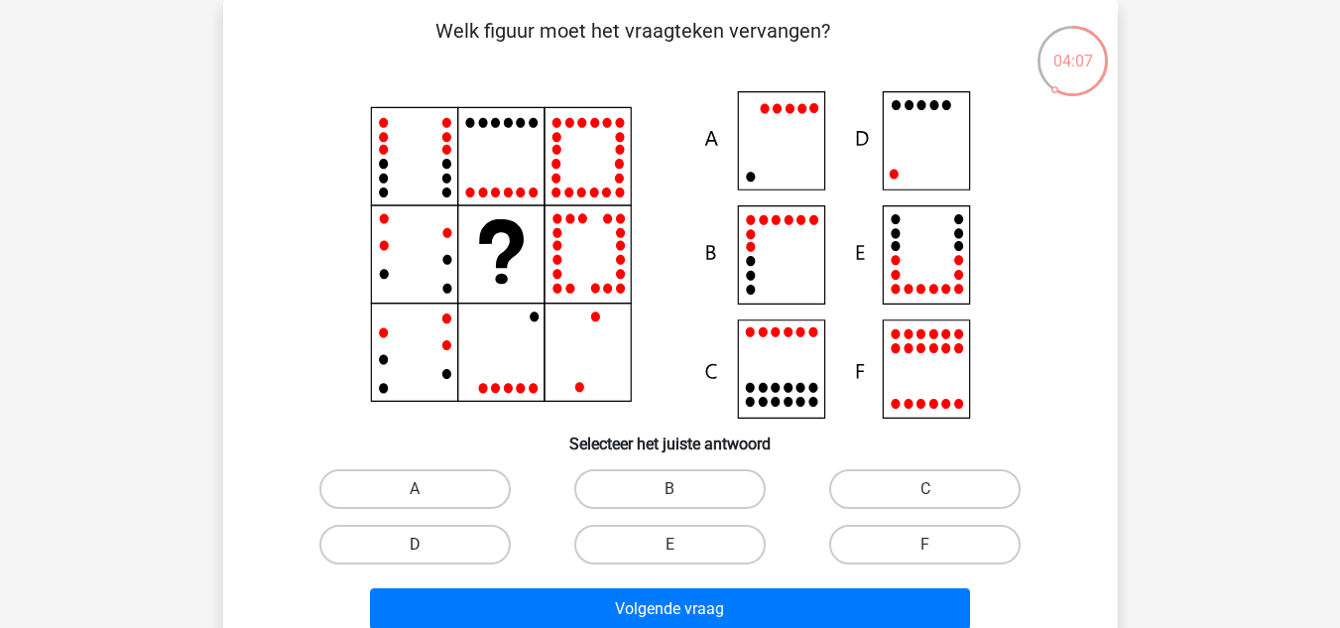
click at [411, 548] on label "D" at bounding box center [414, 545] width 191 height 40
click at [415, 548] on input "D" at bounding box center [421, 551] width 13 height 13
radio input "true"
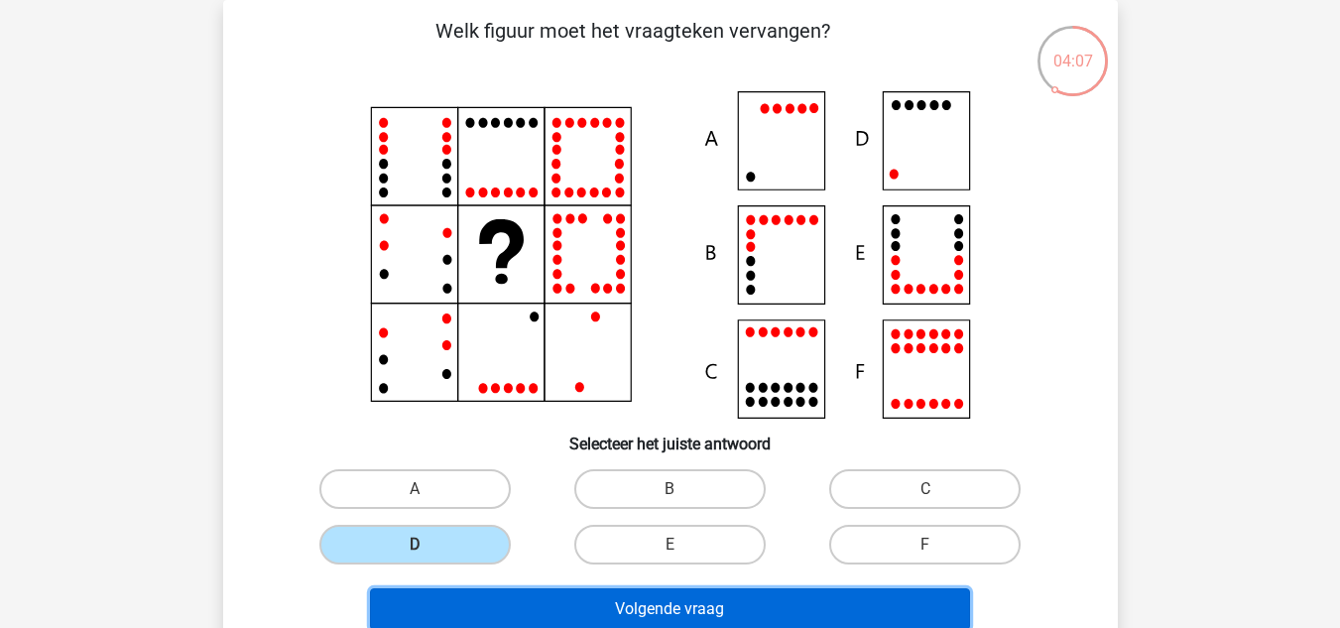
click at [498, 607] on button "Volgende vraag" at bounding box center [670, 609] width 600 height 42
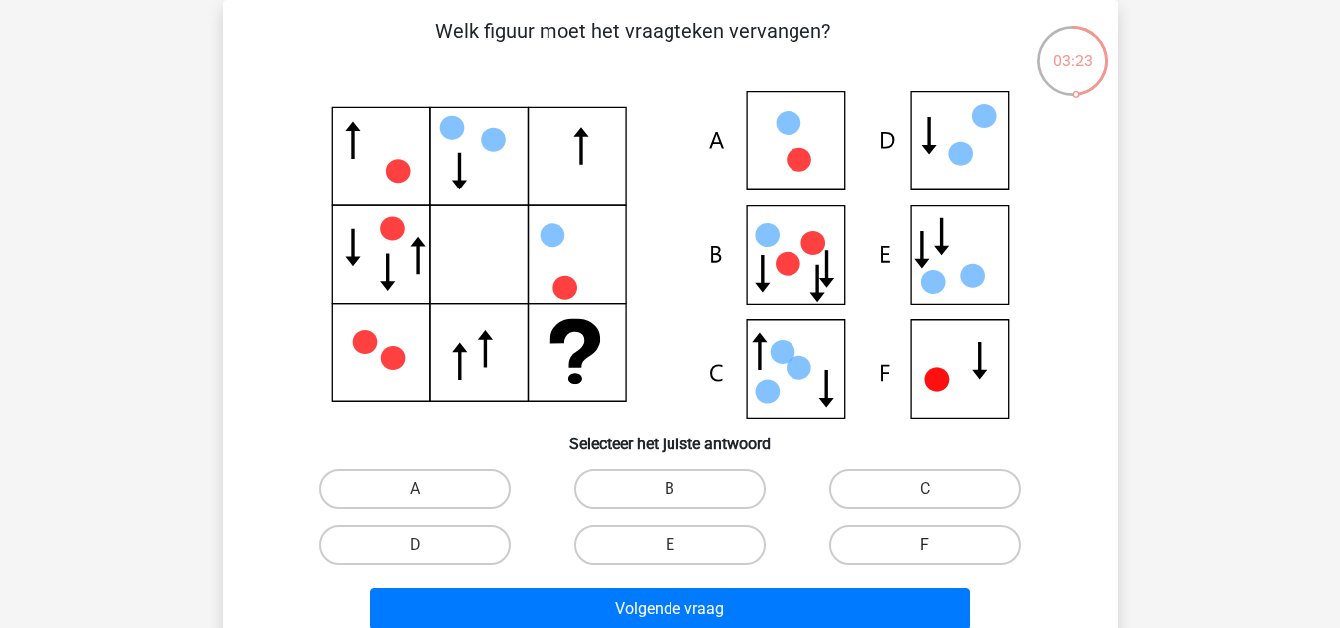
click at [856, 550] on label "F" at bounding box center [924, 545] width 191 height 40
click at [925, 550] on input "F" at bounding box center [931, 551] width 13 height 13
radio input "true"
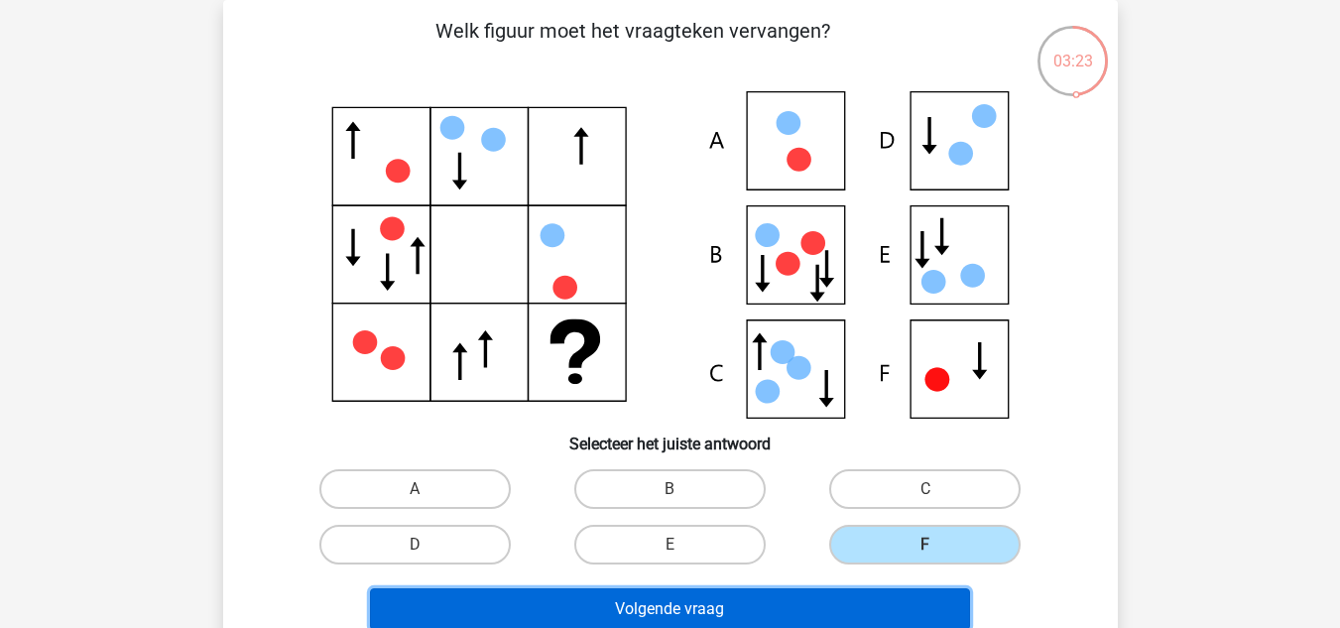
click at [810, 596] on button "Volgende vraag" at bounding box center [670, 609] width 600 height 42
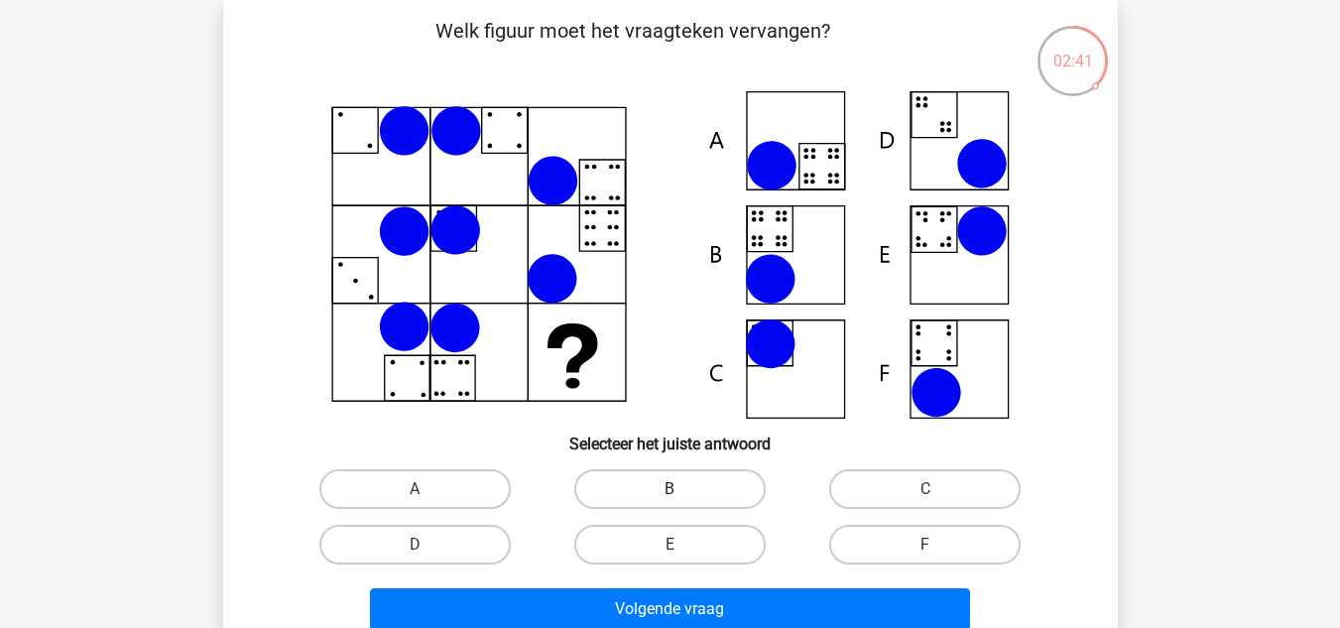
click at [646, 497] on label "B" at bounding box center [669, 489] width 191 height 40
click at [670, 497] on input "B" at bounding box center [676, 495] width 13 height 13
radio input "true"
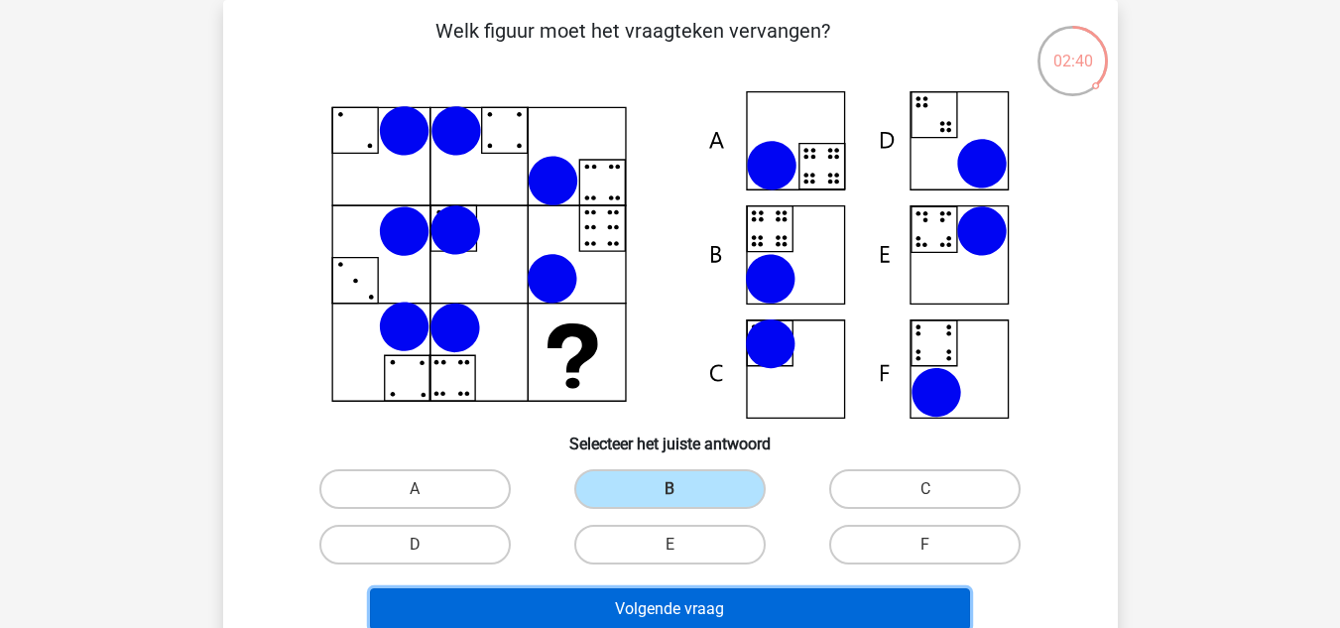
click at [659, 595] on button "Volgende vraag" at bounding box center [670, 609] width 600 height 42
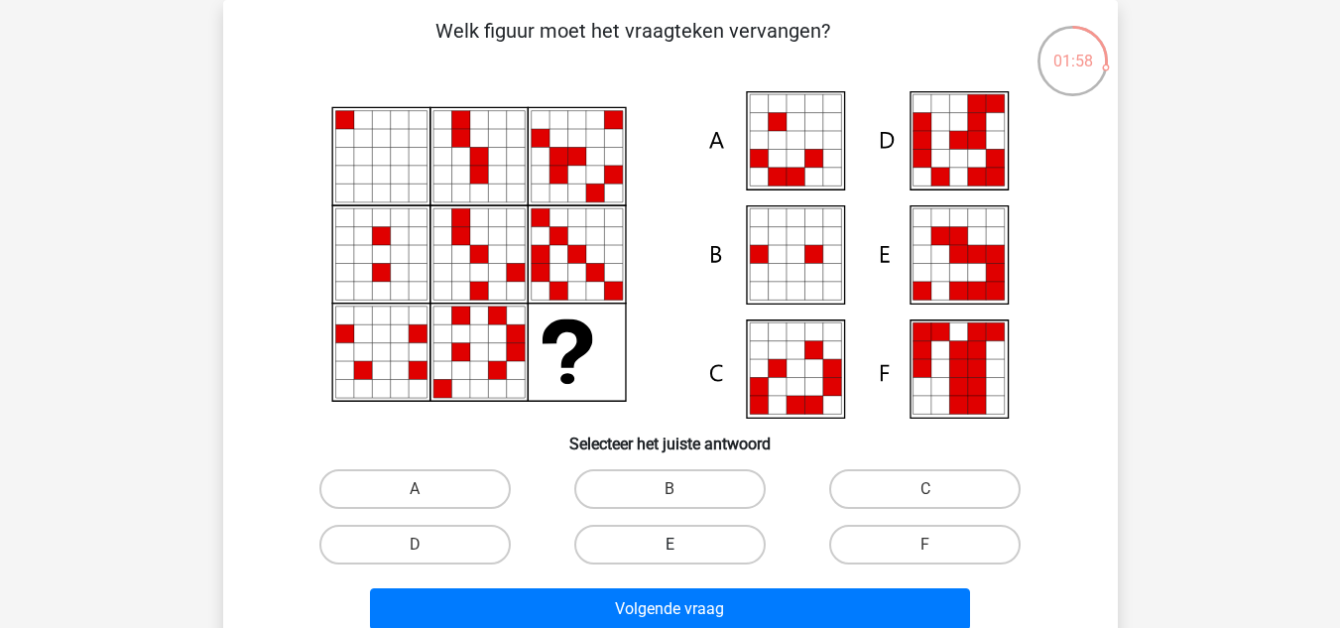
click at [703, 543] on label "E" at bounding box center [669, 545] width 191 height 40
click at [682, 545] on input "E" at bounding box center [676, 551] width 13 height 13
radio input "true"
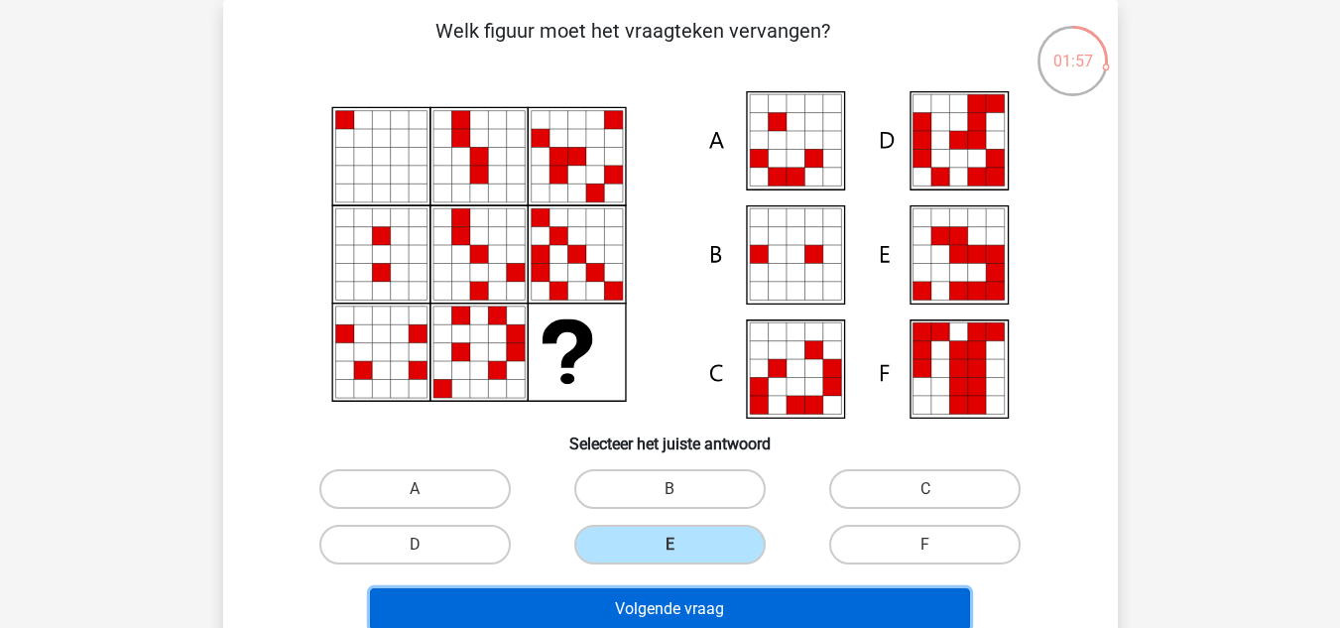
click at [715, 597] on button "Volgende vraag" at bounding box center [670, 609] width 600 height 42
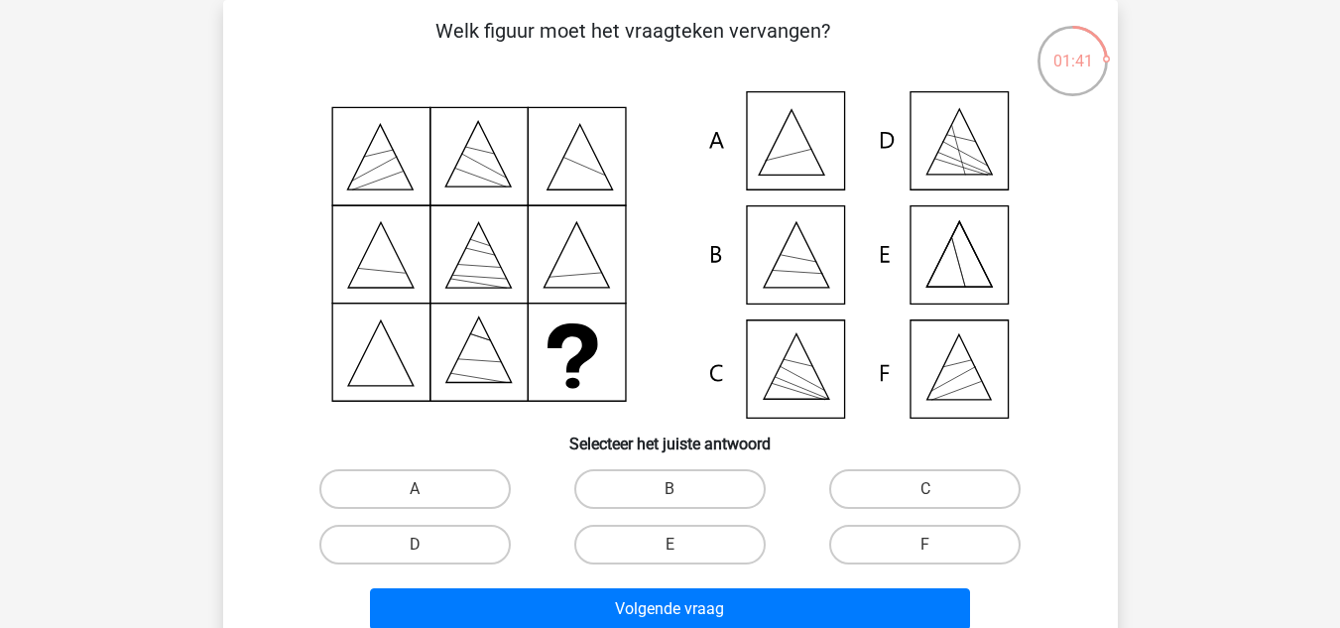
click at [676, 495] on input "B" at bounding box center [676, 495] width 13 height 13
radio input "true"
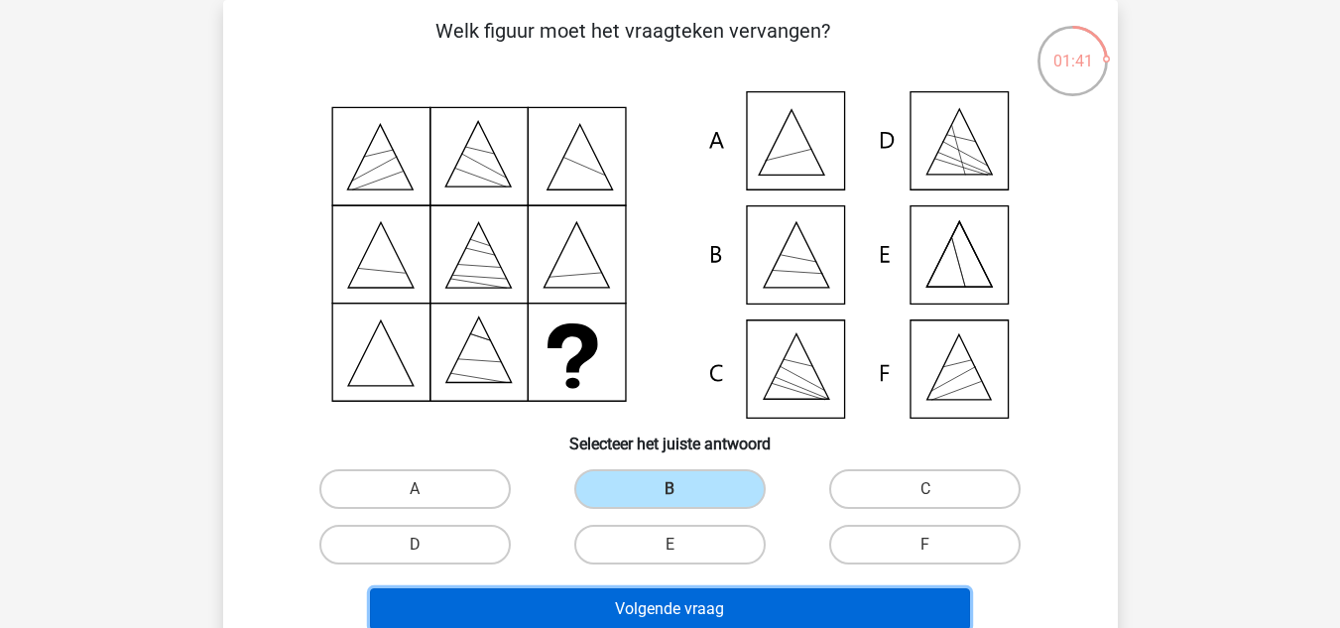
click at [739, 605] on button "Volgende vraag" at bounding box center [670, 609] width 600 height 42
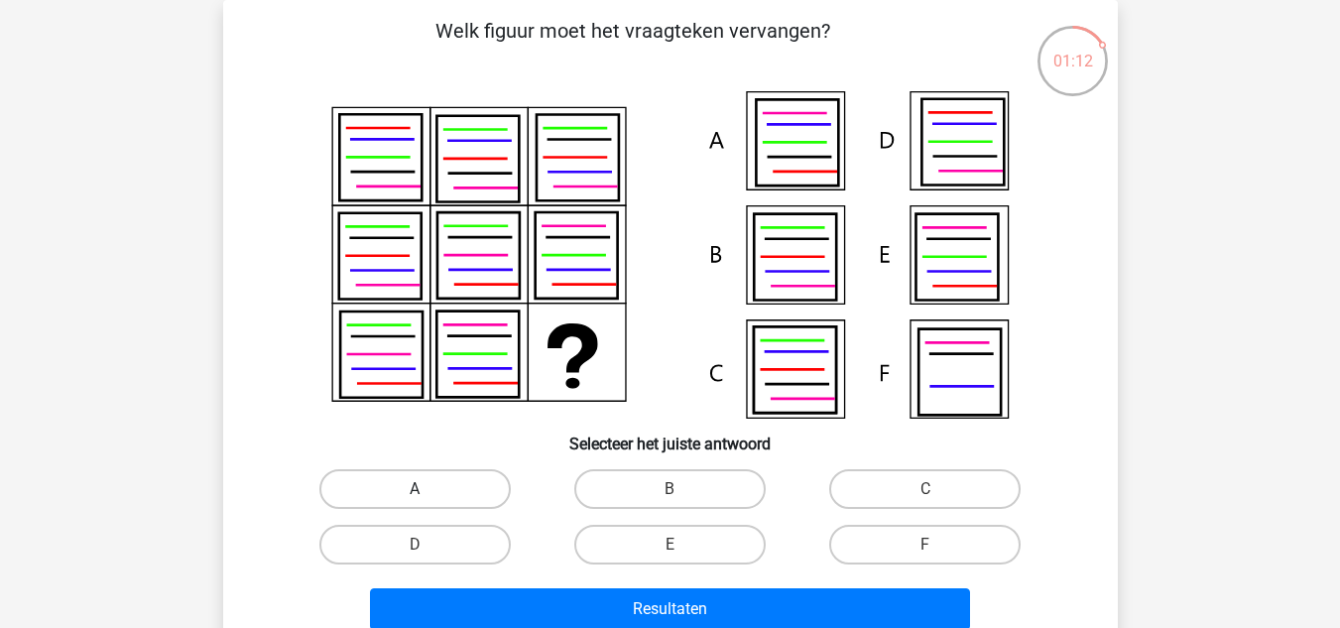
click at [475, 480] on label "A" at bounding box center [414, 489] width 191 height 40
click at [427, 489] on input "A" at bounding box center [421, 495] width 13 height 13
radio input "true"
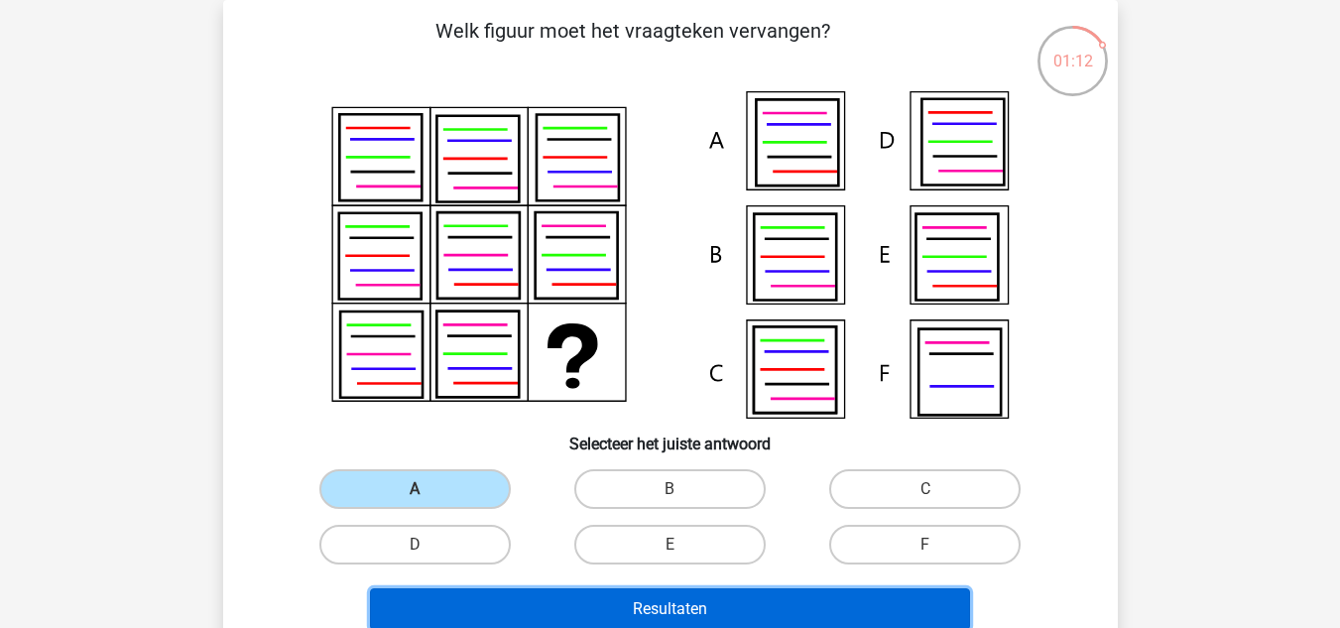
click at [602, 606] on button "Resultaten" at bounding box center [670, 609] width 600 height 42
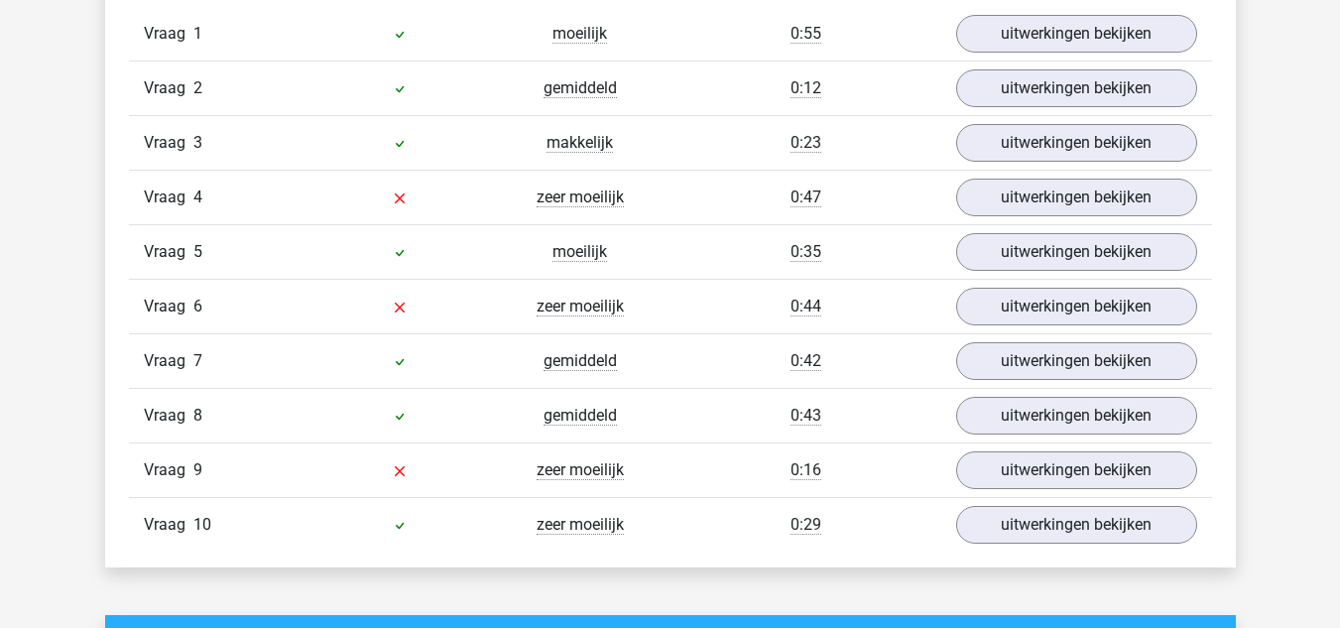
scroll to position [1765, 0]
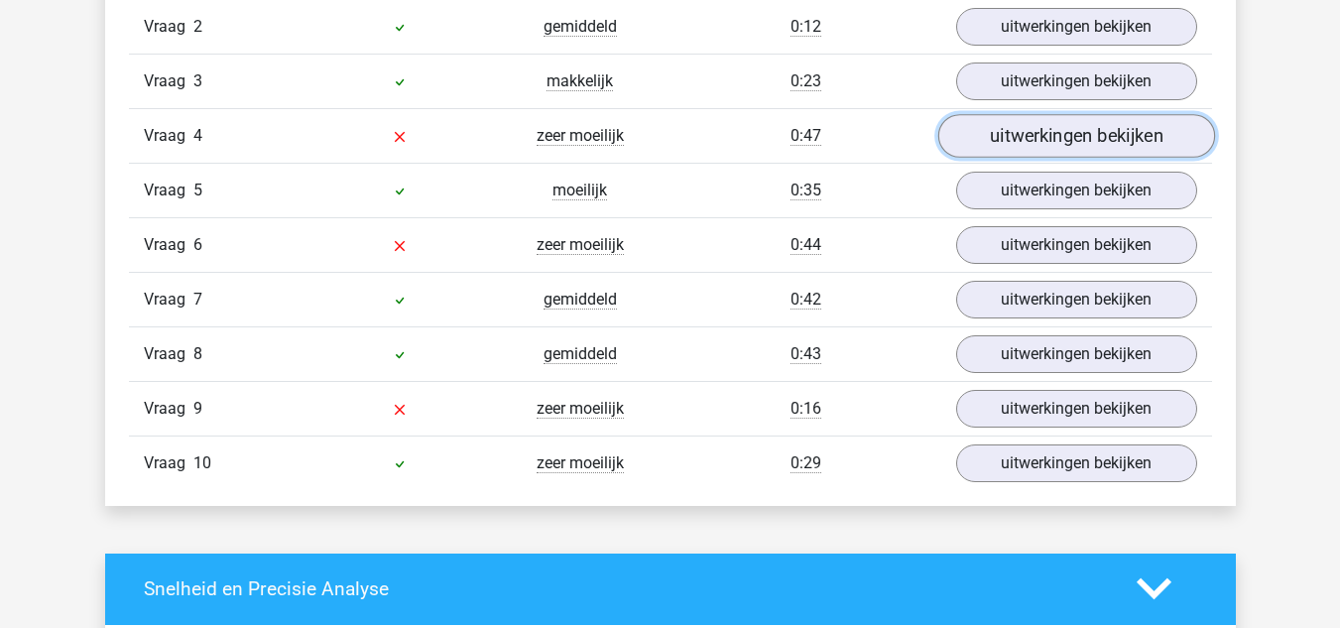
click at [1034, 132] on link "uitwerkingen bekijken" at bounding box center [1075, 136] width 277 height 44
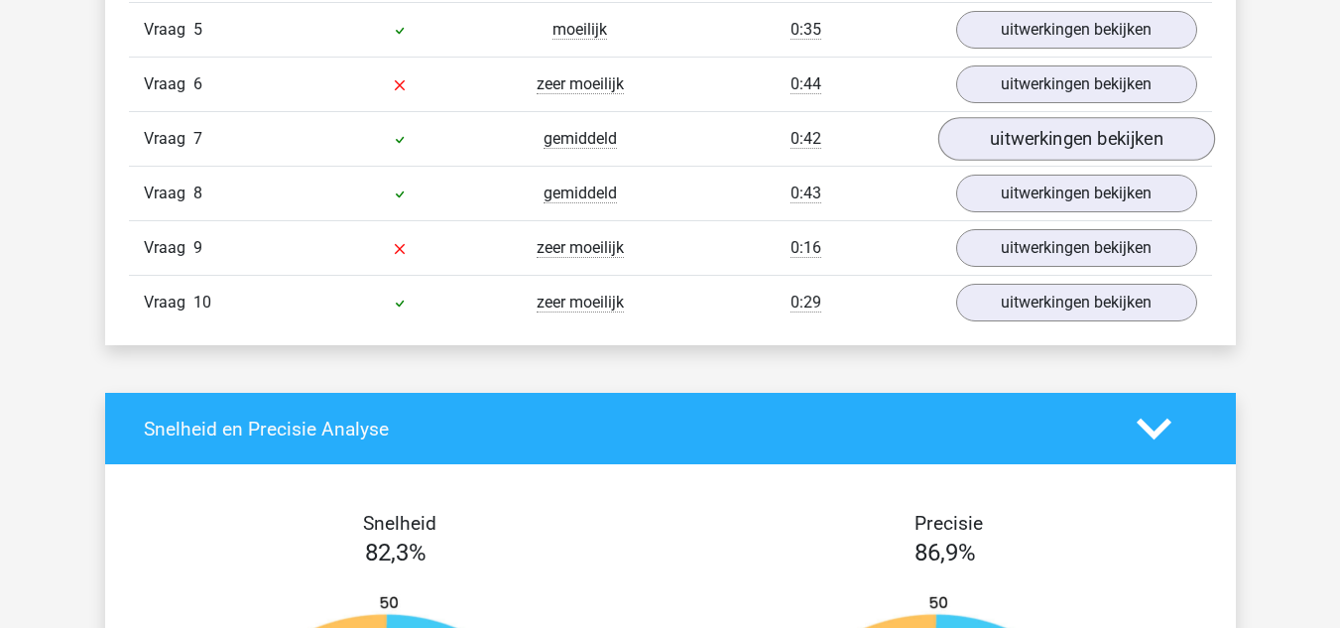
scroll to position [3258, 0]
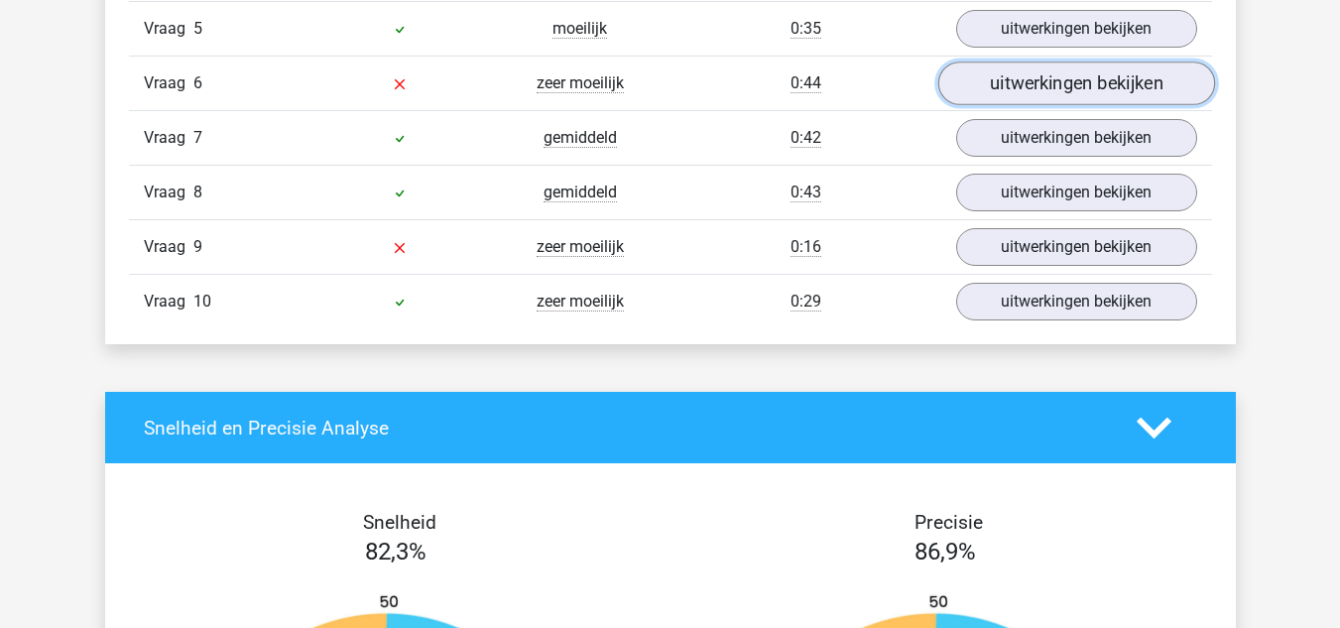
click at [1011, 90] on link "uitwerkingen bekijken" at bounding box center [1075, 83] width 277 height 44
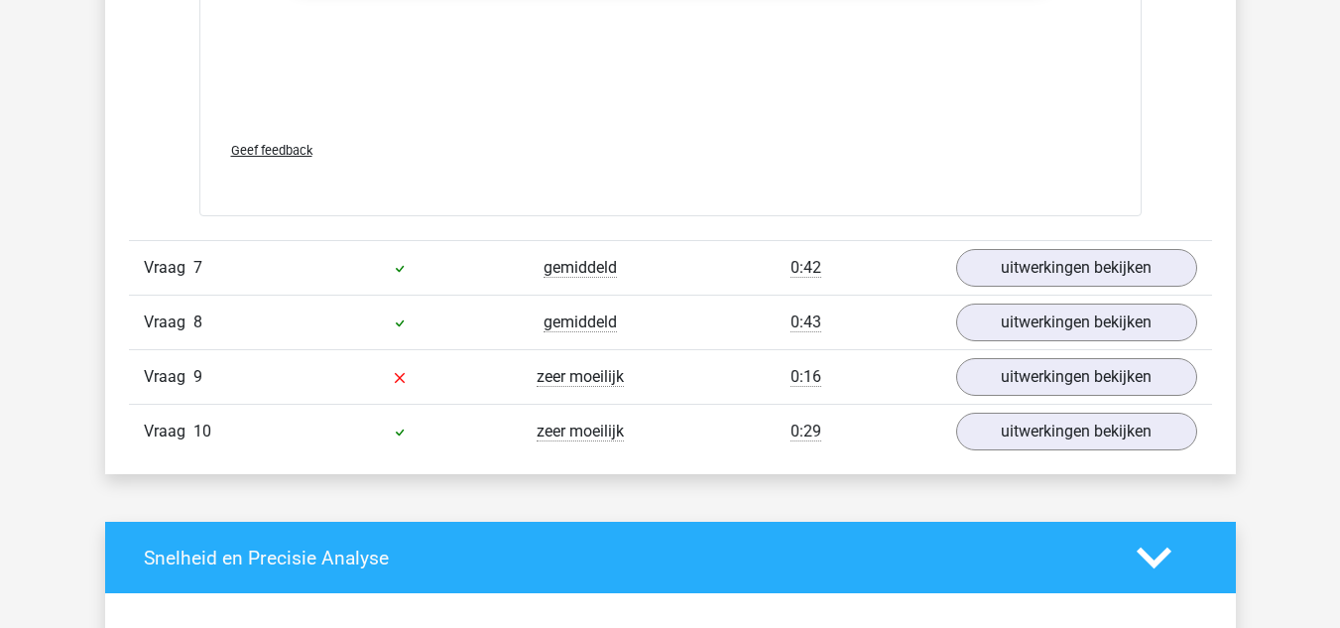
scroll to position [4478, 0]
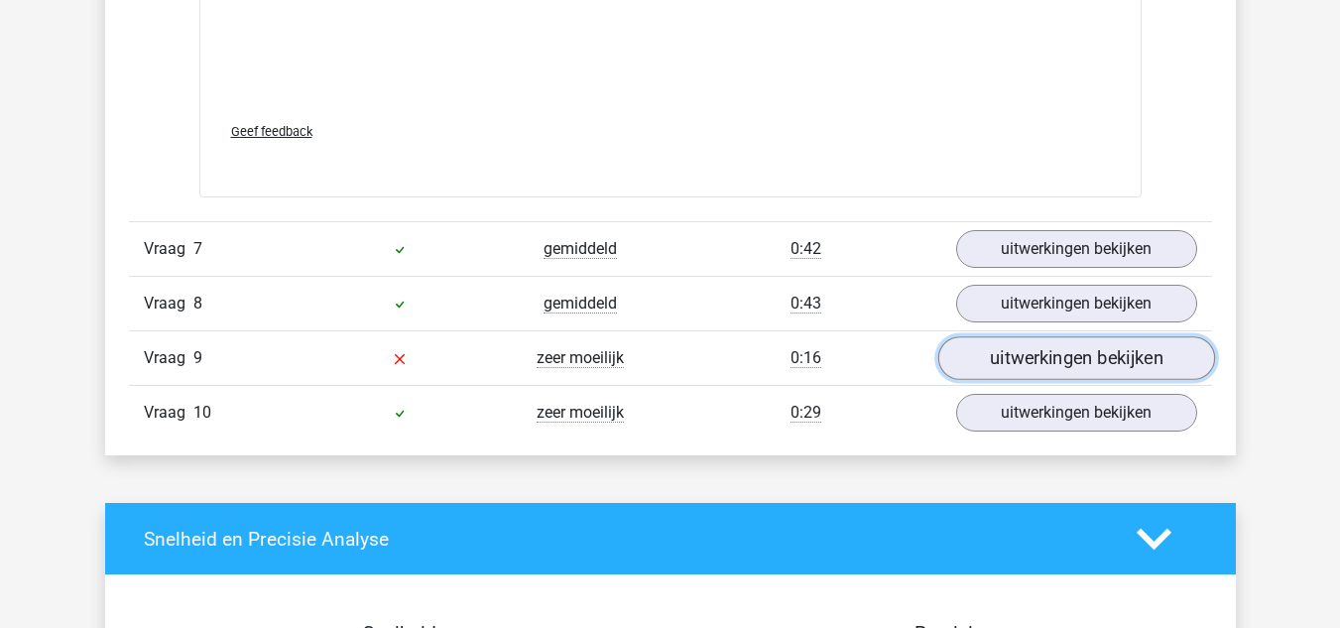
click at [979, 351] on link "uitwerkingen bekijken" at bounding box center [1075, 359] width 277 height 44
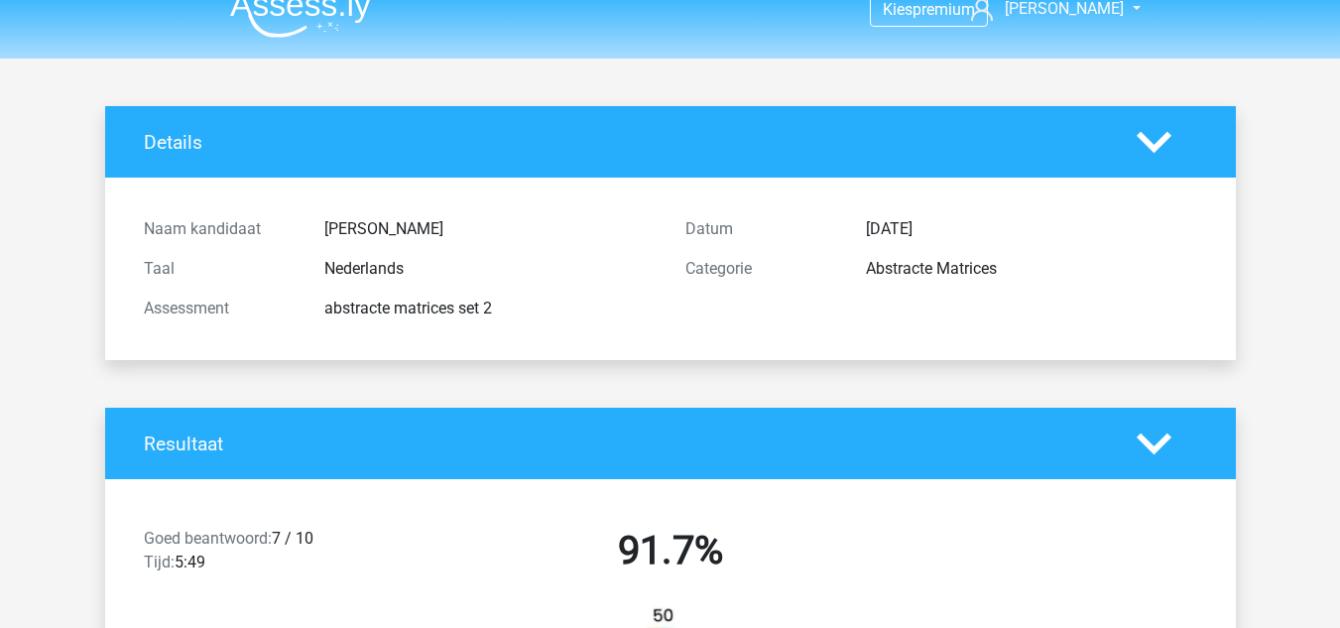
scroll to position [0, 0]
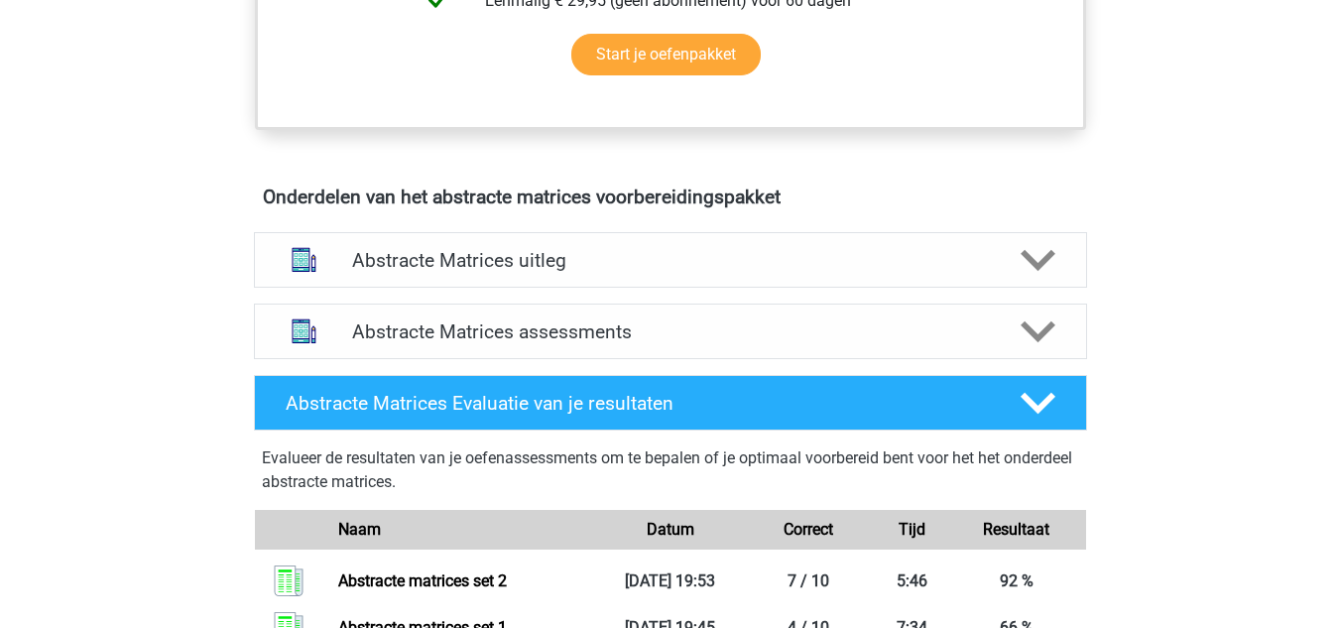
scroll to position [1050, 0]
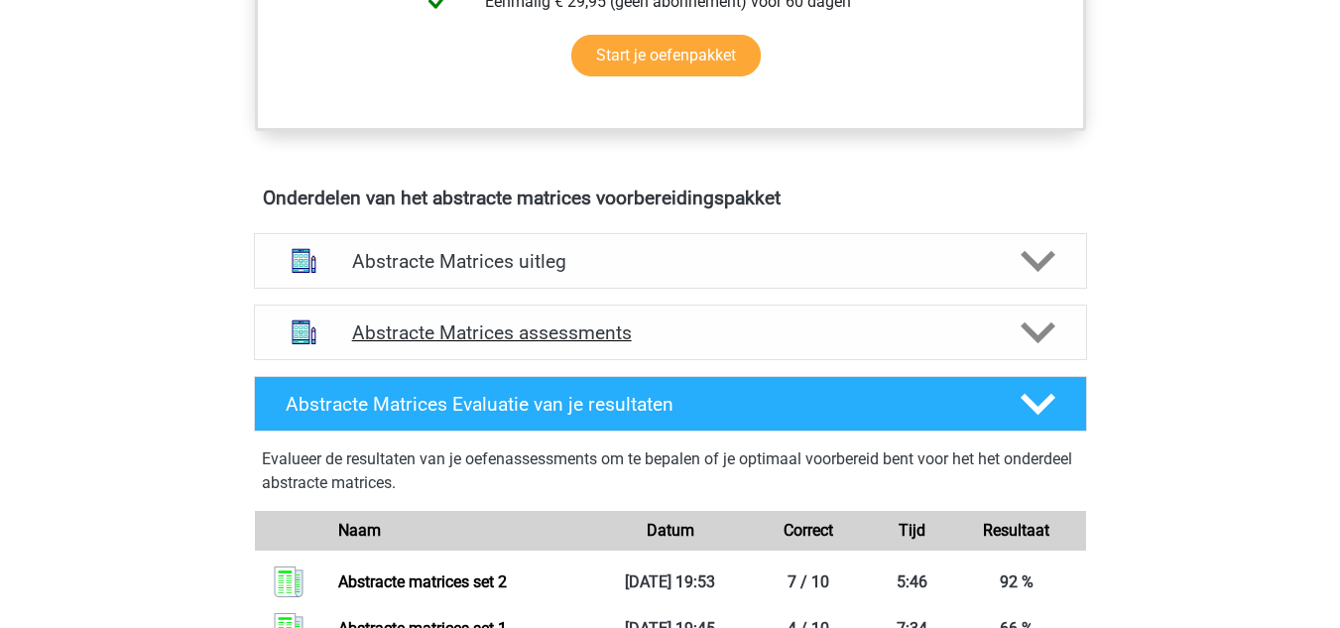
click at [572, 322] on h4 "Abstracte Matrices assessments" at bounding box center [670, 332] width 637 height 23
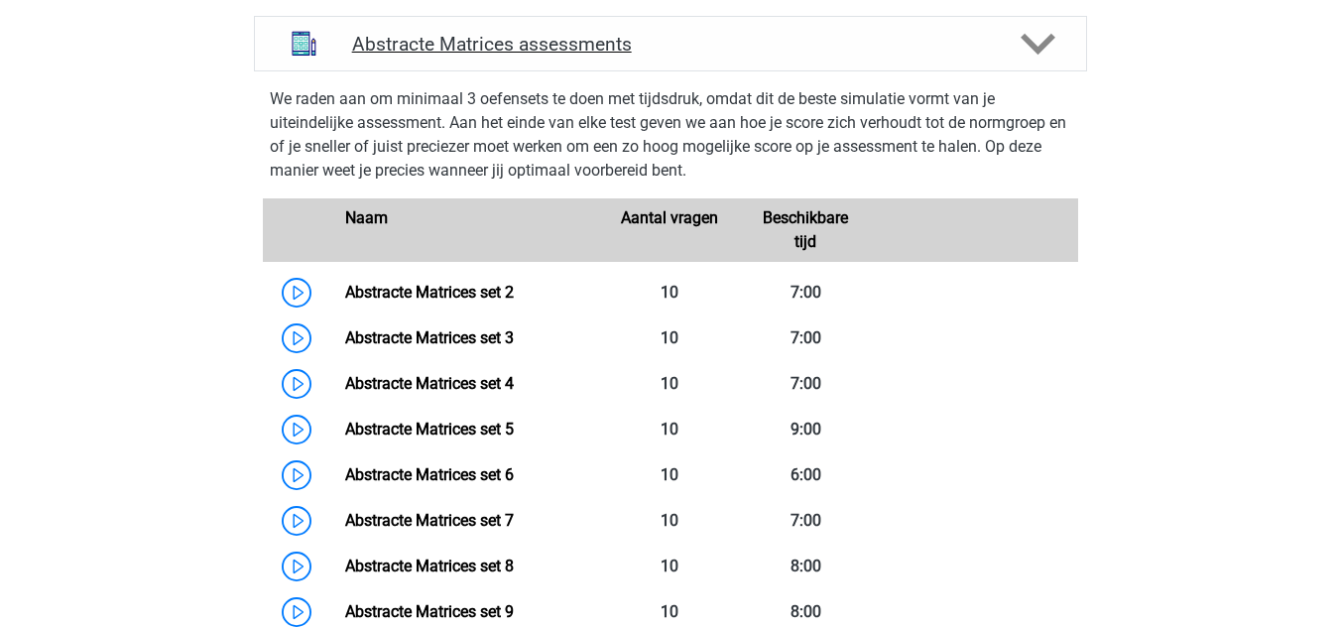
scroll to position [1340, 0]
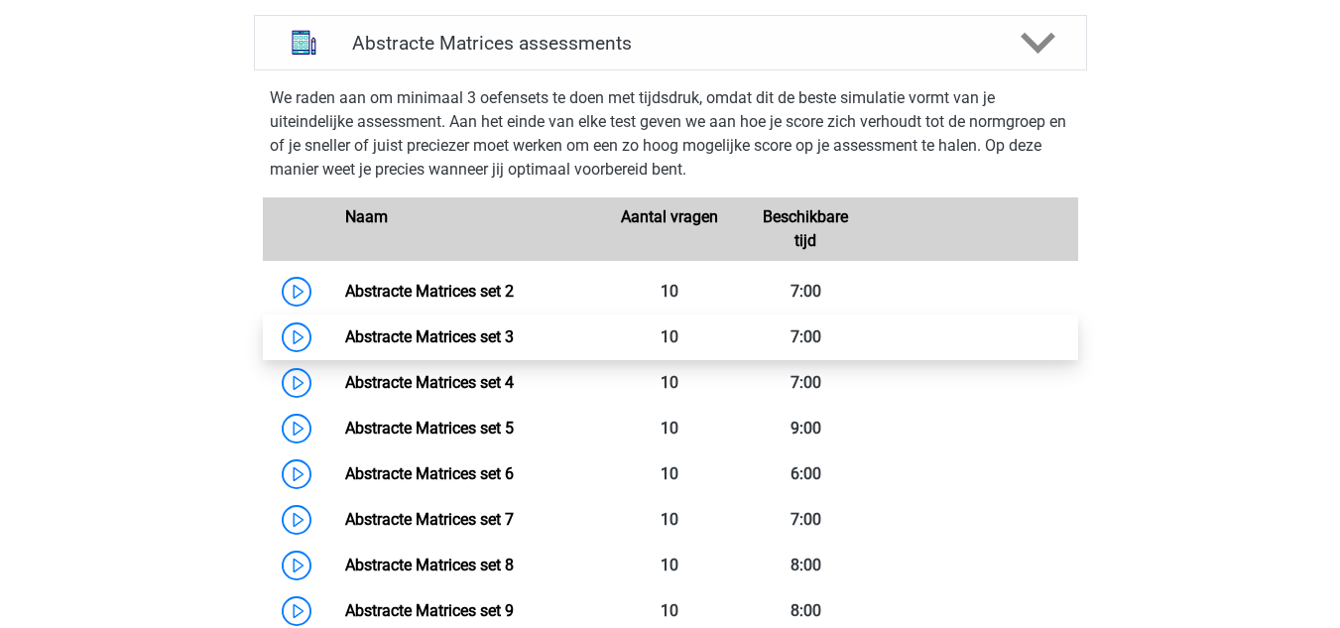
click at [345, 336] on link "Abstracte Matrices set 3" at bounding box center [429, 336] width 169 height 19
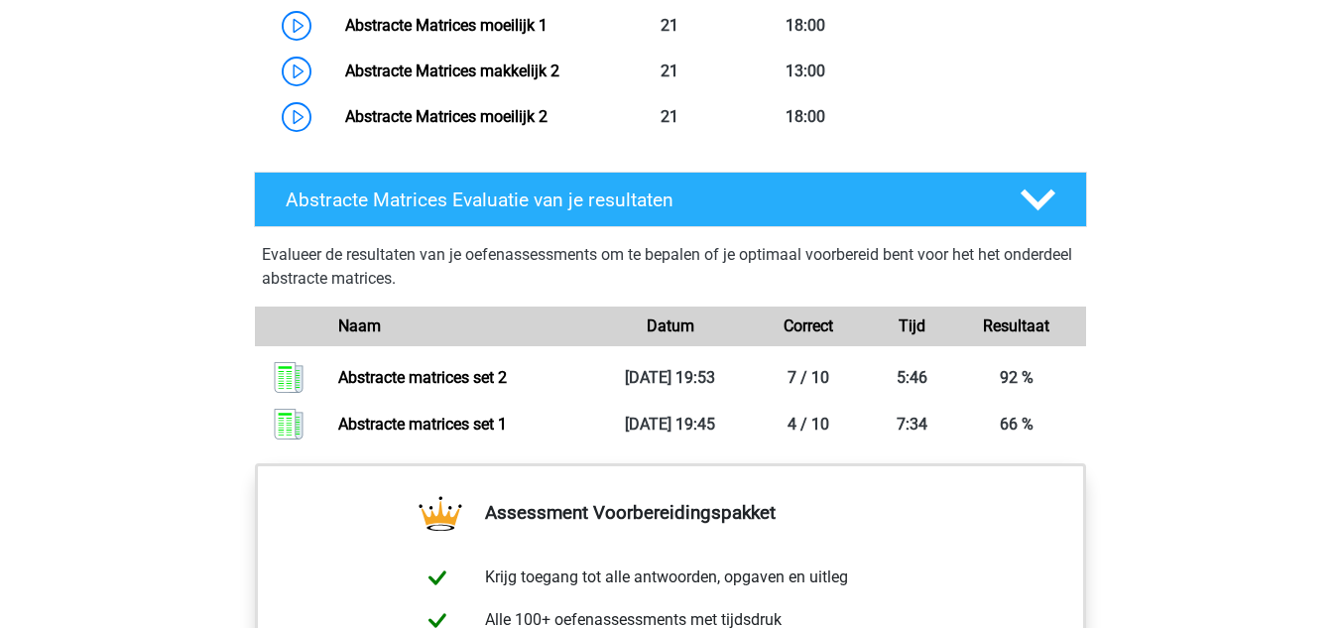
scroll to position [2057, 0]
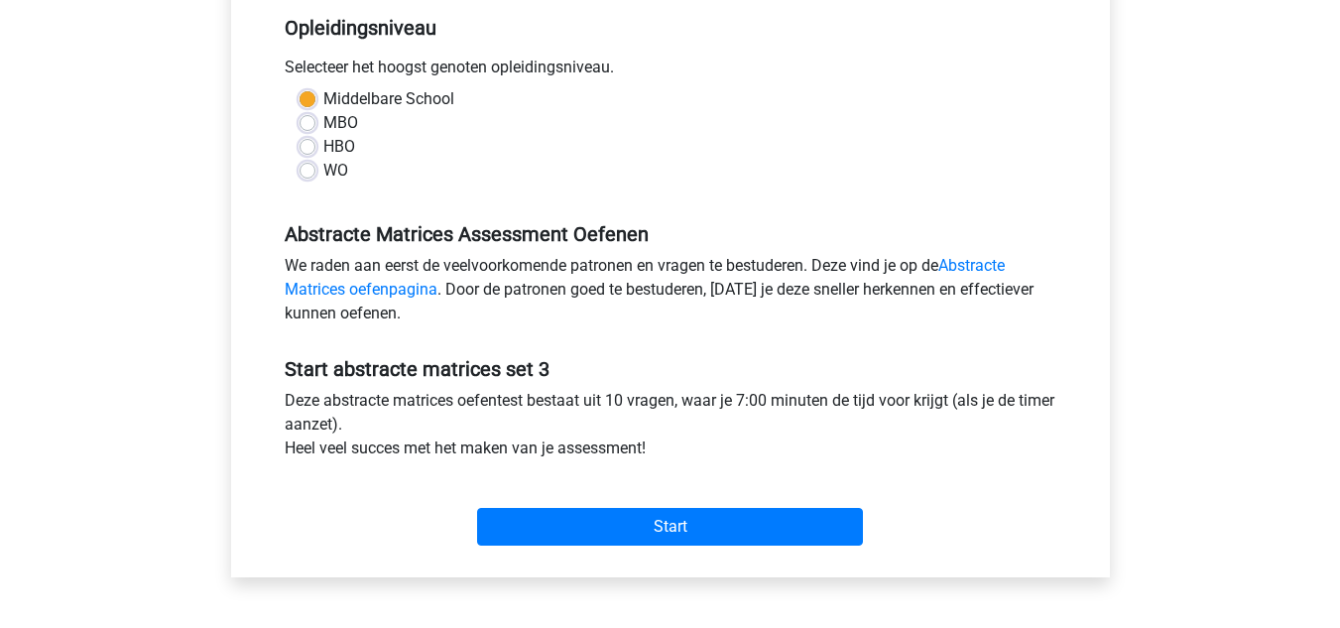
scroll to position [507, 0]
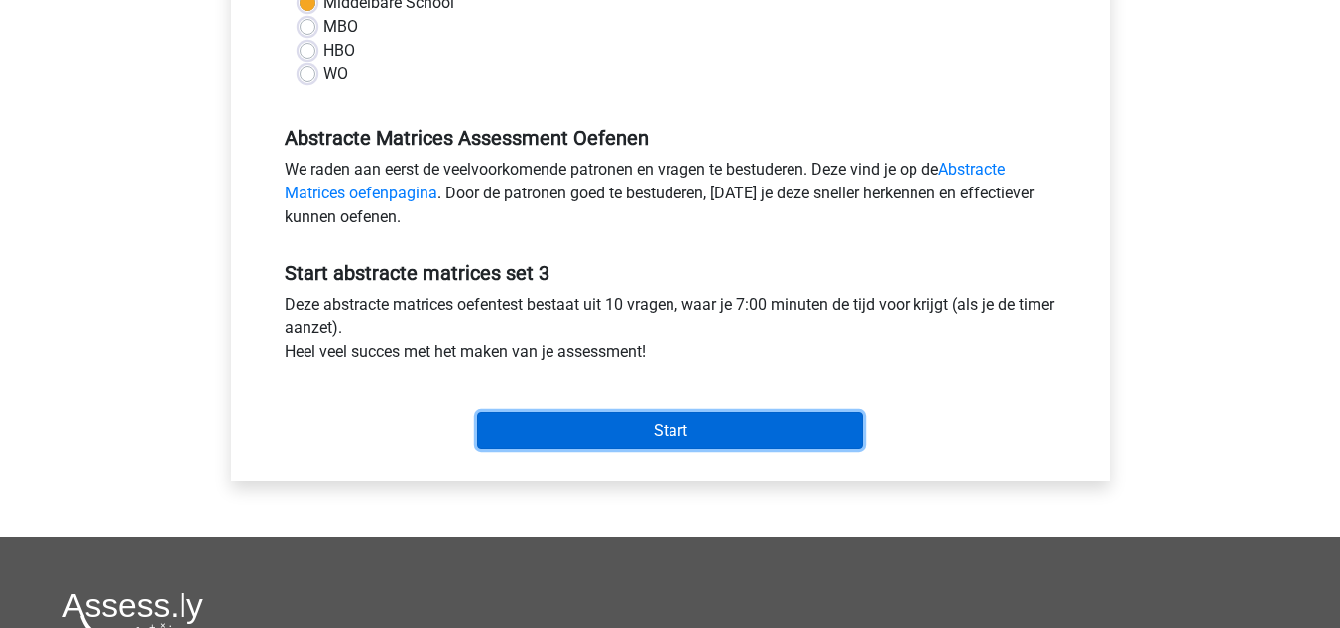
click at [607, 425] on input "Start" at bounding box center [670, 431] width 386 height 38
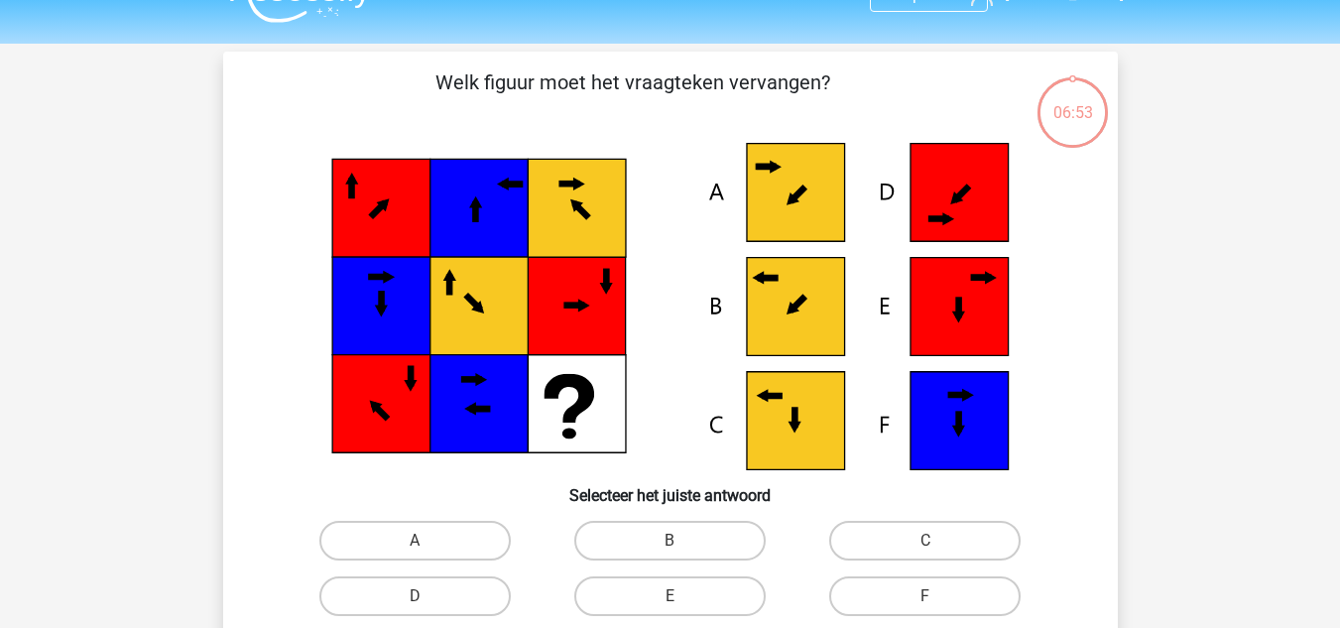
scroll to position [41, 0]
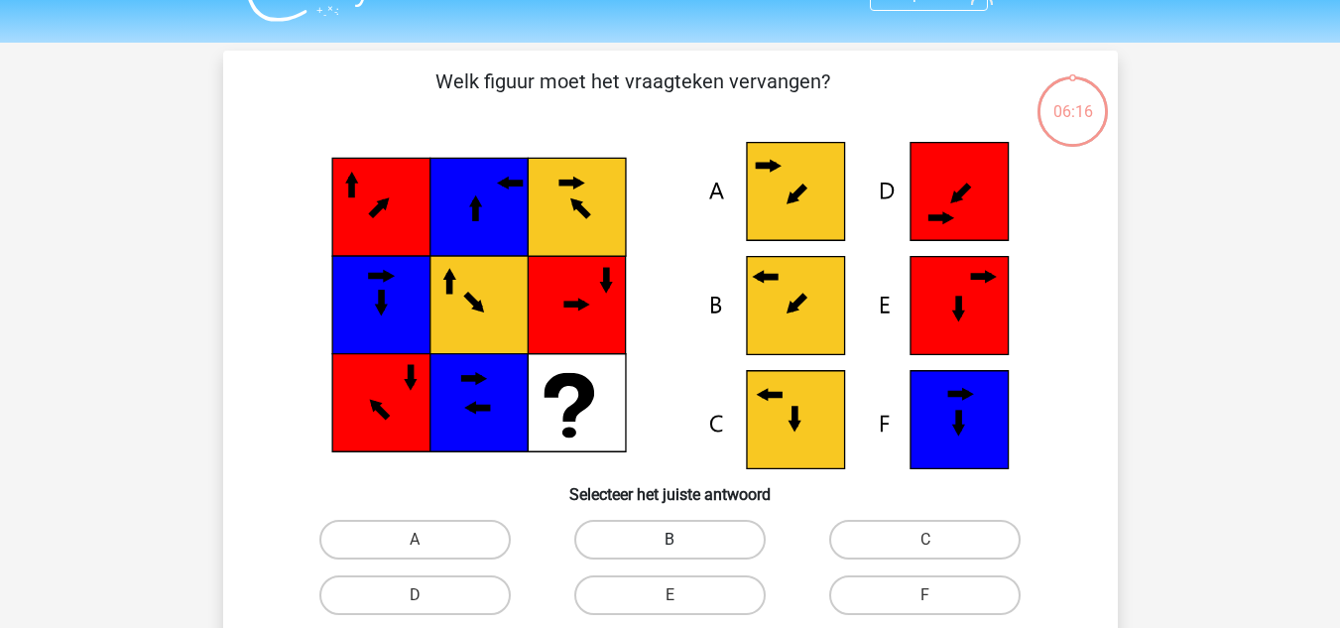
click at [694, 539] on label "B" at bounding box center [669, 540] width 191 height 40
click at [682, 540] on input "B" at bounding box center [676, 546] width 13 height 13
radio input "true"
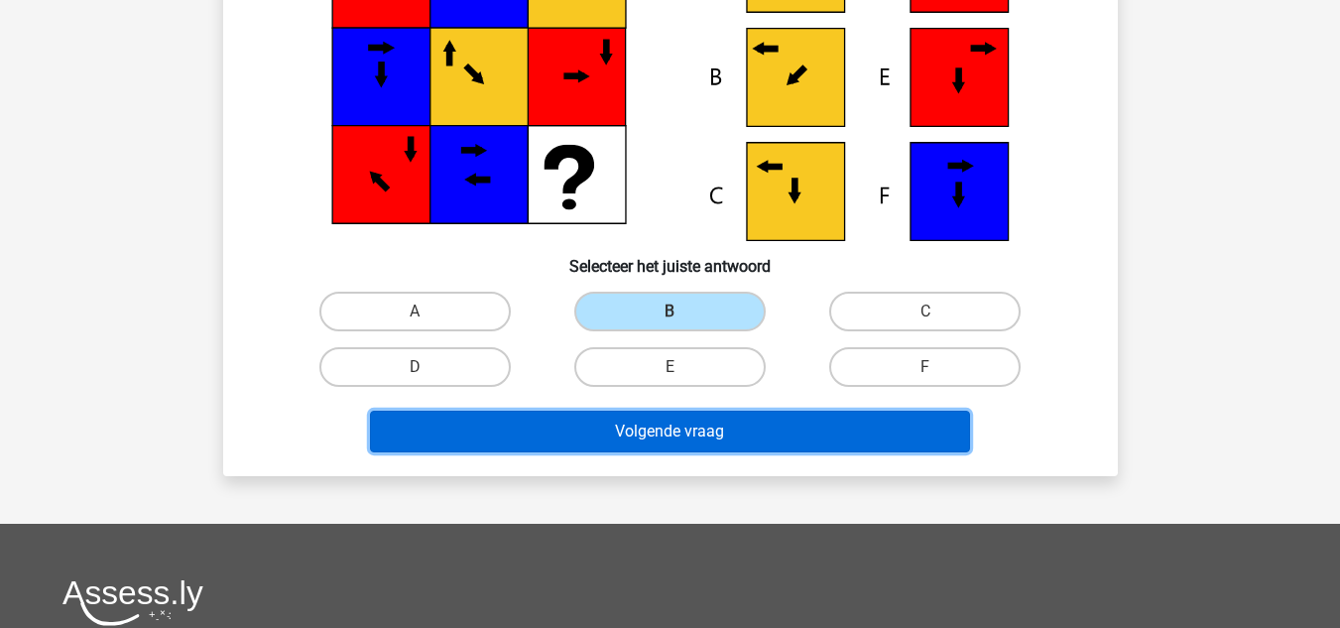
click at [612, 426] on button "Volgende vraag" at bounding box center [670, 432] width 600 height 42
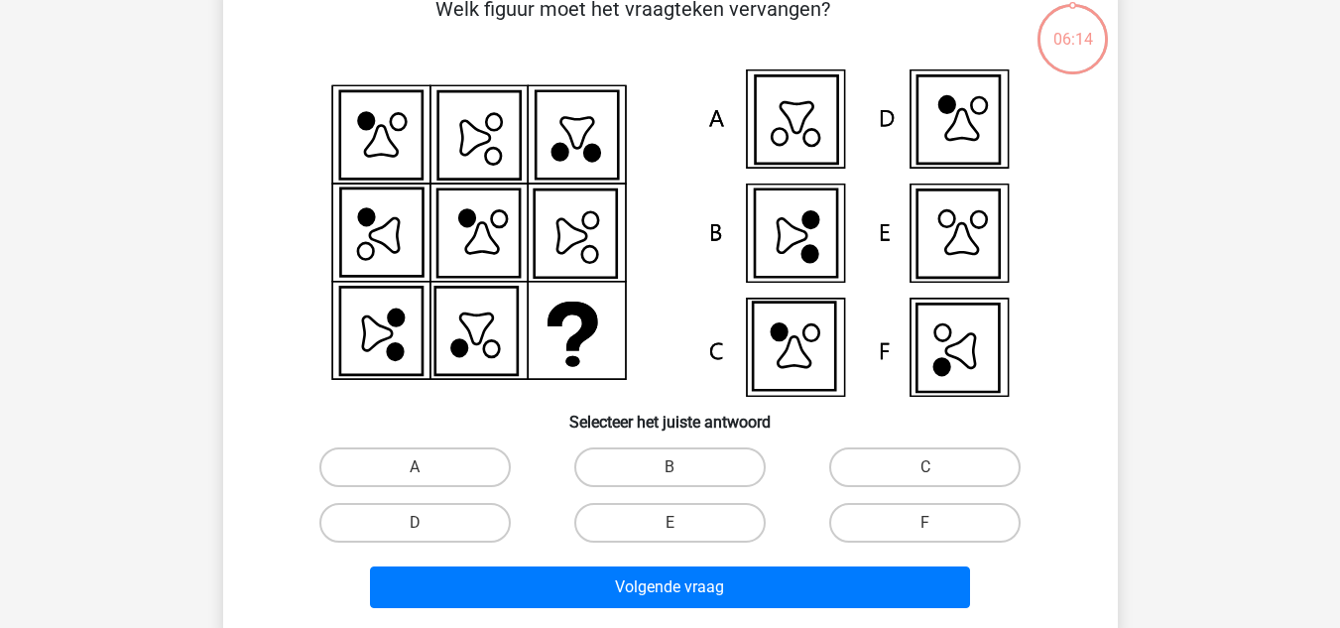
scroll to position [91, 0]
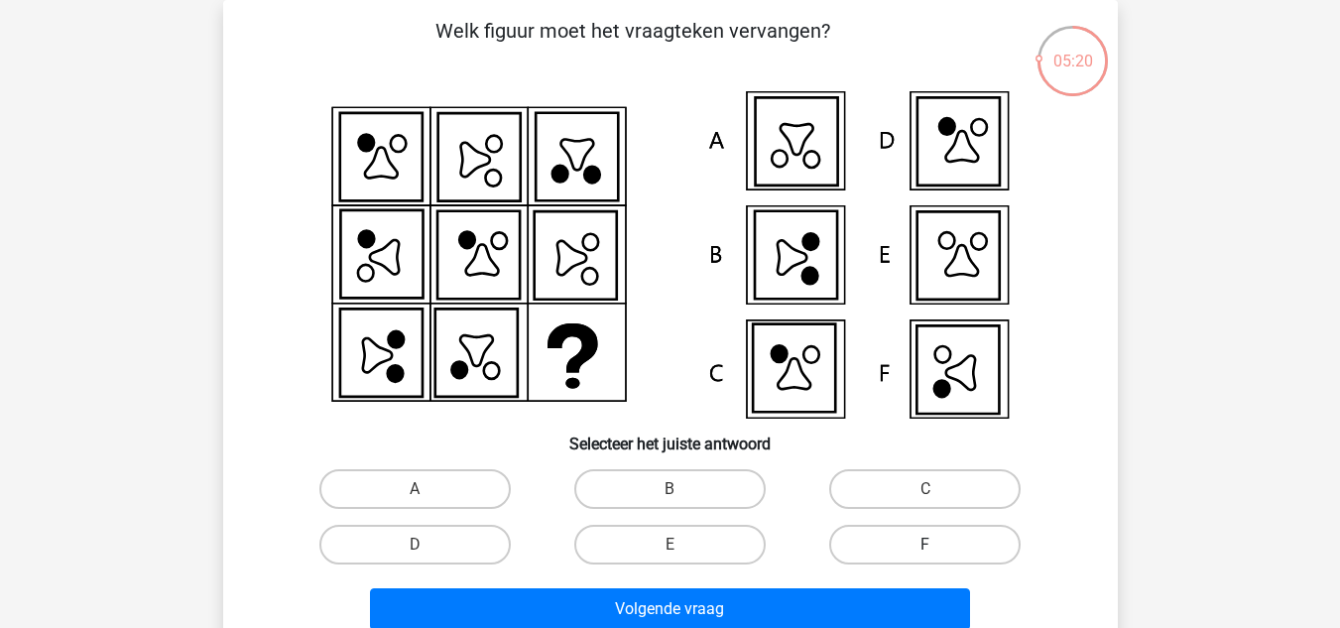
click at [852, 553] on label "F" at bounding box center [924, 545] width 191 height 40
click at [925, 553] on input "F" at bounding box center [931, 551] width 13 height 13
radio input "true"
click at [768, 586] on div "Volgende vraag" at bounding box center [670, 604] width 831 height 65
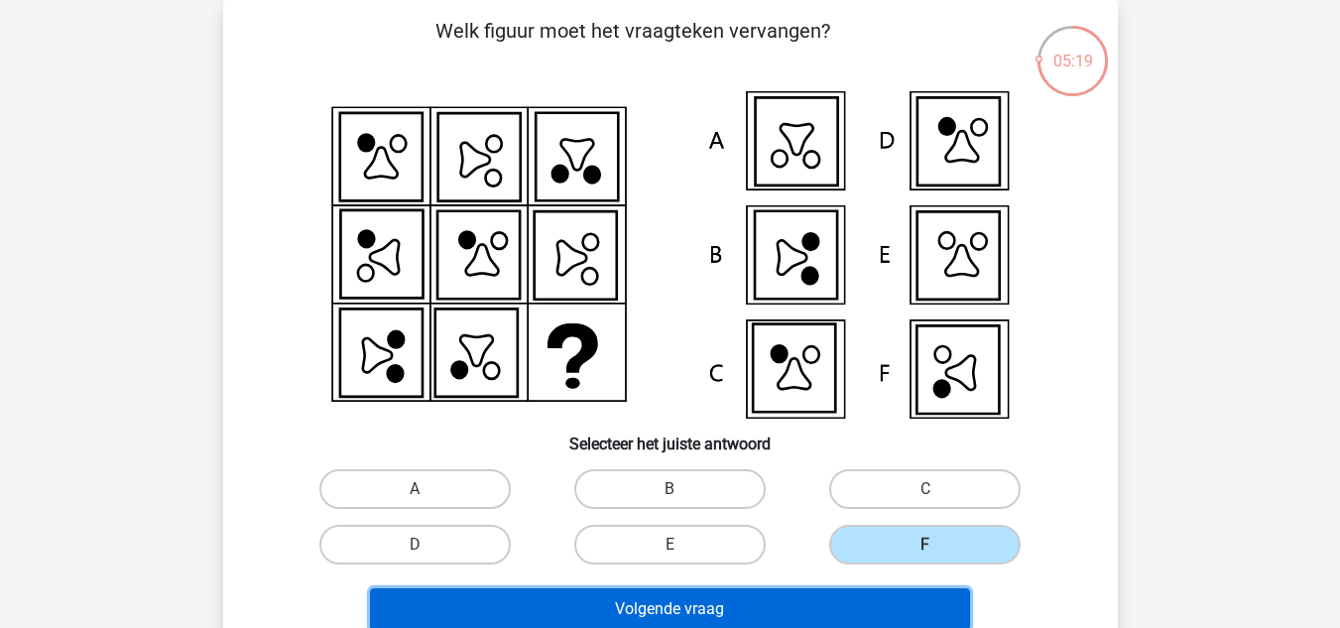
click at [756, 606] on button "Volgende vraag" at bounding box center [670, 609] width 600 height 42
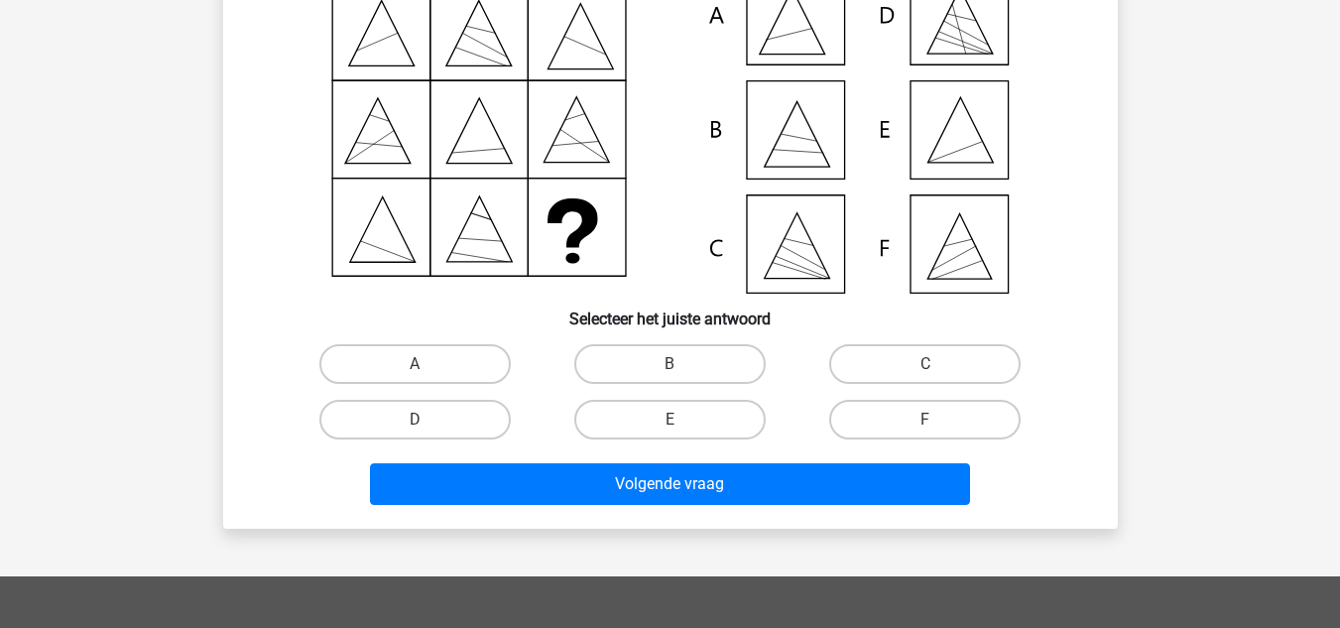
scroll to position [150, 0]
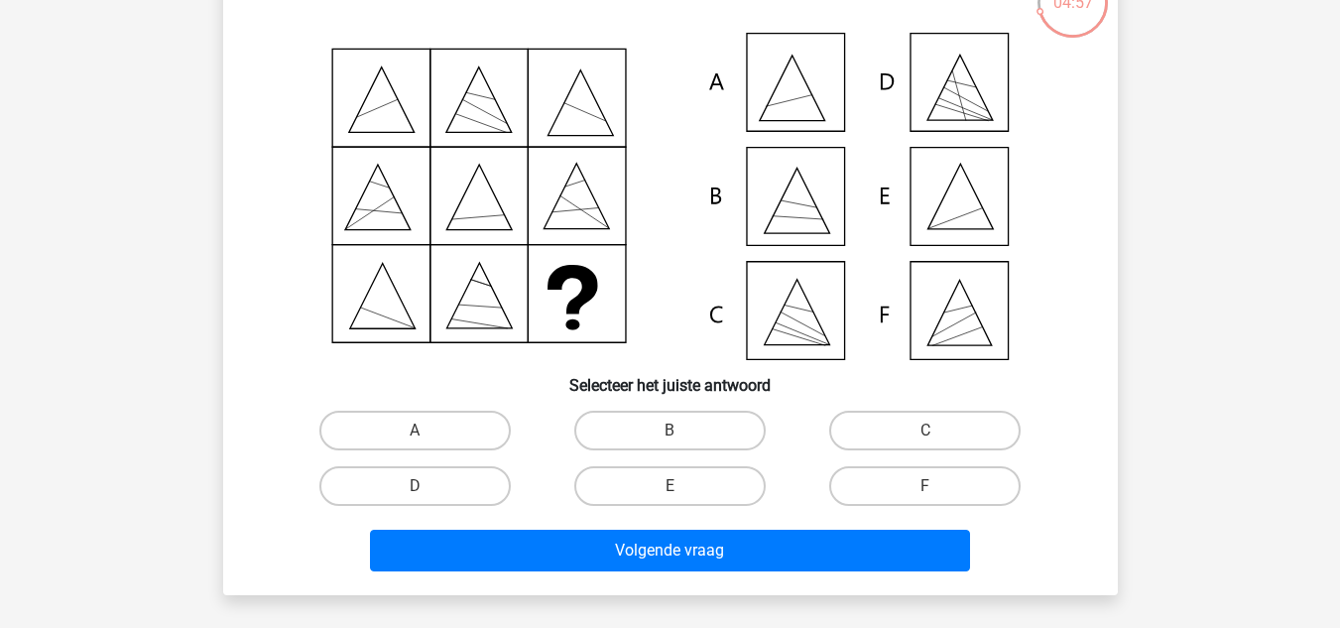
click at [393, 453] on div "A" at bounding box center [415, 431] width 255 height 56
click at [388, 438] on label "A" at bounding box center [414, 431] width 191 height 40
click at [415, 438] on input "A" at bounding box center [421, 436] width 13 height 13
radio input "true"
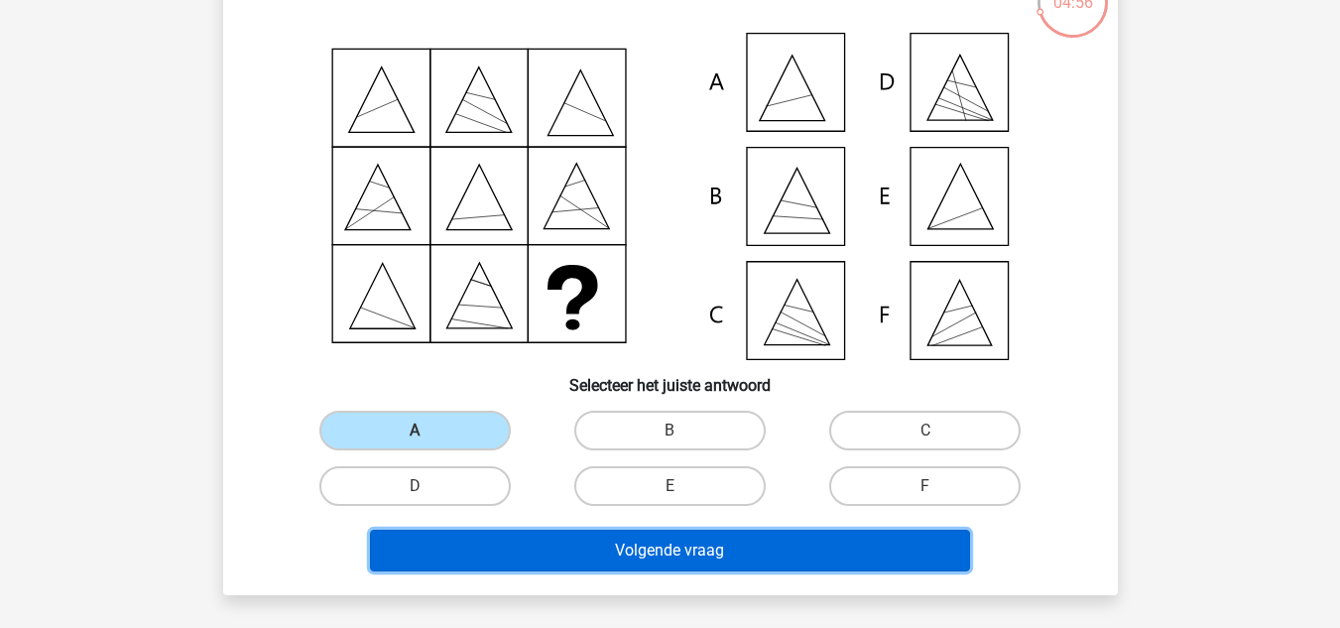
click at [606, 546] on button "Volgende vraag" at bounding box center [670, 551] width 600 height 42
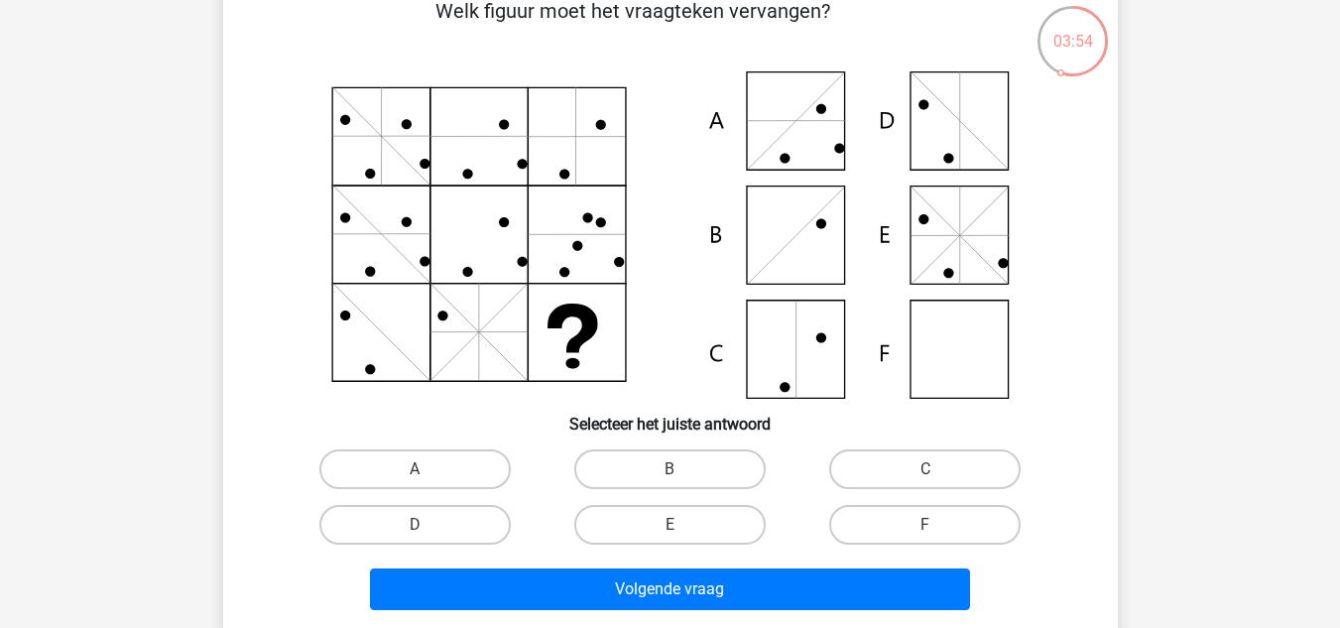
scroll to position [113, 0]
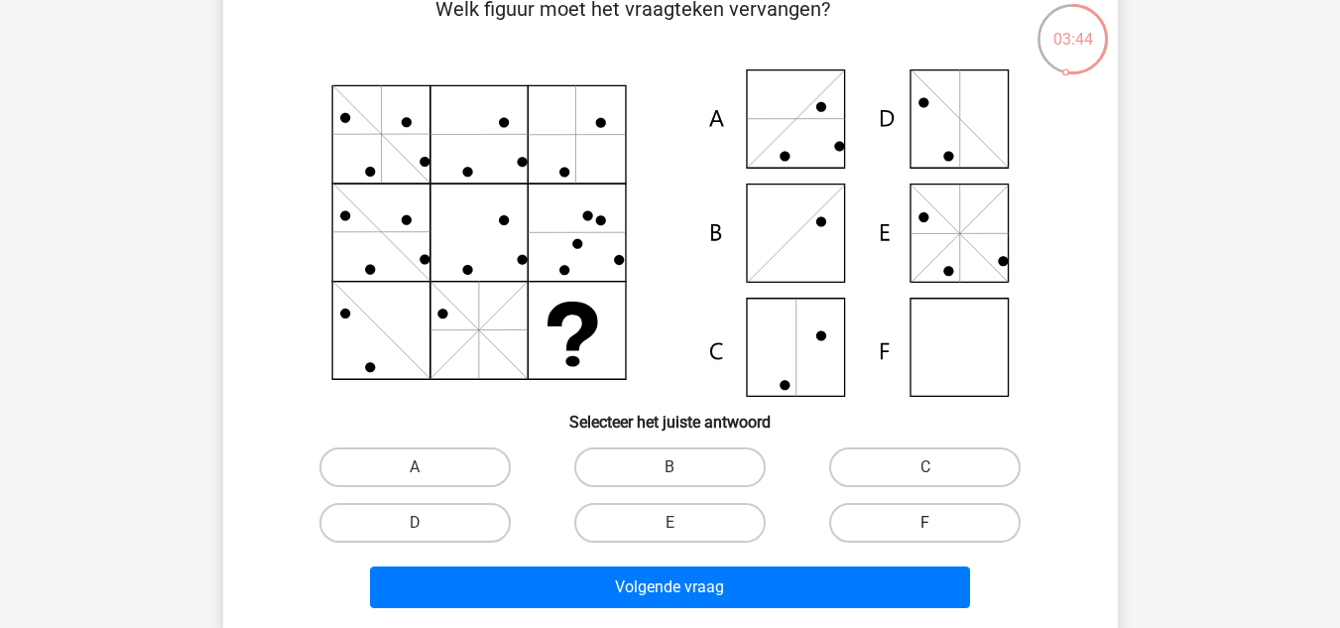
click at [912, 518] on label "F" at bounding box center [924, 523] width 191 height 40
click at [925, 523] on input "F" at bounding box center [931, 529] width 13 height 13
radio input "true"
click at [807, 565] on div "Volgende vraag" at bounding box center [670, 582] width 831 height 65
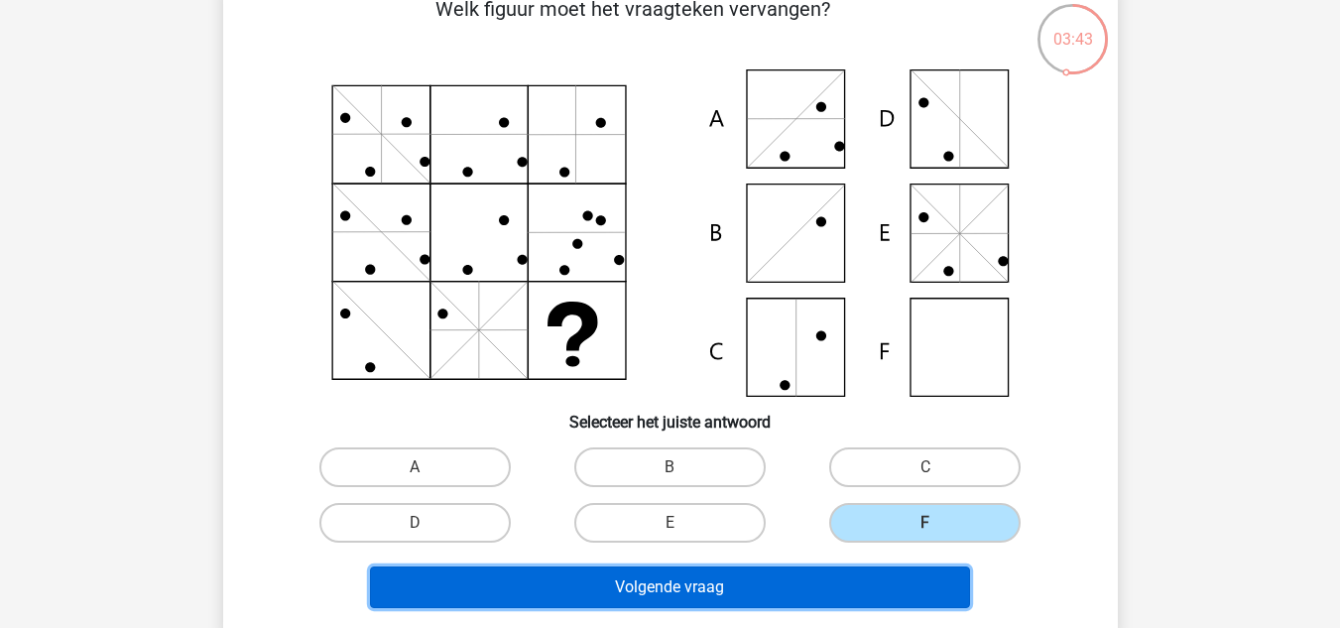
click at [765, 581] on button "Volgende vraag" at bounding box center [670, 587] width 600 height 42
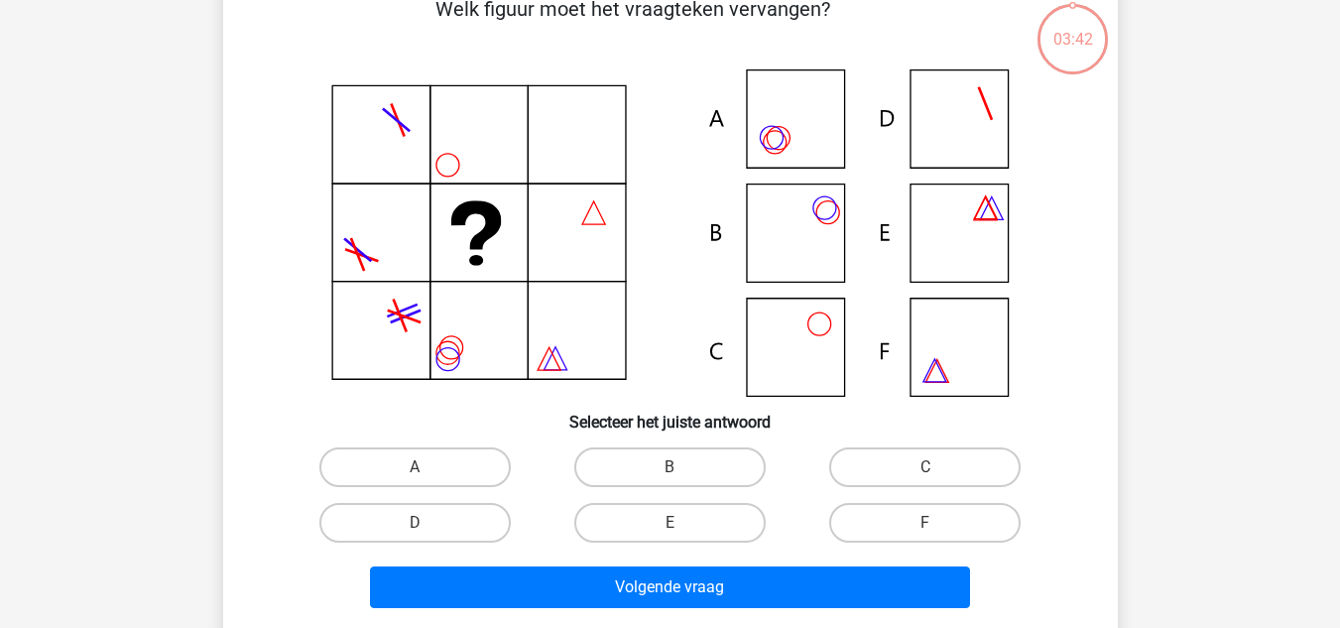
scroll to position [91, 0]
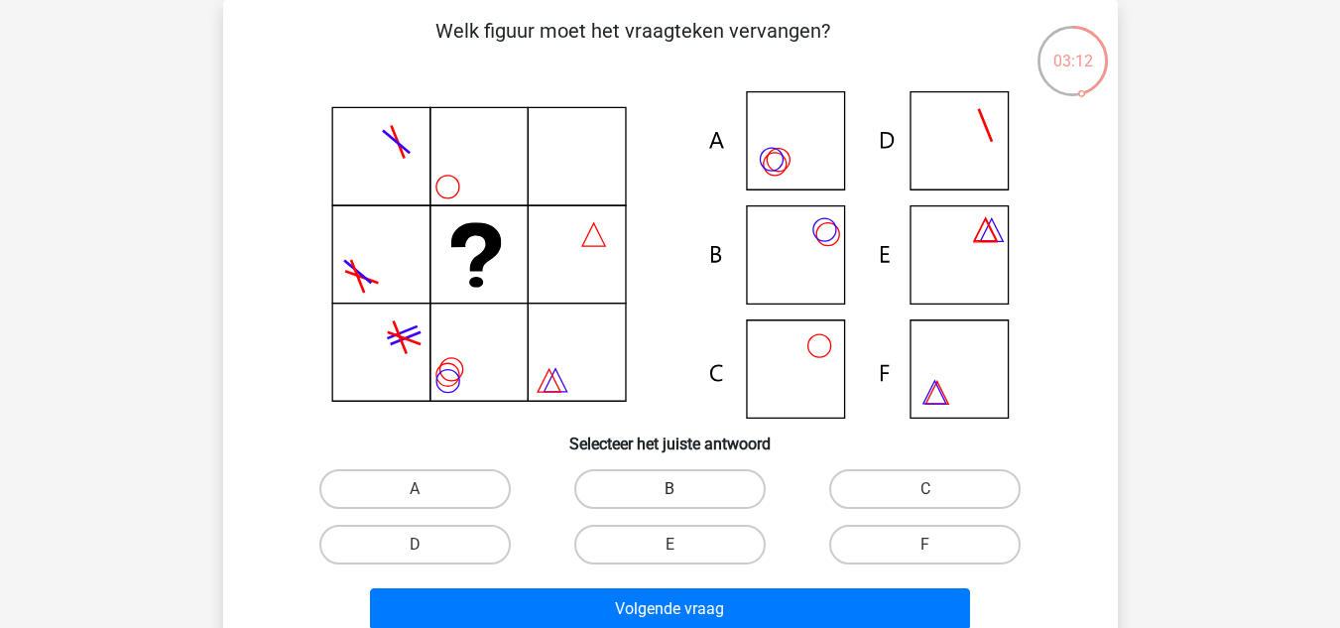
click at [717, 488] on label "B" at bounding box center [669, 489] width 191 height 40
click at [682, 489] on input "B" at bounding box center [676, 495] width 13 height 13
radio input "true"
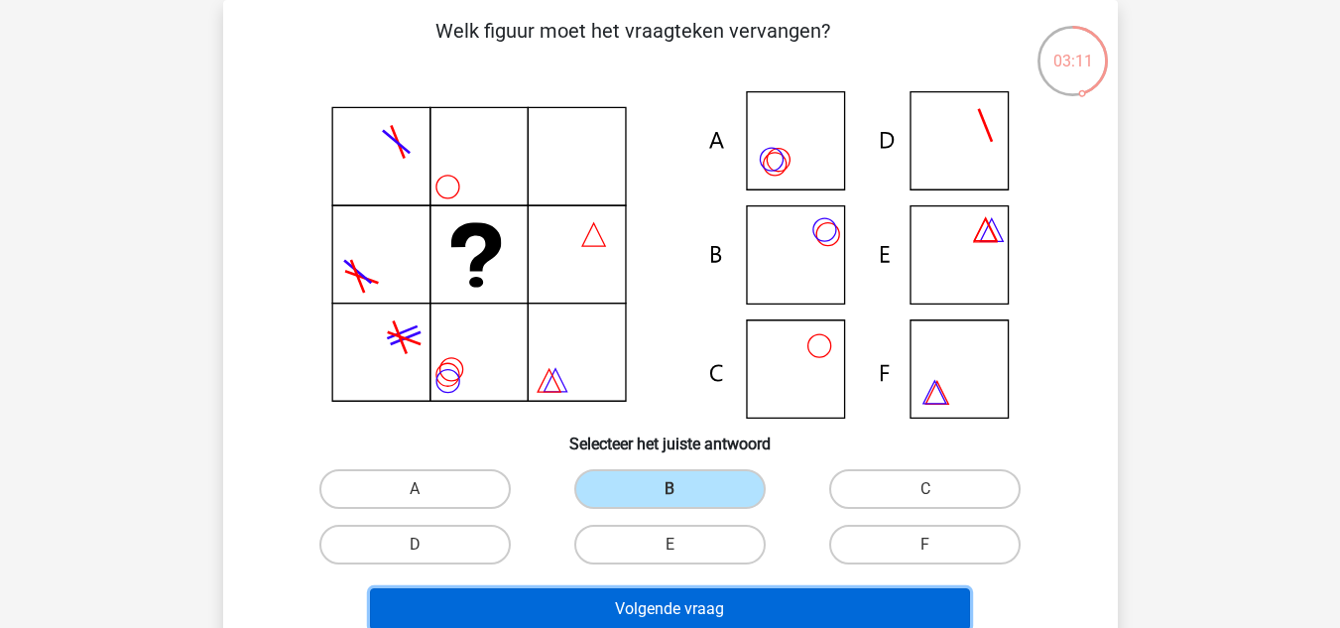
click at [671, 603] on button "Volgende vraag" at bounding box center [670, 609] width 600 height 42
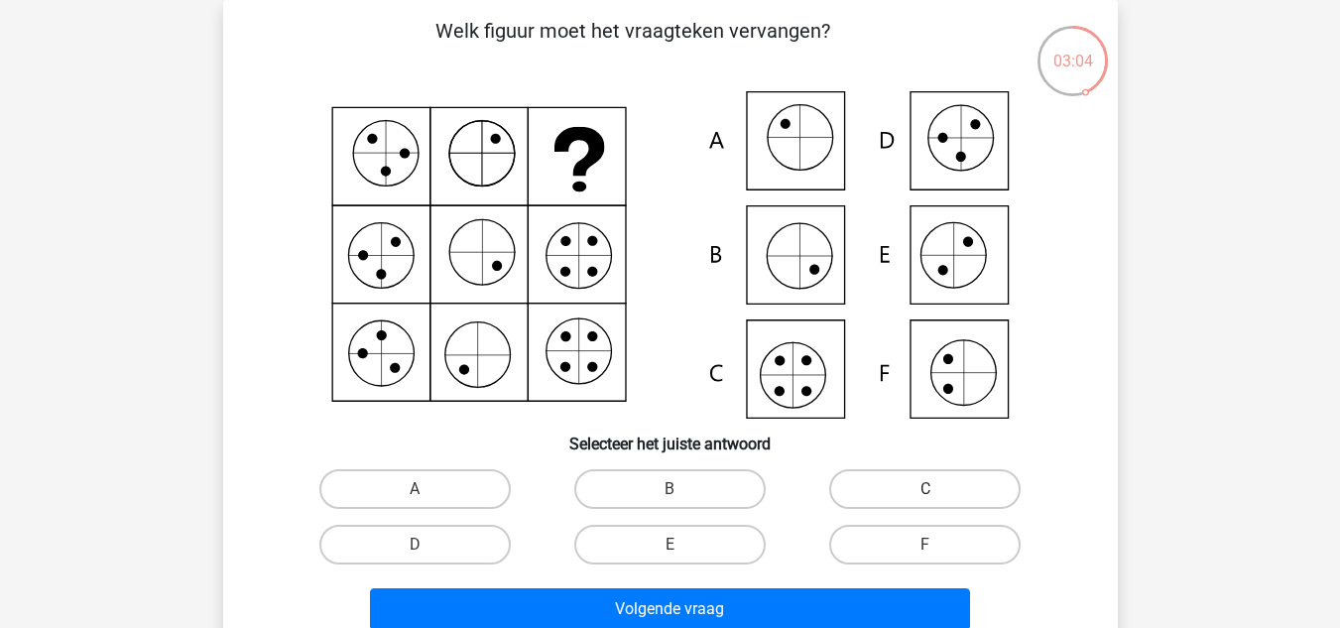
click at [856, 479] on label "C" at bounding box center [924, 489] width 191 height 40
click at [925, 489] on input "C" at bounding box center [931, 495] width 13 height 13
radio input "true"
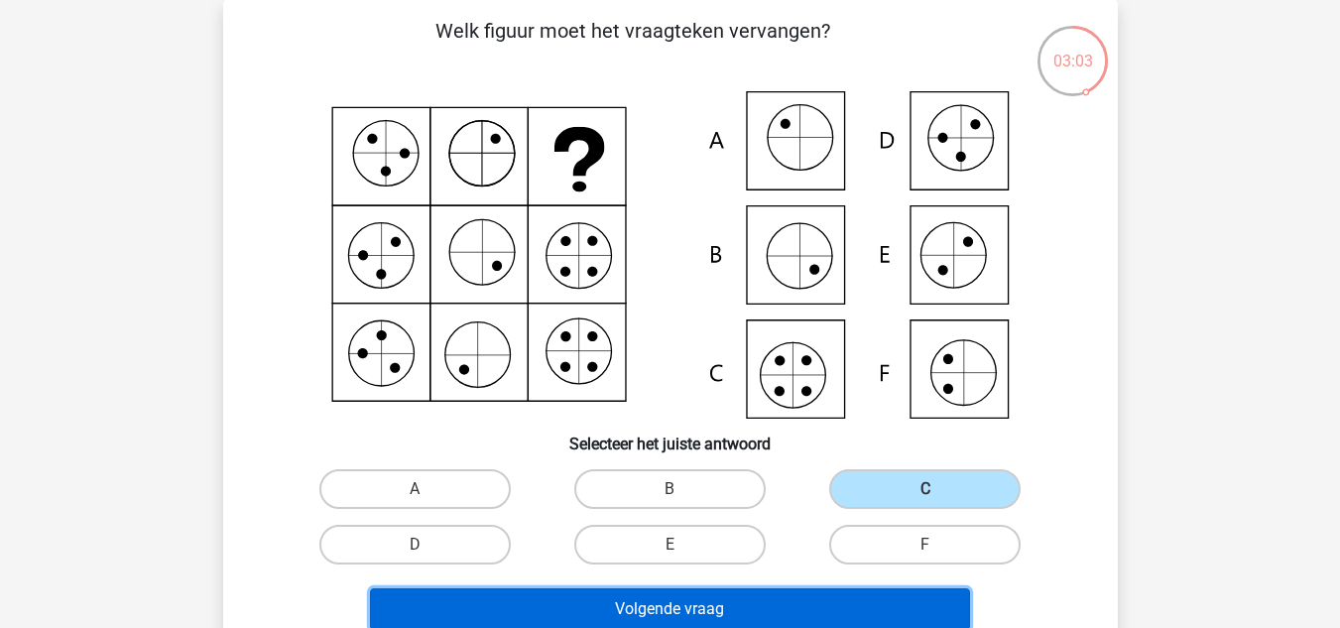
click at [748, 603] on button "Volgende vraag" at bounding box center [670, 609] width 600 height 42
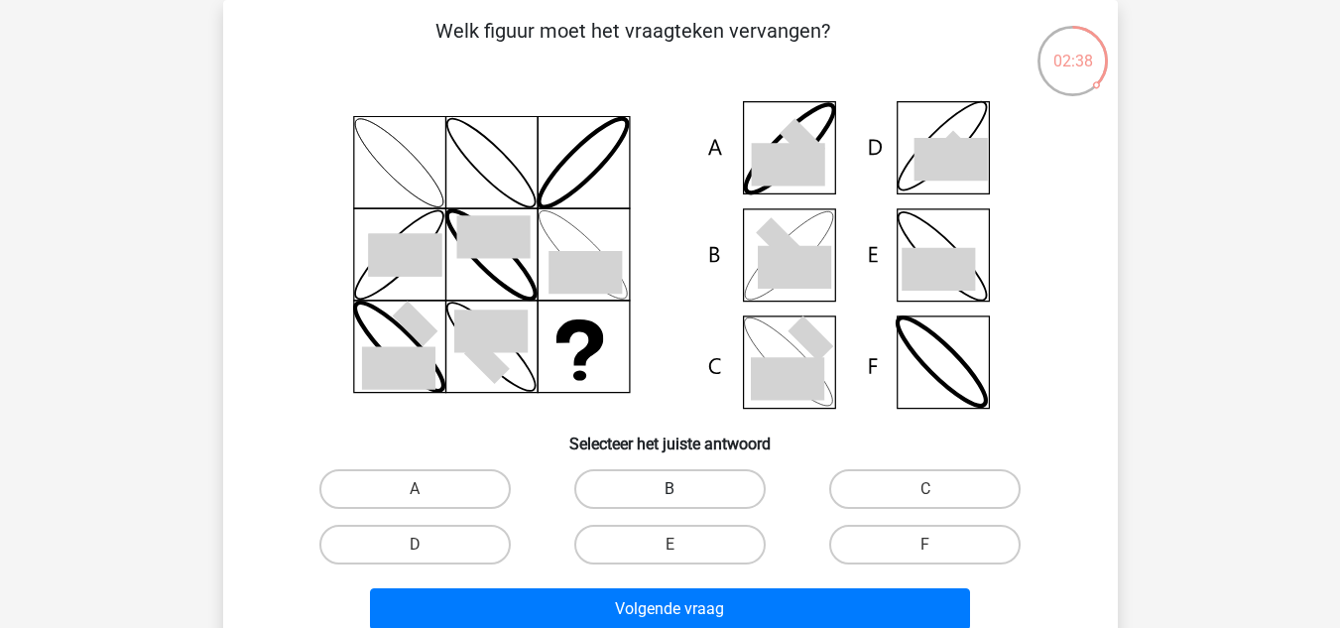
click at [691, 497] on label "B" at bounding box center [669, 489] width 191 height 40
click at [682, 497] on input "B" at bounding box center [676, 495] width 13 height 13
radio input "true"
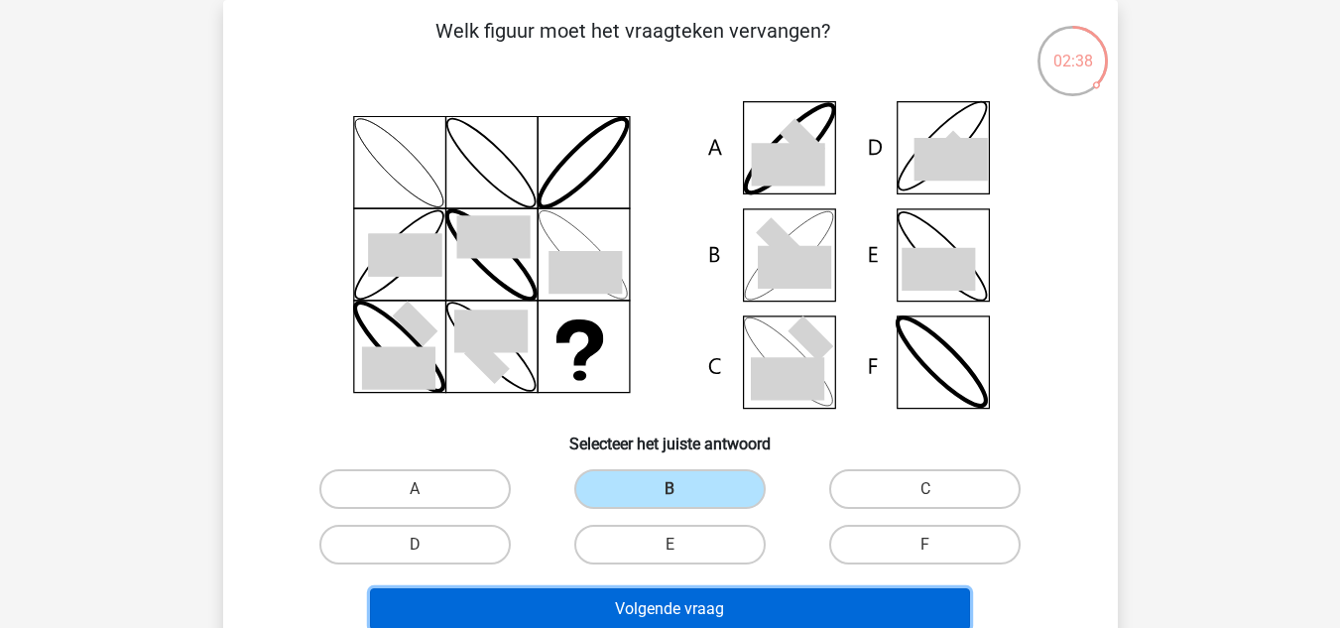
click at [677, 600] on button "Volgende vraag" at bounding box center [670, 609] width 600 height 42
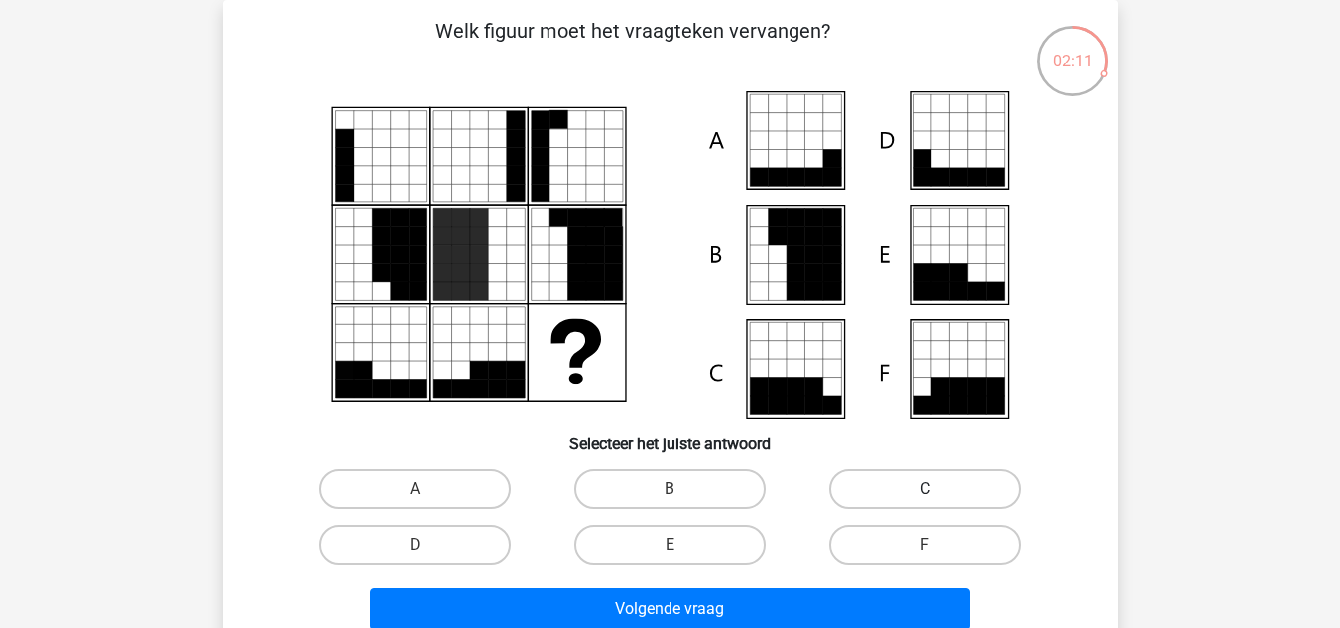
click at [878, 494] on label "C" at bounding box center [924, 489] width 191 height 40
click at [925, 494] on input "C" at bounding box center [931, 495] width 13 height 13
radio input "true"
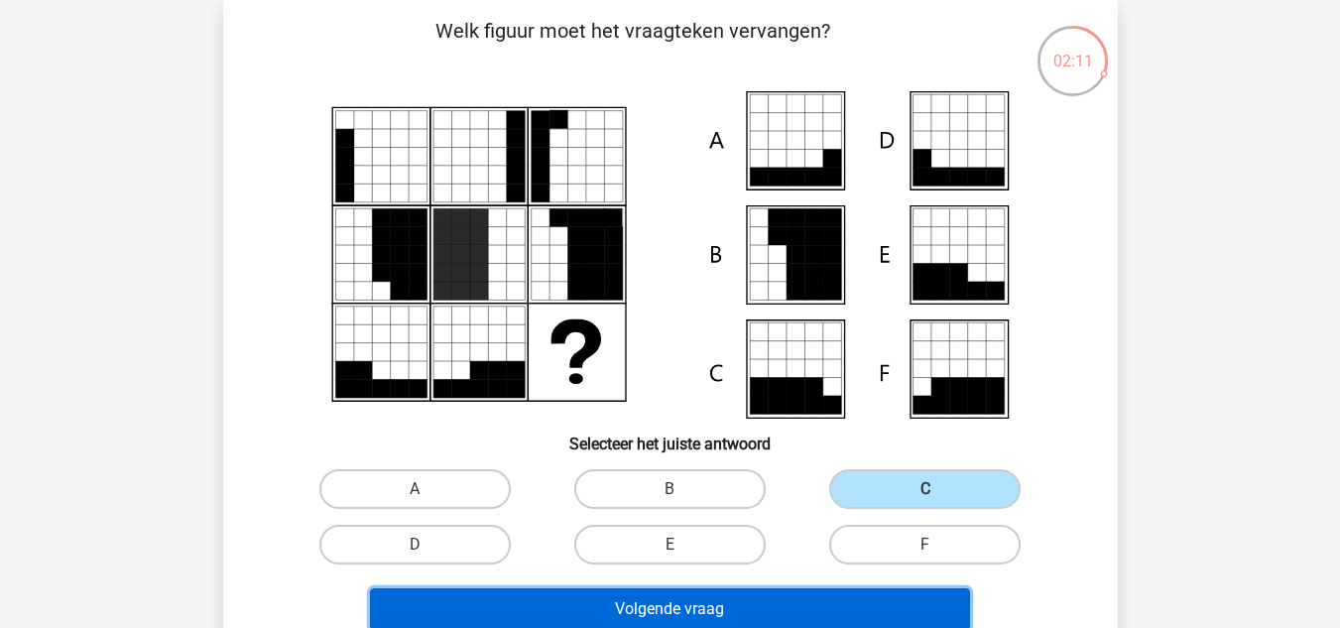
click at [774, 603] on button "Volgende vraag" at bounding box center [670, 609] width 600 height 42
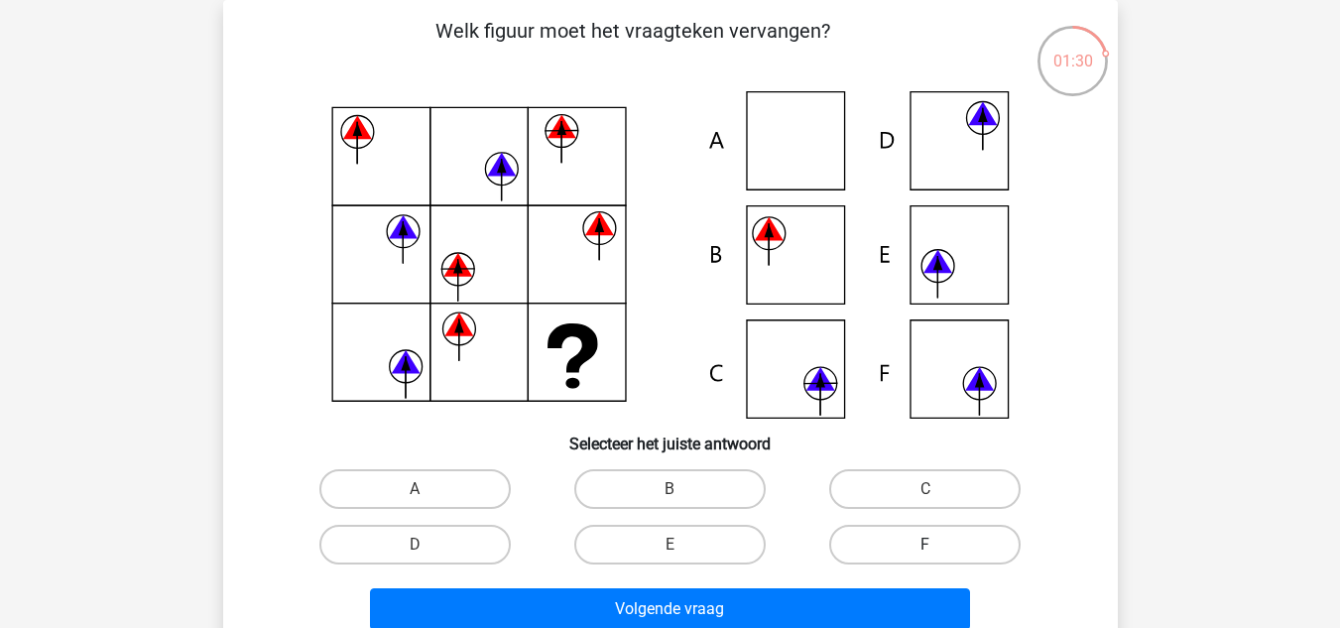
click at [889, 544] on label "F" at bounding box center [924, 545] width 191 height 40
click at [925, 545] on input "F" at bounding box center [931, 551] width 13 height 13
radio input "true"
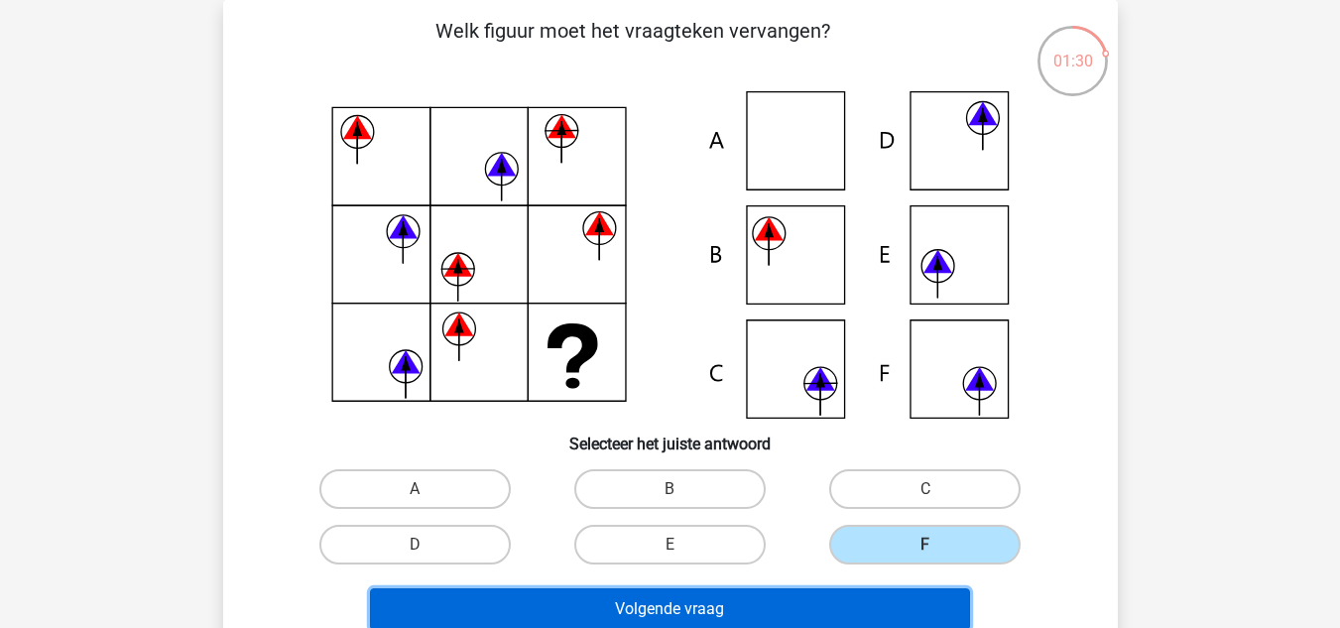
click at [754, 611] on button "Volgende vraag" at bounding box center [670, 609] width 600 height 42
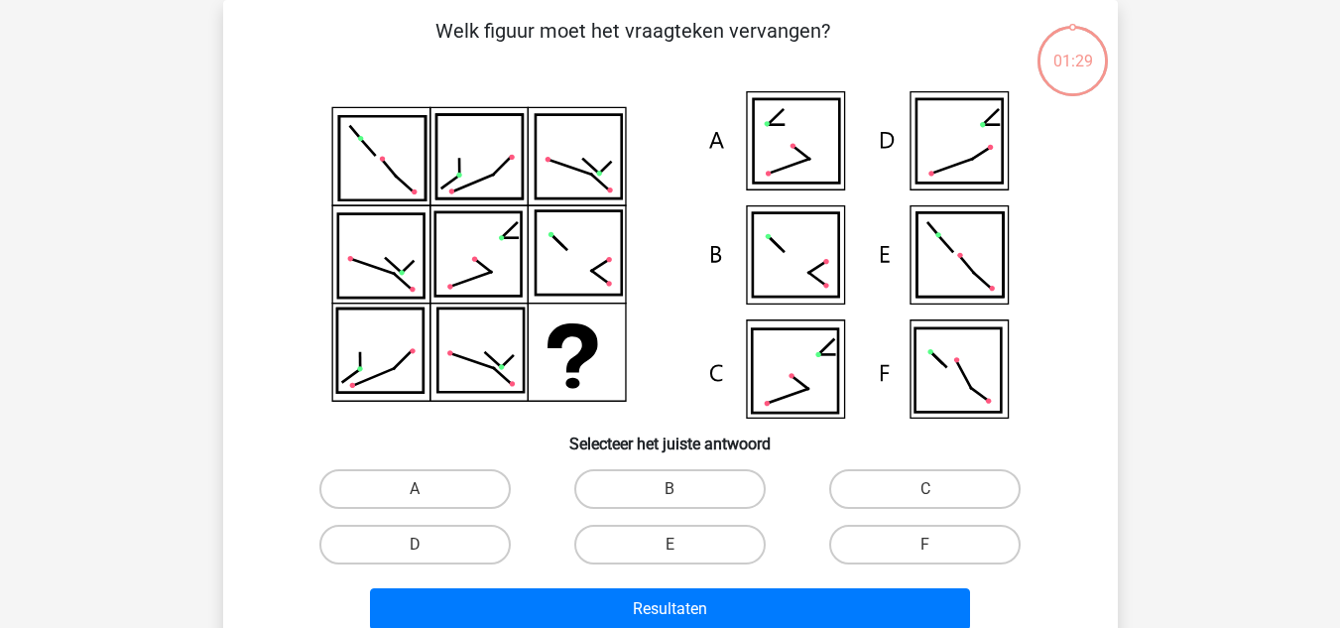
scroll to position [164, 0]
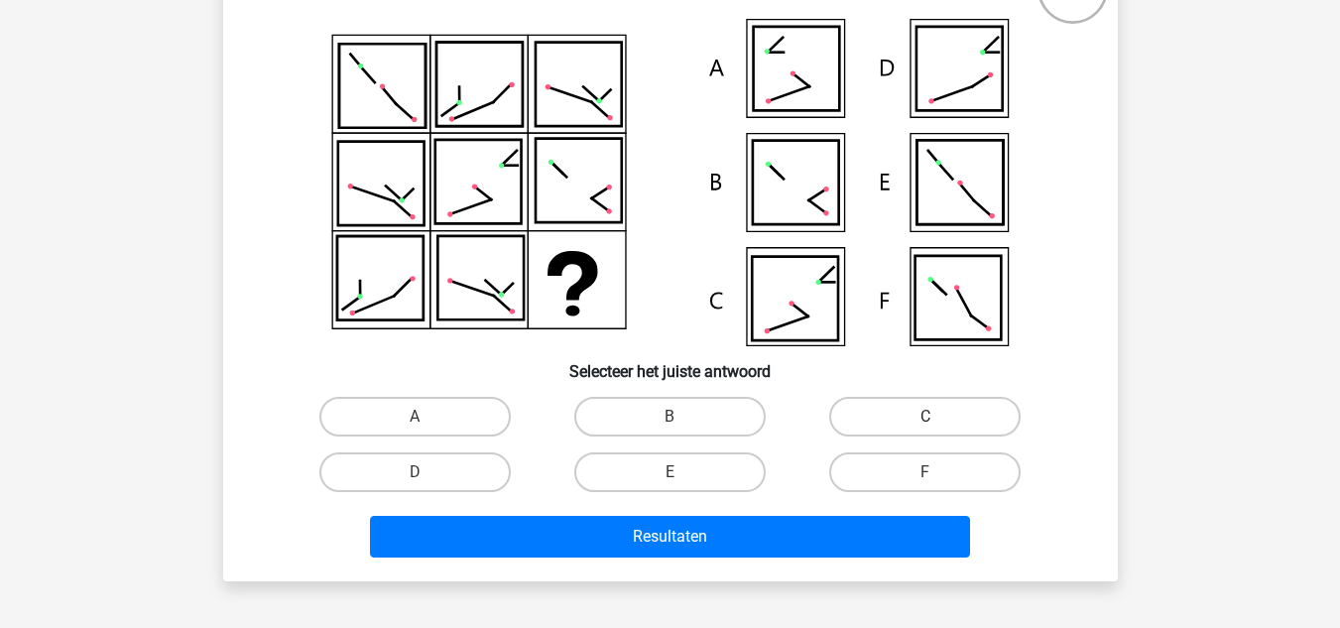
click at [871, 426] on label "C" at bounding box center [924, 417] width 191 height 40
click at [925, 426] on input "C" at bounding box center [931, 423] width 13 height 13
radio input "true"
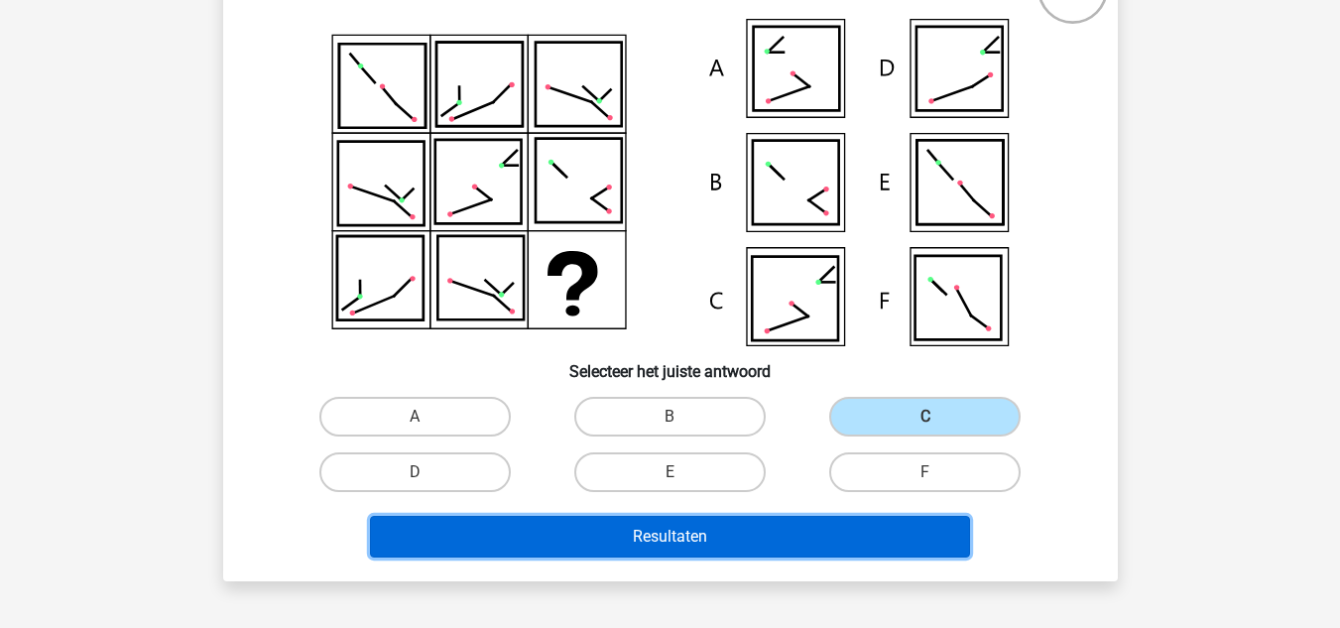
click at [733, 547] on button "Resultaten" at bounding box center [670, 537] width 600 height 42
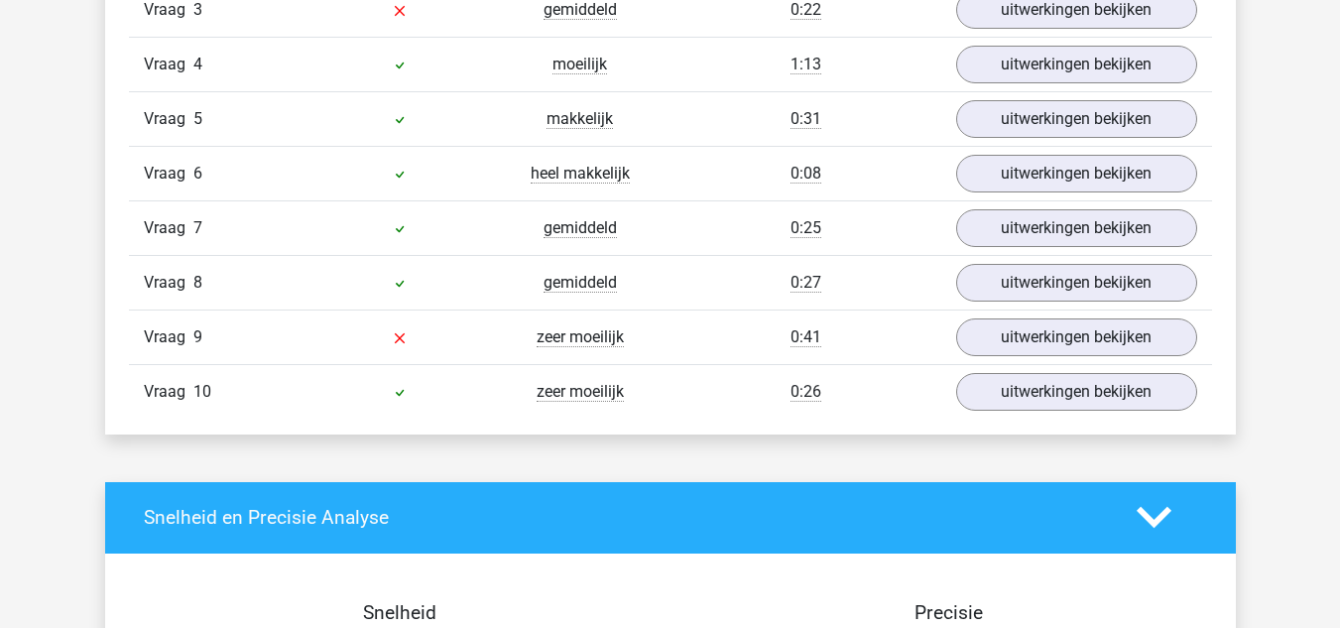
scroll to position [1840, 0]
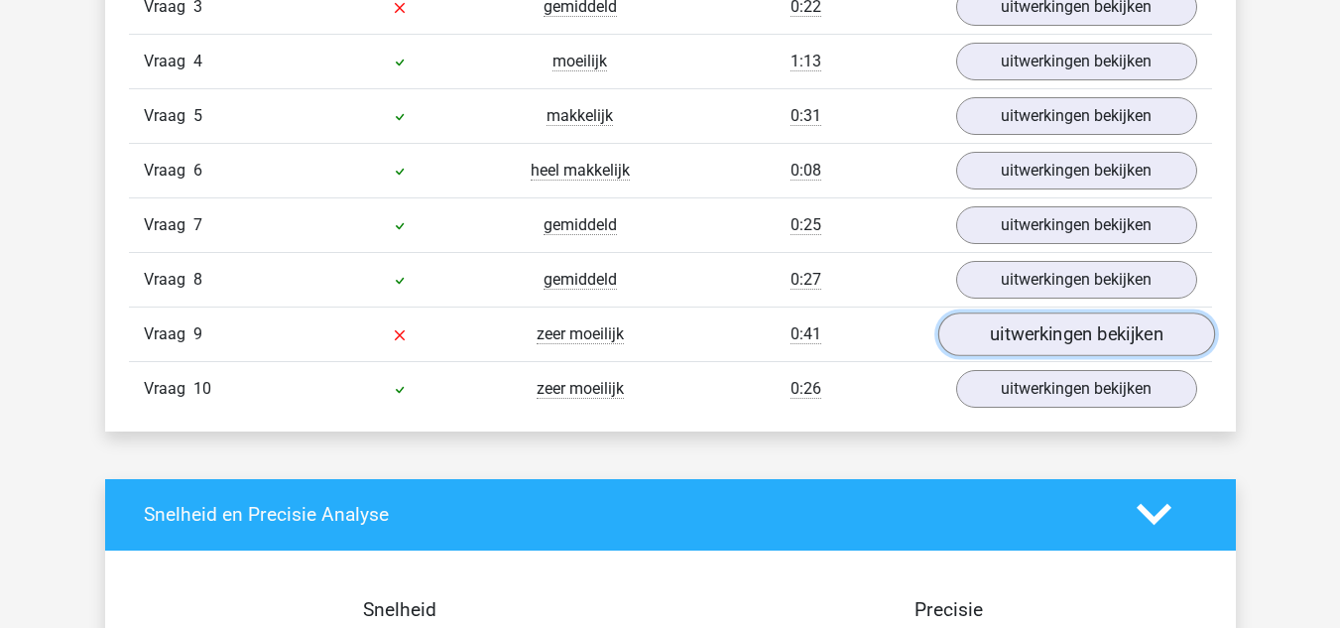
click at [998, 336] on link "uitwerkingen bekijken" at bounding box center [1075, 334] width 277 height 44
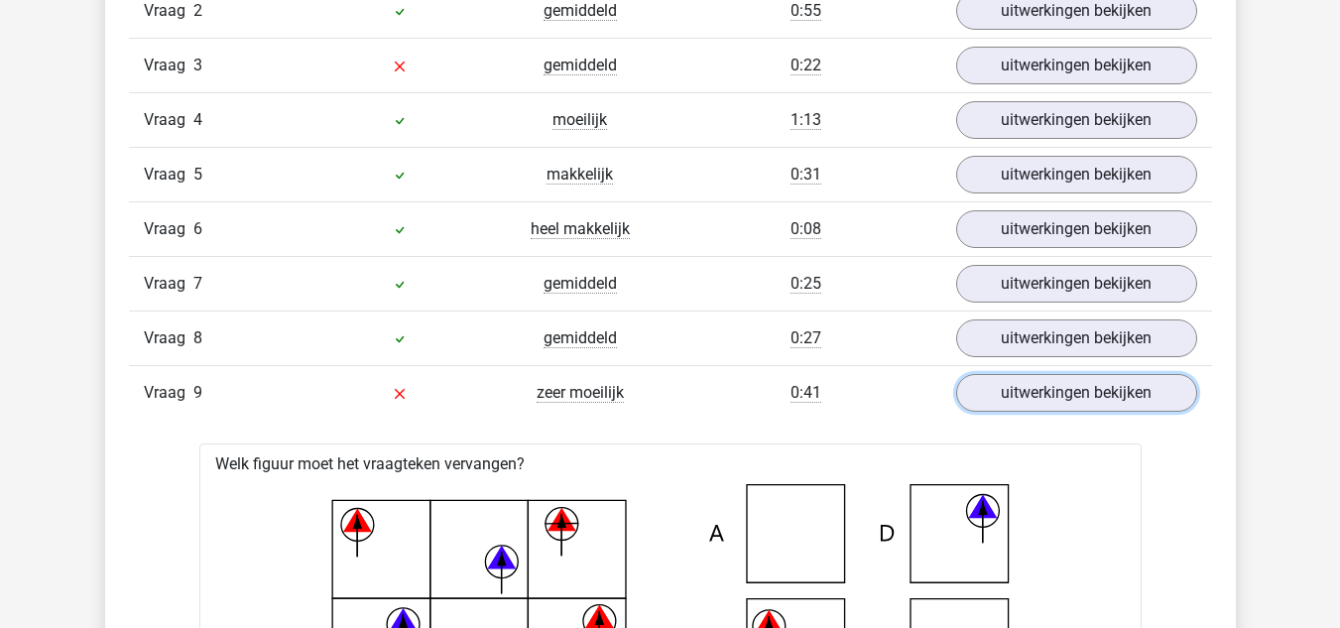
scroll to position [1780, 0]
click at [1008, 402] on link "uitwerkingen bekijken" at bounding box center [1075, 394] width 277 height 44
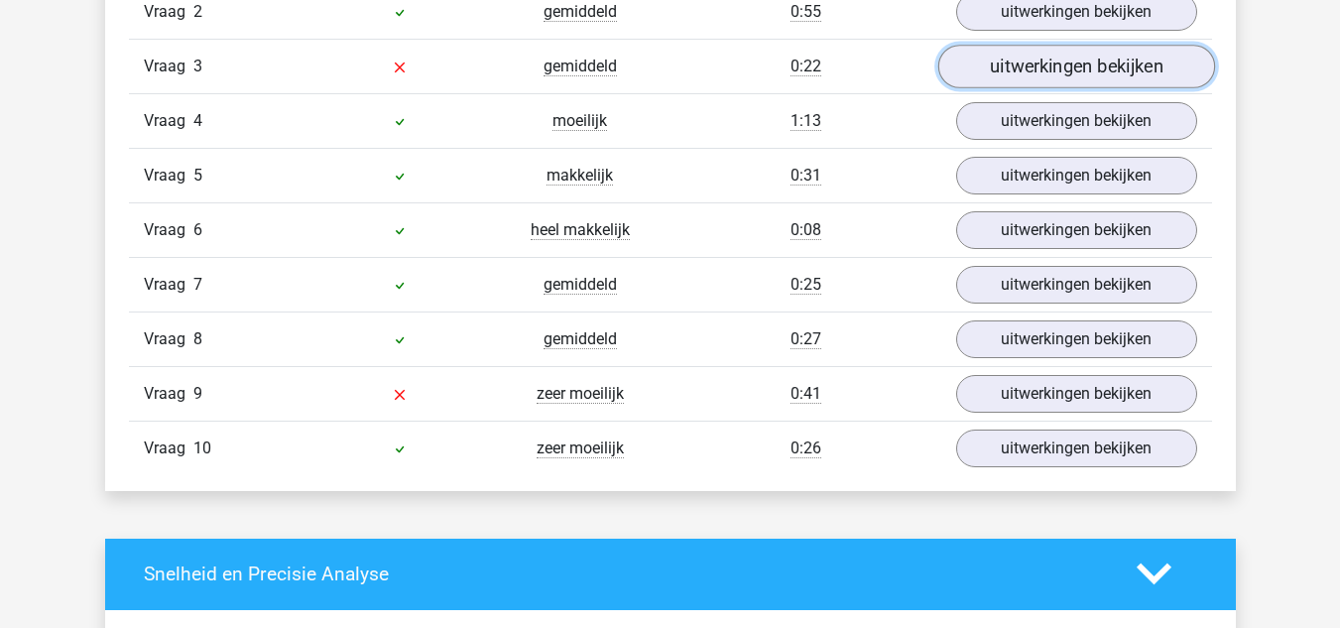
click at [1032, 73] on link "uitwerkingen bekijken" at bounding box center [1075, 67] width 277 height 44
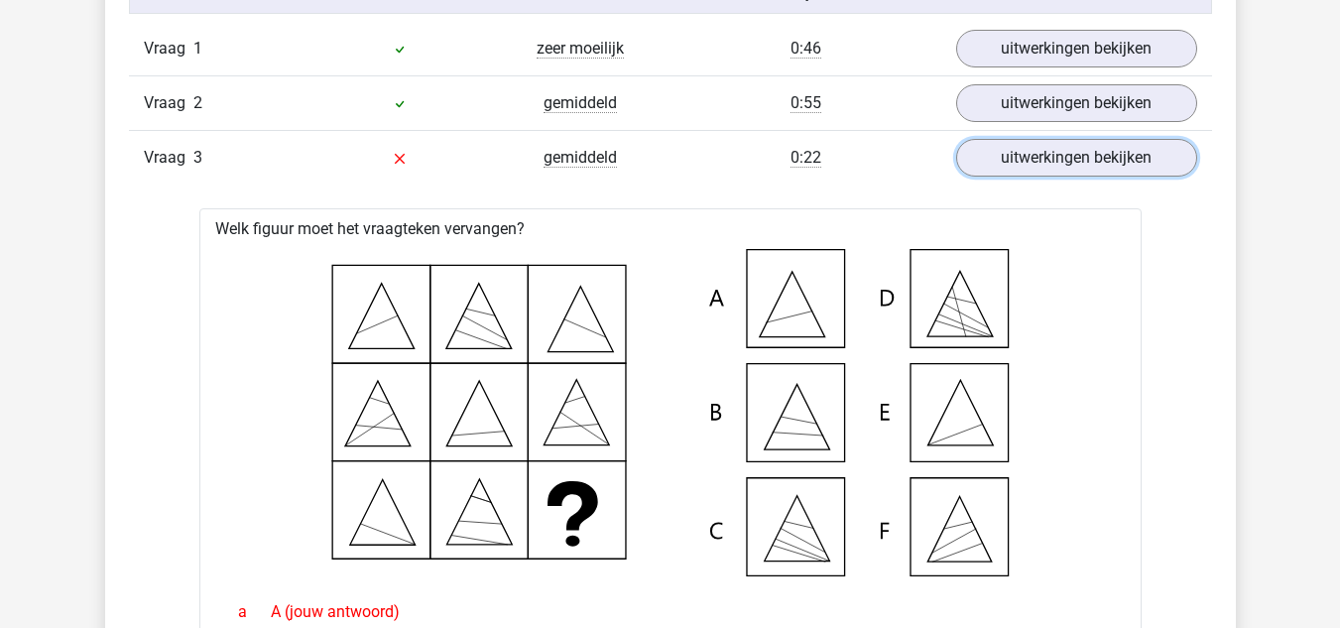
scroll to position [1687, 0]
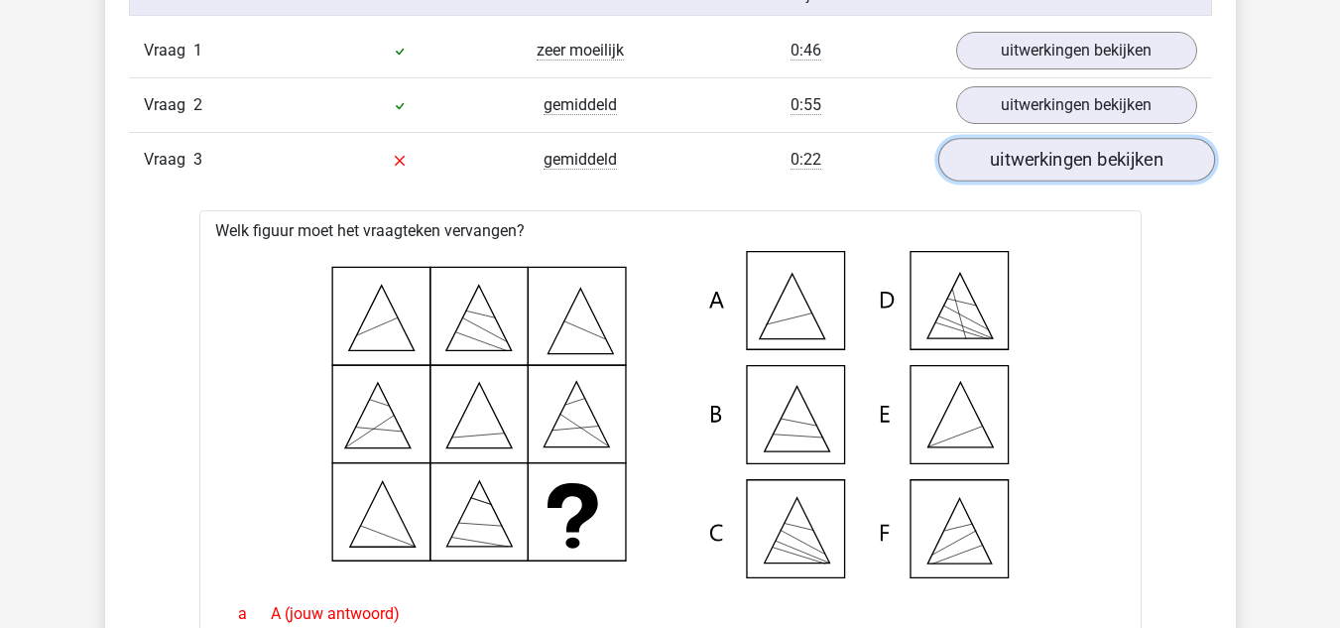
click at [1033, 158] on link "uitwerkingen bekijken" at bounding box center [1075, 160] width 277 height 44
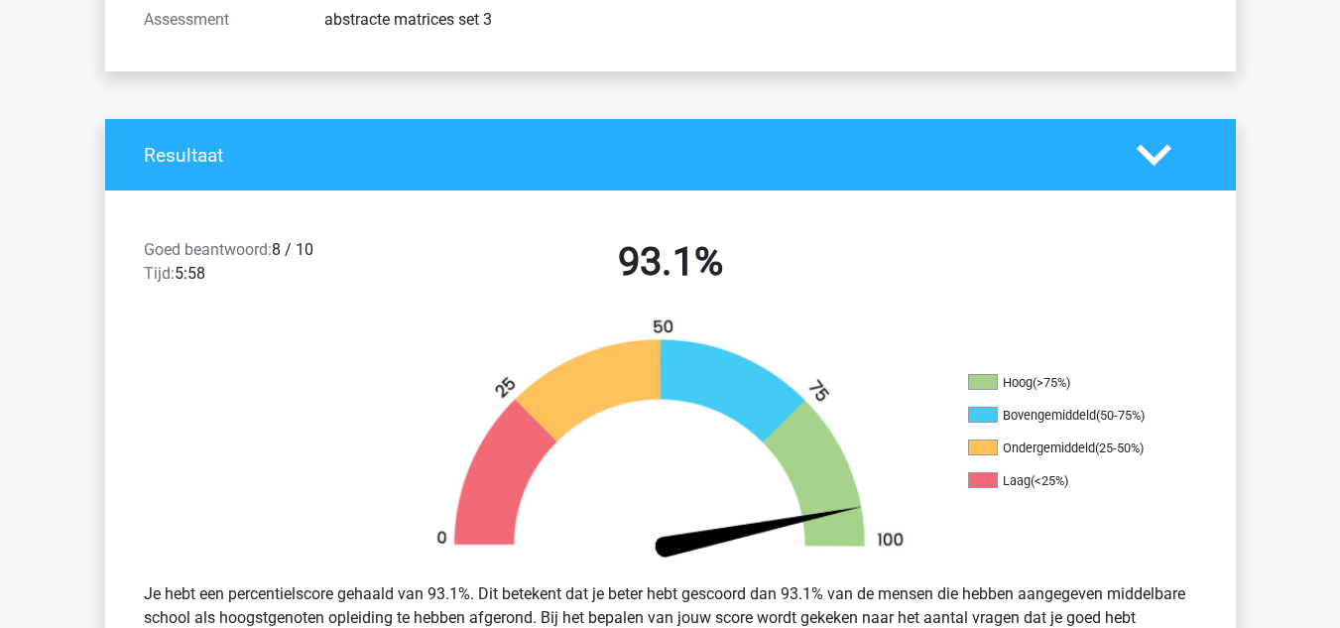
scroll to position [0, 0]
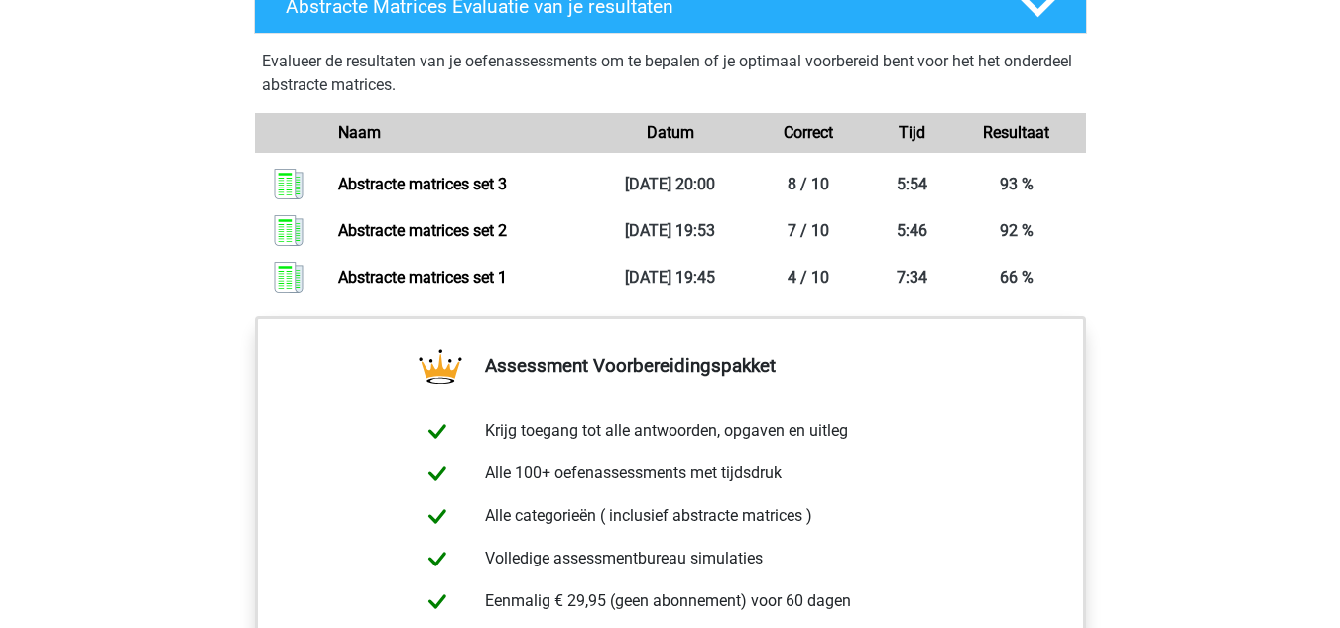
scroll to position [1447, 0]
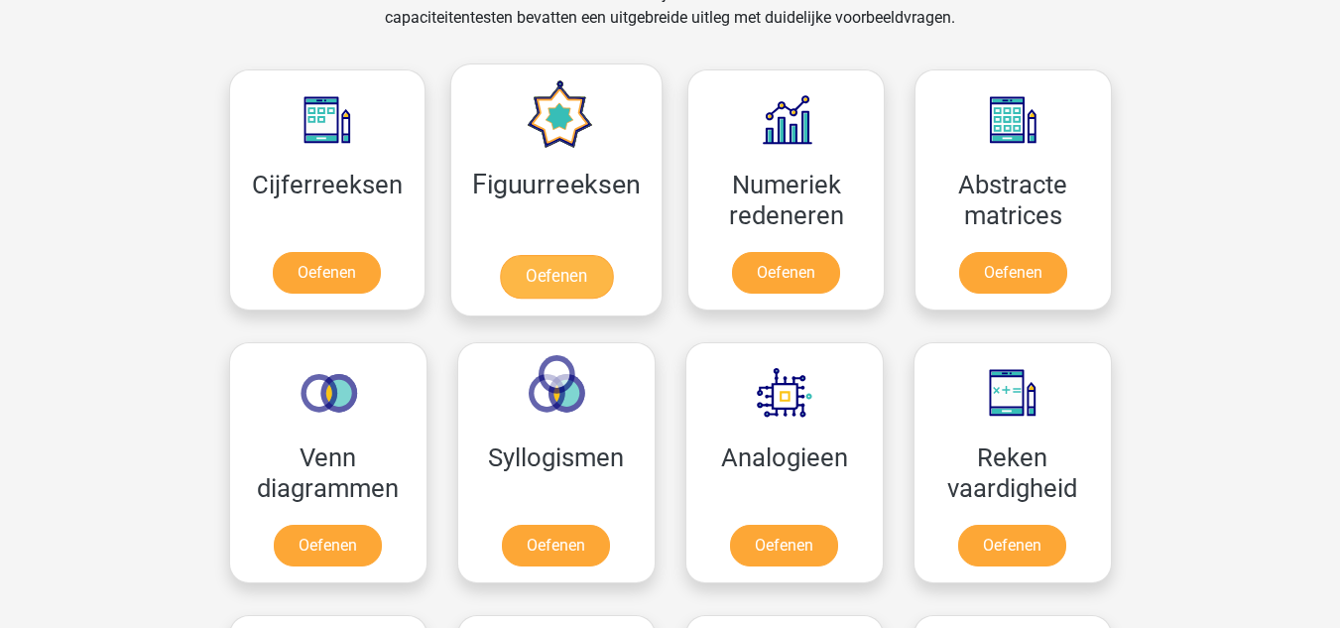
scroll to position [860, 0]
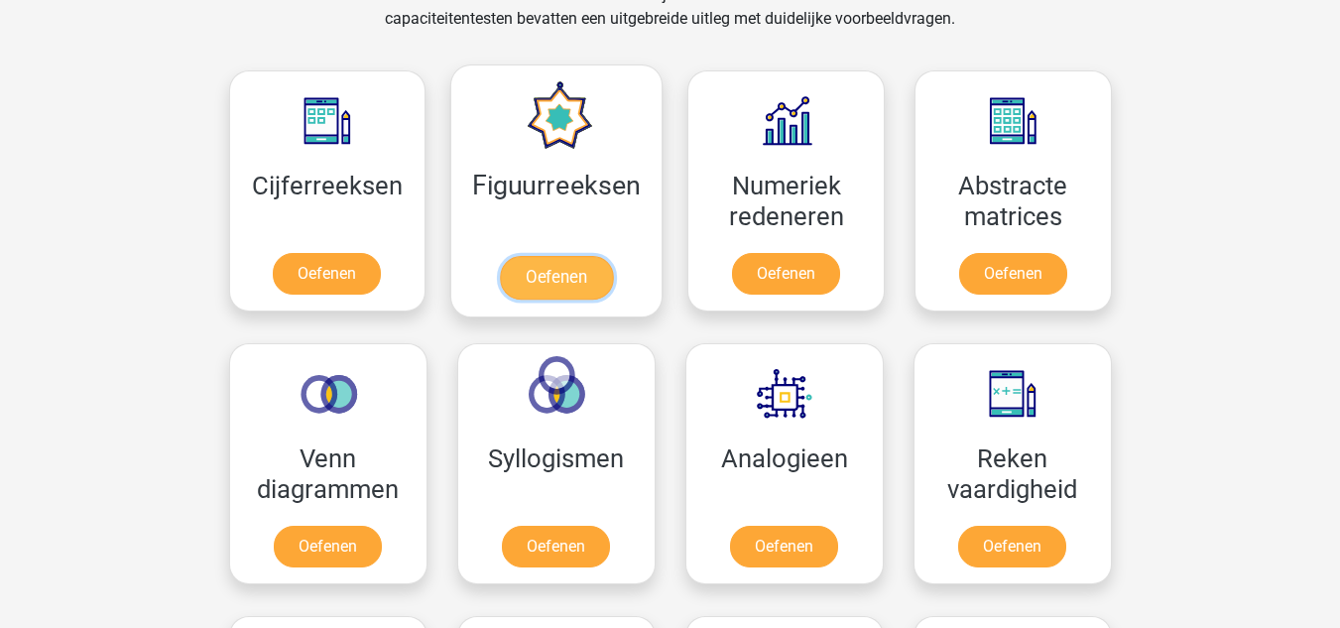
click at [559, 282] on link "Oefenen" at bounding box center [556, 278] width 113 height 44
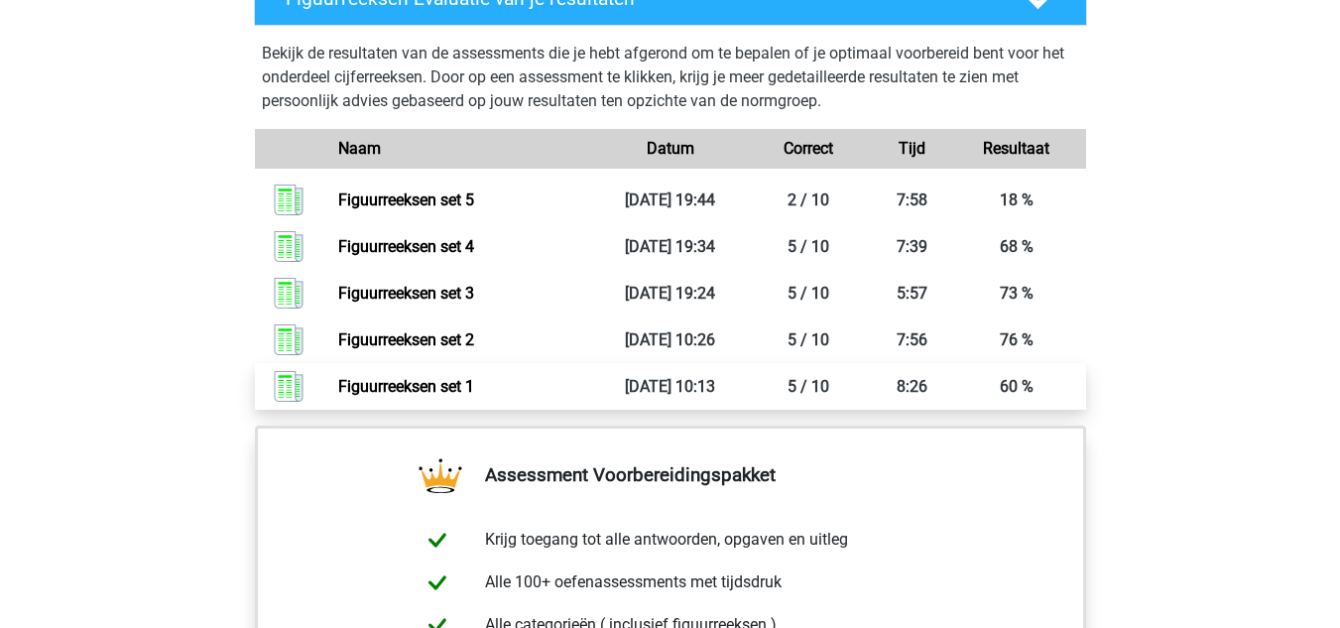
scroll to position [1431, 0]
